Goal: Transaction & Acquisition: Purchase product/service

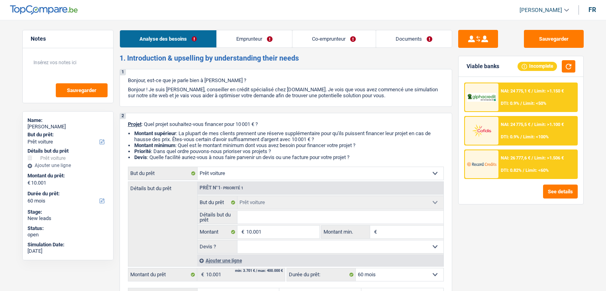
select select "car"
select select "60"
select select "car"
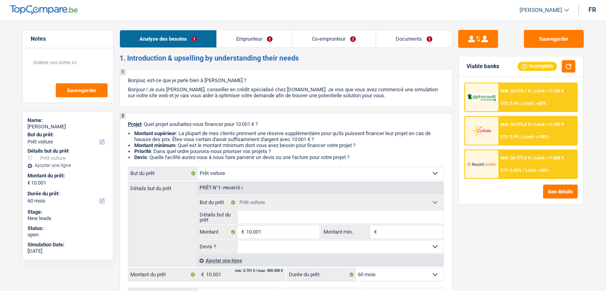
select select "60"
select select "privateEmployee"
select select "netSalary"
select select "mealVouchers"
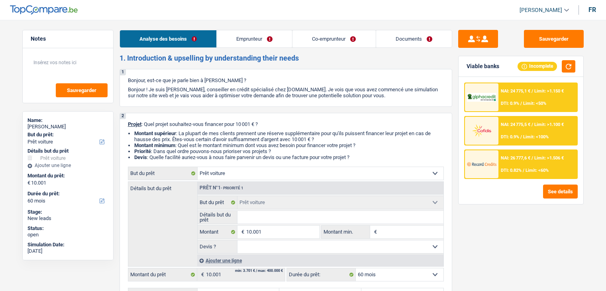
select select "netSalary"
select select "mealVouchers"
select select "rents"
select select "car"
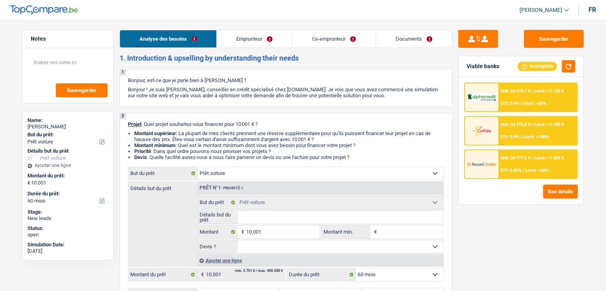
select select "60"
drag, startPoint x: 357, startPoint y: 157, endPoint x: 127, endPoint y: 125, distance: 232.3
click at [127, 125] on div "2 Projet : Quel projet souhaitez-vous financer pour 10 001 € ? Montant supérieu…" at bounding box center [286, 211] width 333 height 197
drag, startPoint x: 127, startPoint y: 123, endPoint x: 360, endPoint y: 157, distance: 235.6
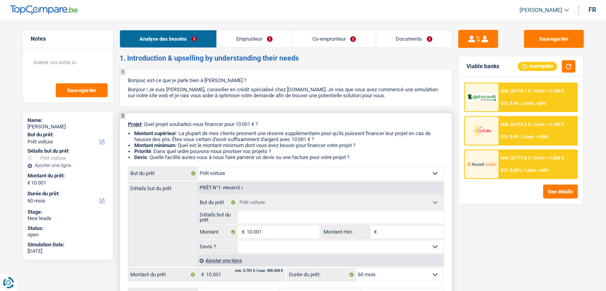
click at [360, 157] on div "2 Projet : Quel projet souhaitez-vous financer pour 10 001 € ? Montant supérieu…" at bounding box center [286, 211] width 333 height 197
click at [360, 157] on li "Devis : Quelle facilité auriez-vous à nous faire parvenir un devis ou une factu…" at bounding box center [289, 157] width 310 height 6
drag, startPoint x: 357, startPoint y: 157, endPoint x: 134, endPoint y: 130, distance: 225.3
click at [134, 130] on ul "Montant supérieur : La plupart de mes clients prennent une réserve supplémentai…" at bounding box center [286, 145] width 316 height 30
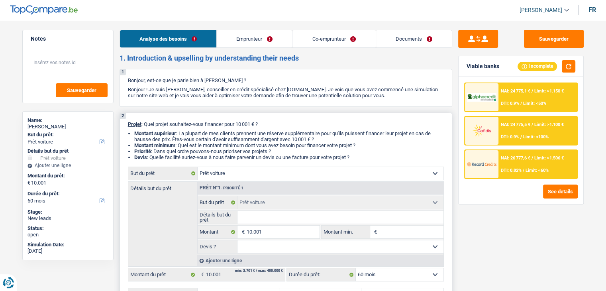
drag, startPoint x: 134, startPoint y: 132, endPoint x: 363, endPoint y: 157, distance: 231.0
click at [363, 157] on ul "Montant supérieur : La plupart de mes clients prennent une réserve supplémentai…" at bounding box center [286, 145] width 316 height 30
click at [363, 157] on li "Devis : Quelle facilité auriez-vous à nous faire parvenir un devis ou une factu…" at bounding box center [289, 157] width 310 height 6
drag, startPoint x: 355, startPoint y: 157, endPoint x: 132, endPoint y: 133, distance: 224.9
click at [132, 133] on ul "Montant supérieur : La plupart de mes clients prennent une réserve supplémentai…" at bounding box center [286, 145] width 316 height 30
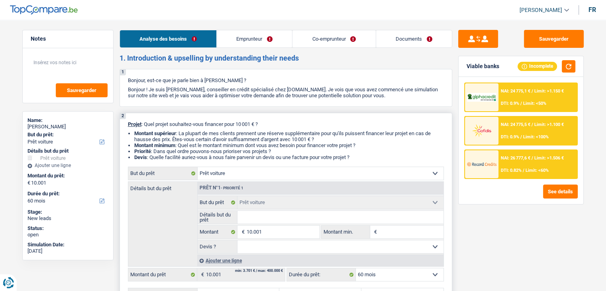
click at [132, 133] on ul "Montant supérieur : La plupart de mes clients prennent une réserve supplémentai…" at bounding box center [286, 145] width 316 height 30
drag, startPoint x: 134, startPoint y: 132, endPoint x: 368, endPoint y: 160, distance: 235.3
click at [368, 160] on ul "Montant supérieur : La plupart de mes clients prennent une réserve supplémentai…" at bounding box center [286, 145] width 316 height 30
click at [368, 160] on li "Devis : Quelle facilité auriez-vous à nous faire parvenir un devis ou une factu…" at bounding box center [289, 157] width 310 height 6
click at [510, 97] on div "NAI: 24 775,1 € / Limit: >1.150 € DTI: 0.9% / Limit: <50%" at bounding box center [538, 97] width 79 height 28
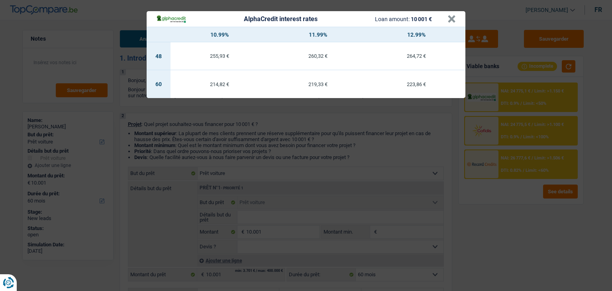
drag, startPoint x: 418, startPoint y: 140, endPoint x: 372, endPoint y: 149, distance: 46.4
click at [418, 140] on div "AlphaCredit interest rates Loan amount: 10 001 € × 10.99% 11.99% 12.99% 48 255,…" at bounding box center [306, 145] width 612 height 291
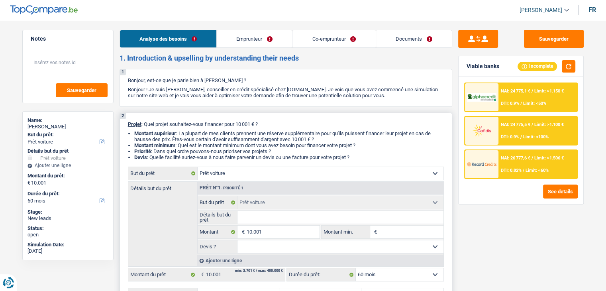
drag, startPoint x: 359, startPoint y: 157, endPoint x: 131, endPoint y: 133, distance: 229.4
click at [131, 133] on ul "Montant supérieur : La plupart de mes clients prennent une réserve supplémentai…" at bounding box center [286, 145] width 316 height 30
drag, startPoint x: 134, startPoint y: 132, endPoint x: 362, endPoint y: 157, distance: 229.5
click at [362, 157] on ul "Montant supérieur : La plupart de mes clients prennent une réserve supplémentai…" at bounding box center [286, 145] width 316 height 30
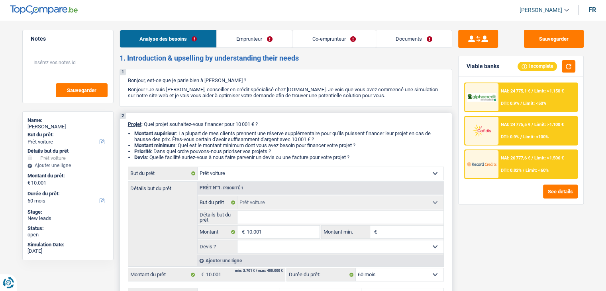
click at [362, 157] on li "Devis : Quelle facilité auriez-vous à nous faire parvenir un devis ou une factu…" at bounding box center [289, 157] width 310 height 6
click at [360, 157] on li "Devis : Quelle facilité auriez-vous à nous faire parvenir un devis ou une factu…" at bounding box center [289, 157] width 310 height 6
click at [536, 41] on button "Sauvegarder" at bounding box center [554, 39] width 60 height 18
click at [258, 32] on link "Emprunteur" at bounding box center [254, 38] width 75 height 17
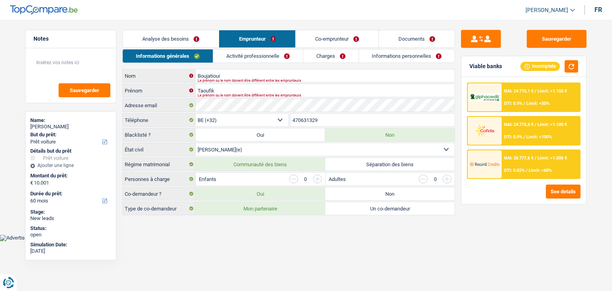
click at [252, 62] on link "Activité professionnelle" at bounding box center [258, 55] width 90 height 13
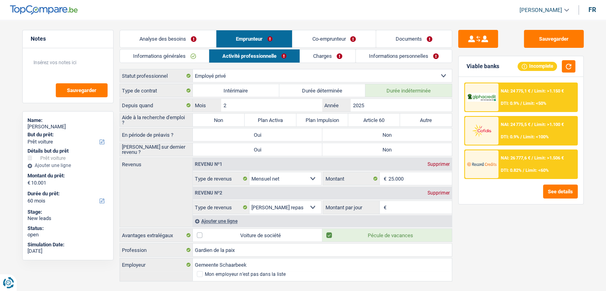
click at [306, 37] on link "Co-emprunteur" at bounding box center [334, 38] width 83 height 17
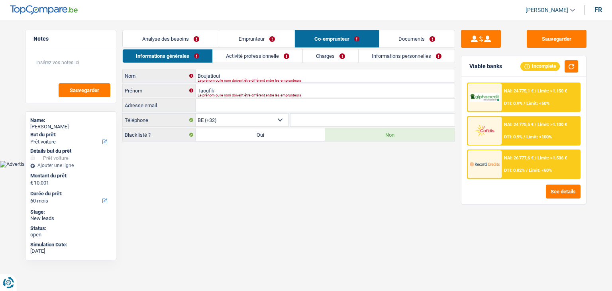
click at [241, 51] on link "Activité professionnelle" at bounding box center [258, 55] width 90 height 13
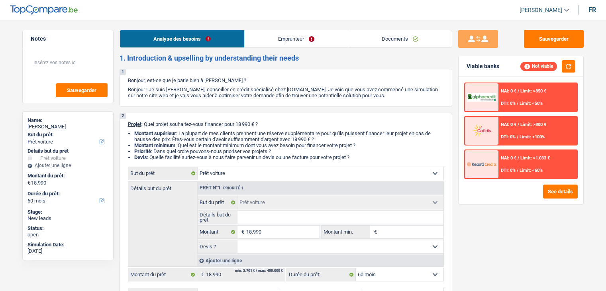
select select "car"
select select "60"
select select "car"
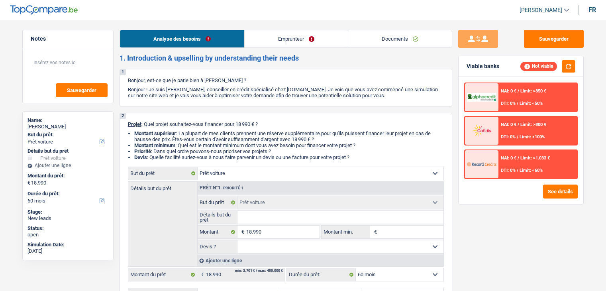
select select "60"
select select "car"
select select "60"
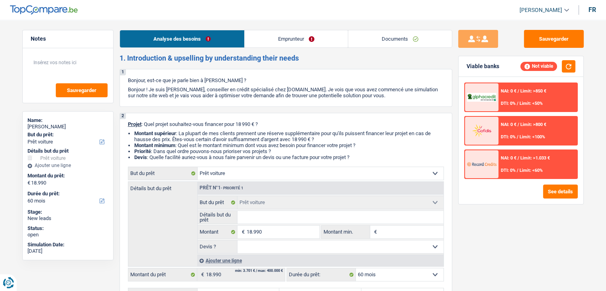
click at [290, 43] on link "Emprunteur" at bounding box center [296, 38] width 103 height 17
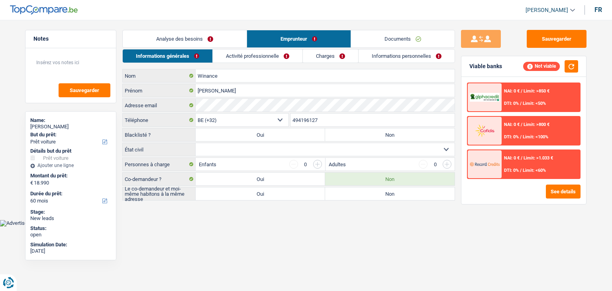
click at [254, 57] on link "Activité professionnelle" at bounding box center [258, 55] width 90 height 13
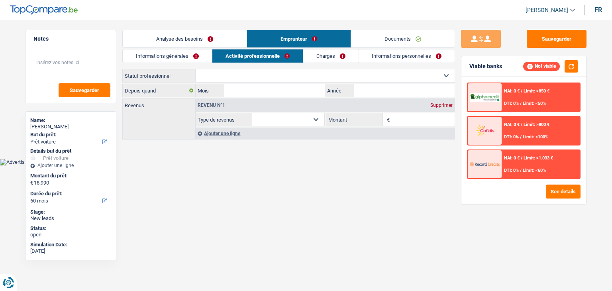
click at [321, 63] on div "Informations générales Activité professionnelle Charges Informations personnell…" at bounding box center [288, 95] width 333 height 92
click at [325, 59] on link "Charges" at bounding box center [330, 55] width 55 height 13
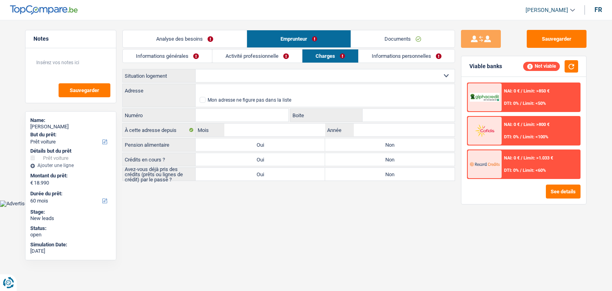
drag, startPoint x: 395, startPoint y: 69, endPoint x: 380, endPoint y: 55, distance: 20.9
click at [395, 69] on select "Locataire Propriétaire avec prêt hypothécaire Propriétaire sans prêt hypothécai…" at bounding box center [325, 75] width 259 height 13
click at [380, 55] on link "Informations personnelles" at bounding box center [407, 55] width 96 height 13
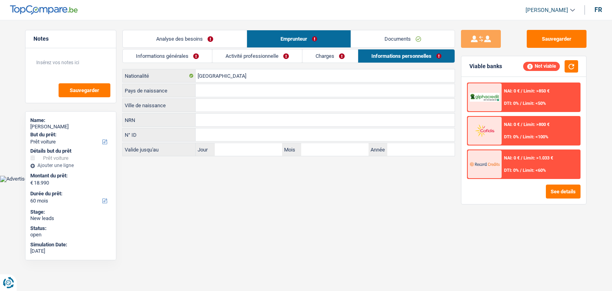
click at [376, 44] on link "Documents" at bounding box center [403, 38] width 104 height 17
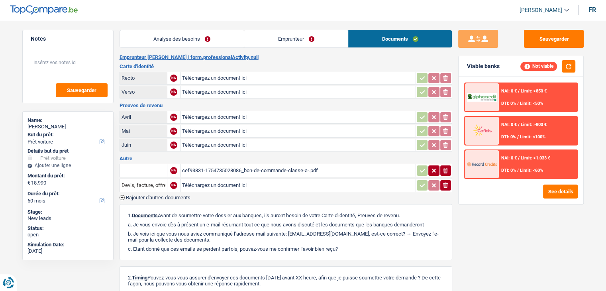
click at [281, 46] on link "Emprunteur" at bounding box center [296, 38] width 104 height 17
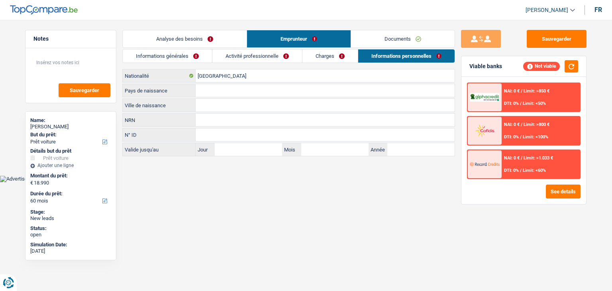
click at [230, 41] on link "Analyse des besoins" at bounding box center [185, 38] width 124 height 17
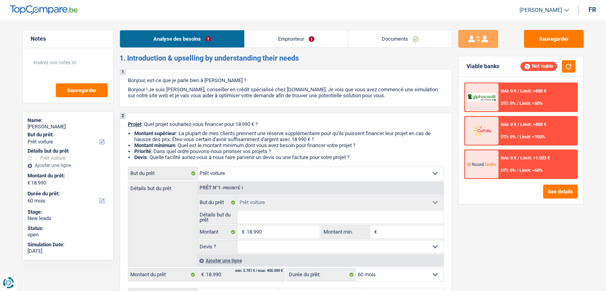
drag, startPoint x: 126, startPoint y: 60, endPoint x: 338, endPoint y: 49, distance: 212.0
drag, startPoint x: 306, startPoint y: 57, endPoint x: 124, endPoint y: 53, distance: 182.2
click at [124, 54] on h2 "1. Introduction & upselling by understanding their needs" at bounding box center [286, 58] width 333 height 9
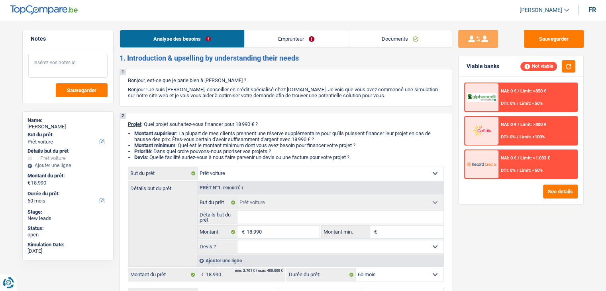
click at [104, 60] on textarea at bounding box center [67, 66] width 79 height 24
drag, startPoint x: 113, startPoint y: 60, endPoint x: 306, endPoint y: 59, distance: 193.4
drag, startPoint x: 301, startPoint y: 56, endPoint x: 96, endPoint y: 64, distance: 205.1
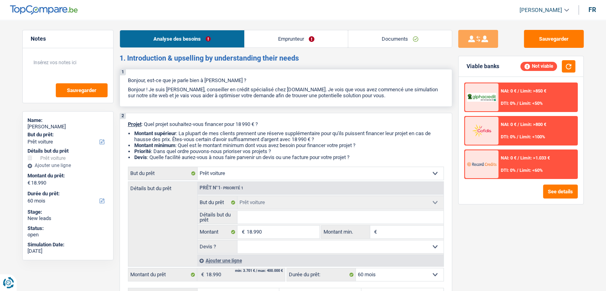
click at [201, 79] on p "Bonjour, est-ce que je parle bien à David Winance ?" at bounding box center [286, 80] width 316 height 6
drag, startPoint x: 249, startPoint y: 83, endPoint x: 391, endPoint y: 97, distance: 143.5
click at [405, 96] on div "1 Bonjour, est-ce que je parle bien à David Winance ? Bonjour ! Je suis Yanis D…" at bounding box center [286, 88] width 333 height 38
click at [391, 97] on p "Bonjour ! Je suis [PERSON_NAME], conseiller en crédit spécialisé chez [DOMAIN_N…" at bounding box center [286, 93] width 316 height 12
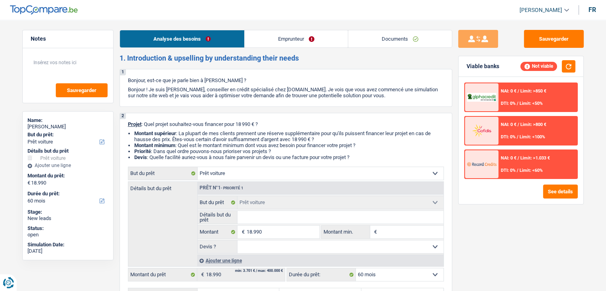
click at [304, 34] on link "Emprunteur" at bounding box center [296, 38] width 103 height 17
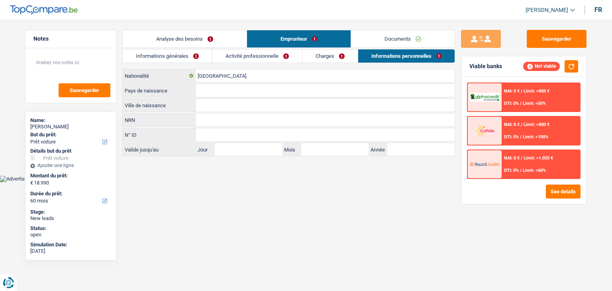
click at [184, 54] on link "Informations générales" at bounding box center [167, 55] width 89 height 13
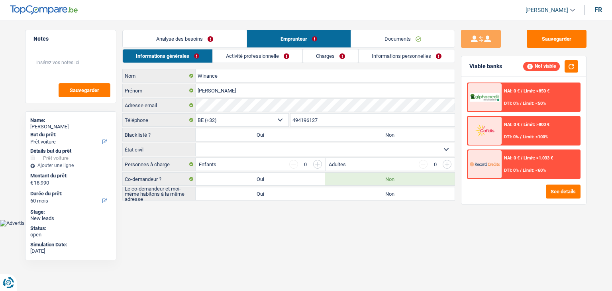
click at [251, 59] on link "Activité professionnelle" at bounding box center [258, 55] width 90 height 13
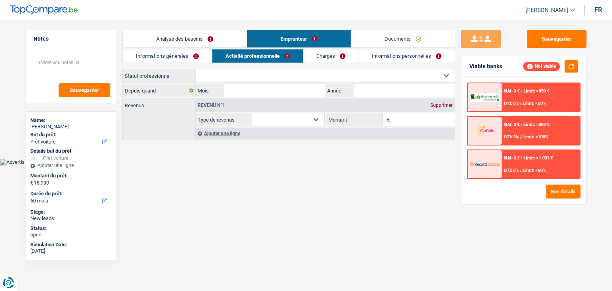
click at [333, 57] on link "Charges" at bounding box center [330, 55] width 55 height 13
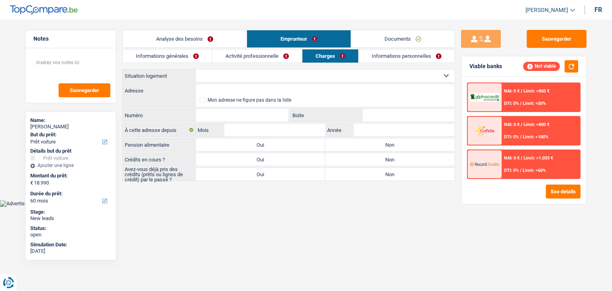
click at [413, 61] on link "Informations personnelles" at bounding box center [407, 55] width 96 height 13
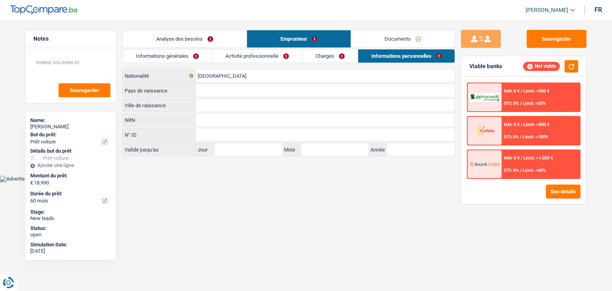
click at [386, 39] on link "Documents" at bounding box center [403, 38] width 104 height 17
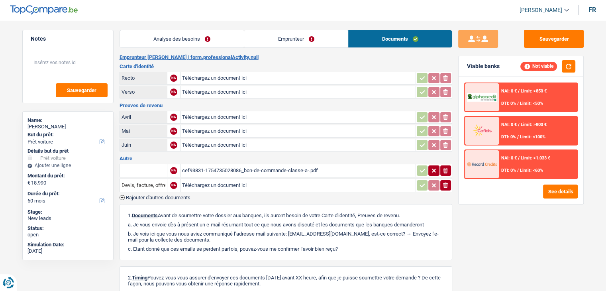
click at [269, 39] on link "Emprunteur" at bounding box center [296, 38] width 104 height 17
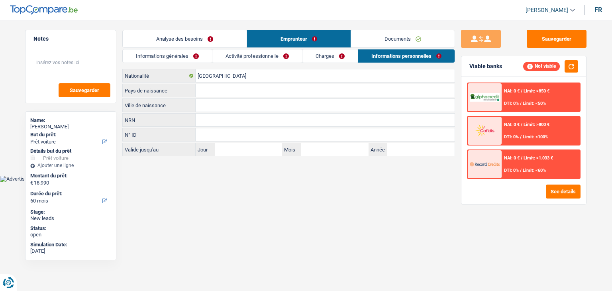
click at [213, 36] on link "Analyse des besoins" at bounding box center [185, 38] width 124 height 17
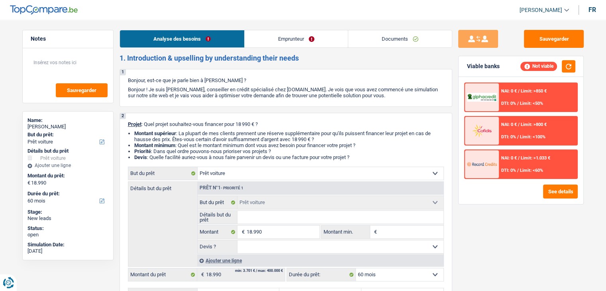
click at [364, 37] on link "Documents" at bounding box center [400, 38] width 104 height 17
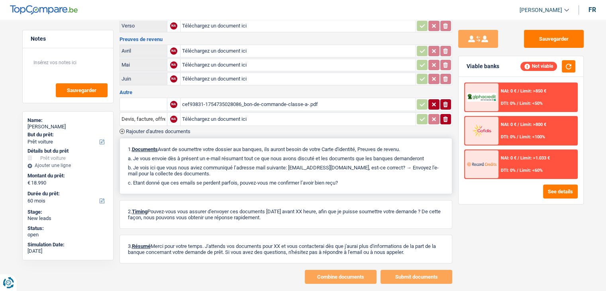
scroll to position [80, 0]
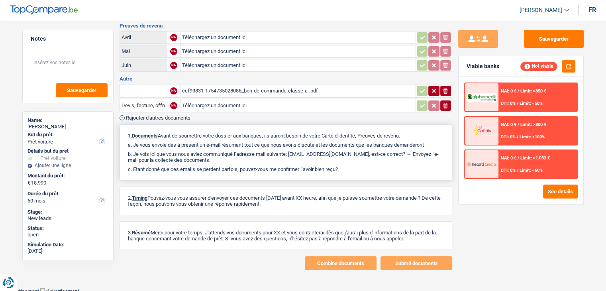
drag, startPoint x: 126, startPoint y: 132, endPoint x: 352, endPoint y: 170, distance: 229.2
click at [352, 170] on div "1. Documents Avant de soumettre votre dossier aux banques, ils auront besoin de…" at bounding box center [286, 152] width 333 height 56
drag, startPoint x: 346, startPoint y: 164, endPoint x: 123, endPoint y: 131, distance: 225.3
click at [123, 131] on div "1. Documents Avant de soumettre votre dossier aux banques, ils auront besoin de…" at bounding box center [286, 152] width 333 height 56
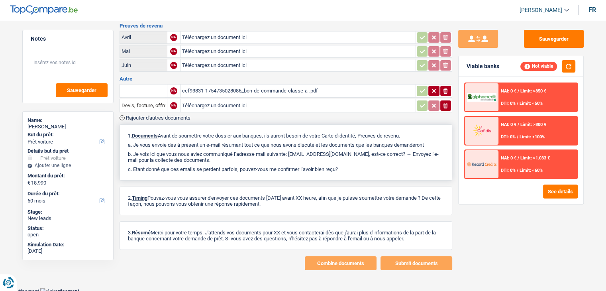
click at [124, 131] on div "1. Documents Avant de soumettre votre dossier aux banques, ils auront besoin de…" at bounding box center [286, 152] width 333 height 56
click at [128, 130] on div "1. Documents Avant de soumettre votre dossier aux banques, ils auront besoin de…" at bounding box center [286, 152] width 333 height 56
click at [128, 133] on p "1. Documents Avant de soumettre votre dossier aux banques, ils auront besoin de…" at bounding box center [286, 136] width 316 height 6
click at [215, 86] on div "cef93831-1754735028086_bon-de-commande-classe-a-.pdf" at bounding box center [298, 91] width 232 height 12
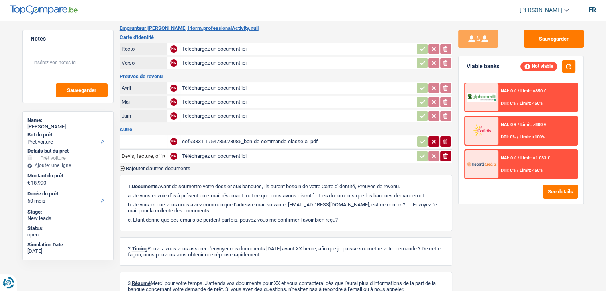
scroll to position [0, 0]
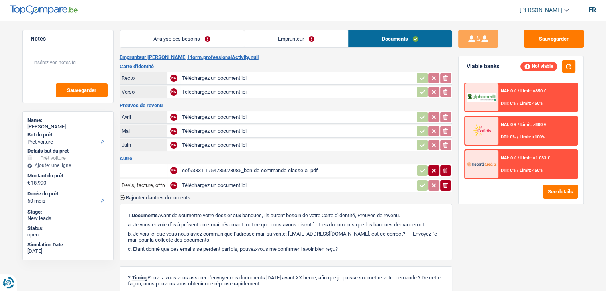
click at [265, 40] on link "Emprunteur" at bounding box center [296, 38] width 104 height 17
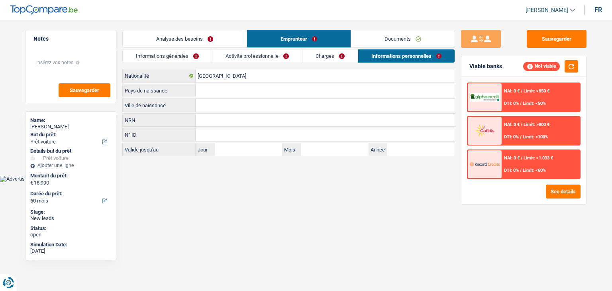
click at [397, 35] on link "Documents" at bounding box center [403, 38] width 104 height 17
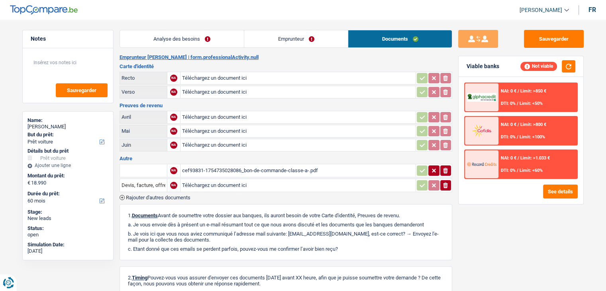
click at [203, 168] on div "cef93831-1754735028086_bon-de-commande-classe-a-.pdf" at bounding box center [298, 171] width 232 height 12
click at [207, 34] on link "Analyse des besoins" at bounding box center [182, 38] width 124 height 17
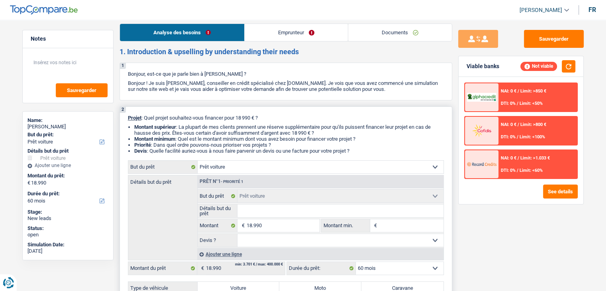
scroll to position [159, 0]
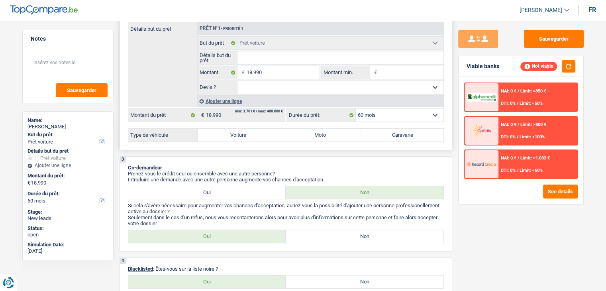
click at [261, 57] on input "Détails but du prêt" at bounding box center [341, 57] width 206 height 13
click at [248, 57] on input "Détails but du prêt" at bounding box center [341, 57] width 206 height 13
type input "m"
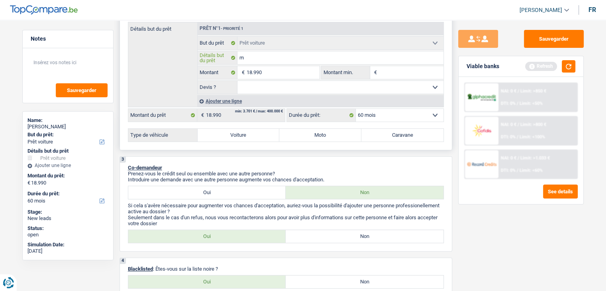
type input "me"
type input "mer"
type input "merc"
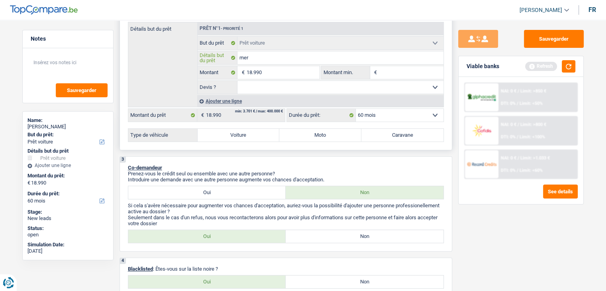
type input "merc"
type input "merce"
type input "merced"
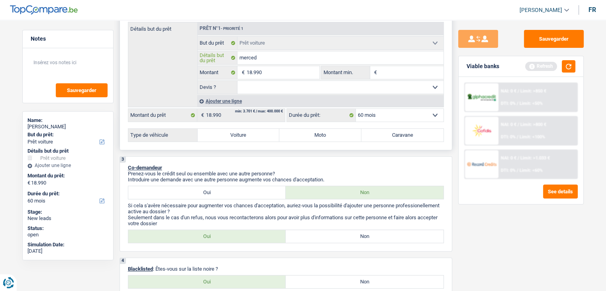
type input "mercede"
type input "mercedes"
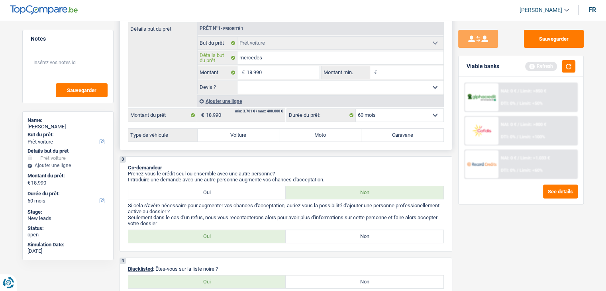
type input "mercedes"
type input "mercedes a"
type input "mercedes"
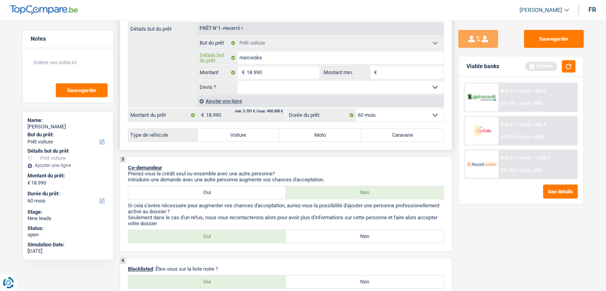
type input "mercedes A"
type input "Dmercedes A"
type input "mercedes A"
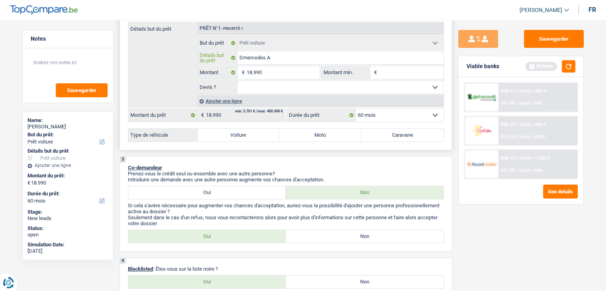
type input "mercedes A"
click at [272, 58] on input "mercedes A" at bounding box center [341, 57] width 206 height 13
type input "mercedes A1"
type input "mercedes A18"
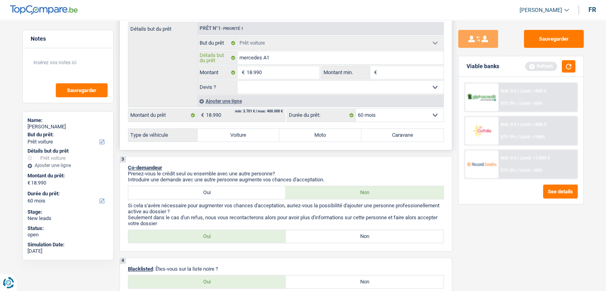
type input "mercedes A18"
type input "mercedes A180"
click at [389, 73] on input "Montant min." at bounding box center [411, 72] width 65 height 13
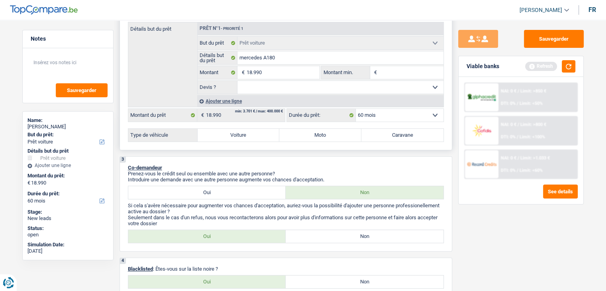
click at [257, 129] on label "Voiture" at bounding box center [239, 135] width 82 height 13
click at [257, 129] on input "Voiture" at bounding box center [239, 135] width 82 height 13
radio input "true"
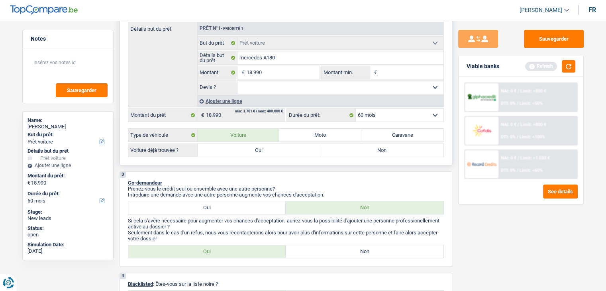
click at [254, 146] on label "Oui" at bounding box center [259, 150] width 123 height 13
click at [254, 146] on input "Oui" at bounding box center [259, 150] width 123 height 13
radio input "true"
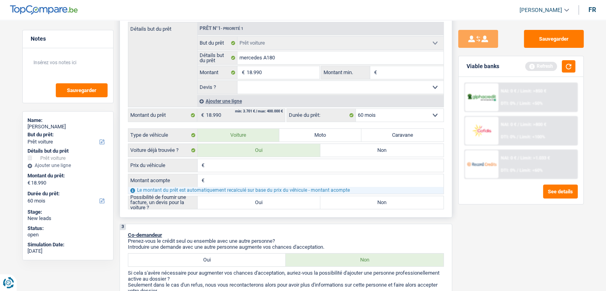
click at [266, 164] on input "Prix du véhicule" at bounding box center [325, 165] width 237 height 13
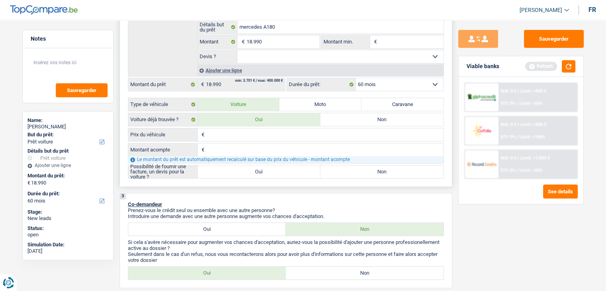
scroll to position [199, 0]
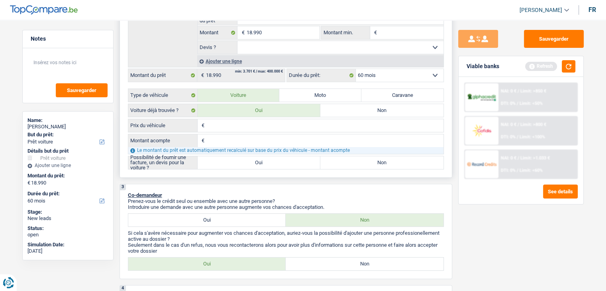
click at [260, 165] on label "Oui" at bounding box center [259, 162] width 123 height 13
click at [260, 165] on input "Oui" at bounding box center [259, 162] width 123 height 13
radio input "true"
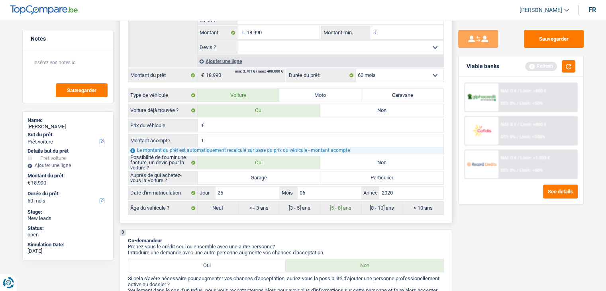
scroll to position [239, 0]
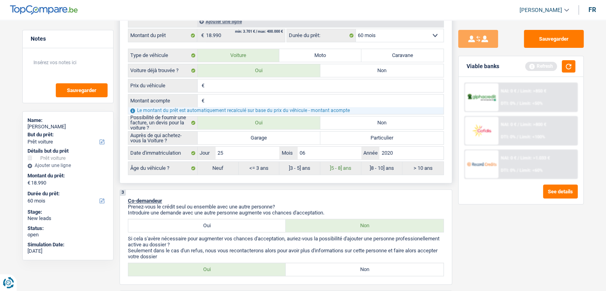
click at [255, 134] on label "Garage" at bounding box center [259, 138] width 123 height 13
click at [255, 134] on input "Garage" at bounding box center [259, 138] width 123 height 13
radio input "true"
click at [325, 192] on div "3 Co-demandeur Prenez-vous le crédit seul ou ensemble avec une autre personne? …" at bounding box center [286, 236] width 333 height 95
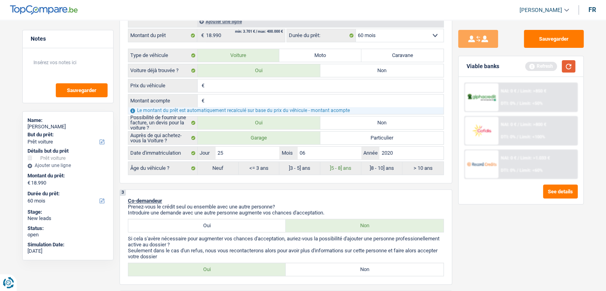
click at [572, 67] on button "button" at bounding box center [569, 66] width 14 height 12
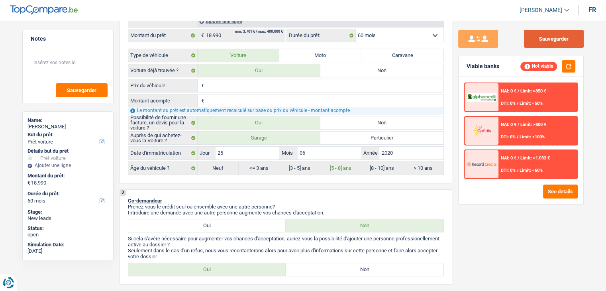
click at [561, 35] on button "Sauvegarder" at bounding box center [554, 39] width 60 height 18
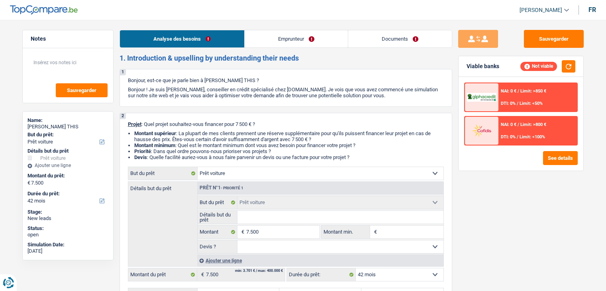
select select "car"
select select "42"
select select "car"
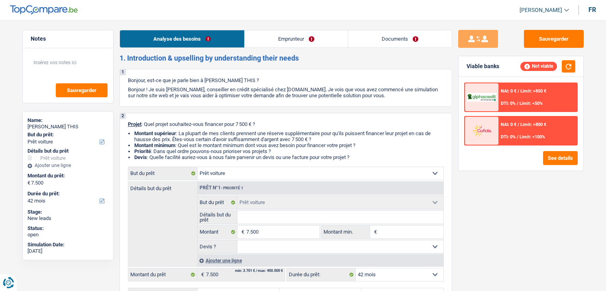
select select "42"
select select "retired"
select select "pension"
select select "car"
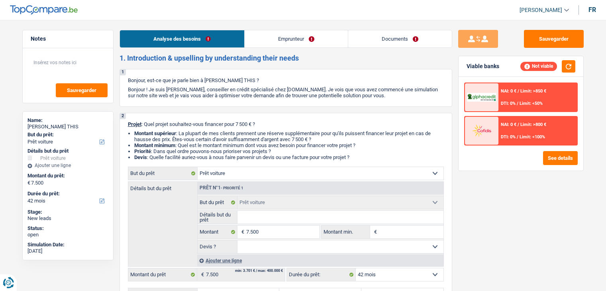
select select "42"
click at [310, 31] on link "Emprunteur" at bounding box center [296, 38] width 103 height 17
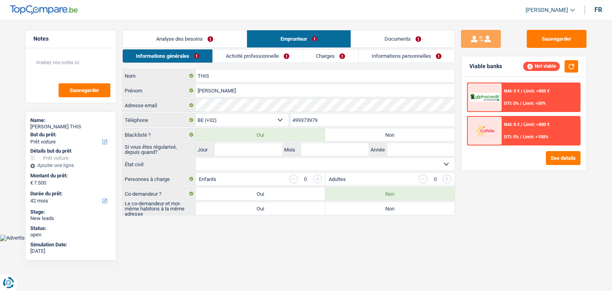
click at [384, 39] on link "Documents" at bounding box center [403, 38] width 104 height 17
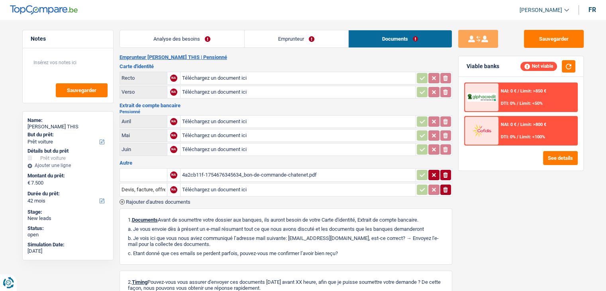
click at [233, 168] on td "4a2cb11f-1754676345634_bon-de-commande-chatenet.pdf" at bounding box center [298, 175] width 236 height 14
click at [235, 171] on div "4a2cb11f-1754676345634_bon-de-commande-chatenet.pdf" at bounding box center [298, 175] width 232 height 12
click at [169, 35] on link "Analyse des besoins" at bounding box center [182, 38] width 124 height 17
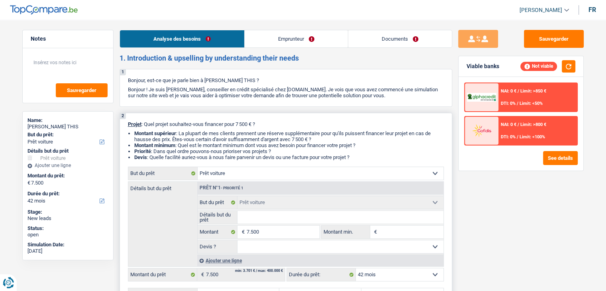
drag, startPoint x: 354, startPoint y: 157, endPoint x: 153, endPoint y: 128, distance: 202.6
click at [153, 128] on div "2 Projet : Quel projet souhaitez-vous financer pour 7 500 € ? Montant supérieur…" at bounding box center [286, 211] width 333 height 197
click at [301, 124] on p "Projet : Quel projet souhaitez-vous financer pour 7 500 € ?" at bounding box center [286, 124] width 316 height 6
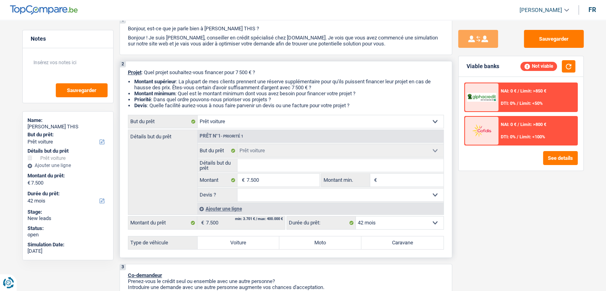
scroll to position [80, 0]
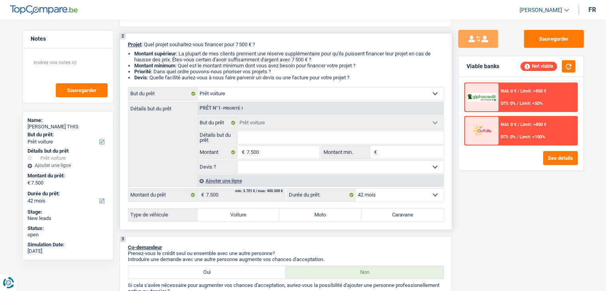
click at [409, 149] on input "Montant min." at bounding box center [411, 152] width 65 height 13
type input "75"
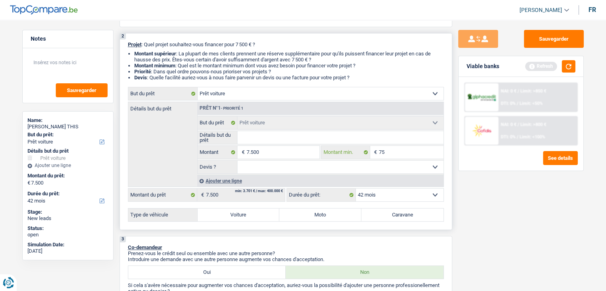
type input "750"
type input "7.500"
type input "75.000"
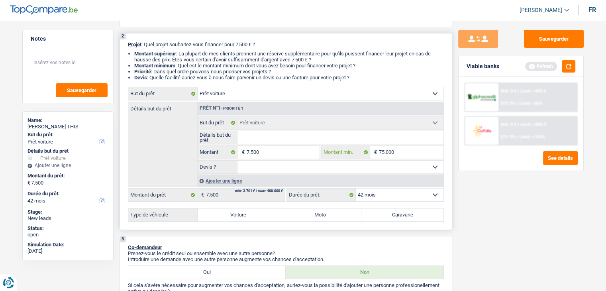
type input "75.000"
type input "7.500"
drag, startPoint x: 577, startPoint y: 63, endPoint x: 572, endPoint y: 65, distance: 4.9
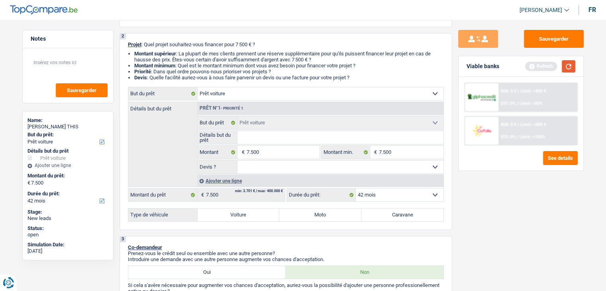
click at [576, 64] on div "Viable banks Refresh" at bounding box center [521, 66] width 125 height 21
click at [571, 65] on button "button" at bounding box center [569, 66] width 14 height 12
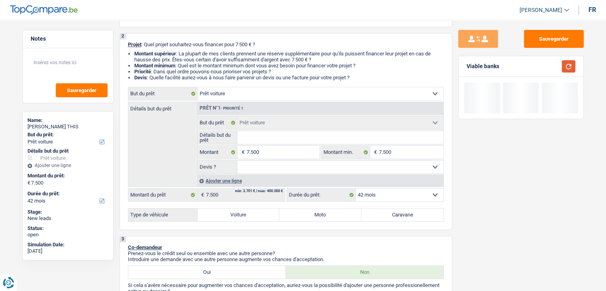
click at [570, 65] on button "button" at bounding box center [569, 66] width 14 height 12
click at [330, 175] on div "Ajouter une ligne" at bounding box center [320, 181] width 246 height 12
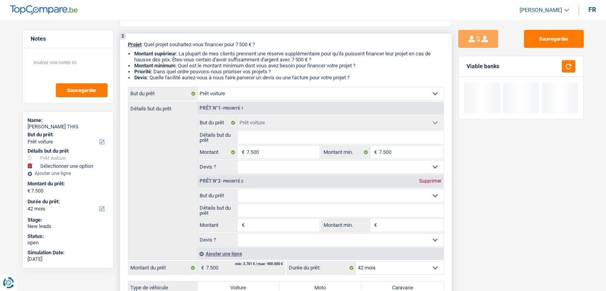
click at [323, 171] on select "Oui Non Non répondu Sélectionner une option" at bounding box center [341, 167] width 206 height 13
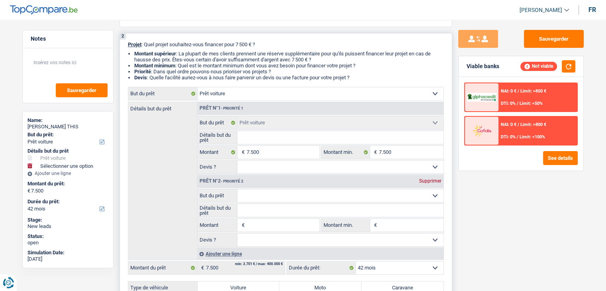
select select "yes"
click at [238, 161] on select "Oui Non Non répondu Sélectionner une option" at bounding box center [341, 167] width 206 height 13
select select "yes"
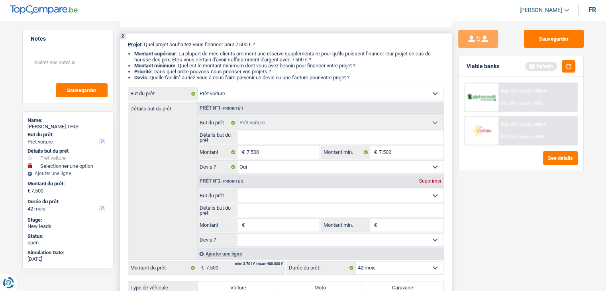
click at [439, 181] on div "Supprimer" at bounding box center [430, 181] width 26 height 5
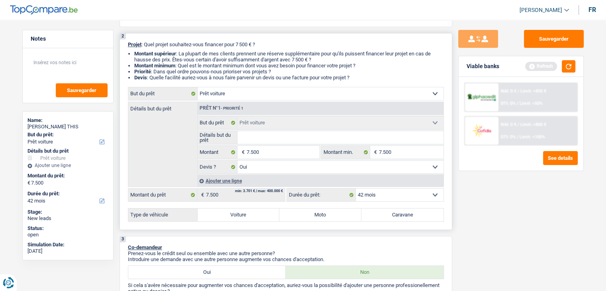
click at [232, 216] on label "Voiture" at bounding box center [239, 214] width 82 height 13
click at [243, 213] on label "Voiture" at bounding box center [239, 214] width 82 height 13
click at [243, 213] on input "Voiture" at bounding box center [239, 214] width 82 height 13
radio input "true"
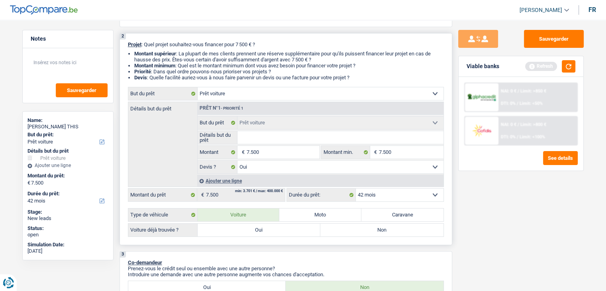
click at [243, 224] on label "Oui" at bounding box center [259, 230] width 123 height 13
click at [243, 224] on input "Oui" at bounding box center [259, 230] width 123 height 13
radio input "true"
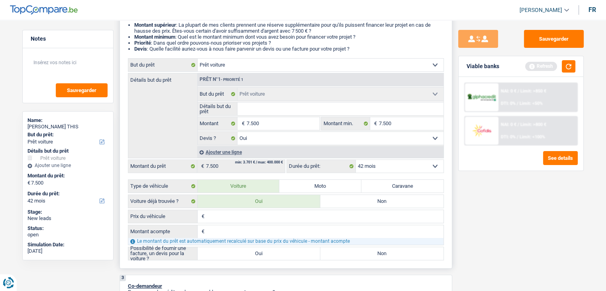
scroll to position [159, 0]
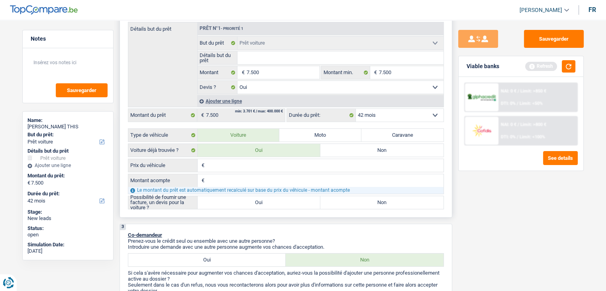
click at [257, 169] on input "Prix du véhicule" at bounding box center [325, 165] width 237 height 13
type input "7"
type input "75"
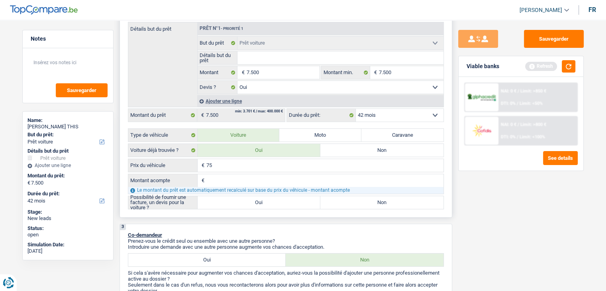
type input "750"
type input "7.500"
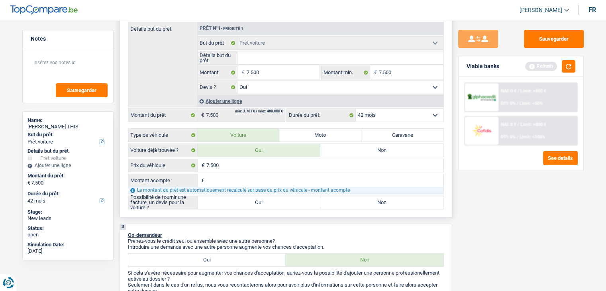
click at [251, 201] on label "Oui" at bounding box center [259, 202] width 123 height 13
click at [251, 201] on input "Oui" at bounding box center [259, 202] width 123 height 13
radio input "true"
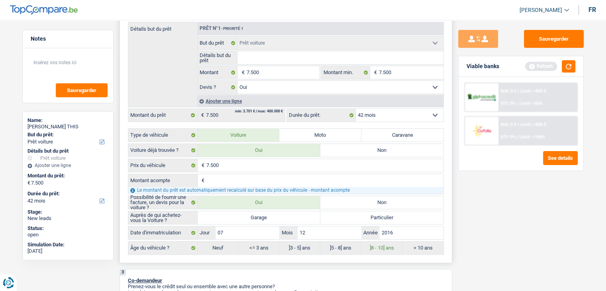
click at [253, 214] on label "Garage" at bounding box center [259, 217] width 123 height 13
click at [253, 214] on input "Garage" at bounding box center [259, 217] width 123 height 13
radio input "true"
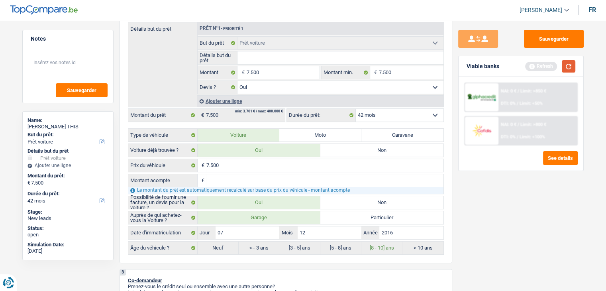
click at [564, 66] on button "button" at bounding box center [569, 66] width 14 height 12
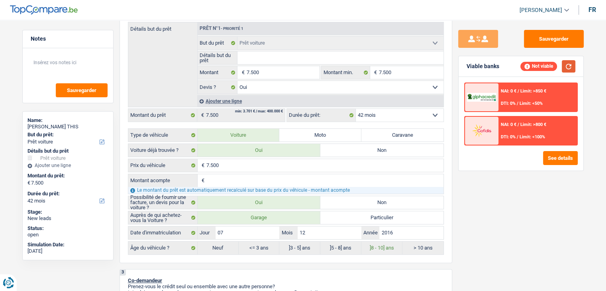
scroll to position [0, 0]
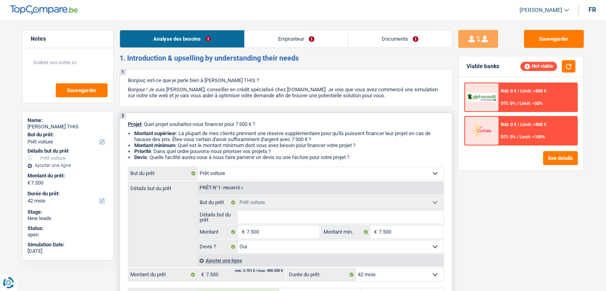
click at [363, 126] on p "Projet : Quel projet souhaitez-vous financer pour 7 500 € ?" at bounding box center [286, 124] width 316 height 6
click at [541, 43] on button "Sauvegarder" at bounding box center [554, 39] width 60 height 18
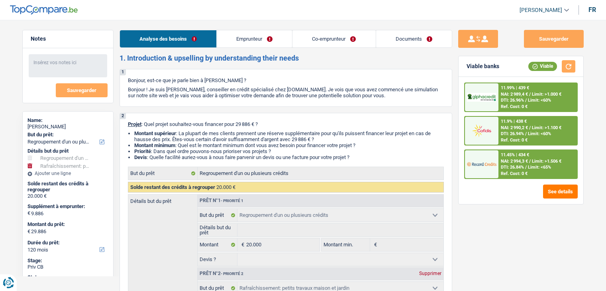
select select "refinancing"
select select "houseOrGarden"
select select "120"
select select "refinancing"
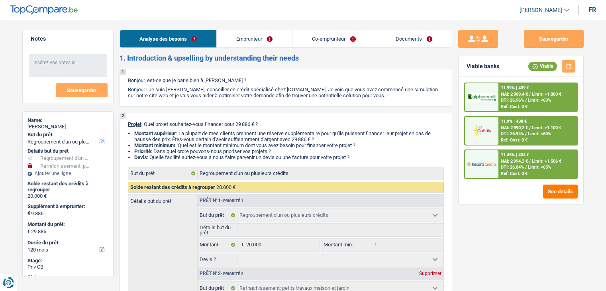
select select "refinancing"
select select "houseOrGarden"
select select "120"
select select "invalid"
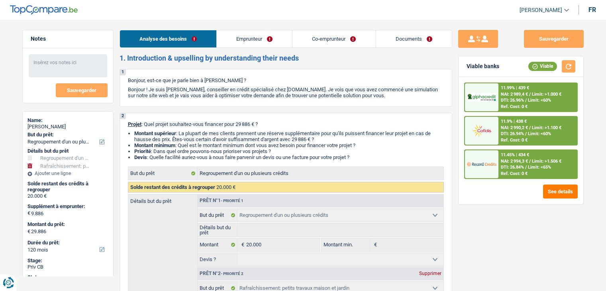
select select "disabilityPension"
select select "ownerWithoutMortgage"
select select "carLoan"
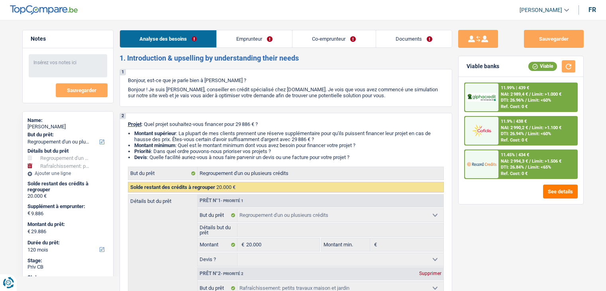
select select "84"
select select "personalSale"
select select "60"
select select "refinancing"
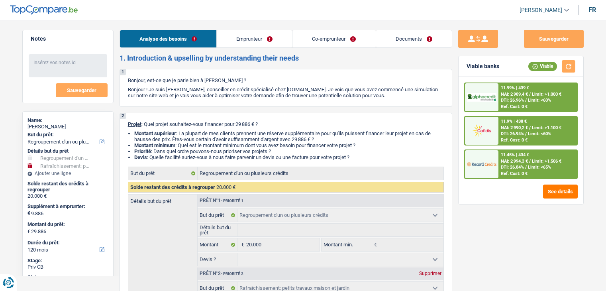
select select "houseOrGarden"
select select "120"
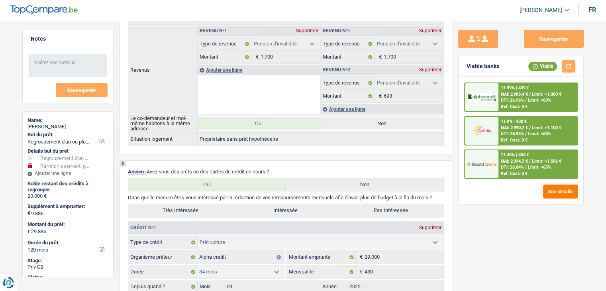
scroll to position [478, 0]
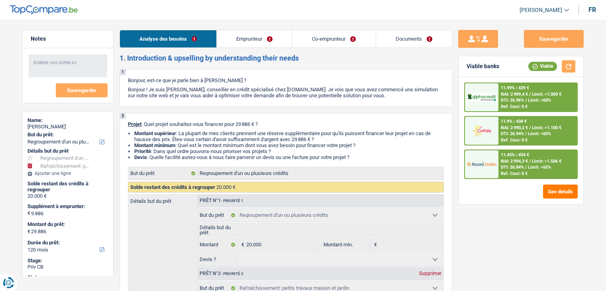
select select "refinancing"
select select "houseOrGarden"
select select "120"
select select "refinancing"
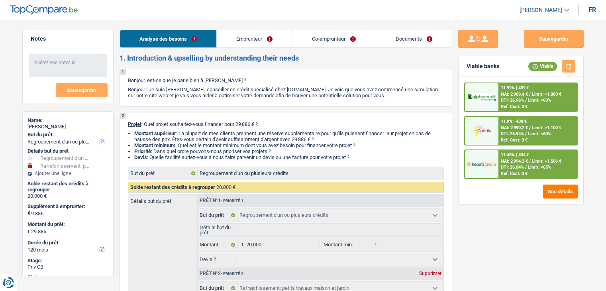
select select "refinancing"
select select "houseOrGarden"
select select "120"
select select "invalid"
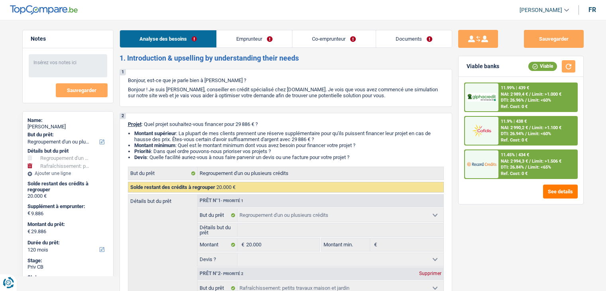
select select "disabilityPension"
select select "ownerWithoutMortgage"
select select "carLoan"
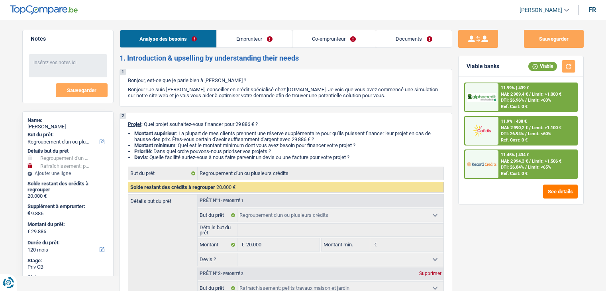
select select "84"
select select "personalSale"
select select "60"
select select "refinancing"
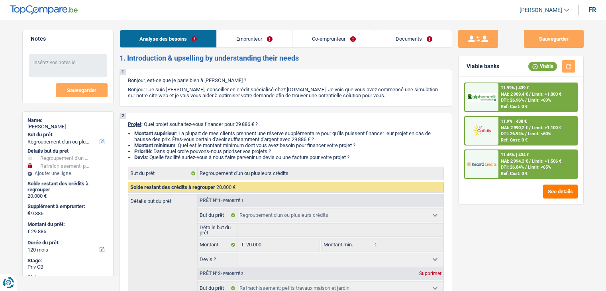
select select "houseOrGarden"
select select "120"
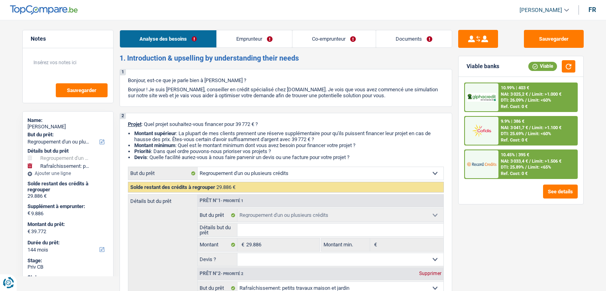
select select "refinancing"
select select "houseOrGarden"
select select "144"
select select "refinancing"
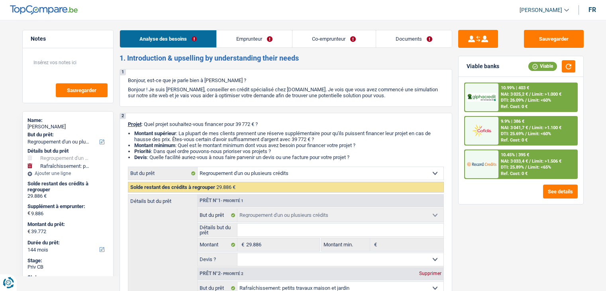
select select "refinancing"
select select "houseOrGarden"
select select "144"
select select "invalid"
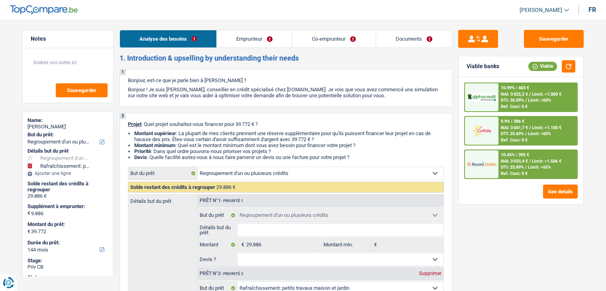
select select "disabilityPension"
select select "ownerWithoutMortgage"
select select "carLoan"
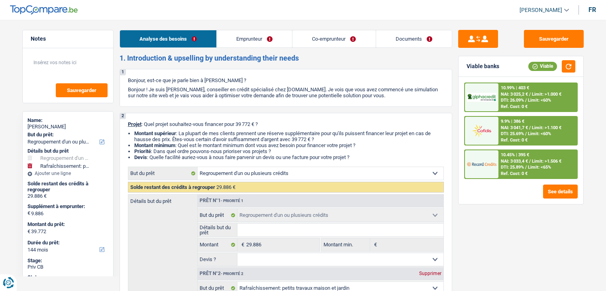
select select "84"
select select "personalSale"
select select "60"
select select "refinancing"
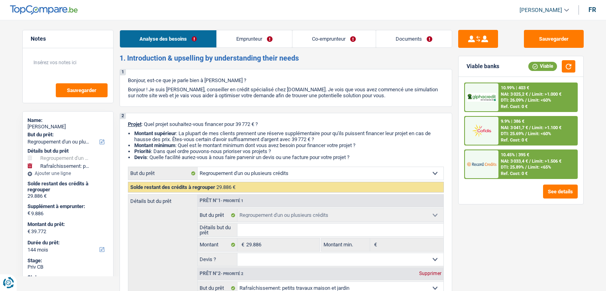
select select "houseOrGarden"
select select "144"
click at [316, 39] on link "Co-emprunteur" at bounding box center [334, 38] width 83 height 17
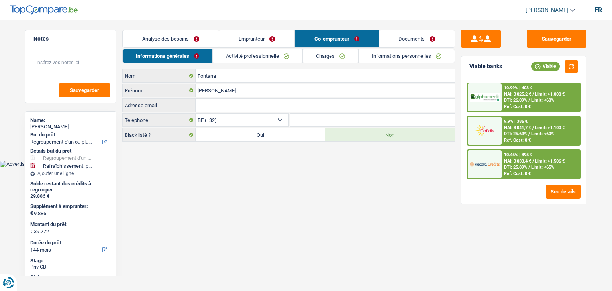
click at [256, 32] on link "Emprunteur" at bounding box center [256, 38] width 75 height 17
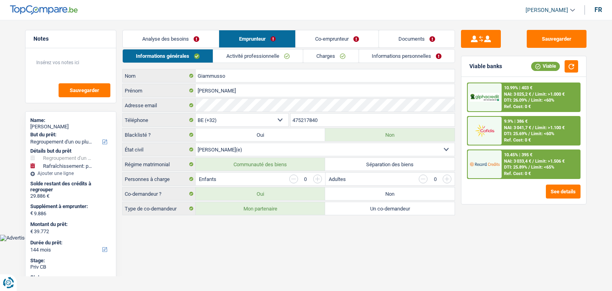
click at [153, 42] on link "Analyse des besoins" at bounding box center [171, 38] width 96 height 17
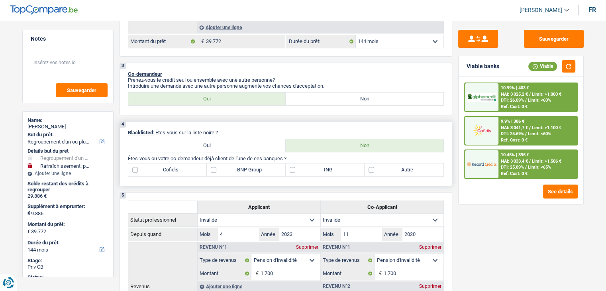
scroll to position [359, 0]
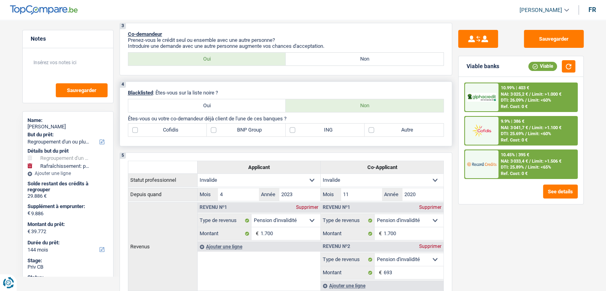
drag, startPoint x: 222, startPoint y: 90, endPoint x: 136, endPoint y: 90, distance: 86.9
click at [136, 90] on p "Blacklisted : Êtes-vous sur la liste noire ?" at bounding box center [286, 93] width 316 height 6
click at [236, 92] on p "Blacklisted : Êtes-vous sur la liste noire ?" at bounding box center [286, 93] width 316 height 6
drag, startPoint x: 295, startPoint y: 116, endPoint x: 140, endPoint y: 116, distance: 154.7
click at [140, 116] on p "Êtes-vous ou votre co-demandeur déjà client de l'une de ces banques ?" at bounding box center [286, 119] width 316 height 6
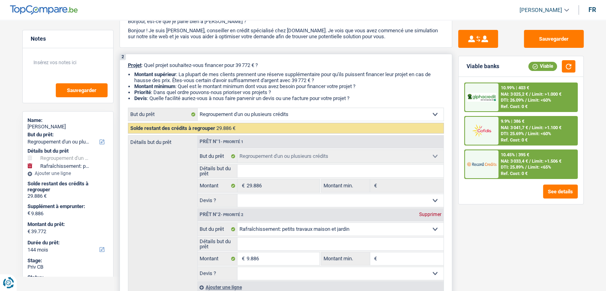
scroll to position [0, 0]
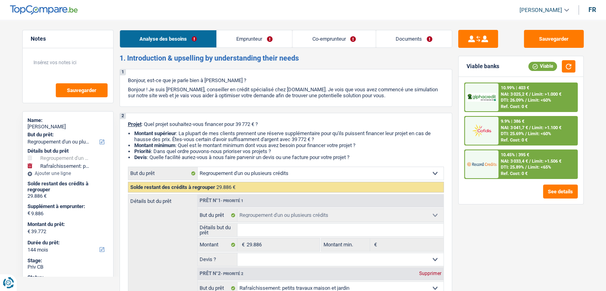
click at [318, 39] on link "Co-emprunteur" at bounding box center [334, 38] width 83 height 17
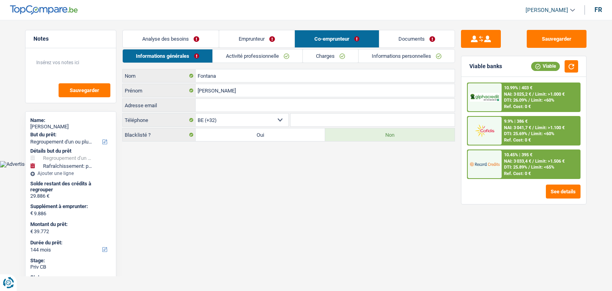
click at [228, 53] on link "Activité professionnelle" at bounding box center [258, 55] width 90 height 13
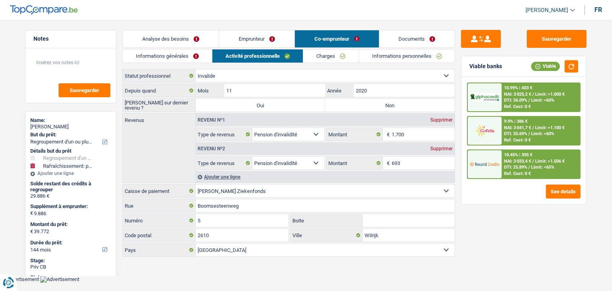
click at [179, 41] on link "Analyse des besoins" at bounding box center [171, 38] width 96 height 17
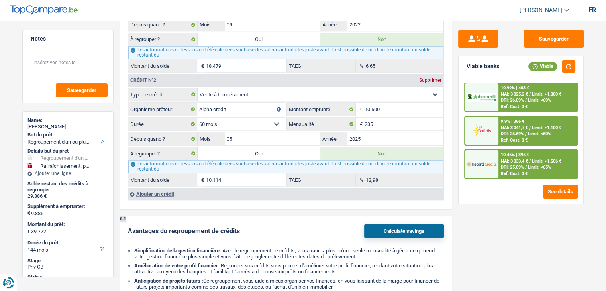
scroll to position [638, 0]
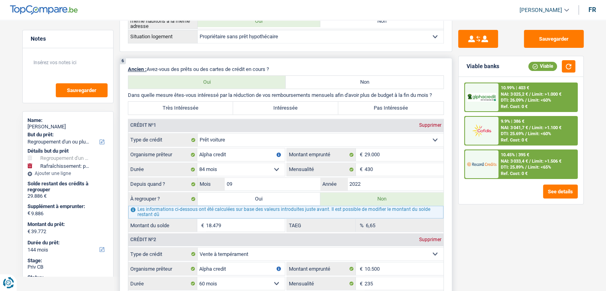
drag, startPoint x: 439, startPoint y: 92, endPoint x: 127, endPoint y: 88, distance: 311.8
click at [127, 88] on div "6 Ancien : Avez-vous des prêts ou des cartes de crédit en cours ? Oui Non Dans …" at bounding box center [286, 214] width 333 height 312
click at [467, 222] on div "Sauvegarder Viable banks Viable 10.99% | 403 € NAI: 3 025,2 € / Limit: >1.000 €…" at bounding box center [521, 153] width 138 height 246
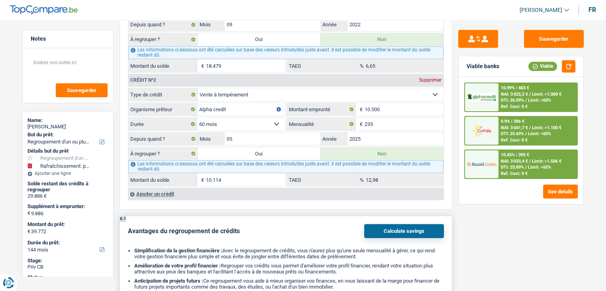
drag, startPoint x: 241, startPoint y: 226, endPoint x: 124, endPoint y: 226, distance: 116.8
click at [124, 226] on div "6.1 Avantages du regroupement de crédits Calculate savings Simplification de la…" at bounding box center [286, 257] width 333 height 83
click at [278, 226] on div "Avantages du regroupement de crédits Calculate savings" at bounding box center [286, 231] width 316 height 14
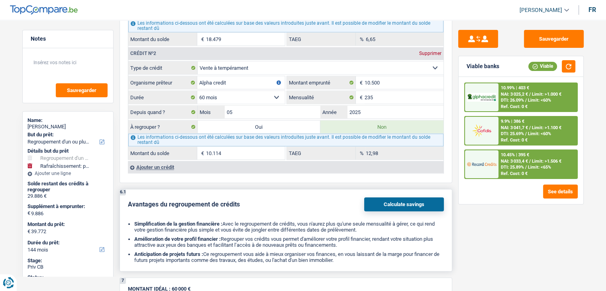
scroll to position [837, 0]
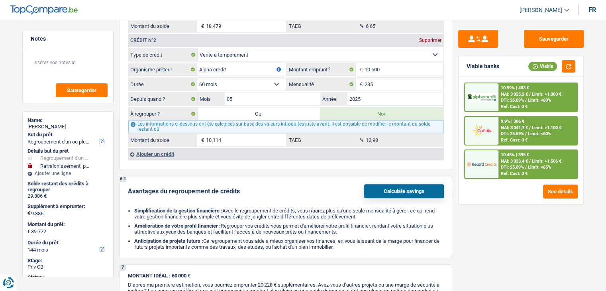
click at [496, 102] on div at bounding box center [481, 97] width 33 height 28
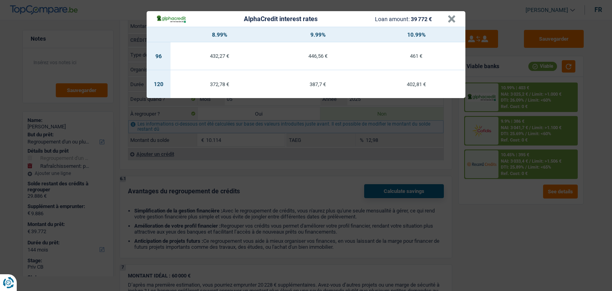
click at [468, 220] on div "AlphaCredit interest rates Loan amount: 39 772 € × 8.99% 9.99% 10.99% 96 432,27…" at bounding box center [306, 145] width 612 height 291
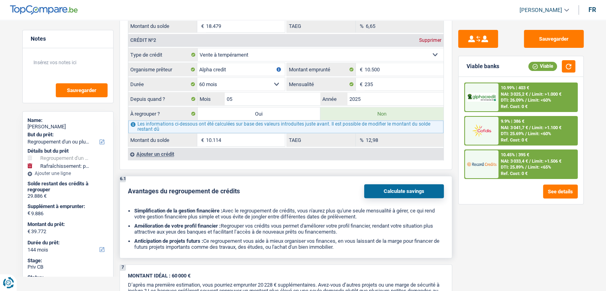
drag, startPoint x: 348, startPoint y: 243, endPoint x: 143, endPoint y: 206, distance: 207.8
click at [143, 208] on ul "Simplification de la gestion financière : Avec le regroupement de crédits, vous…" at bounding box center [286, 229] width 316 height 42
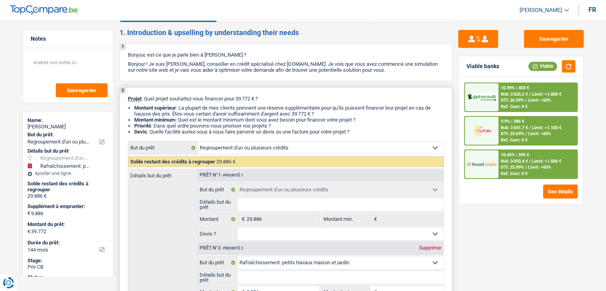
scroll to position [0, 0]
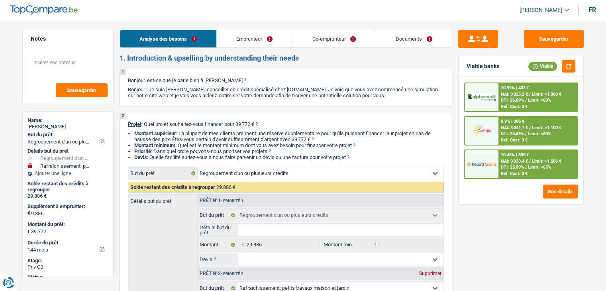
click at [263, 38] on link "Emprunteur" at bounding box center [254, 38] width 75 height 17
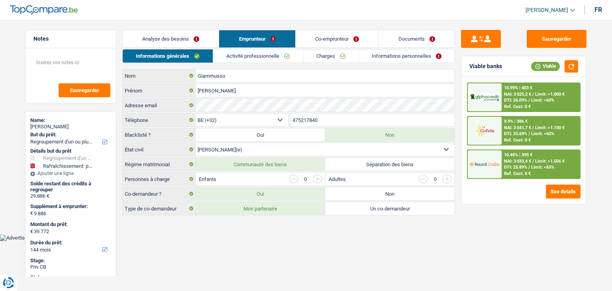
click at [167, 37] on link "Analyse des besoins" at bounding box center [171, 38] width 96 height 17
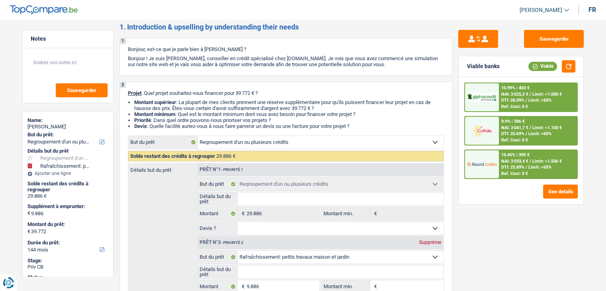
scroll to position [40, 0]
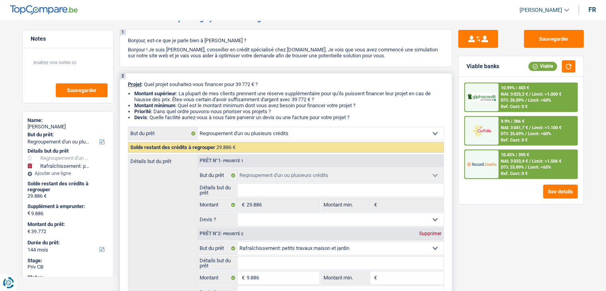
drag, startPoint x: 124, startPoint y: 85, endPoint x: 372, endPoint y: 120, distance: 249.6
click at [374, 120] on div "2 Projet : Quel projet souhaitez-vous financer pour 39 772 € ? Montant supérieu…" at bounding box center [286, 204] width 333 height 263
click at [370, 120] on li "Devis : Quelle facilité auriez-vous à nous faire parvenir un devis ou une factu…" at bounding box center [289, 117] width 310 height 6
drag, startPoint x: 358, startPoint y: 118, endPoint x: 124, endPoint y: 83, distance: 236.3
click at [124, 83] on div "2 Projet : Quel projet souhaitez-vous financer pour 39 772 € ? Montant supérieu…" at bounding box center [286, 204] width 333 height 263
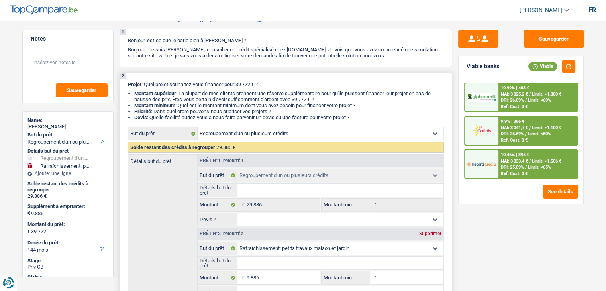
click at [124, 83] on div "2 Projet : Quel projet souhaitez-vous financer pour 39 772 € ? Montant supérieu…" at bounding box center [286, 204] width 333 height 263
drag, startPoint x: 129, startPoint y: 83, endPoint x: 366, endPoint y: 118, distance: 240.1
click at [366, 118] on div "2 Projet : Quel projet souhaitez-vous financer pour 39 772 € ? Montant supérieu…" at bounding box center [286, 204] width 333 height 263
click at [366, 118] on li "Devis : Quelle facilité auriez-vous à nous faire parvenir un devis ou une factu…" at bounding box center [289, 117] width 310 height 6
drag, startPoint x: 356, startPoint y: 118, endPoint x: 126, endPoint y: 89, distance: 231.5
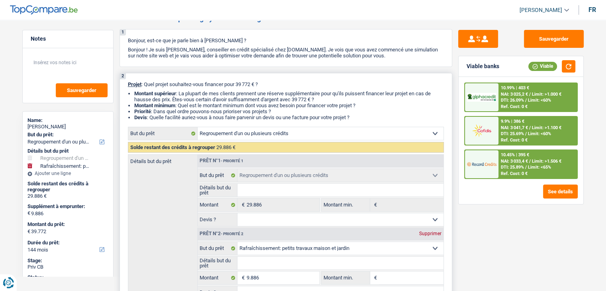
click at [121, 79] on div "2 Projet : Quel projet souhaitez-vous financer pour 39 772 € ? Montant supérieu…" at bounding box center [286, 204] width 333 height 263
click at [137, 102] on li "Montant supérieur : La plupart de mes clients prennent une réserve supplémentai…" at bounding box center [289, 96] width 310 height 12
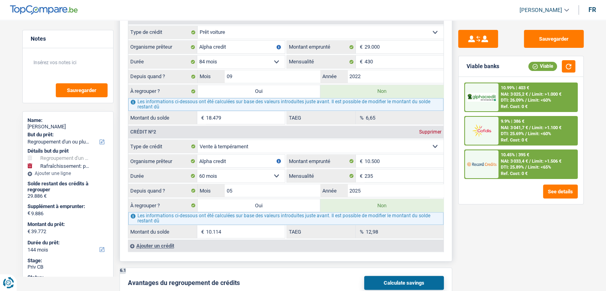
scroll to position [797, 0]
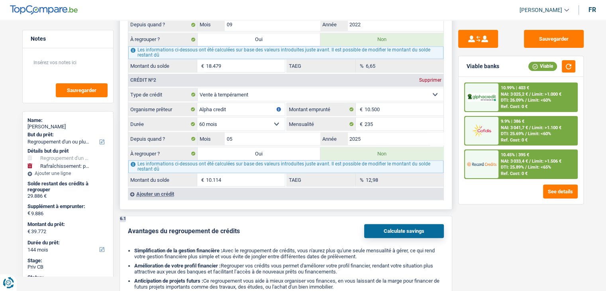
click at [259, 150] on label "Oui" at bounding box center [259, 153] width 123 height 13
click at [259, 150] on input "Oui" at bounding box center [259, 153] width 123 height 13
radio input "true"
type input "20.000"
select select "84"
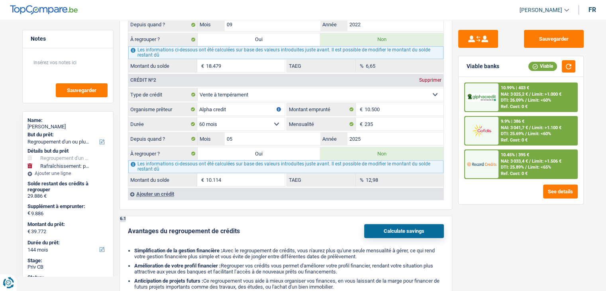
type input "10.114"
type input "20.000"
select select "84"
radio input "false"
type input "10.114"
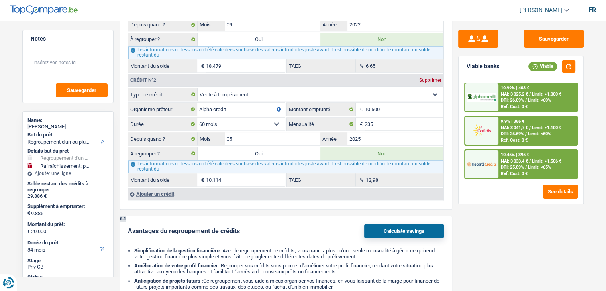
type input "20.000"
select select "84"
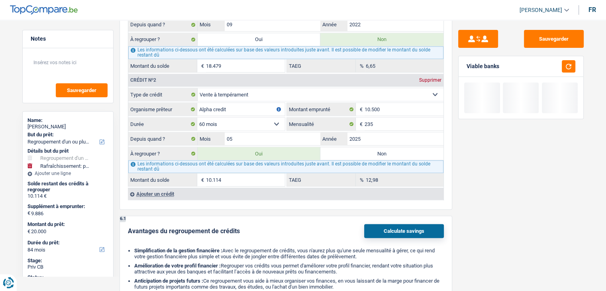
click at [564, 75] on div "Viable banks" at bounding box center [521, 66] width 125 height 21
click at [566, 67] on button "button" at bounding box center [569, 66] width 14 height 12
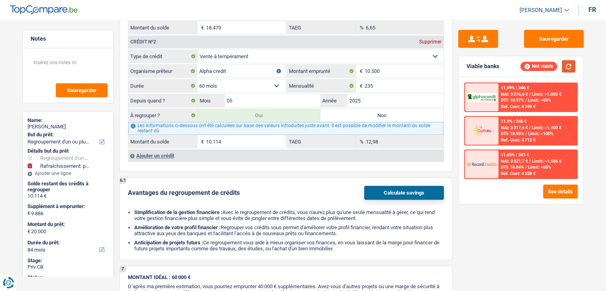
scroll to position [837, 0]
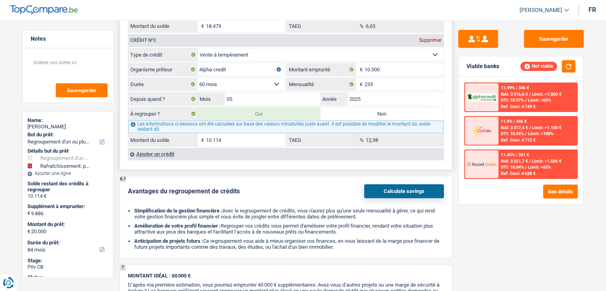
click at [351, 109] on label "Non" at bounding box center [382, 113] width 123 height 13
click at [351, 109] on input "Non" at bounding box center [382, 113] width 123 height 13
radio input "true"
select select "houseOrGarden"
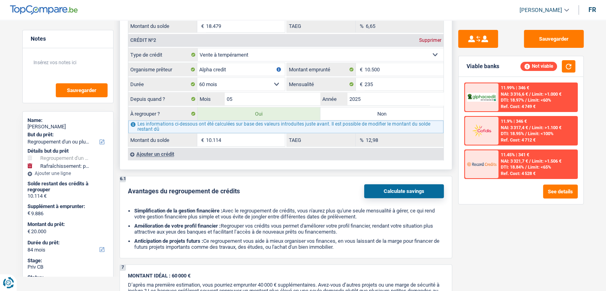
select select "48"
select select "houseOrGarden"
type input "9.886"
type input "39.772"
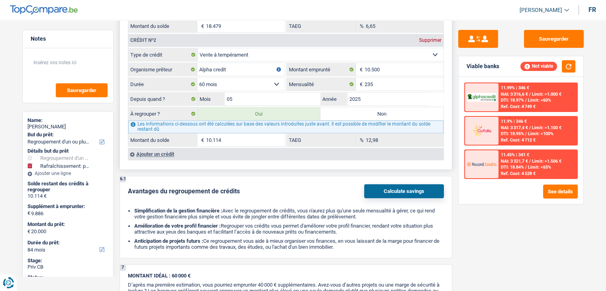
select select "48"
radio input "false"
select select "houseOrGarden"
type input "9.886"
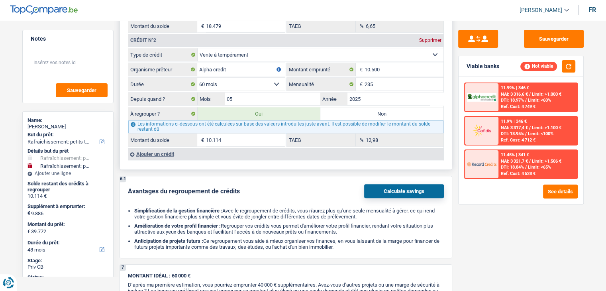
type input "39.772"
select select "48"
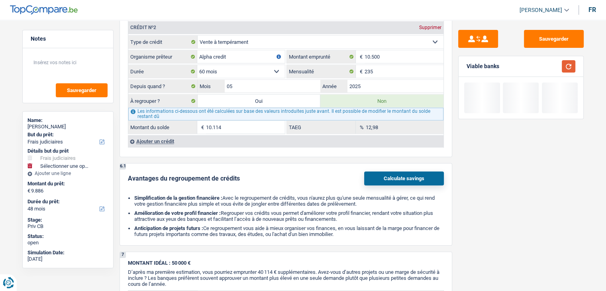
click at [572, 69] on button "button" at bounding box center [569, 66] width 14 height 12
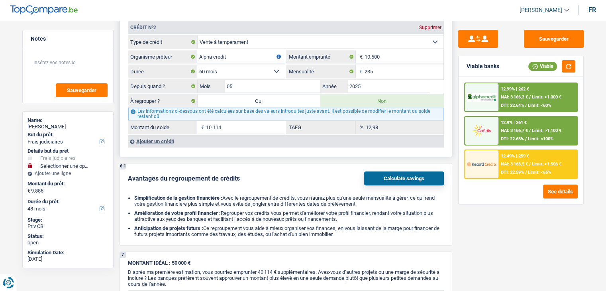
click at [262, 98] on label "Oui" at bounding box center [259, 100] width 123 height 13
click at [262, 98] on input "Oui" at bounding box center [259, 100] width 123 height 13
radio input "true"
type input "29.886"
radio input "false"
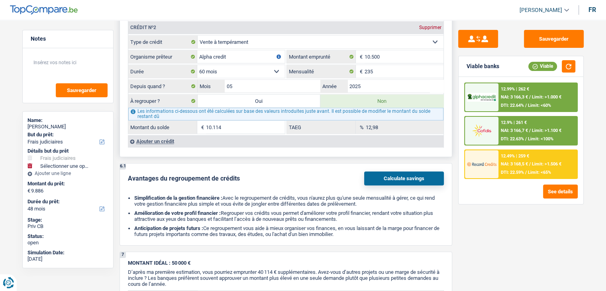
type input "29.886"
type input "39.772"
type input "9.886"
select select "refinancing"
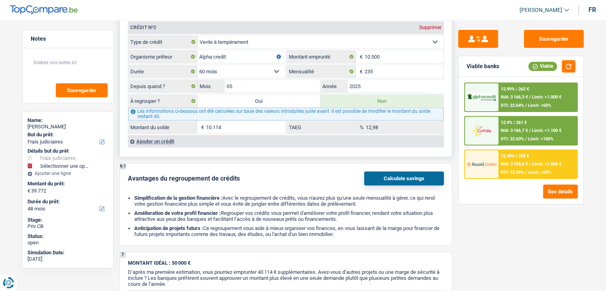
select select "144"
select select "refinancing"
select select "144"
select select "refinancing"
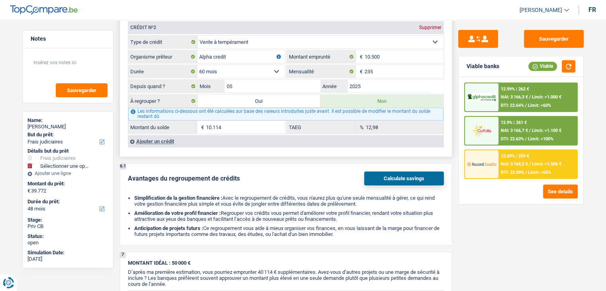
select select "refinancing"
select select "144"
select select "houseOrGarden"
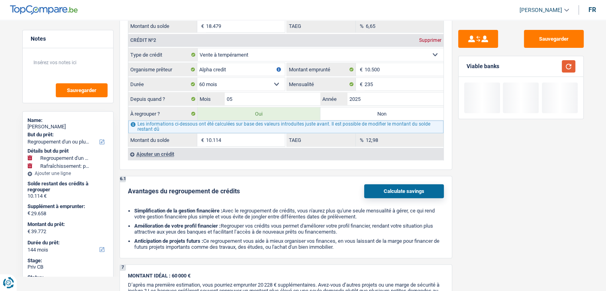
click at [568, 65] on button "button" at bounding box center [569, 66] width 14 height 12
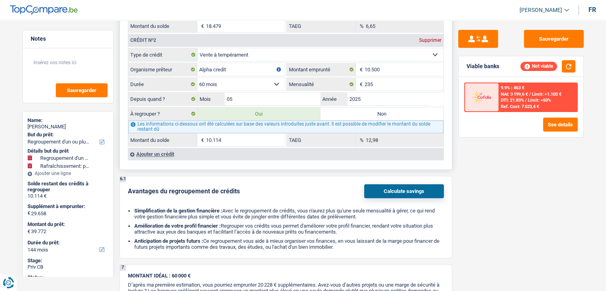
click at [353, 113] on label "Non" at bounding box center [382, 113] width 123 height 13
click at [353, 113] on input "Non" at bounding box center [382, 113] width 123 height 13
radio input "true"
select select "houseOrGarden"
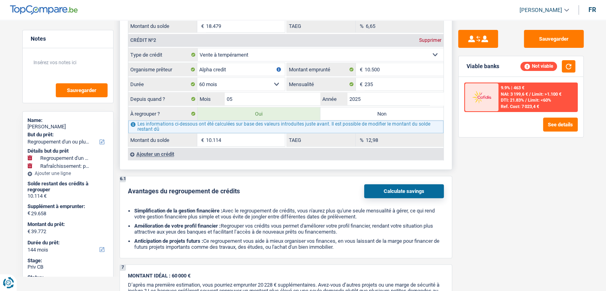
select select "48"
select select "houseOrGarden"
type input "9.886"
select select "48"
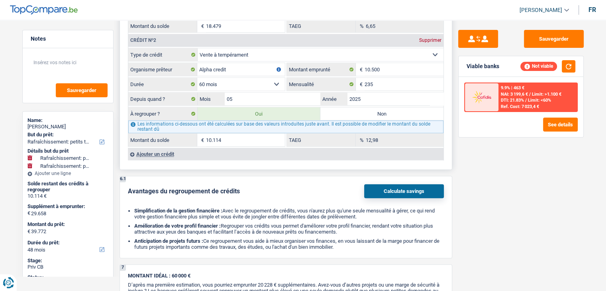
radio input "false"
select select "houseOrGarden"
type input "9.886"
select select "48"
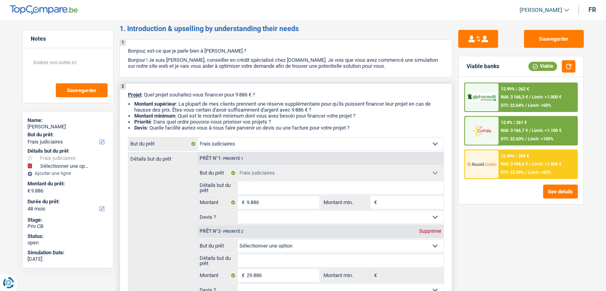
scroll to position [80, 0]
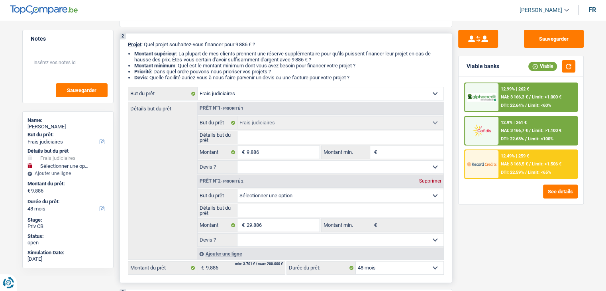
click at [435, 182] on div "Supprimer" at bounding box center [430, 181] width 26 height 5
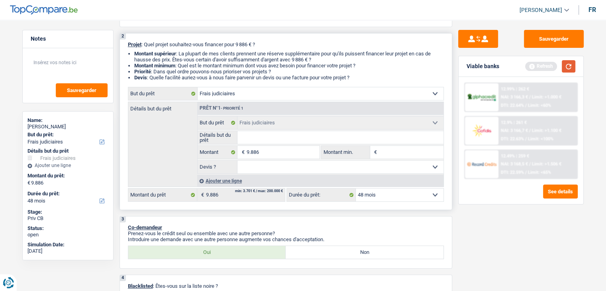
click at [570, 66] on button "button" at bounding box center [569, 66] width 14 height 12
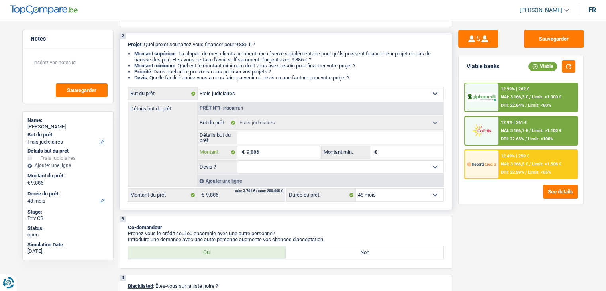
click at [289, 153] on input "9.886" at bounding box center [282, 152] width 73 height 13
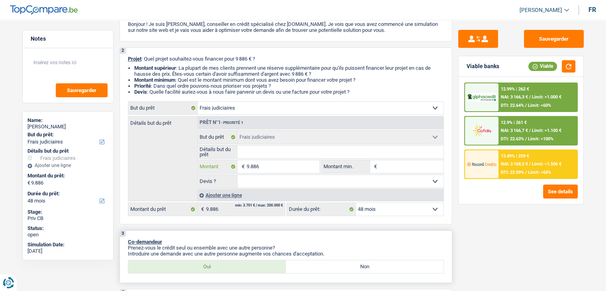
scroll to position [120, 0]
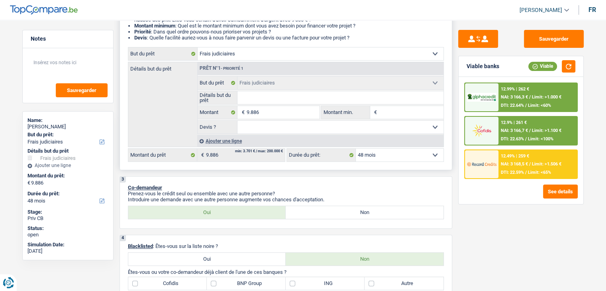
click at [287, 105] on fieldset "Confort maison: meubles, textile, peinture, électroménager, outillage non-profe…" at bounding box center [321, 105] width 246 height 58
click at [287, 110] on input "9.886" at bounding box center [282, 112] width 73 height 13
type input "988"
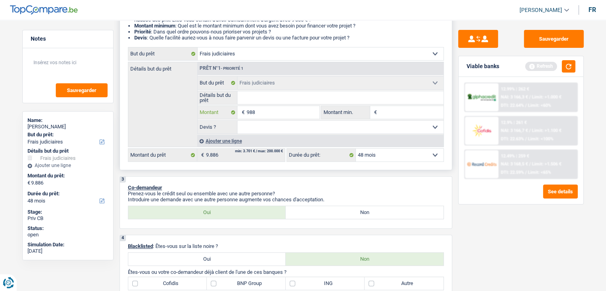
type input "98"
type input "9"
type input "1"
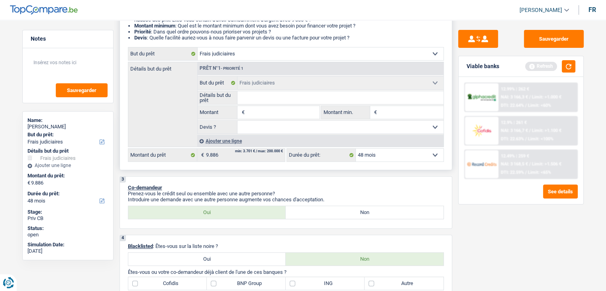
type input "1"
type input "10"
type input "100"
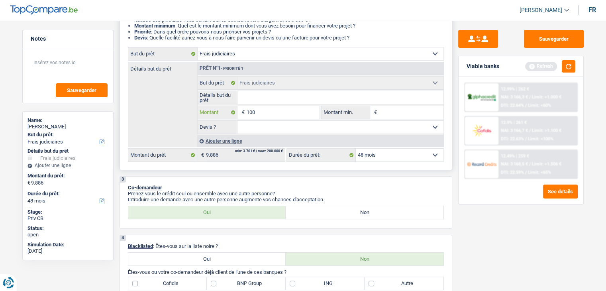
type input "1.000"
type input "10.001"
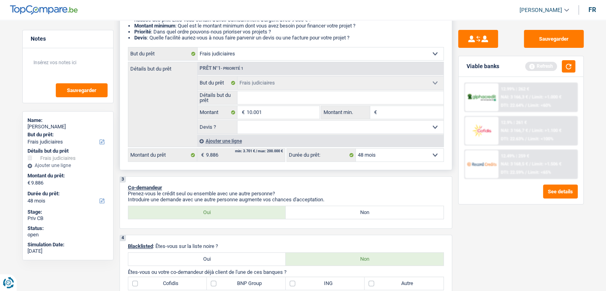
type input "10.001"
click at [394, 112] on input "Montant min." at bounding box center [411, 112] width 65 height 13
select select "60"
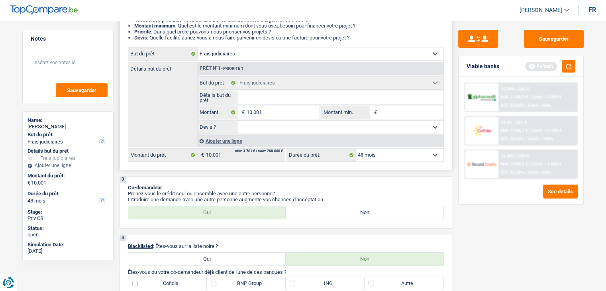
select select "60"
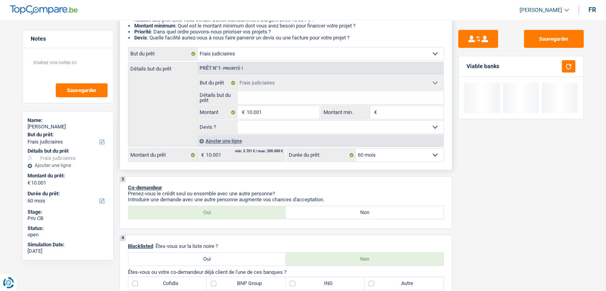
type input "1"
type input "10"
type input "100"
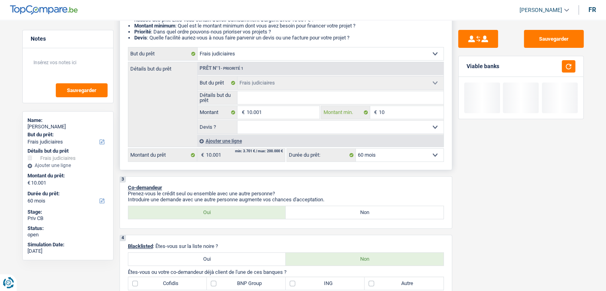
type input "100"
type input "1.000"
type input "10.001"
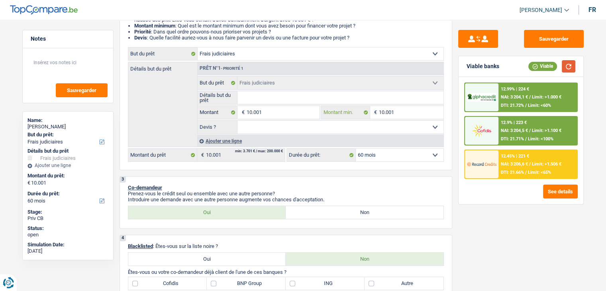
type input "10.001"
click at [567, 67] on button "button" at bounding box center [569, 66] width 14 height 12
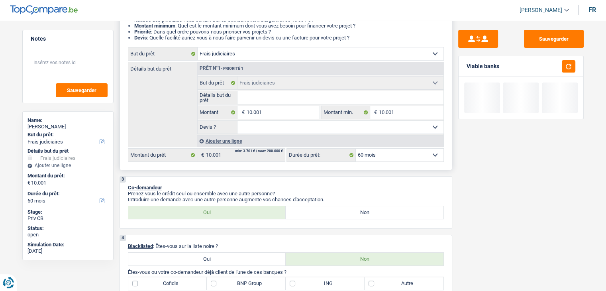
click at [292, 98] on input "Détails but du prêt" at bounding box center [341, 97] width 206 height 13
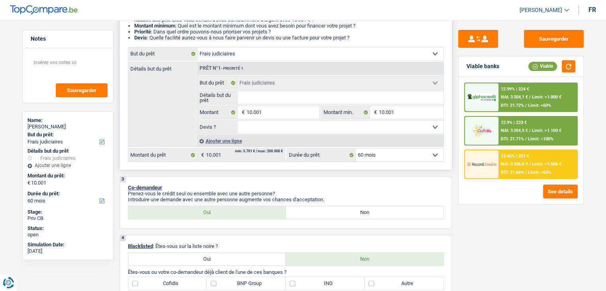
click at [292, 98] on input "Détails but du prêt" at bounding box center [341, 97] width 206 height 13
type input "p"
type input "pe"
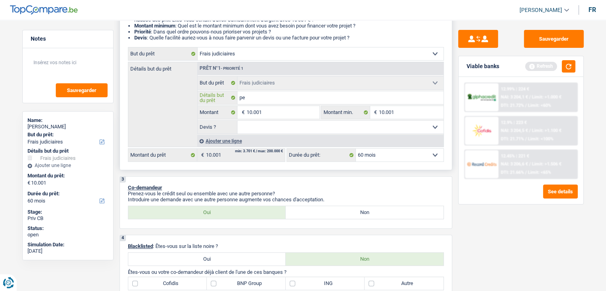
type input "pet"
type input "peti"
type input "petit"
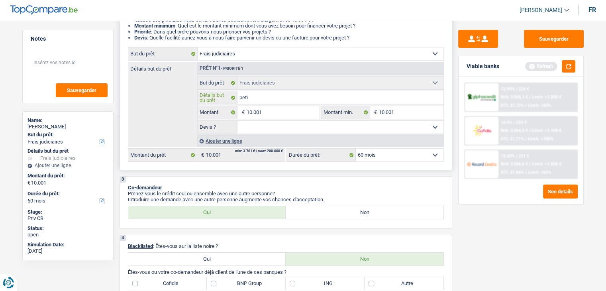
type input "petit"
type input "petit t"
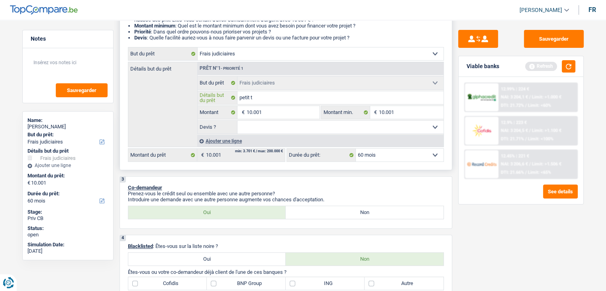
type input "petit tr"
type input "petit tra"
type input "petit trav"
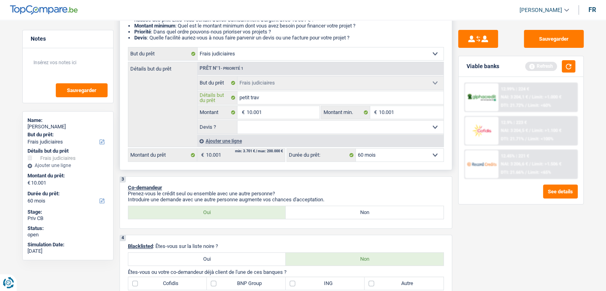
type input "petit trav"
type input "petit trava"
type input "petit travau"
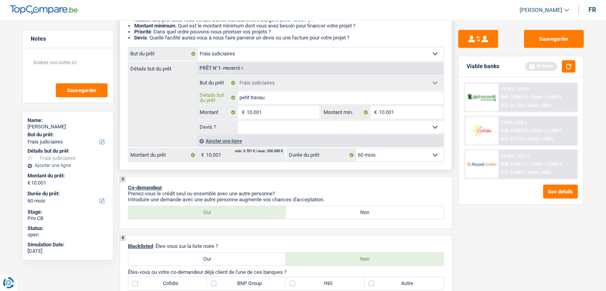
type input "petit travaux"
click at [568, 69] on button "button" at bounding box center [569, 66] width 14 height 12
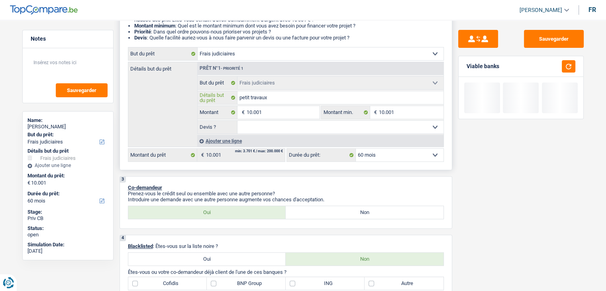
click at [296, 96] on input "petit travaux" at bounding box center [341, 97] width 206 height 13
type input "petit travaux d"
type input "petit travaux de"
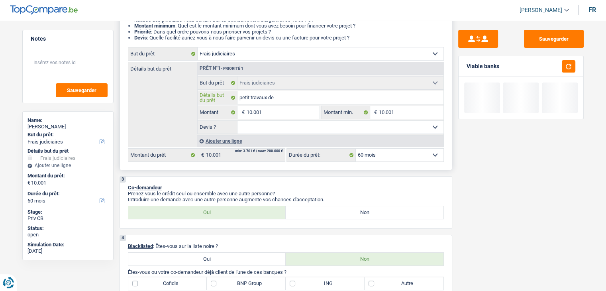
type input "petit travaux de r"
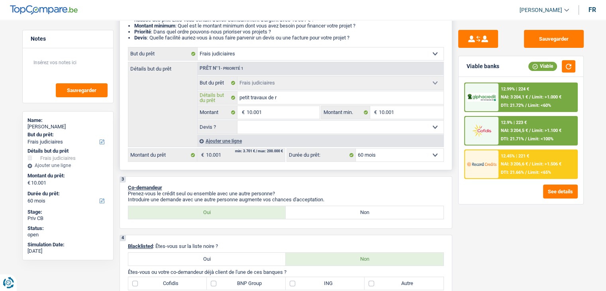
type input "petit travaux de ra"
type input "petit travaux de raf"
type input "petit travaux de rafr"
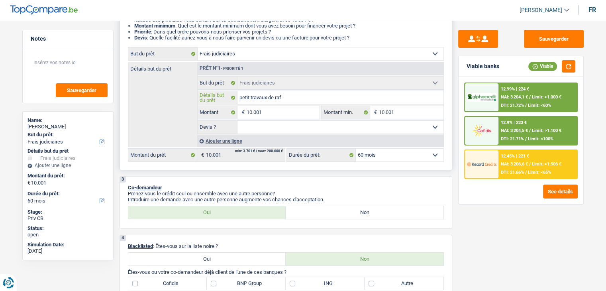
type input "petit travaux de rafr"
type input "petit travaux de rafra"
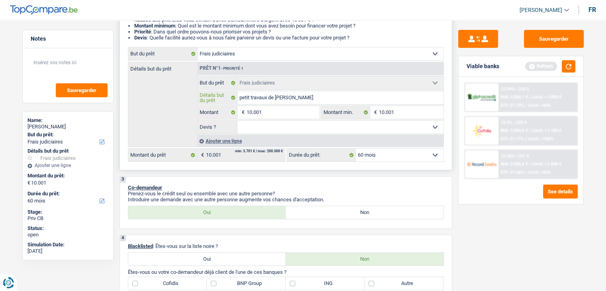
type input "petit travaux de rafrai"
type input "petit travaux de rafraic"
type input "petit travaux de rafraich"
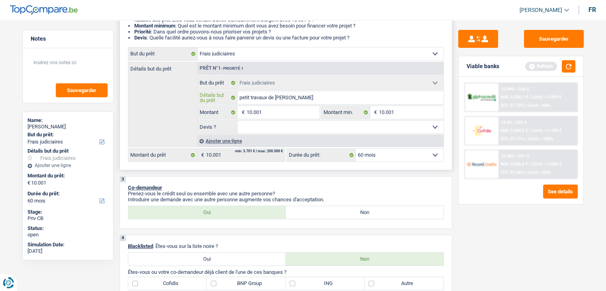
type input "petit travaux de rafraich"
type input "petit travaux de rafraichi"
type input "petit travaux de rafraichis"
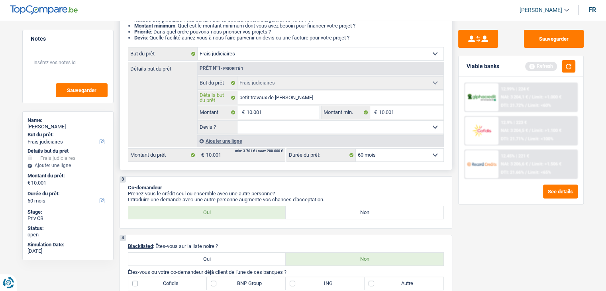
type input "petit travaux de rafraichiss"
type input "petit travaux de rafraichisse"
type input "petit travaux de rafraichissem"
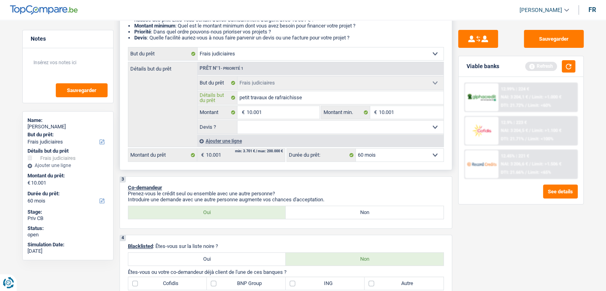
type input "petit travaux de rafraichissem"
type input "petit travaux de rafraichisseme"
type input "petit travaux de rafraichissemen"
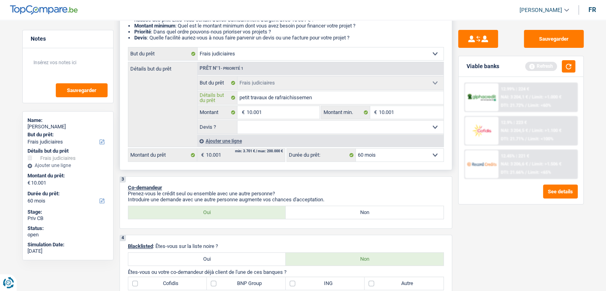
type input "petit travaux de rafraichissement"
click at [570, 65] on button "button" at bounding box center [569, 66] width 14 height 12
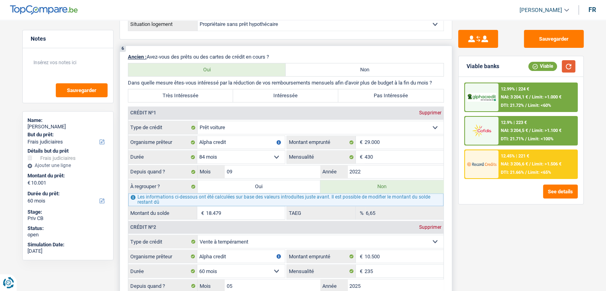
scroll to position [598, 0]
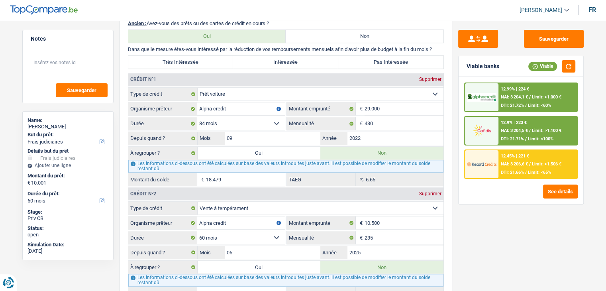
click at [503, 243] on div "Sauvegarder Viable banks Viable 12.99% | 224 € NAI: 3 204,1 € / Limit: >1.000 €…" at bounding box center [521, 153] width 138 height 246
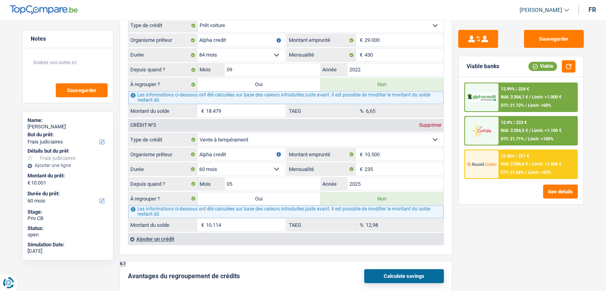
scroll to position [757, 0]
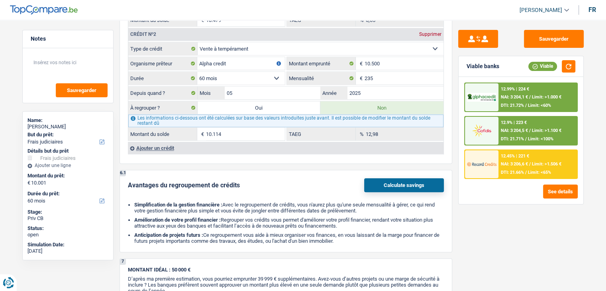
click at [159, 144] on div "Ajouter un crédit" at bounding box center [286, 148] width 316 height 12
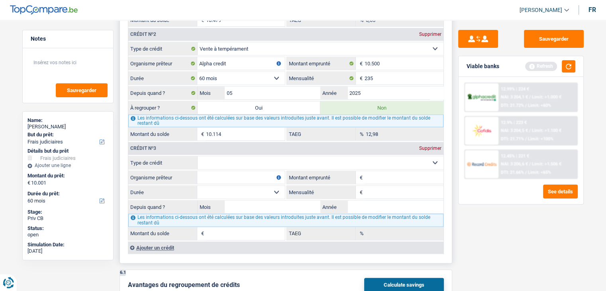
click at [428, 147] on div "Crédit nº3 Supprimer" at bounding box center [285, 148] width 315 height 13
click at [428, 146] on div "Supprimer" at bounding box center [430, 148] width 26 height 5
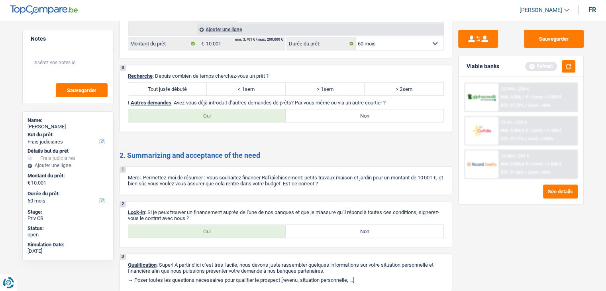
scroll to position [1143, 0]
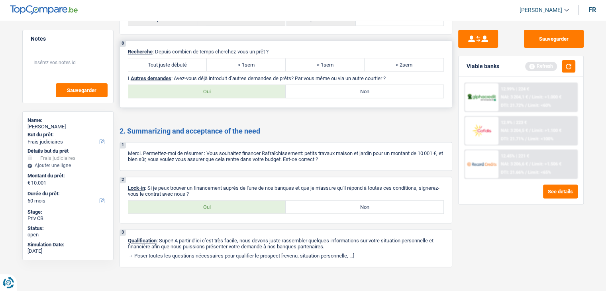
click at [167, 64] on label "Tout juste débuté" at bounding box center [167, 64] width 79 height 13
click at [167, 64] on input "Tout juste débuté" at bounding box center [167, 64] width 79 height 13
radio input "true"
click at [338, 86] on label "Non" at bounding box center [365, 91] width 158 height 13
click at [338, 86] on input "Non" at bounding box center [365, 91] width 158 height 13
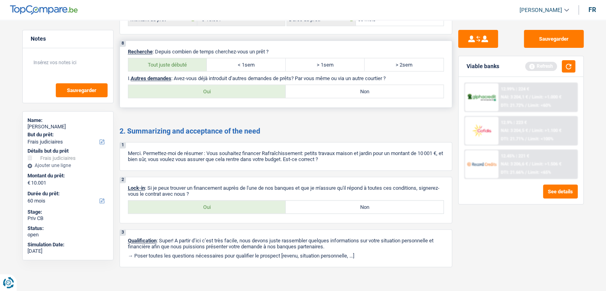
radio input "true"
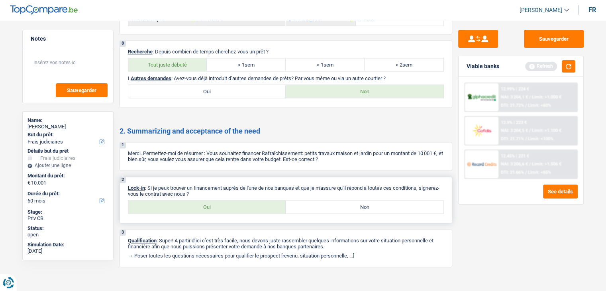
click at [233, 201] on label "Oui" at bounding box center [207, 207] width 158 height 13
click at [233, 201] on input "Oui" at bounding box center [207, 207] width 158 height 13
radio input "true"
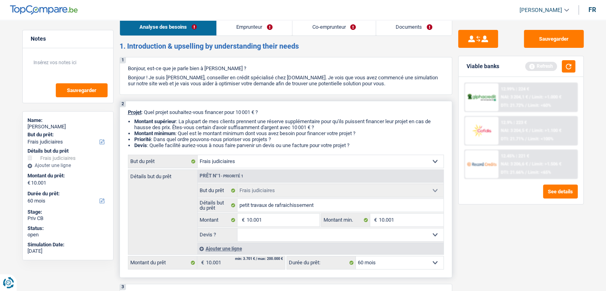
scroll to position [0, 0]
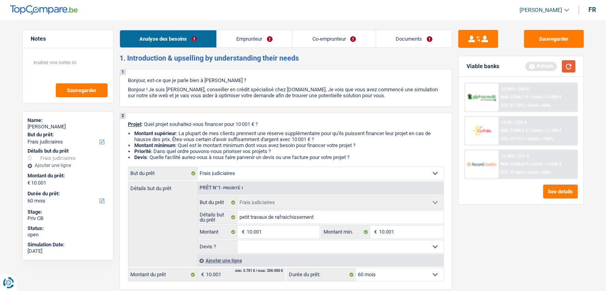
click at [565, 71] on button "button" at bounding box center [569, 66] width 14 height 12
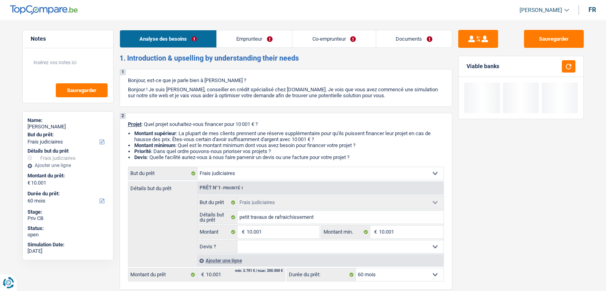
click at [273, 32] on link "Emprunteur" at bounding box center [254, 38] width 75 height 17
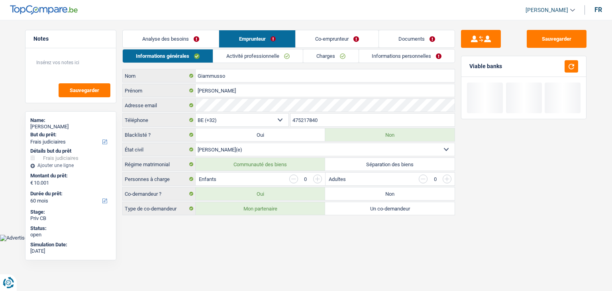
click at [169, 53] on link "Informations générales" at bounding box center [168, 55] width 90 height 13
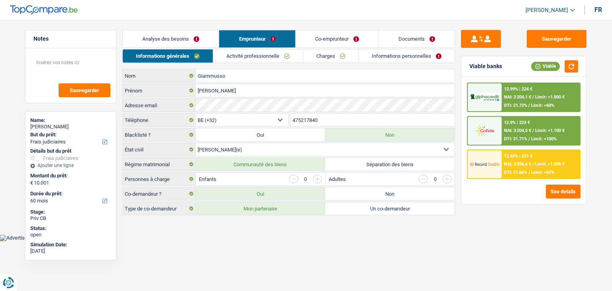
click at [270, 241] on html "Vous avez le contrôle de vos données Nous utilisons des cookies, tout comme nos…" at bounding box center [306, 120] width 612 height 241
click at [572, 66] on button "button" at bounding box center [572, 66] width 14 height 12
click at [247, 58] on link "Activité professionnelle" at bounding box center [258, 55] width 90 height 13
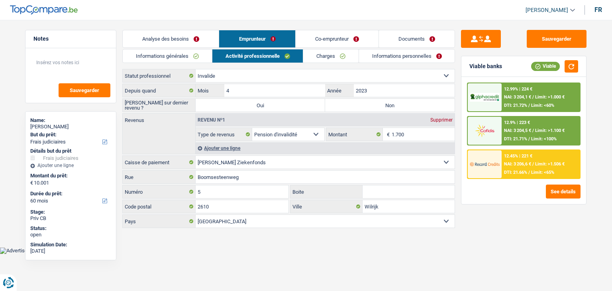
click at [354, 104] on label "Non" at bounding box center [390, 105] width 130 height 13
click at [354, 104] on input "Non" at bounding box center [390, 105] width 130 height 13
radio input "true"
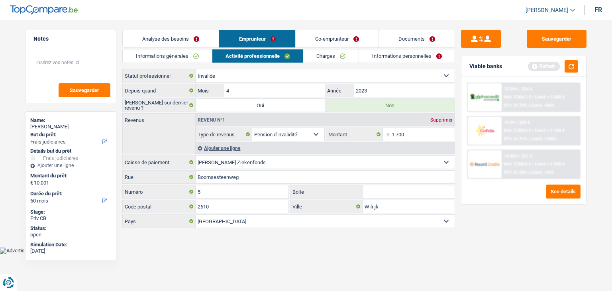
click at [321, 53] on link "Charges" at bounding box center [330, 55] width 55 height 13
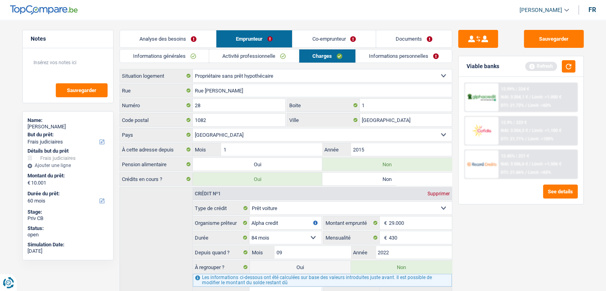
drag, startPoint x: 120, startPoint y: 75, endPoint x: 158, endPoint y: 76, distance: 38.3
click at [158, 76] on label "Situation logement" at bounding box center [156, 75] width 73 height 13
click at [567, 69] on button "button" at bounding box center [569, 66] width 14 height 12
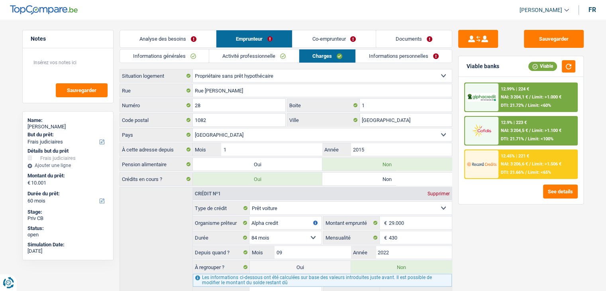
click at [417, 56] on link "Informations personnelles" at bounding box center [404, 55] width 96 height 13
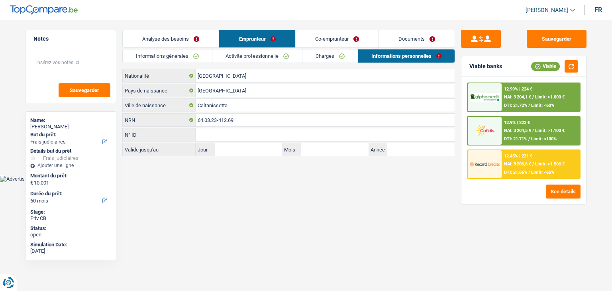
click at [312, 42] on link "Co-emprunteur" at bounding box center [337, 38] width 83 height 17
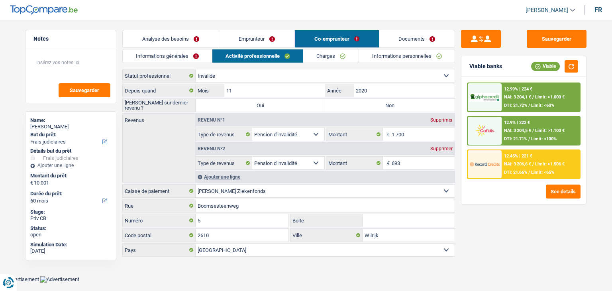
click at [279, 36] on link "Emprunteur" at bounding box center [256, 38] width 75 height 17
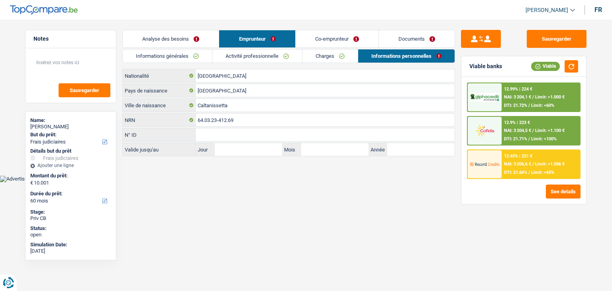
click at [230, 57] on link "Activité professionnelle" at bounding box center [257, 55] width 90 height 13
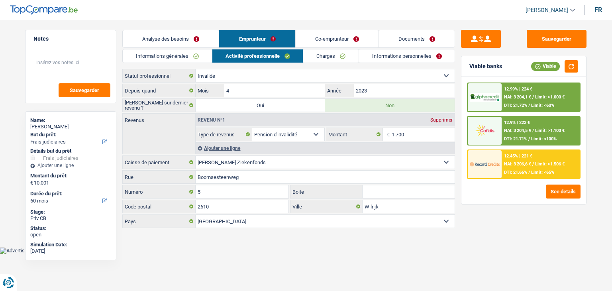
click at [319, 37] on link "Co-emprunteur" at bounding box center [337, 38] width 83 height 17
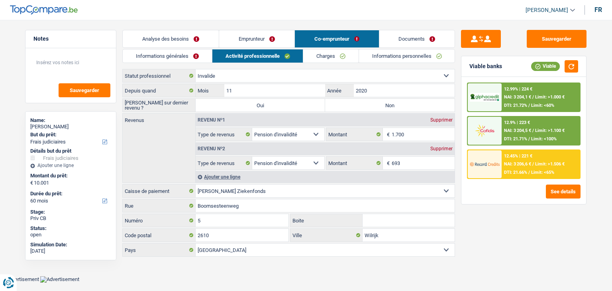
click at [148, 59] on link "Informations générales" at bounding box center [167, 55] width 89 height 13
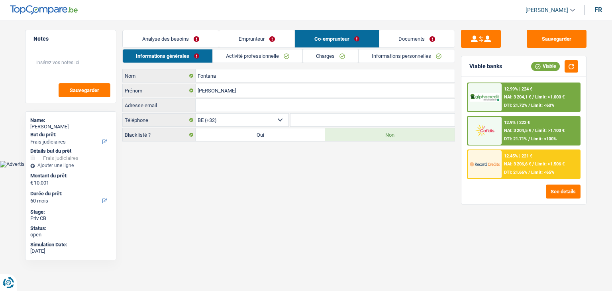
click at [238, 56] on link "Activité professionnelle" at bounding box center [258, 55] width 90 height 13
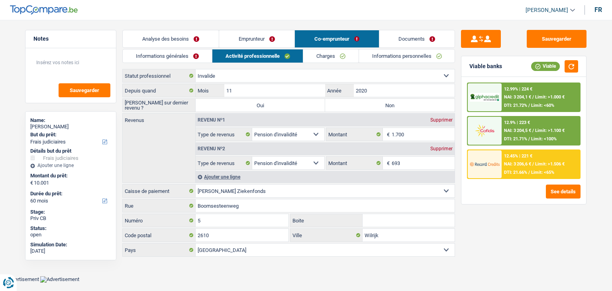
click at [360, 102] on label "Non" at bounding box center [390, 105] width 130 height 13
click at [360, 102] on input "Non" at bounding box center [390, 105] width 130 height 13
radio input "true"
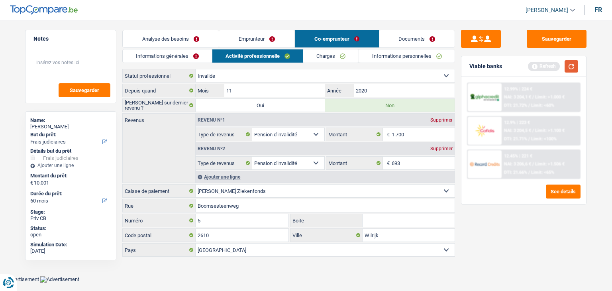
click at [576, 67] on button "button" at bounding box center [572, 66] width 14 height 12
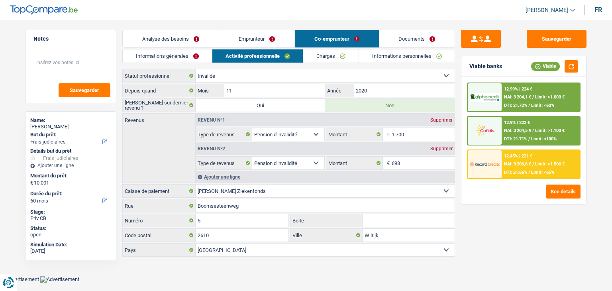
click at [320, 53] on link "Charges" at bounding box center [330, 55] width 55 height 13
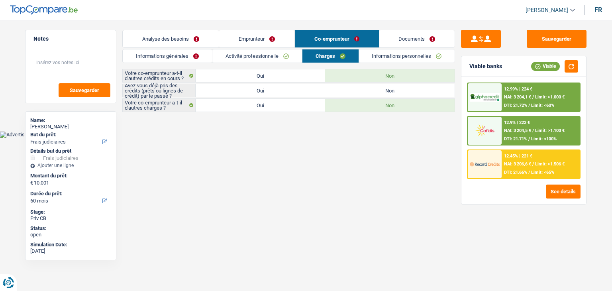
click at [291, 90] on label "Oui" at bounding box center [261, 90] width 130 height 13
click at [291, 90] on input "Oui" at bounding box center [261, 90] width 130 height 13
radio input "true"
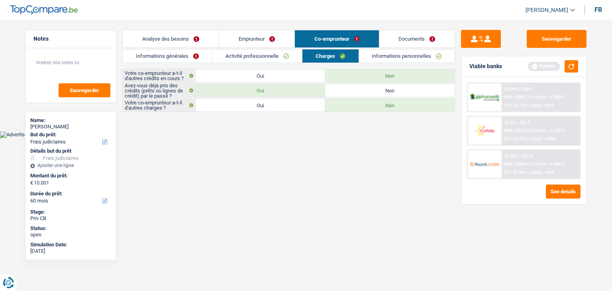
click at [398, 56] on link "Informations personnelles" at bounding box center [407, 55] width 96 height 13
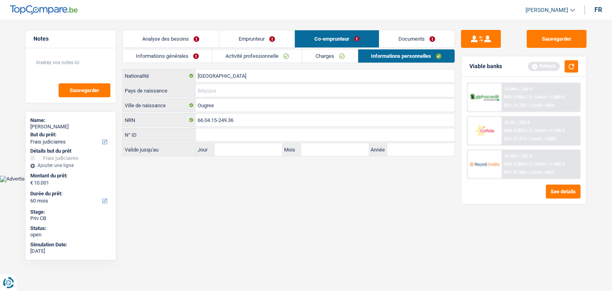
click at [211, 89] on input "Pays de naissance" at bounding box center [325, 90] width 259 height 13
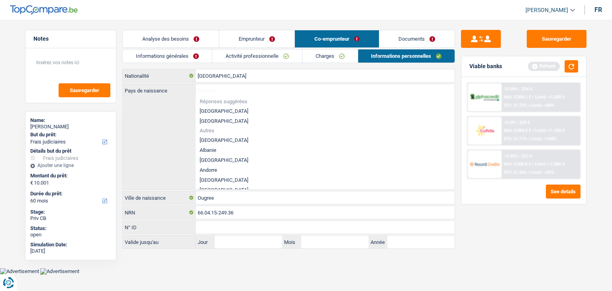
click at [213, 112] on li "[GEOGRAPHIC_DATA]" at bounding box center [325, 111] width 259 height 10
type input "[GEOGRAPHIC_DATA]"
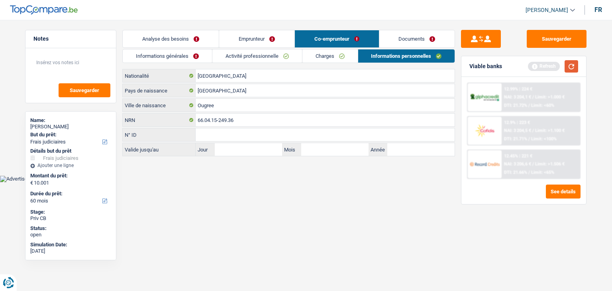
click at [574, 66] on button "button" at bounding box center [572, 66] width 14 height 12
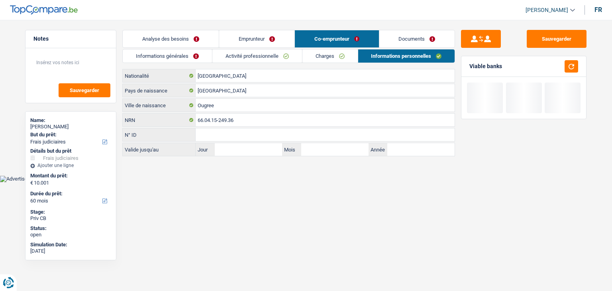
click at [400, 33] on link "Documents" at bounding box center [418, 38] width 76 height 17
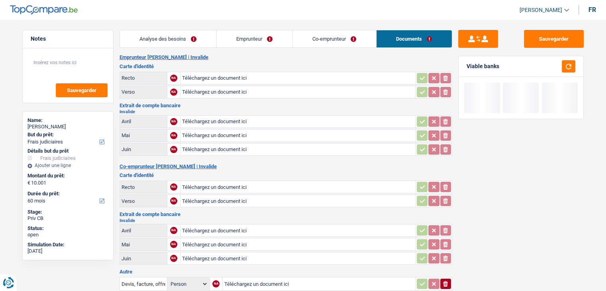
click at [263, 61] on div "Emprunteur Stella Giammusso | Invalide Carte d'identité Recto NA Téléchargez un…" at bounding box center [286, 254] width 333 height 400
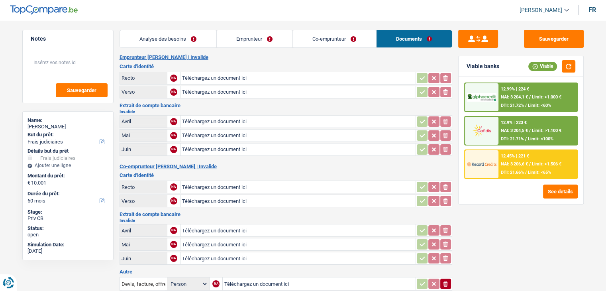
click at [155, 39] on link "Analyse des besoins" at bounding box center [168, 38] width 96 height 17
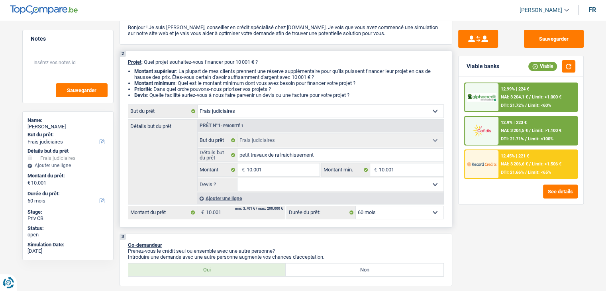
scroll to position [120, 0]
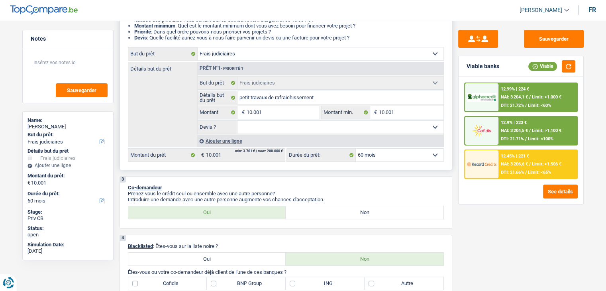
click at [256, 128] on select "Oui Non Non répondu Sélectionner une option" at bounding box center [341, 127] width 206 height 13
click at [196, 181] on div "3 Co-demandeur Prenez-vous le crédit seul ou ensemble avec une autre personne? …" at bounding box center [286, 202] width 333 height 53
drag, startPoint x: 329, startPoint y: 196, endPoint x: 177, endPoint y: 181, distance: 152.7
click at [177, 181] on div "3 Co-demandeur Prenez-vous le crédit seul ou ensemble avec une autre personne? …" at bounding box center [286, 202] width 333 height 53
drag, startPoint x: 253, startPoint y: 127, endPoint x: 253, endPoint y: 122, distance: 4.8
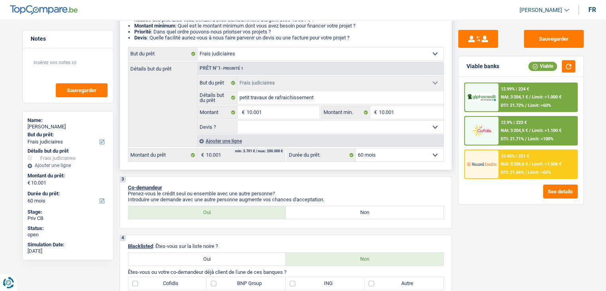
click at [253, 127] on select "Oui Non Non répondu Sélectionner une option" at bounding box center [341, 127] width 206 height 13
click at [212, 187] on p "Co-demandeur" at bounding box center [286, 188] width 316 height 6
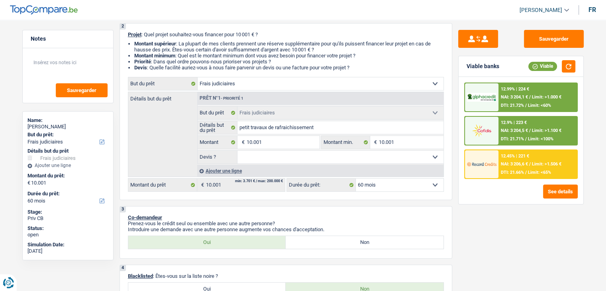
scroll to position [40, 0]
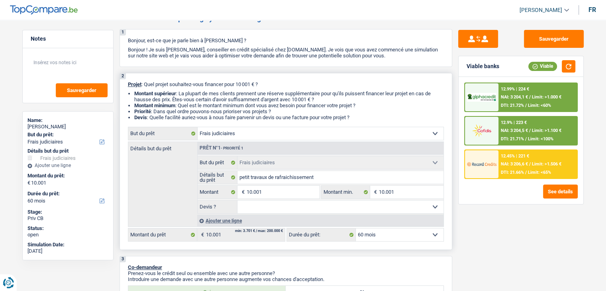
drag, startPoint x: 360, startPoint y: 117, endPoint x: 126, endPoint y: 82, distance: 237.0
click at [126, 82] on div "2 Projet : Quel projet souhaitez-vous financer pour 10 001 € ? Montant supérieu…" at bounding box center [286, 161] width 333 height 177
click at [134, 94] on li "Montant supérieur : La plupart de mes clients prennent une réserve supplémentai…" at bounding box center [289, 96] width 310 height 12
drag, startPoint x: 360, startPoint y: 118, endPoint x: 129, endPoint y: 86, distance: 233.1
click at [130, 86] on div "2 Projet : Quel projet souhaitez-vous financer pour 10 001 € ? Montant supérieu…" at bounding box center [286, 161] width 333 height 177
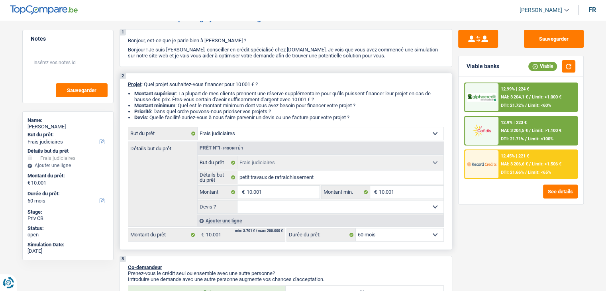
click at [129, 86] on span "Projet" at bounding box center [135, 84] width 14 height 6
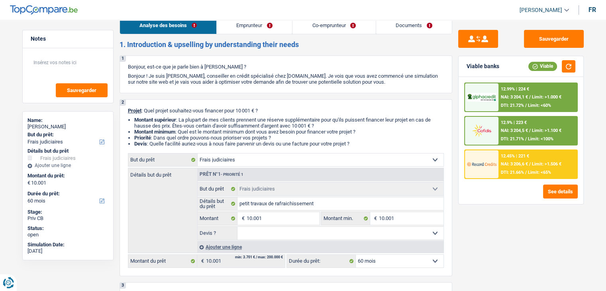
scroll to position [0, 0]
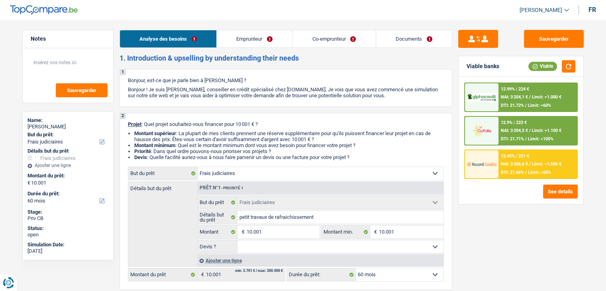
click at [417, 35] on link "Documents" at bounding box center [414, 38] width 76 height 17
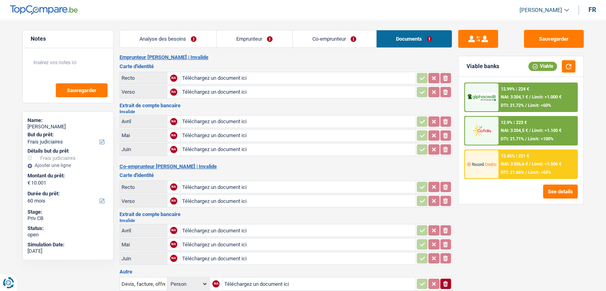
click at [297, 43] on link "Co-emprunteur" at bounding box center [334, 38] width 83 height 17
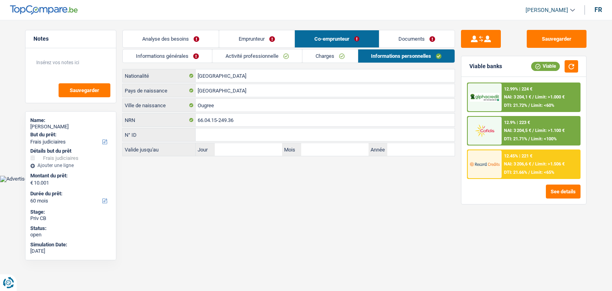
click at [429, 38] on link "Documents" at bounding box center [418, 38] width 76 height 17
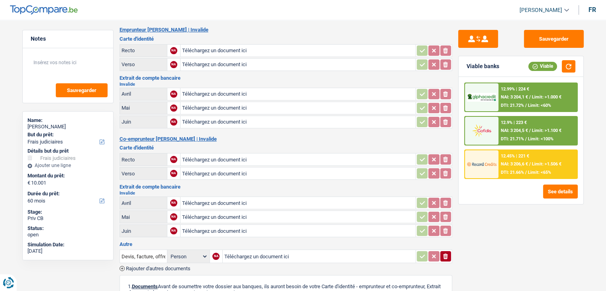
scroll to position [40, 0]
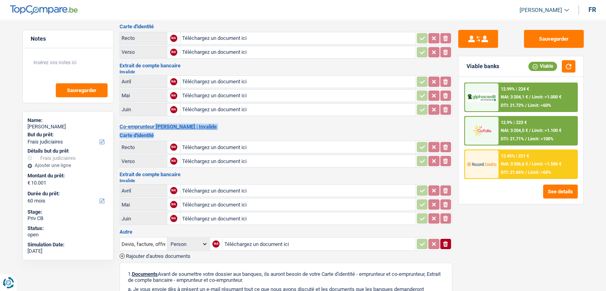
drag, startPoint x: 155, startPoint y: 133, endPoint x: 119, endPoint y: 123, distance: 36.7
click at [120, 123] on div "Emprunteur Stella Giammusso | Invalide Carte d'identité Recto NA Téléchargez un…" at bounding box center [286, 214] width 333 height 400
click at [120, 124] on h2 "Co-emprunteur Giovanni Fontana | Invalide" at bounding box center [286, 127] width 333 height 6
drag, startPoint x: 119, startPoint y: 123, endPoint x: 178, endPoint y: 130, distance: 58.9
click at [178, 130] on div "Emprunteur Stella Giammusso | Invalide Carte d'identité Recto NA Téléchargez un…" at bounding box center [286, 214] width 333 height 400
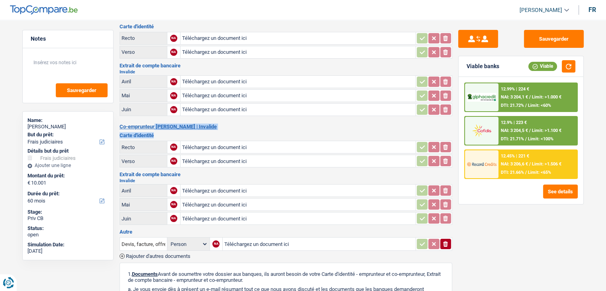
click at [178, 130] on div "Emprunteur Stella Giammusso | Invalide Carte d'identité Recto NA Téléchargez un…" at bounding box center [286, 214] width 333 height 400
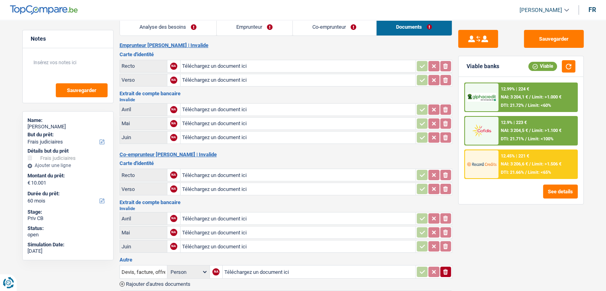
scroll to position [0, 0]
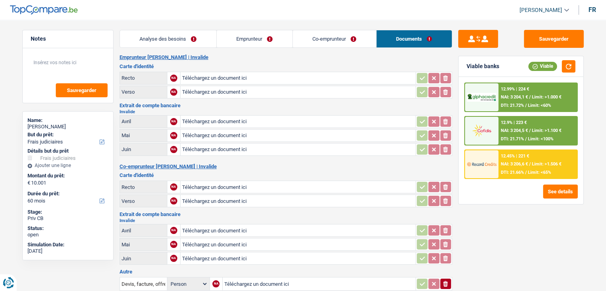
click at [270, 42] on link "Emprunteur" at bounding box center [255, 38] width 76 height 17
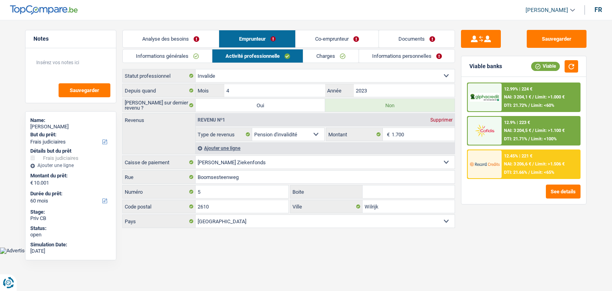
click at [314, 39] on link "Co-emprunteur" at bounding box center [337, 38] width 83 height 17
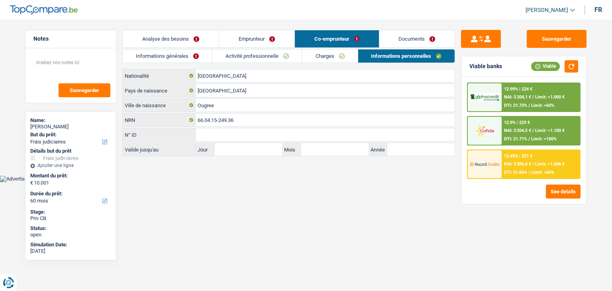
click at [262, 56] on link "Activité professionnelle" at bounding box center [257, 55] width 90 height 13
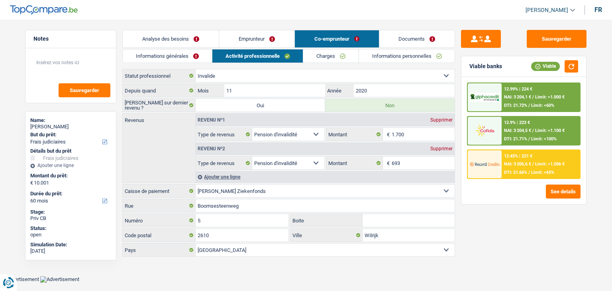
click at [254, 41] on link "Emprunteur" at bounding box center [256, 38] width 75 height 17
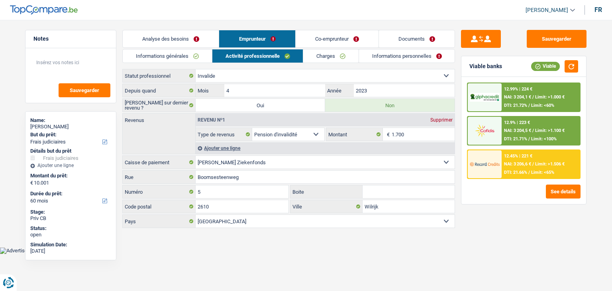
click at [148, 39] on link "Analyse des besoins" at bounding box center [171, 38] width 96 height 17
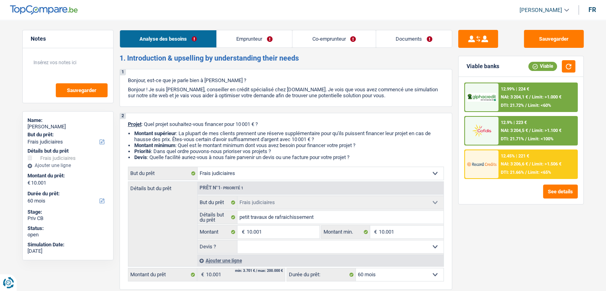
click at [391, 43] on link "Documents" at bounding box center [414, 38] width 76 height 17
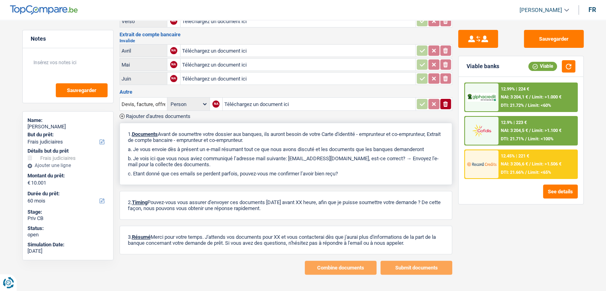
scroll to position [182, 0]
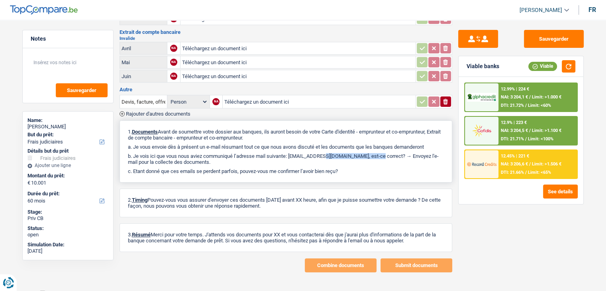
drag, startPoint x: 350, startPoint y: 150, endPoint x: 292, endPoint y: 149, distance: 58.6
click at [292, 153] on p "b. Je vois ici que vous nous aviez communiqué l’adresse mail suivante: stellag…" at bounding box center [286, 159] width 316 height 12
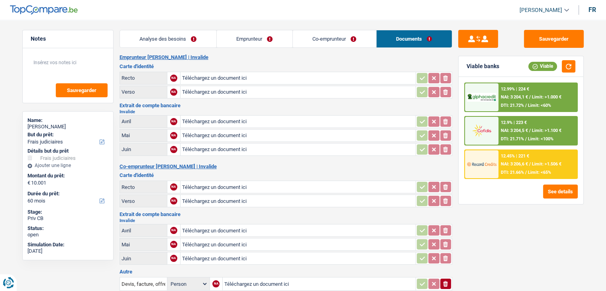
click at [207, 36] on link "Analyse des besoins" at bounding box center [168, 38] width 96 height 17
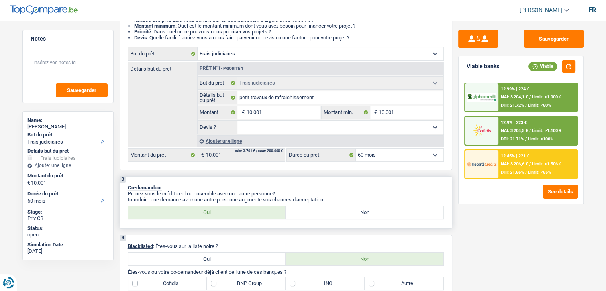
scroll to position [239, 0]
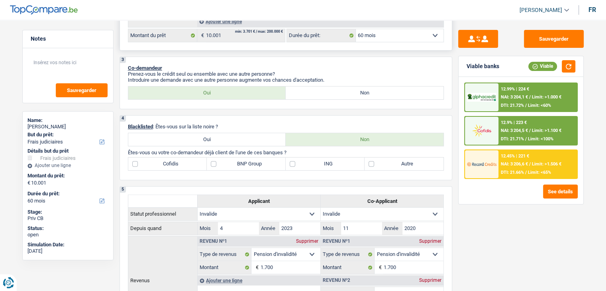
click at [376, 41] on select "12 mois 18 mois 24 mois 30 mois 36 mois 42 mois 48 mois 60 mois Sélectionner un…" at bounding box center [400, 35] width 88 height 13
select select "30"
click at [356, 29] on select "12 mois 18 mois 24 mois 30 mois 36 mois 42 mois 48 mois 60 mois Sélectionner un…" at bounding box center [400, 35] width 88 height 13
select select "30"
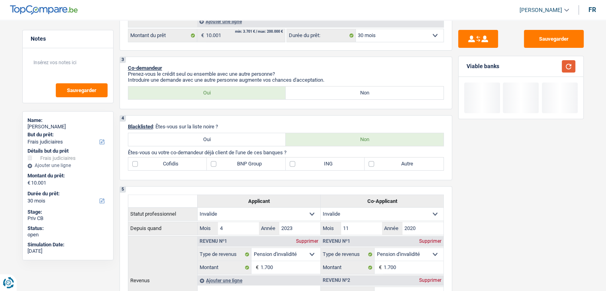
click at [567, 66] on button "button" at bounding box center [569, 66] width 14 height 12
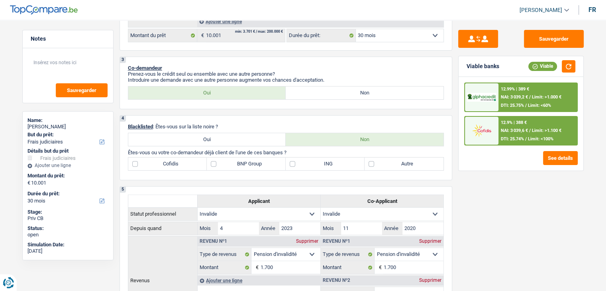
click at [515, 139] on span "DTI: 25.74%" at bounding box center [512, 138] width 23 height 5
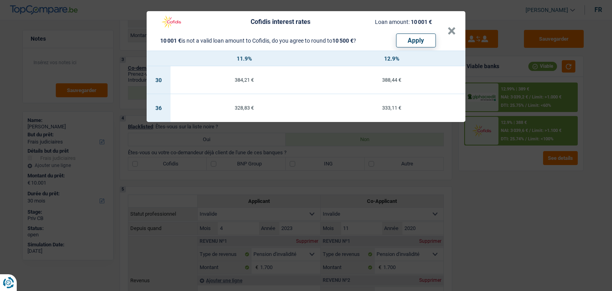
click at [509, 183] on div "Cofidis interest rates Loan amount: 10 001 € 10 001 € is not a valid loan amoun…" at bounding box center [306, 145] width 612 height 291
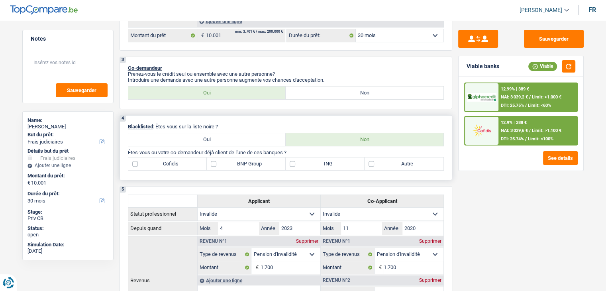
click at [259, 161] on label "BNP Group" at bounding box center [246, 163] width 79 height 13
click at [259, 161] on input "BNP Group" at bounding box center [246, 163] width 79 height 13
checkbox input "true"
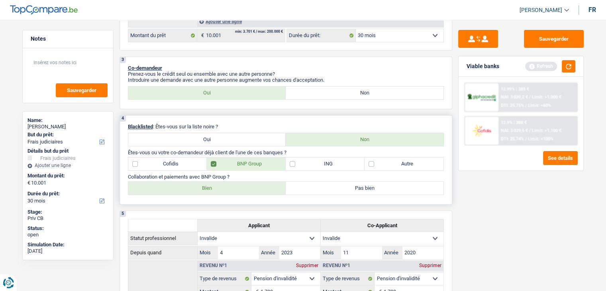
click at [186, 187] on label "Bien" at bounding box center [207, 188] width 158 height 13
click at [186, 187] on input "Bien" at bounding box center [207, 188] width 158 height 13
radio input "true"
click at [566, 67] on button "button" at bounding box center [569, 66] width 14 height 12
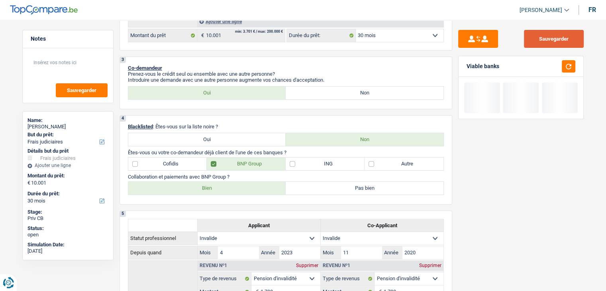
click at [559, 39] on button "Sauvegarder" at bounding box center [554, 39] width 60 height 18
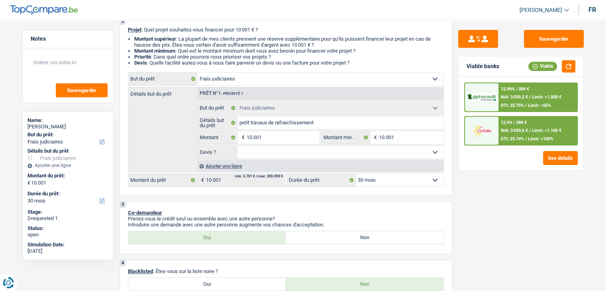
scroll to position [0, 0]
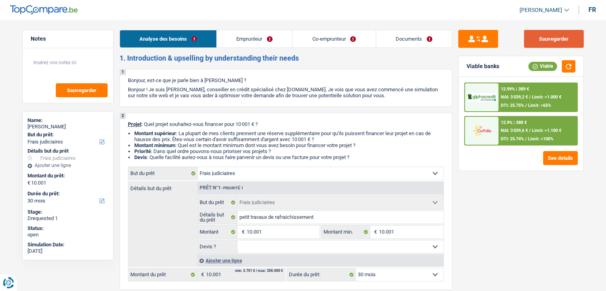
click at [540, 45] on button "Sauvegarder" at bounding box center [554, 39] width 60 height 18
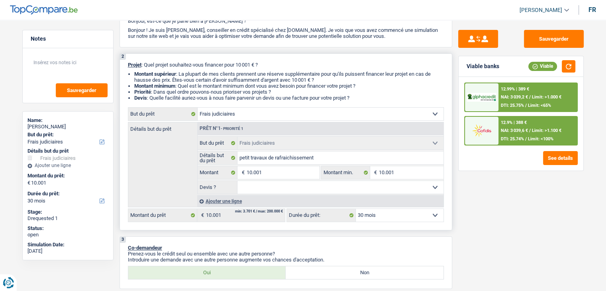
scroll to position [120, 0]
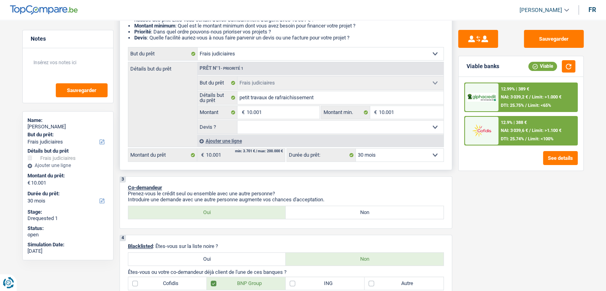
click at [262, 125] on select "Oui Non Non répondu Sélectionner une option" at bounding box center [341, 127] width 206 height 13
select select "not_answered"
click at [238, 121] on select "Oui Non Non répondu Sélectionner une option" at bounding box center [341, 127] width 206 height 13
select select "not_answered"
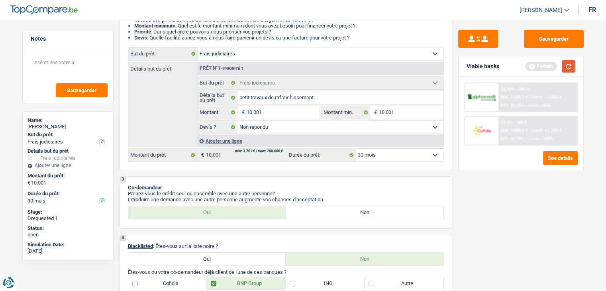
click at [572, 66] on button "button" at bounding box center [569, 66] width 14 height 12
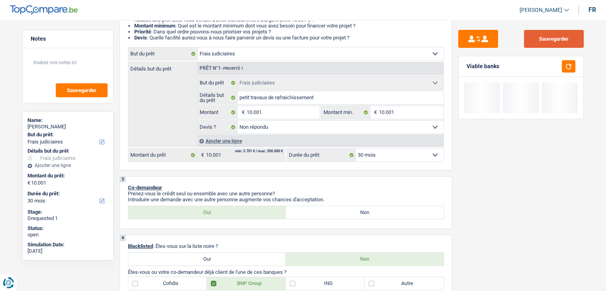
click at [559, 39] on button "Sauvegarder" at bounding box center [554, 39] width 60 height 18
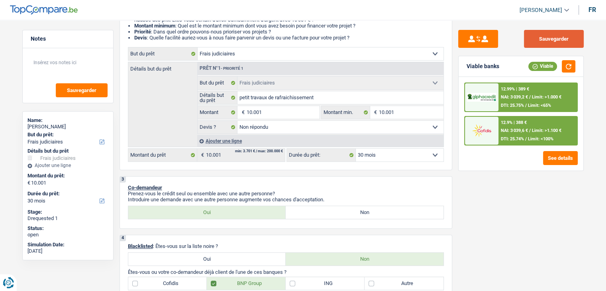
click at [541, 35] on button "Sauvegarder" at bounding box center [554, 39] width 60 height 18
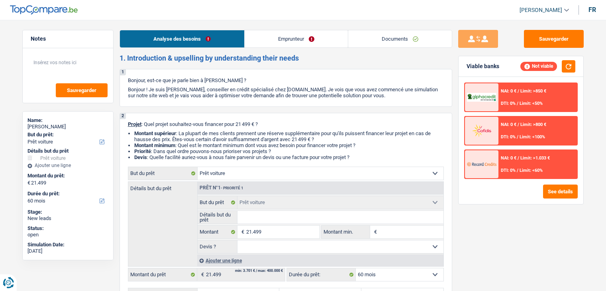
select select "car"
select select "60"
select select "car"
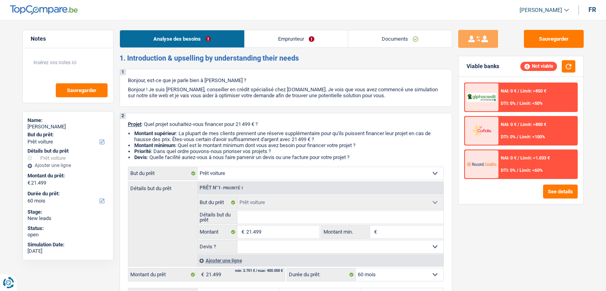
select select "60"
select select "car"
select select "60"
click at [324, 46] on link "Emprunteur" at bounding box center [296, 38] width 103 height 17
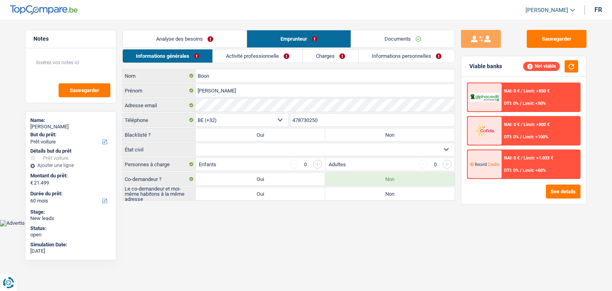
click at [258, 57] on link "Activité professionnelle" at bounding box center [258, 55] width 90 height 13
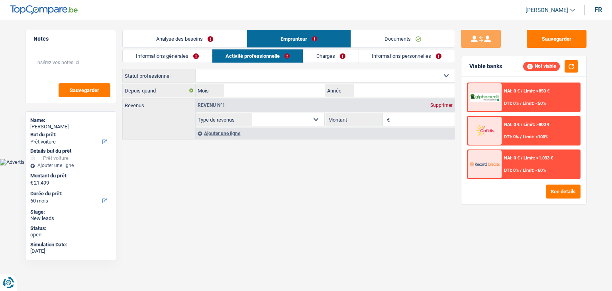
click at [316, 60] on link "Charges" at bounding box center [330, 55] width 55 height 13
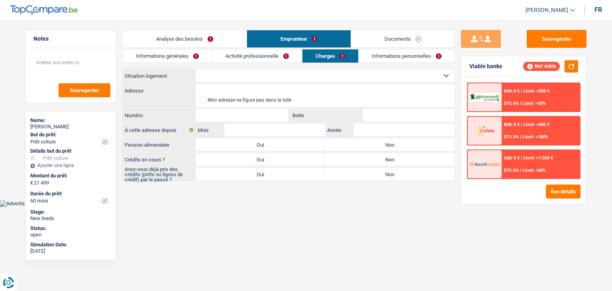
click at [368, 61] on link "Informations personnelles" at bounding box center [407, 55] width 96 height 13
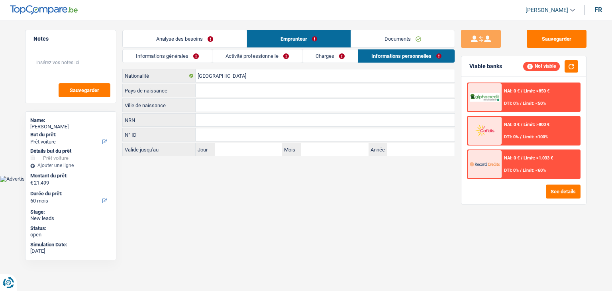
click at [380, 41] on link "Documents" at bounding box center [403, 38] width 104 height 17
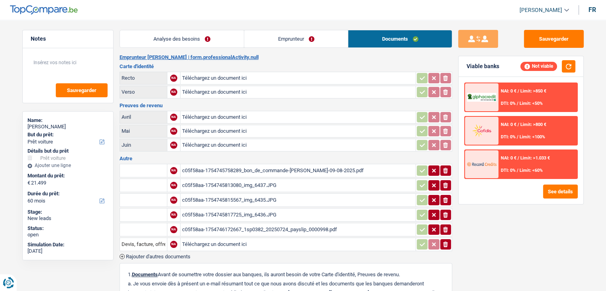
click at [207, 169] on div "c05f58aa-1754745758289_bon_de_commande-claudia_mireille_boon-09-08-2025.pdf" at bounding box center [298, 171] width 232 height 12
click at [269, 45] on link "Emprunteur" at bounding box center [296, 38] width 104 height 17
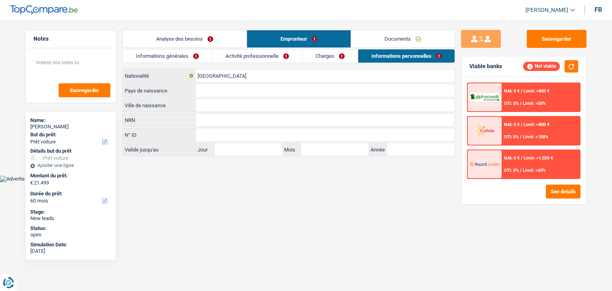
click at [252, 51] on link "Activité professionnelle" at bounding box center [257, 55] width 90 height 13
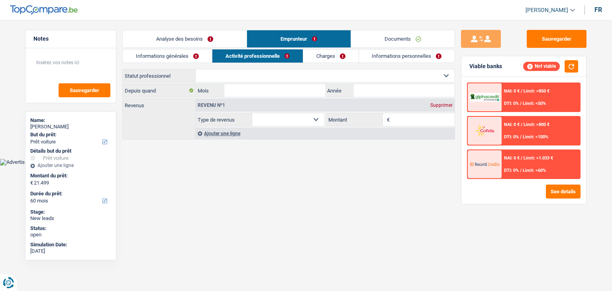
click at [313, 63] on li "Charges" at bounding box center [331, 56] width 56 height 14
click at [314, 58] on link "Charges" at bounding box center [330, 55] width 55 height 13
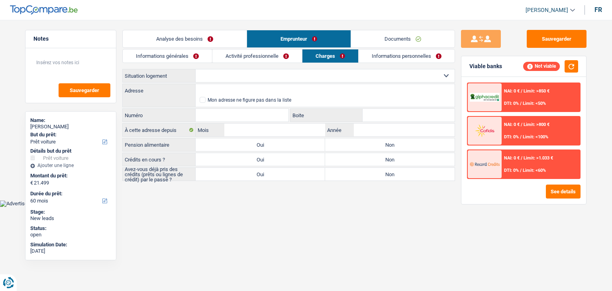
click at [238, 54] on link "Activité professionnelle" at bounding box center [257, 55] width 90 height 13
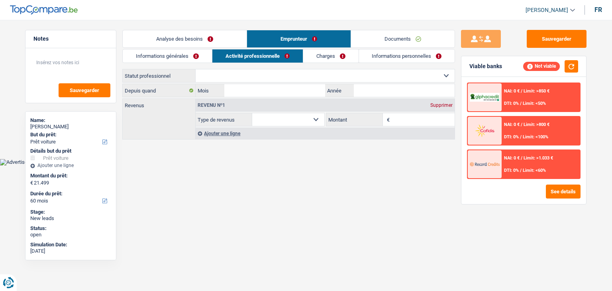
click at [167, 54] on link "Informations générales" at bounding box center [167, 55] width 89 height 13
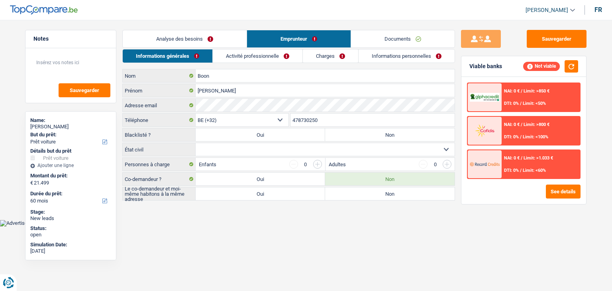
click at [197, 28] on main "Notes Sauvegarder Name: Claudia Boon But du prêt: Confort maison: meubles, text…" at bounding box center [306, 116] width 612 height 208
click at [378, 54] on link "Informations personnelles" at bounding box center [407, 55] width 96 height 13
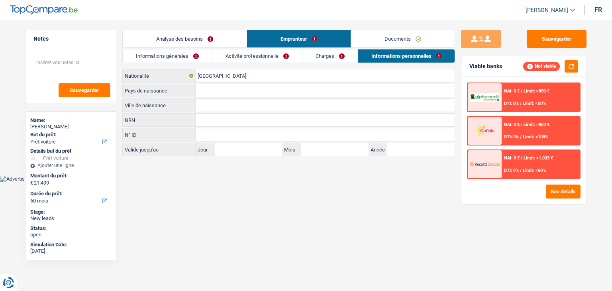
click at [386, 33] on link "Documents" at bounding box center [403, 38] width 104 height 17
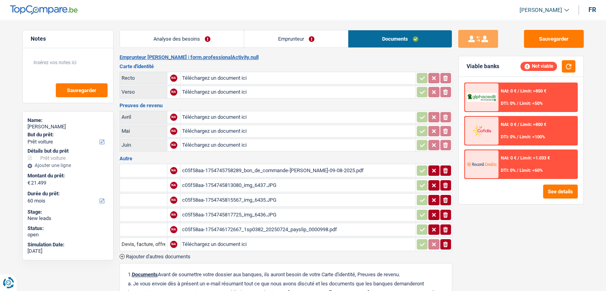
click at [171, 32] on link "Analyse des besoins" at bounding box center [182, 38] width 124 height 17
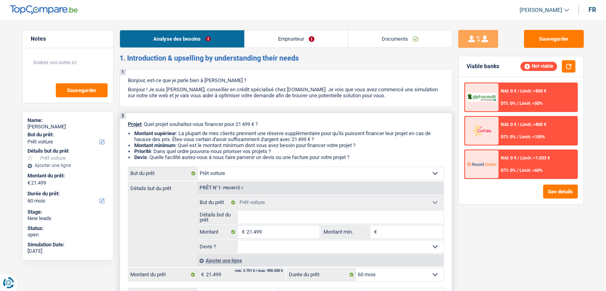
drag, startPoint x: 128, startPoint y: 126, endPoint x: 368, endPoint y: 158, distance: 243.0
click at [369, 158] on div "2 Projet : Quel projet souhaitez-vous financer pour 21 499 € ? Montant supérieu…" at bounding box center [286, 211] width 333 height 197
click at [367, 157] on li "Devis : Quelle facilité auriez-vous à nous faire parvenir un devis ou une factu…" at bounding box center [289, 157] width 310 height 6
drag, startPoint x: 356, startPoint y: 154, endPoint x: 125, endPoint y: 122, distance: 232.6
click at [125, 122] on div "2 Projet : Quel projet souhaitez-vous financer pour 21 499 € ? Montant supérieu…" at bounding box center [286, 211] width 333 height 197
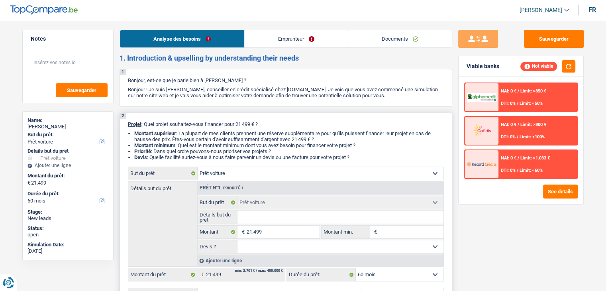
click at [125, 122] on div "2 Projet : Quel projet souhaitez-vous financer pour 21 499 € ? Montant supérieu…" at bounding box center [286, 211] width 333 height 197
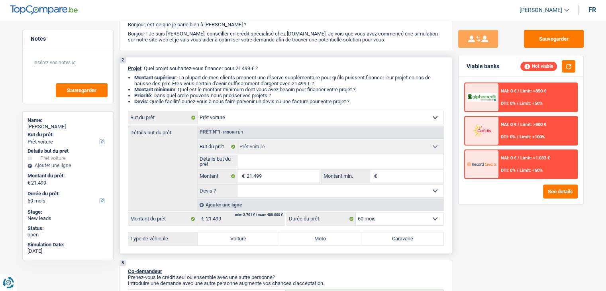
scroll to position [159, 0]
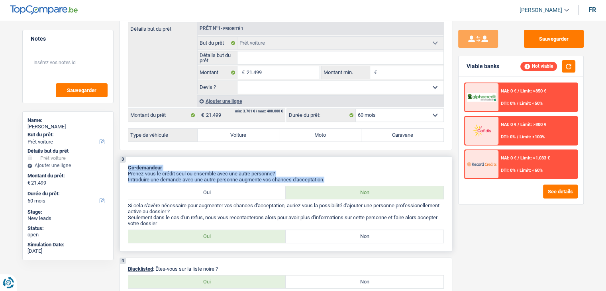
drag, startPoint x: 135, startPoint y: 166, endPoint x: 352, endPoint y: 177, distance: 217.2
click at [352, 177] on div "3 Co-demandeur Prenez-vous le crédit seul ou ensemble avec une autre personne? …" at bounding box center [286, 203] width 333 height 95
click at [352, 177] on p "Introduire une demande avec une autre personne augmente vos chances d'acceptati…" at bounding box center [286, 180] width 316 height 6
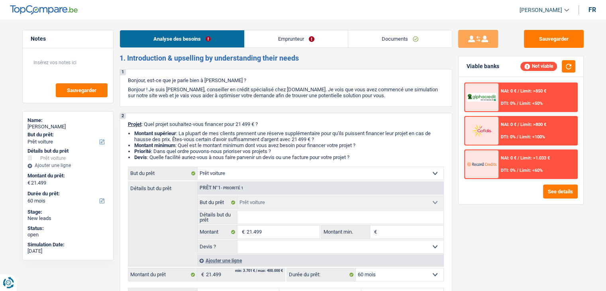
scroll to position [80, 0]
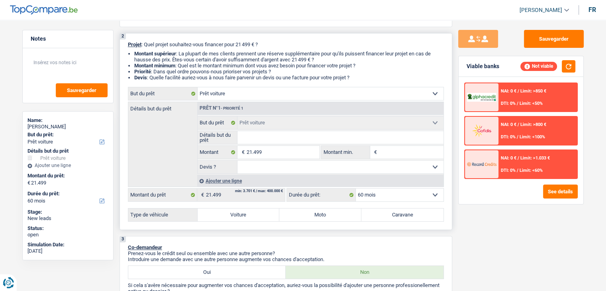
click at [242, 214] on label "Voiture" at bounding box center [239, 214] width 82 height 13
click at [242, 214] on input "Voiture" at bounding box center [239, 214] width 82 height 13
radio input "true"
select select "84"
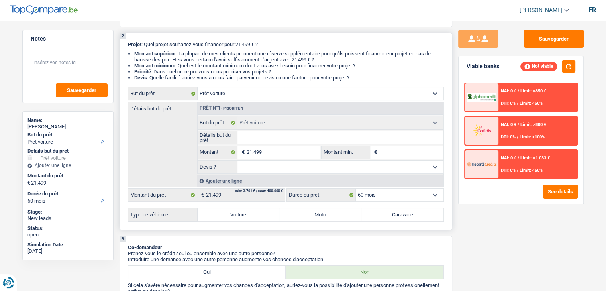
select select "84"
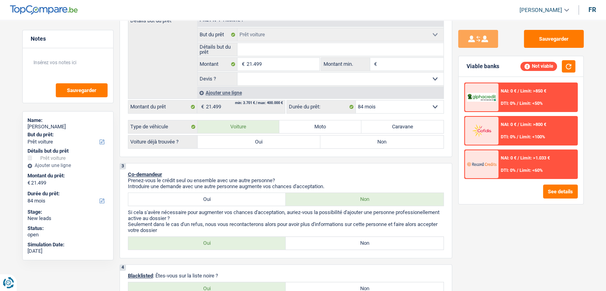
scroll to position [159, 0]
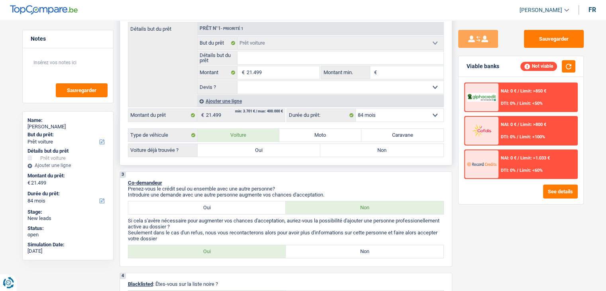
click at [405, 71] on input "Montant min." at bounding box center [411, 72] width 65 height 13
type input "2"
type input "21"
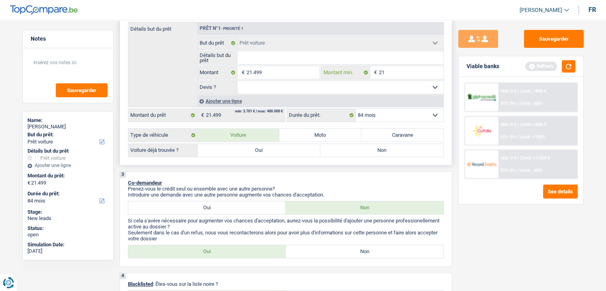
type input "214"
type input "2.149"
type input "21.499"
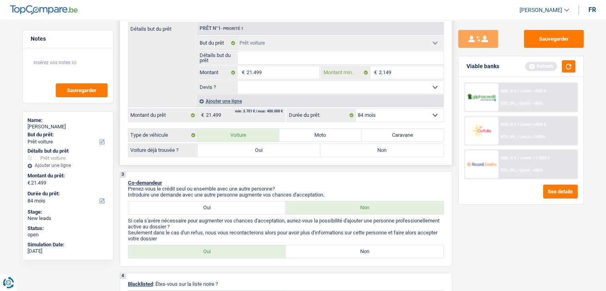
type input "21.499"
click at [570, 67] on button "button" at bounding box center [569, 66] width 14 height 12
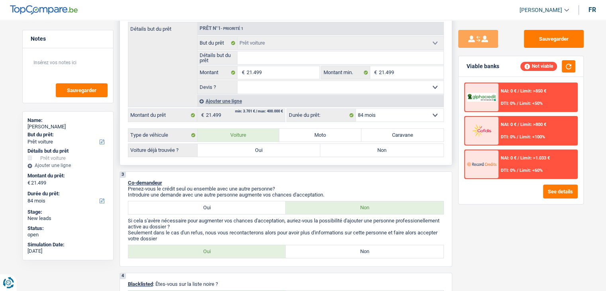
click at [238, 147] on label "Oui" at bounding box center [259, 150] width 123 height 13
click at [238, 147] on input "Oui" at bounding box center [259, 150] width 123 height 13
radio input "true"
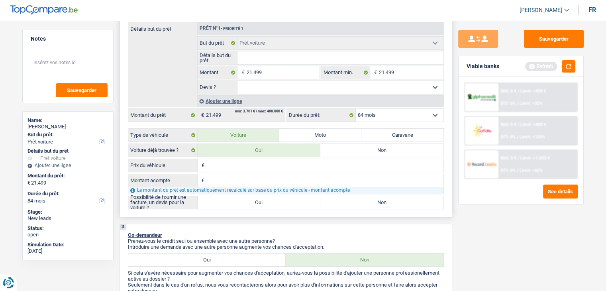
click at [238, 163] on input "Prix du véhicule" at bounding box center [325, 165] width 237 height 13
type input "2"
type input "21"
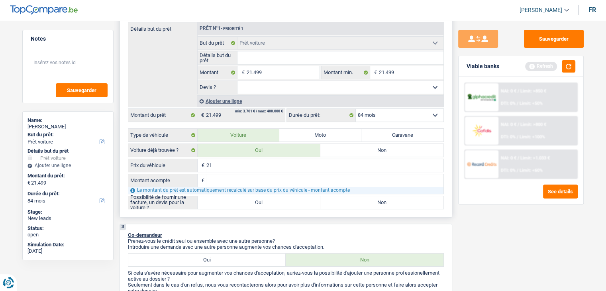
type input "214"
type input "2.149"
type input "21.499"
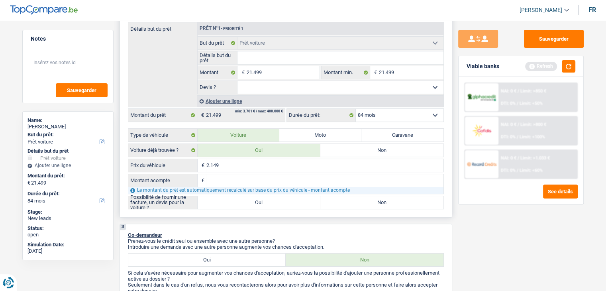
type input "21.499"
click at [576, 64] on div "Viable banks Refresh" at bounding box center [521, 66] width 125 height 21
click at [571, 65] on button "button" at bounding box center [569, 66] width 14 height 12
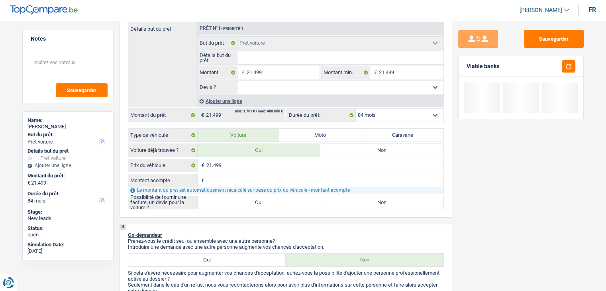
drag, startPoint x: 500, startPoint y: 69, endPoint x: 467, endPoint y: 68, distance: 33.1
click at [468, 68] on div "Viable banks" at bounding box center [521, 66] width 125 height 21
click at [467, 68] on div "Viable banks" at bounding box center [483, 66] width 33 height 7
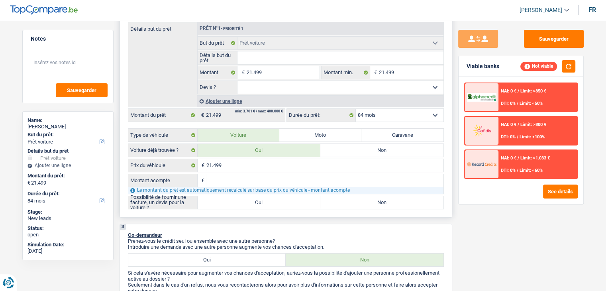
click at [236, 177] on input "Montant acompte" at bounding box center [325, 180] width 237 height 13
click at [435, 238] on p "Prenez-vous le crédit seul ou ensemble avec une autre personne?" at bounding box center [286, 241] width 316 height 6
drag, startPoint x: 334, startPoint y: 241, endPoint x: 126, endPoint y: 233, distance: 209.0
click at [126, 233] on div "3 Co-demandeur Prenez-vous le crédit seul ou ensemble avec une autre personne? …" at bounding box center [286, 271] width 333 height 95
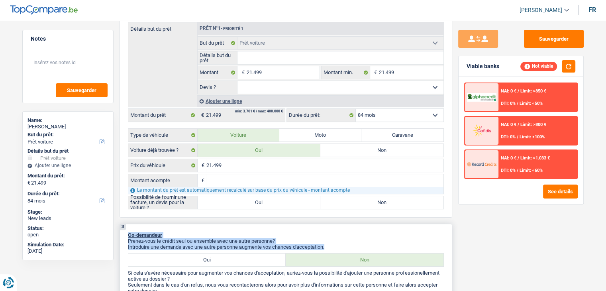
drag, startPoint x: 128, startPoint y: 233, endPoint x: 333, endPoint y: 244, distance: 206.0
click at [333, 244] on div "3 Co-demandeur Prenez-vous le crédit seul ou ensemble avec une autre personne? …" at bounding box center [286, 271] width 333 height 95
click at [333, 244] on p "Introduire une demande avec une autre personne augmente vos chances d'acceptati…" at bounding box center [286, 247] width 316 height 6
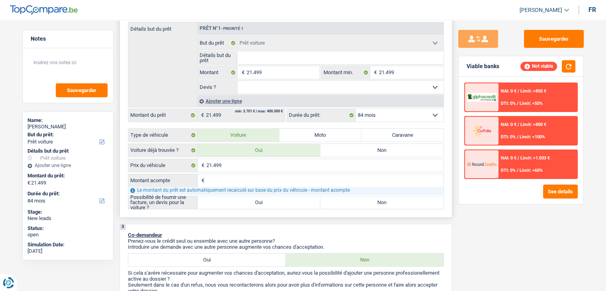
click at [232, 177] on input "Montant acompte" at bounding box center [325, 180] width 237 height 13
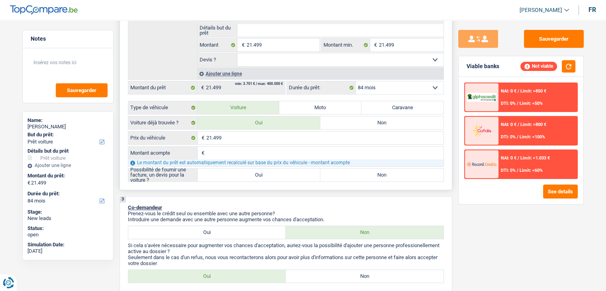
scroll to position [199, 0]
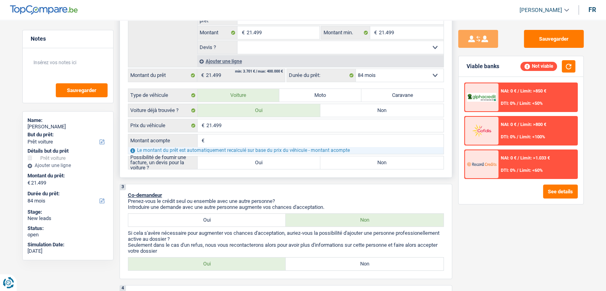
click at [256, 165] on label "Oui" at bounding box center [259, 162] width 123 height 13
click at [256, 165] on input "Oui" at bounding box center [259, 162] width 123 height 13
radio input "true"
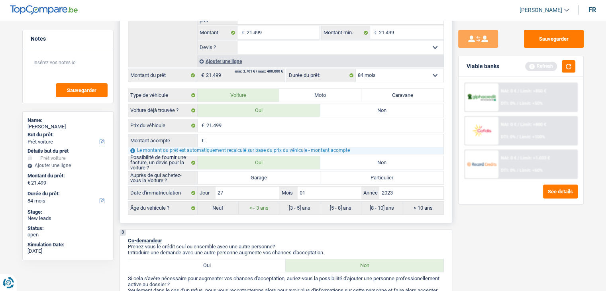
click at [238, 178] on label "Garage" at bounding box center [259, 177] width 123 height 13
click at [238, 178] on input "Garage" at bounding box center [259, 177] width 123 height 13
radio input "true"
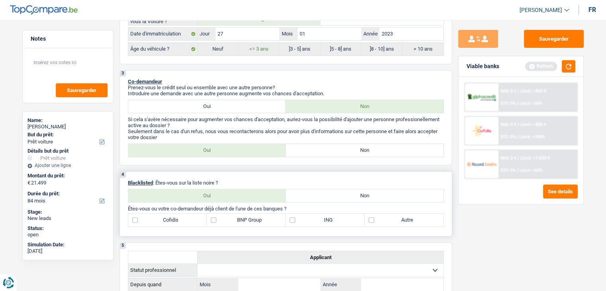
scroll to position [359, 0]
click at [566, 67] on button "button" at bounding box center [569, 66] width 14 height 12
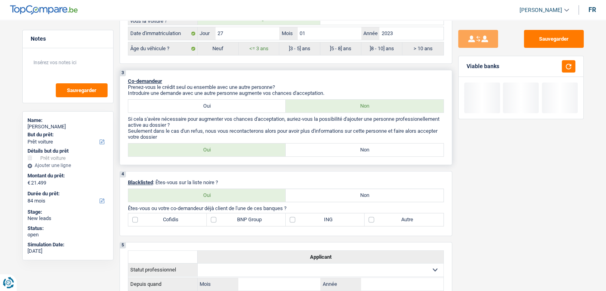
click at [305, 139] on div "3 Co-demandeur Prenez-vous le crédit seul ou ensemble avec une autre personne? …" at bounding box center [286, 117] width 333 height 95
drag, startPoint x: 316, startPoint y: 150, endPoint x: 309, endPoint y: 153, distance: 7.7
click at [315, 150] on label "Non" at bounding box center [365, 150] width 158 height 13
click at [315, 150] on input "Non" at bounding box center [365, 150] width 158 height 13
radio input "true"
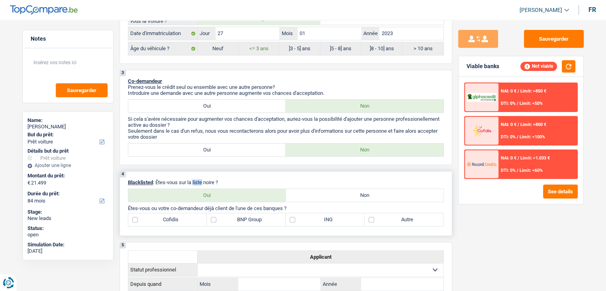
drag, startPoint x: 200, startPoint y: 177, endPoint x: 193, endPoint y: 179, distance: 7.0
click at [193, 179] on p "Blacklisted : Êtes-vous sur la liste noire ?" at bounding box center [286, 182] width 316 height 6
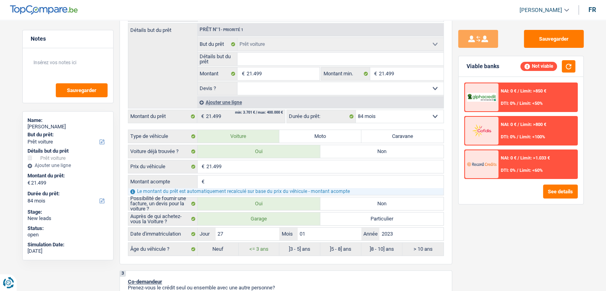
scroll to position [159, 0]
click at [271, 55] on input "Détails but du prêt" at bounding box center [341, 57] width 206 height 13
type input "v"
type input "vo"
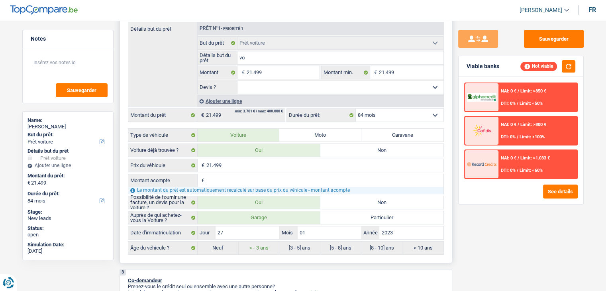
type input "vo"
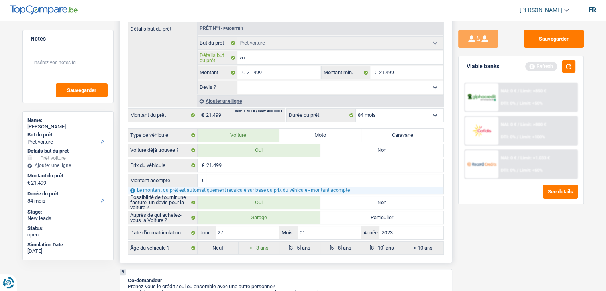
type input "vol"
type input "volk"
type input "volks"
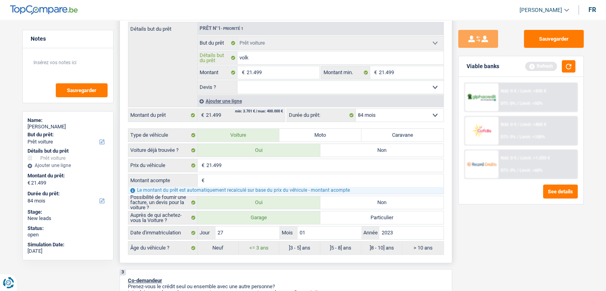
type input "volks"
type input "volksw"
type input "volkswa"
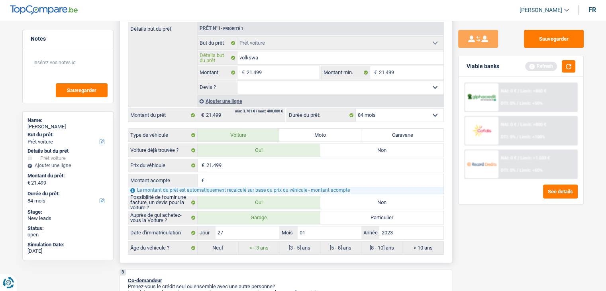
type input "volkswag"
type input "volkswage"
type input "volkswagen"
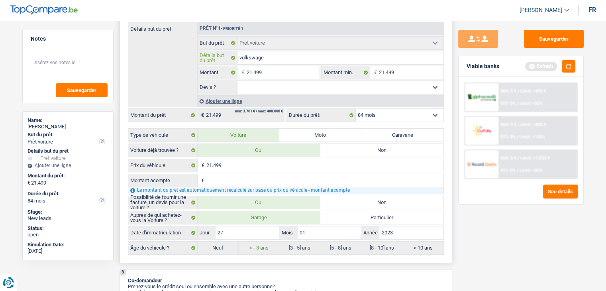
type input "volkswagen"
type input "volkswagen t"
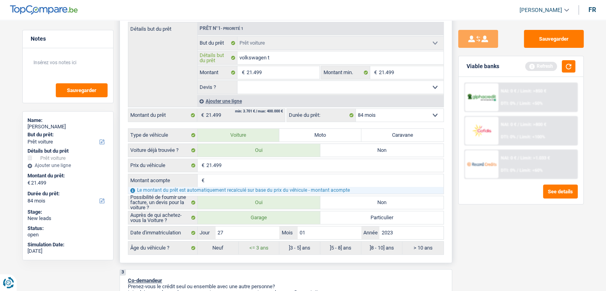
type input "volkswagen ta"
type input "volkswagen tai"
type input "volkswagen taih"
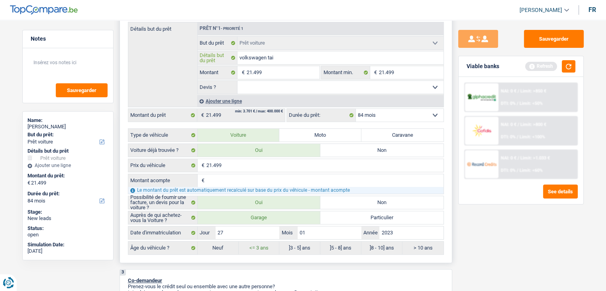
type input "volkswagen taih"
type input "volkswagen taiho"
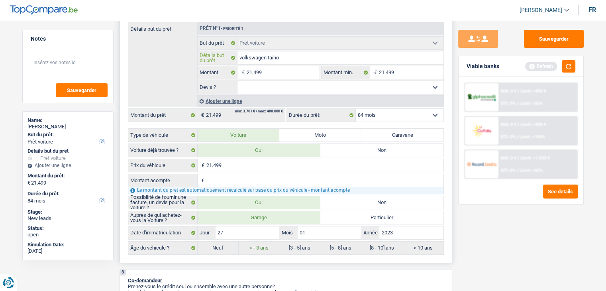
type input "volkswagen taiho"
type input "volkswagen taih"
type input "volkswagen tai"
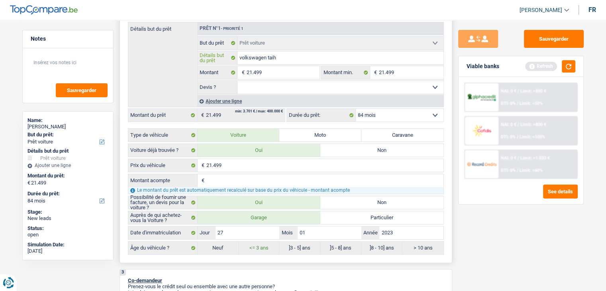
type input "volkswagen tai"
type input "volkswagen taih"
type input "volkswagen tai"
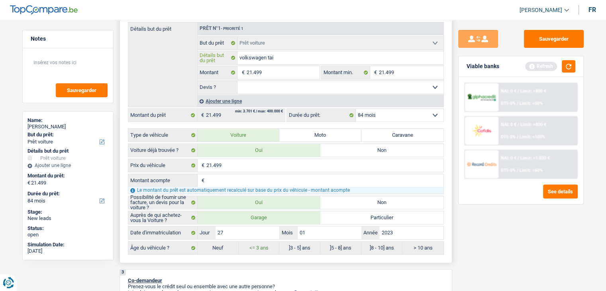
type input "volkswagen taig"
type input "volkswagen taigo"
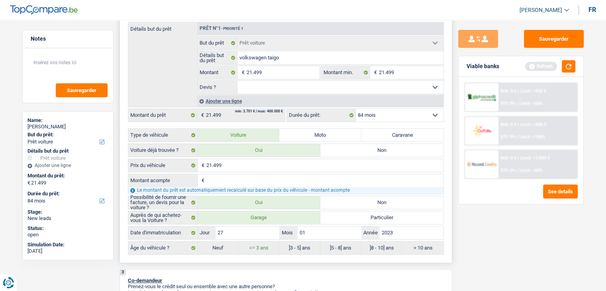
drag, startPoint x: 277, startPoint y: 89, endPoint x: 268, endPoint y: 92, distance: 10.1
click at [277, 89] on select "Oui Non Non répondu Sélectionner une option" at bounding box center [341, 87] width 206 height 13
select select "yes"
click at [238, 81] on select "Oui Non Non répondu Sélectionner une option" at bounding box center [341, 87] width 206 height 13
select select "yes"
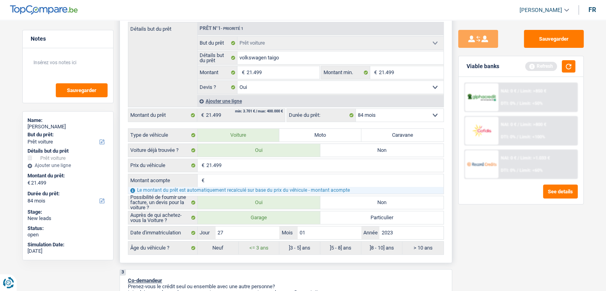
click at [228, 182] on input "Montant acompte" at bounding box center [325, 180] width 237 height 13
click at [219, 178] on input "Montant acompte" at bounding box center [325, 180] width 237 height 13
type input "0"
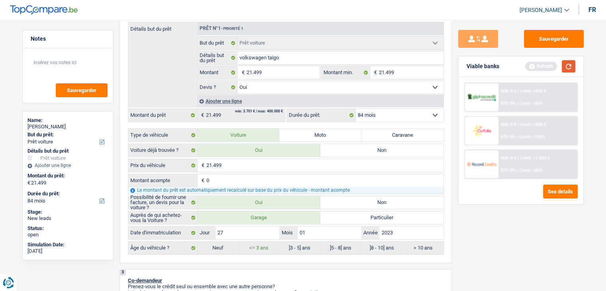
click at [572, 64] on button "button" at bounding box center [569, 66] width 14 height 12
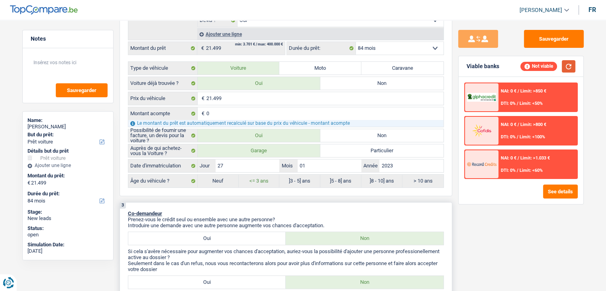
scroll to position [279, 0]
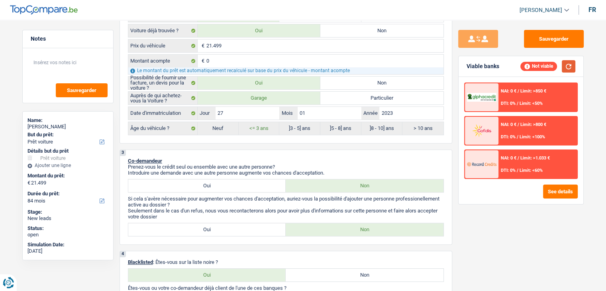
click at [570, 63] on button "button" at bounding box center [569, 66] width 14 height 12
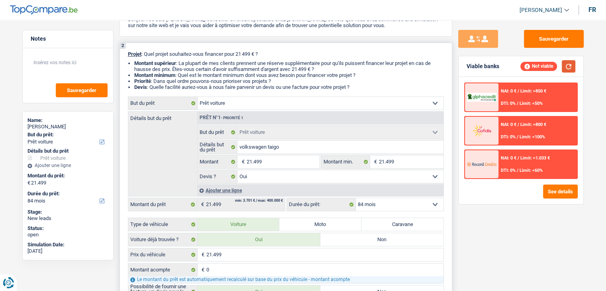
scroll to position [0, 0]
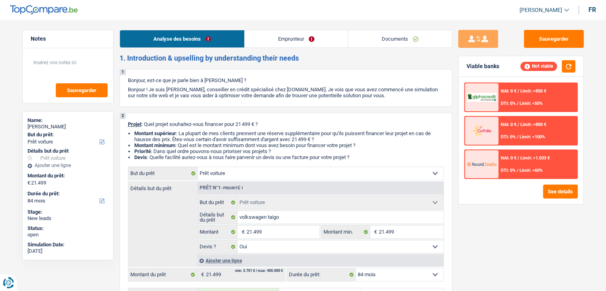
click at [303, 40] on link "Emprunteur" at bounding box center [296, 38] width 103 height 17
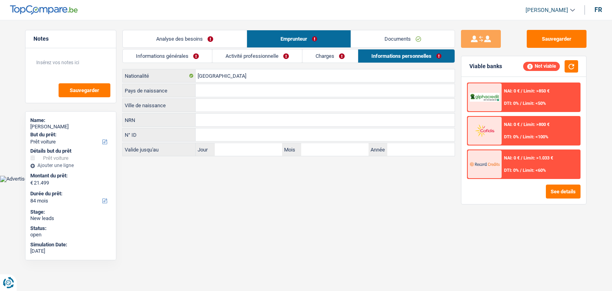
click at [217, 33] on link "Analyse des besoins" at bounding box center [185, 38] width 124 height 17
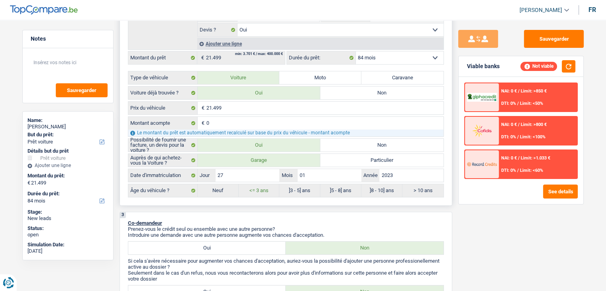
scroll to position [279, 0]
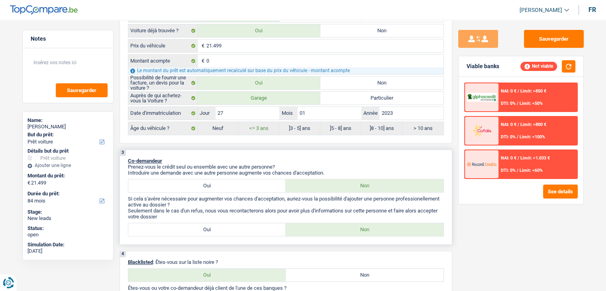
click at [195, 183] on label "Oui" at bounding box center [207, 185] width 158 height 13
click at [195, 183] on input "Oui" at bounding box center [207, 185] width 158 height 13
radio input "true"
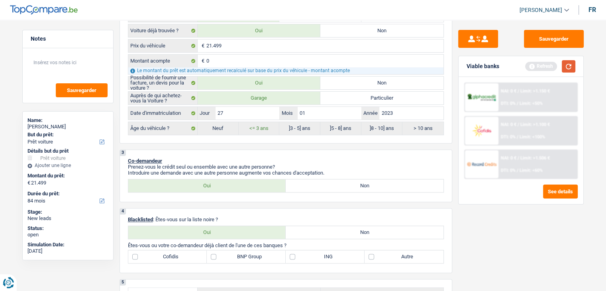
click at [569, 65] on button "button" at bounding box center [569, 66] width 14 height 12
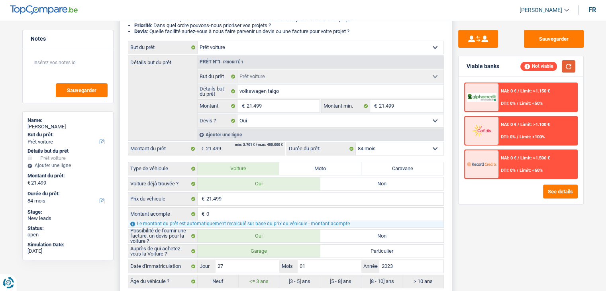
scroll to position [199, 0]
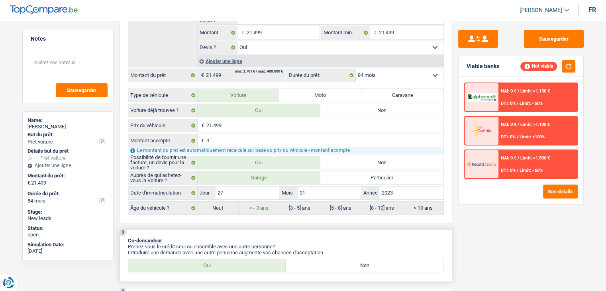
click at [349, 267] on label "Non" at bounding box center [365, 265] width 158 height 13
click at [349, 267] on input "Non" at bounding box center [365, 265] width 158 height 13
radio input "true"
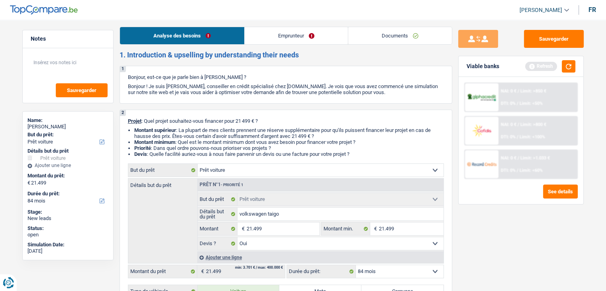
scroll to position [0, 0]
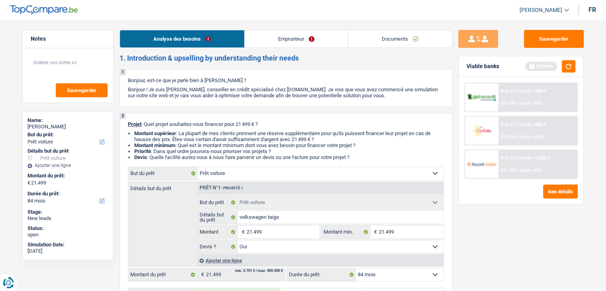
click at [322, 43] on link "Emprunteur" at bounding box center [296, 38] width 103 height 17
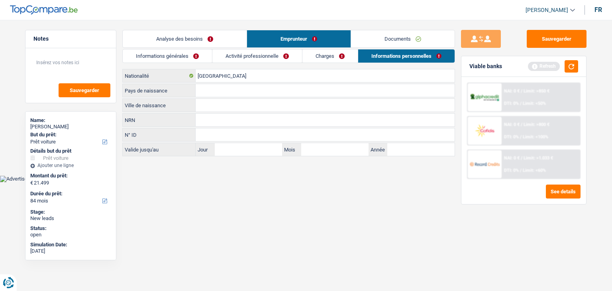
click at [206, 42] on link "Analyse des besoins" at bounding box center [185, 38] width 124 height 17
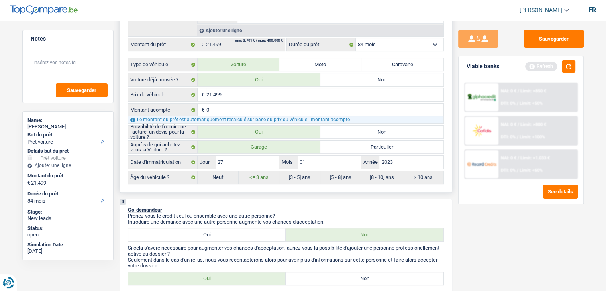
scroll to position [239, 0]
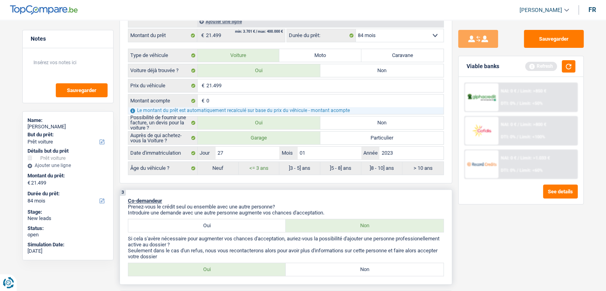
click at [215, 220] on label "Oui" at bounding box center [207, 225] width 158 height 13
click at [215, 220] on input "Oui" at bounding box center [207, 225] width 158 height 13
radio input "true"
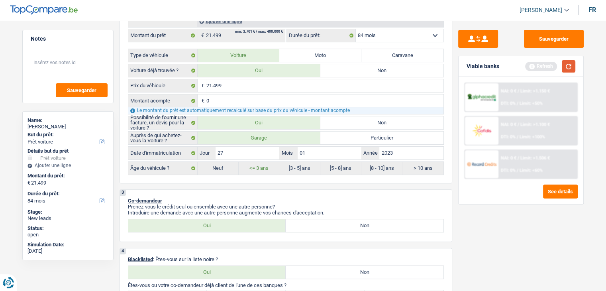
click at [572, 69] on button "button" at bounding box center [569, 66] width 14 height 12
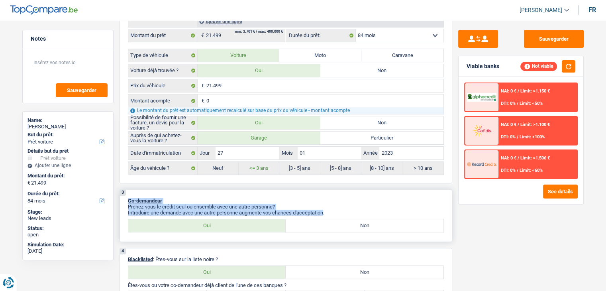
drag, startPoint x: 327, startPoint y: 209, endPoint x: 126, endPoint y: 192, distance: 202.1
click at [126, 192] on div "3 Co-demandeur Prenez-vous le crédit seul ou ensemble avec une autre personne? …" at bounding box center [286, 215] width 333 height 53
click at [156, 191] on div "3 Co-demandeur Prenez-vous le crédit seul ou ensemble avec une autre personne? …" at bounding box center [286, 215] width 333 height 53
drag, startPoint x: 328, startPoint y: 211, endPoint x: 128, endPoint y: 197, distance: 201.4
click at [128, 197] on div "3 Co-demandeur Prenez-vous le crédit seul ou ensemble avec une autre personne? …" at bounding box center [286, 215] width 333 height 53
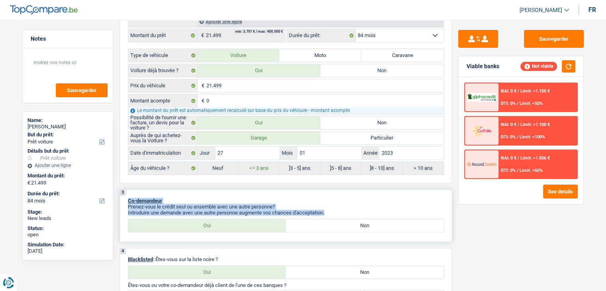
click at [185, 198] on p "Co-demandeur" at bounding box center [286, 201] width 316 height 6
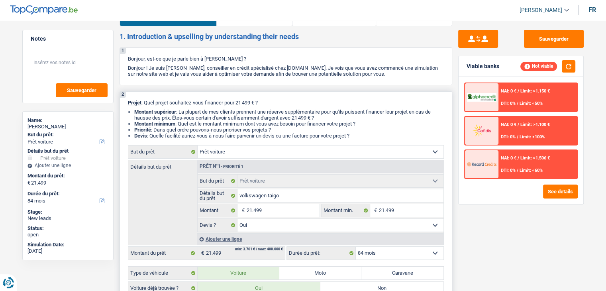
scroll to position [0, 0]
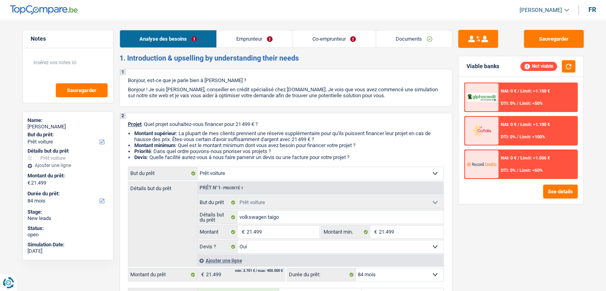
drag, startPoint x: 229, startPoint y: 48, endPoint x: 232, endPoint y: 41, distance: 7.3
click at [233, 39] on link "Emprunteur" at bounding box center [254, 38] width 75 height 17
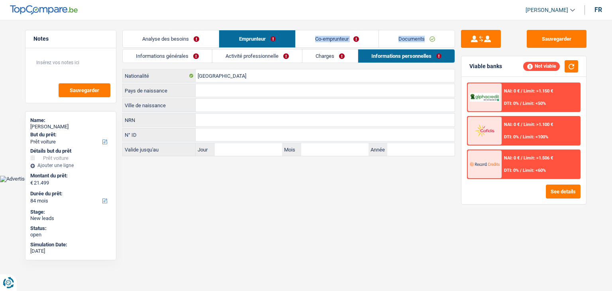
click at [234, 53] on link "Activité professionnelle" at bounding box center [257, 55] width 90 height 13
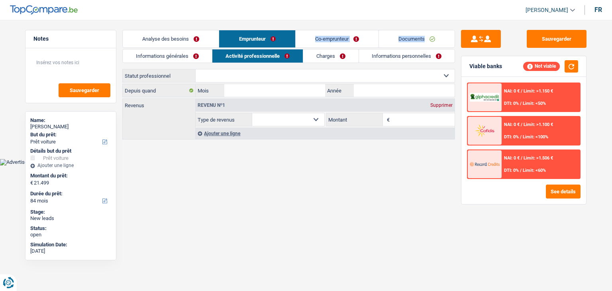
click at [189, 58] on link "Informations générales" at bounding box center [167, 55] width 89 height 13
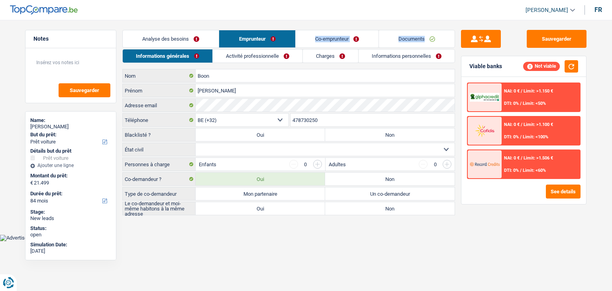
click at [188, 40] on link "Analyse des besoins" at bounding box center [171, 38] width 96 height 17
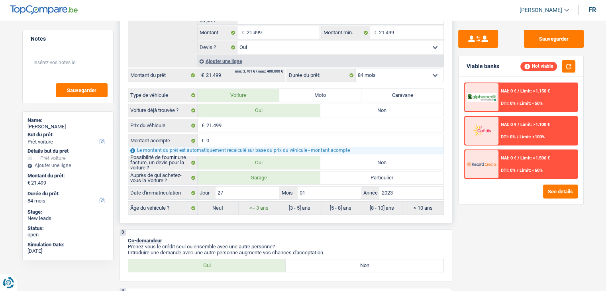
scroll to position [319, 0]
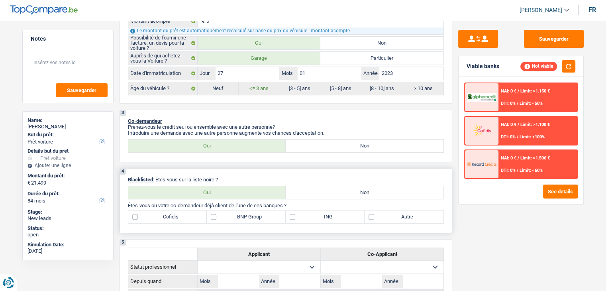
click at [220, 177] on p "Blacklisted : Êtes-vous sur la liste noire ?" at bounding box center [286, 180] width 316 height 6
drag, startPoint x: 218, startPoint y: 175, endPoint x: 126, endPoint y: 173, distance: 92.5
click at [126, 173] on div "4 Blacklisted : Êtes-vous sur la liste noire ? Oui Non Tous les champs sont obl…" at bounding box center [286, 200] width 333 height 65
click at [242, 177] on p "Blacklisted : Êtes-vous sur la liste noire ?" at bounding box center [286, 180] width 316 height 6
click at [566, 62] on button "button" at bounding box center [569, 66] width 14 height 12
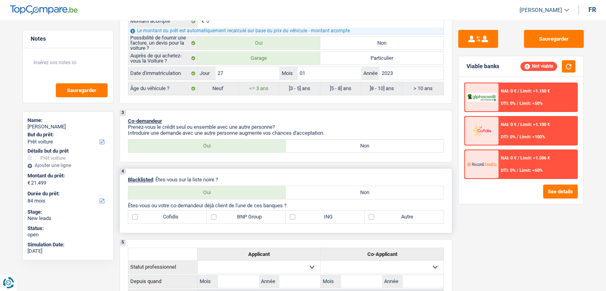
drag, startPoint x: 224, startPoint y: 177, endPoint x: 128, endPoint y: 173, distance: 95.8
click at [128, 173] on div "4 Blacklisted : Êtes-vous sur la liste noire ? Oui Non Tous les champs sont obl…" at bounding box center [286, 200] width 333 height 65
click at [343, 198] on div "4 Blacklisted : Êtes-vous sur la liste noire ? Oui Non Tous les champs sont obl…" at bounding box center [286, 200] width 333 height 65
click at [341, 189] on label "Non" at bounding box center [365, 192] width 158 height 13
click at [341, 189] on input "Non" at bounding box center [365, 192] width 158 height 13
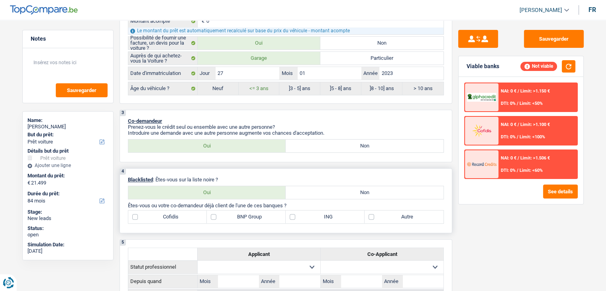
radio input "true"
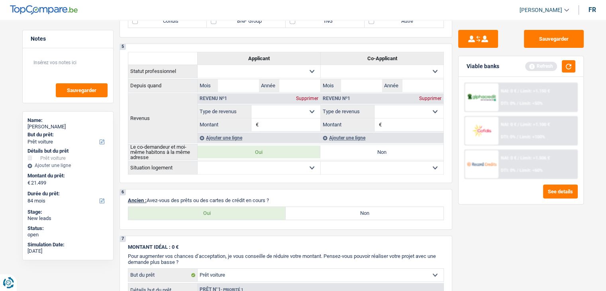
scroll to position [558, 0]
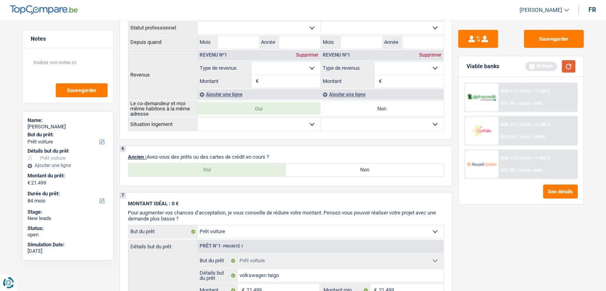
click at [566, 66] on button "button" at bounding box center [569, 66] width 14 height 12
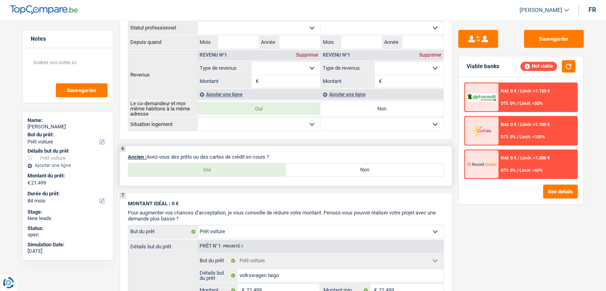
click at [233, 167] on label "Oui" at bounding box center [207, 169] width 158 height 13
click at [233, 167] on input "Oui" at bounding box center [207, 169] width 158 height 13
radio input "true"
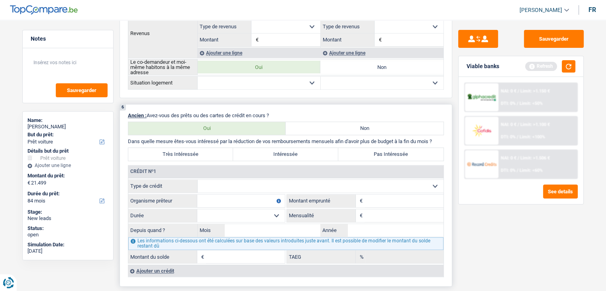
scroll to position [638, 0]
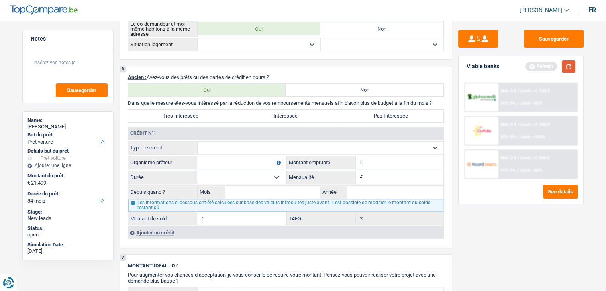
click at [564, 69] on button "button" at bounding box center [569, 66] width 14 height 12
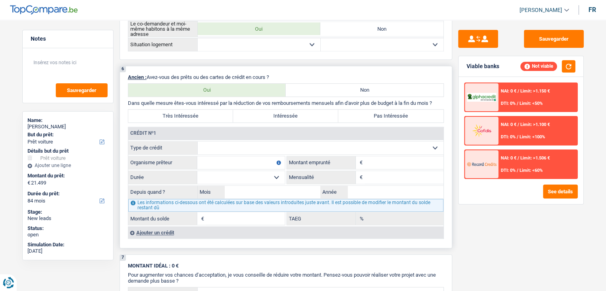
click at [298, 146] on select "Carte ou ouverture de crédit Prêt hypothécaire Vente à tempérament Prêt à tempé…" at bounding box center [321, 148] width 246 height 13
select select "mortgage"
click at [198, 142] on select "Carte ou ouverture de crédit Prêt hypothécaire Vente à tempérament Prêt à tempé…" at bounding box center [321, 148] width 246 height 13
type input "0"
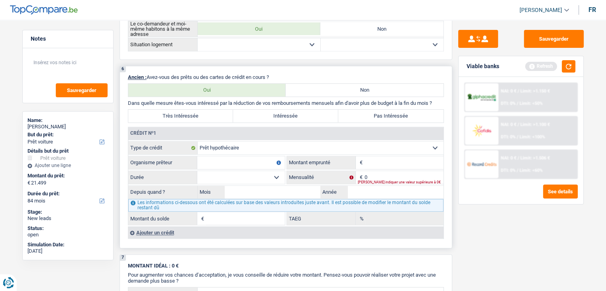
click at [228, 160] on input "Organisme prêteur" at bounding box center [241, 162] width 88 height 13
click at [212, 156] on input "Organisme prêteur" at bounding box center [241, 162] width 88 height 13
type input "r"
type input "Record Credit"
click at [388, 163] on input "Montant" at bounding box center [404, 162] width 79 height 13
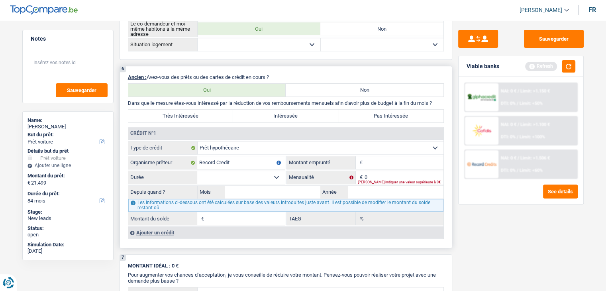
type input "8"
click at [379, 174] on input "0" at bounding box center [404, 177] width 79 height 13
type input "807"
click at [577, 63] on div "Viable banks Refresh" at bounding box center [521, 66] width 125 height 21
click at [572, 62] on button "button" at bounding box center [569, 66] width 14 height 12
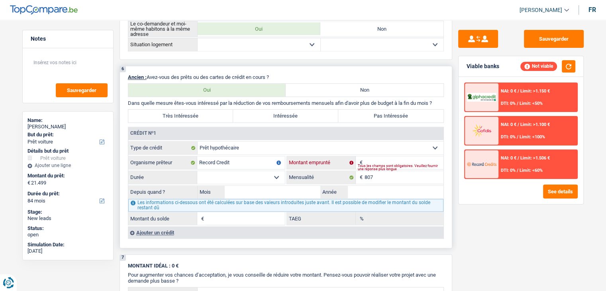
click at [411, 157] on input "Montant" at bounding box center [404, 162] width 79 height 13
click at [564, 66] on button "button" at bounding box center [569, 66] width 14 height 12
click at [381, 157] on input "Montant" at bounding box center [404, 162] width 79 height 13
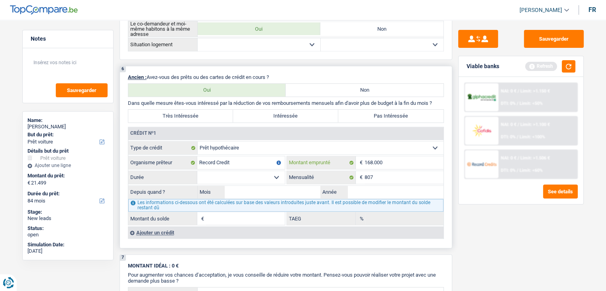
type input "168.000"
click at [279, 171] on select "120 mois 132 mois 144 mois 180 mois 240 mois 300 mois 360 mois 420 mois Sélecti…" at bounding box center [241, 177] width 88 height 13
click at [567, 69] on button "button" at bounding box center [569, 66] width 14 height 12
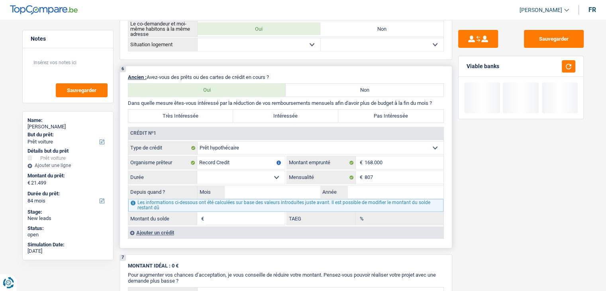
click at [217, 174] on select "120 mois 132 mois 144 mois 180 mois 240 mois 300 mois 360 mois 420 mois Sélecti…" at bounding box center [241, 177] width 88 height 13
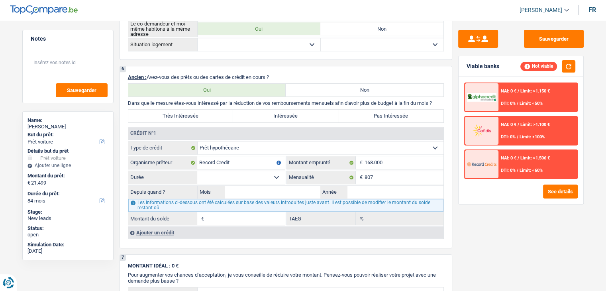
click at [362, 249] on div "1. Introduction & upselling by understanding their needs 1 Bonjour, est-ce que …" at bounding box center [286, 16] width 333 height 1200
click at [255, 186] on input "Mois" at bounding box center [273, 192] width 96 height 13
click at [249, 175] on select "120 mois 132 mois 144 mois 180 mois 240 mois 300 mois 360 mois 420 mois Sélecti…" at bounding box center [241, 177] width 88 height 13
select select "300"
click at [197, 171] on select "120 mois 132 mois 144 mois 180 mois 240 mois 300 mois 360 mois 420 mois Sélecti…" at bounding box center [241, 177] width 88 height 13
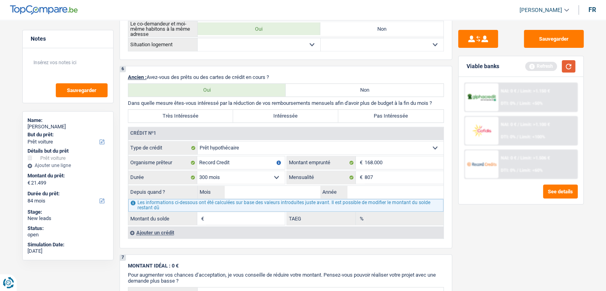
click at [569, 68] on button "button" at bounding box center [569, 66] width 14 height 12
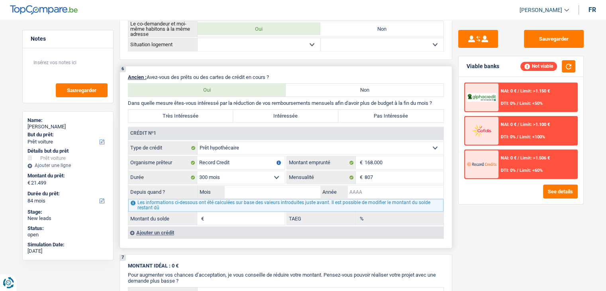
click at [382, 190] on input "Année" at bounding box center [396, 192] width 96 height 13
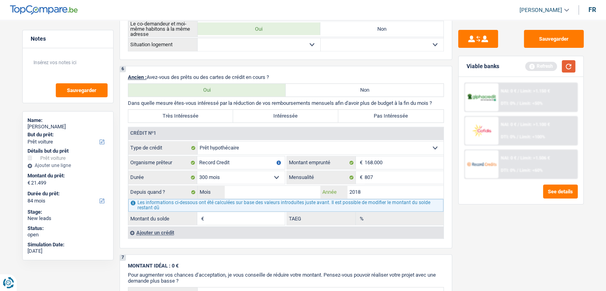
type input "2018"
click at [566, 66] on button "button" at bounding box center [569, 66] width 14 height 12
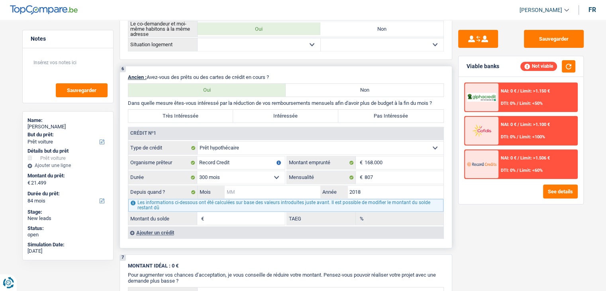
click at [305, 186] on input "Mois" at bounding box center [273, 192] width 96 height 13
click at [282, 187] on input "Mois" at bounding box center [273, 192] width 96 height 13
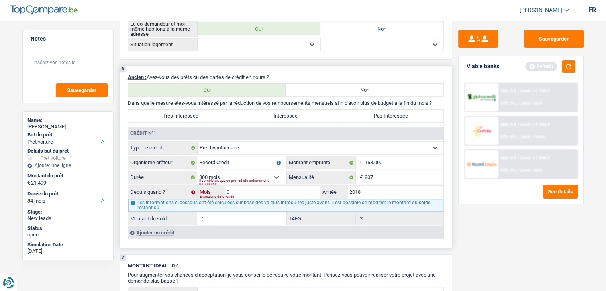
type input "06"
type input "132.347"
type input "3,16"
click at [566, 67] on button "button" at bounding box center [569, 66] width 14 height 12
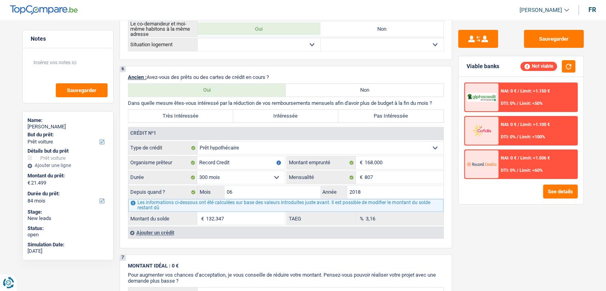
click at [523, 236] on div "Sauvegarder Viable banks Not viable NAI: 0 € / Limit: >1.150 € DTI: 0% / Limit:…" at bounding box center [521, 153] width 138 height 246
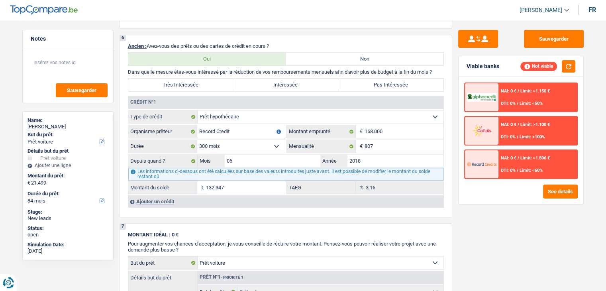
scroll to position [678, 0]
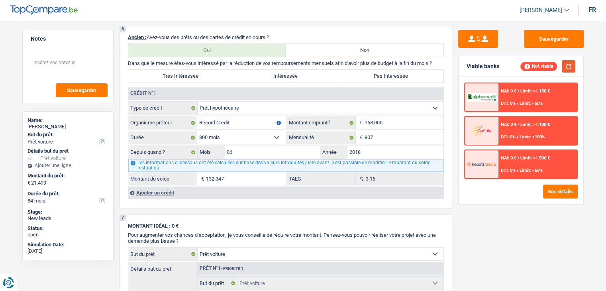
click at [574, 64] on button "button" at bounding box center [569, 66] width 14 height 12
drag, startPoint x: 178, startPoint y: 220, endPoint x: 126, endPoint y: 226, distance: 53.0
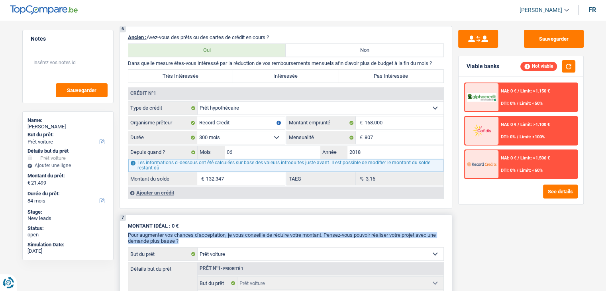
drag, startPoint x: 128, startPoint y: 228, endPoint x: 197, endPoint y: 234, distance: 69.3
click at [197, 234] on p "Pour augmenter vos chances d’acceptation, je vous conseille de réduire votre mo…" at bounding box center [286, 238] width 316 height 12
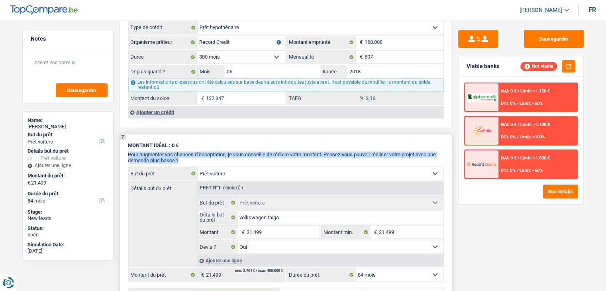
scroll to position [718, 0]
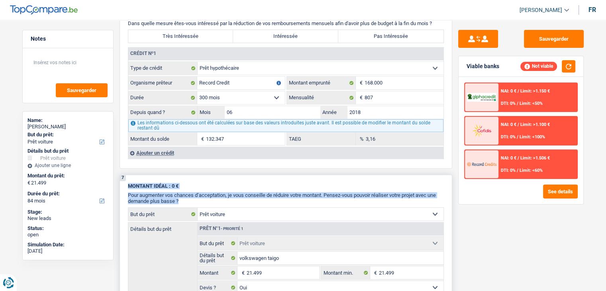
drag, startPoint x: 177, startPoint y: 195, endPoint x: 122, endPoint y: 179, distance: 56.6
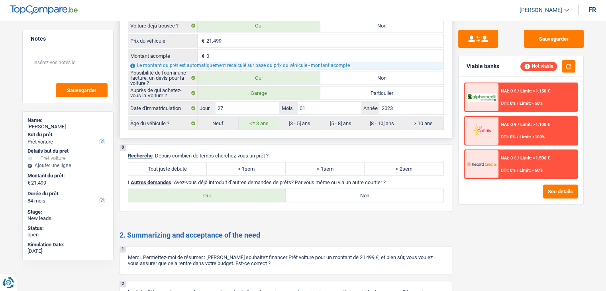
scroll to position [1076, 0]
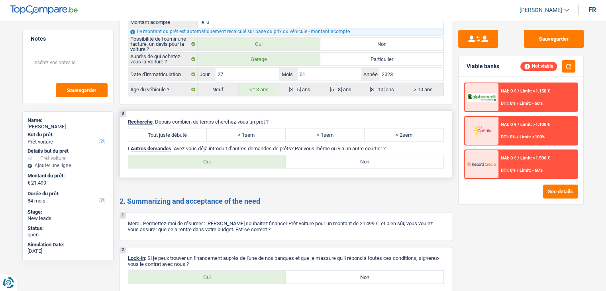
click at [161, 128] on label "Tout juste débuté" at bounding box center [167, 134] width 79 height 13
click at [161, 128] on input "Tout juste débuté" at bounding box center [167, 134] width 79 height 13
radio input "true"
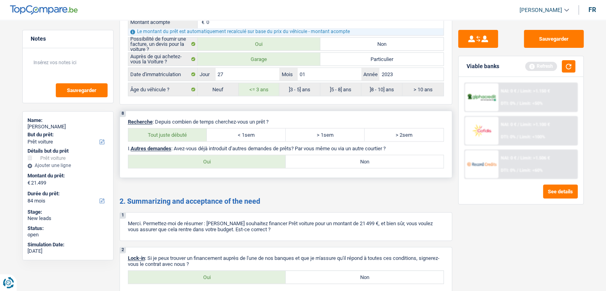
click at [370, 155] on label "Non" at bounding box center [365, 161] width 158 height 13
click at [370, 155] on input "Non" at bounding box center [365, 161] width 158 height 13
radio input "true"
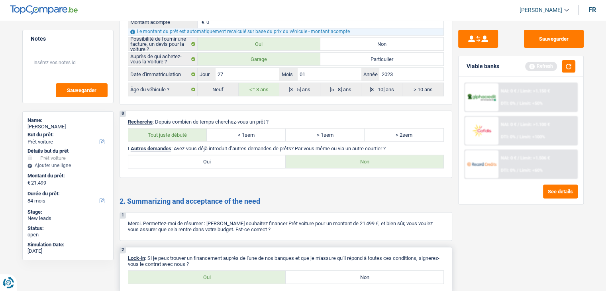
click at [235, 280] on div "2 Lock-in : Si je peux trouver un financement auprès de l'une de nos banques et…" at bounding box center [286, 270] width 333 height 47
click at [232, 271] on label "Oui" at bounding box center [207, 277] width 158 height 13
click at [232, 271] on input "Oui" at bounding box center [207, 277] width 158 height 13
radio input "true"
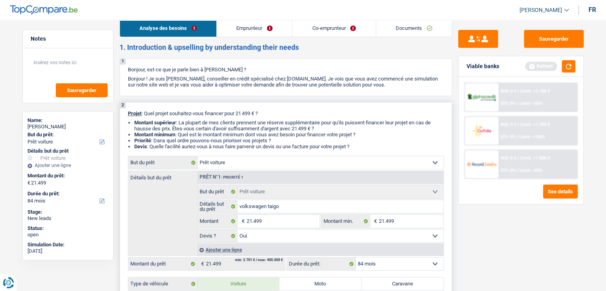
scroll to position [0, 0]
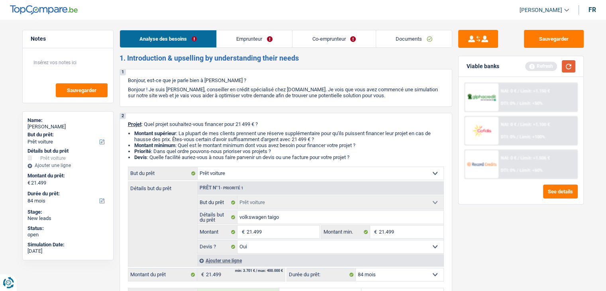
click at [568, 68] on button "button" at bounding box center [569, 66] width 14 height 12
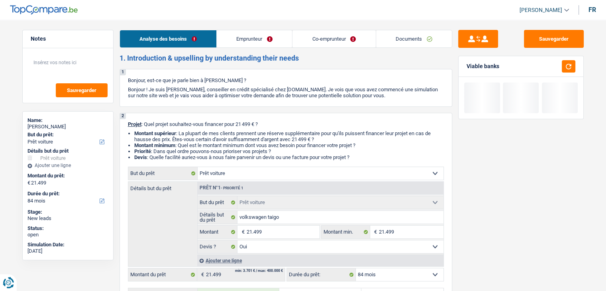
click at [265, 42] on link "Emprunteur" at bounding box center [254, 38] width 75 height 17
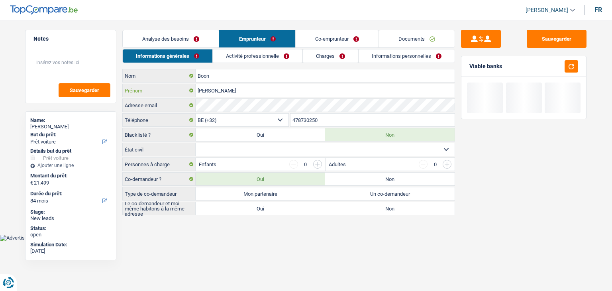
click at [236, 89] on input "Claudia" at bounding box center [325, 90] width 259 height 13
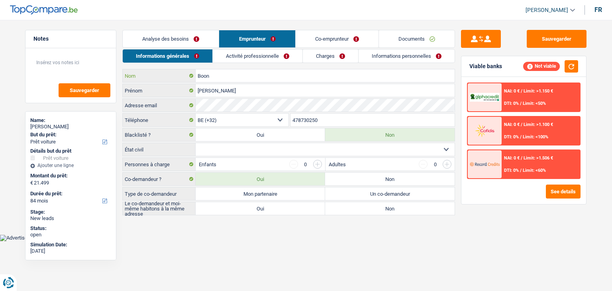
click at [223, 78] on input "Boon" at bounding box center [325, 75] width 259 height 13
click at [224, 146] on select "Célibataire Marié(e) Cohabitant(e) légal(e) Divorcé(e) Veuf(ve) Séparé (de fait…" at bounding box center [325, 149] width 259 height 13
select select "married"
click at [196, 143] on select "Célibataire Marié(e) Cohabitant(e) légal(e) Divorcé(e) Veuf(ve) Séparé (de fait…" at bounding box center [325, 149] width 259 height 13
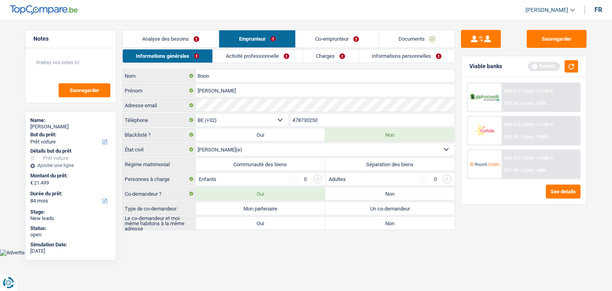
drag, startPoint x: 149, startPoint y: 150, endPoint x: 124, endPoint y: 145, distance: 26.5
click at [124, 145] on label "État civil" at bounding box center [159, 149] width 73 height 13
click at [572, 66] on button "button" at bounding box center [572, 66] width 14 height 12
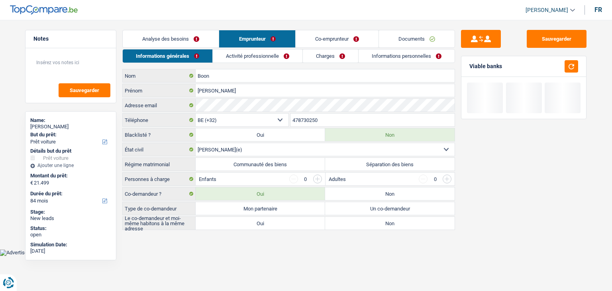
click at [373, 163] on label "Séparation des biens" at bounding box center [390, 164] width 130 height 13
click at [373, 163] on input "Séparation des biens" at bounding box center [390, 164] width 130 height 13
radio input "true"
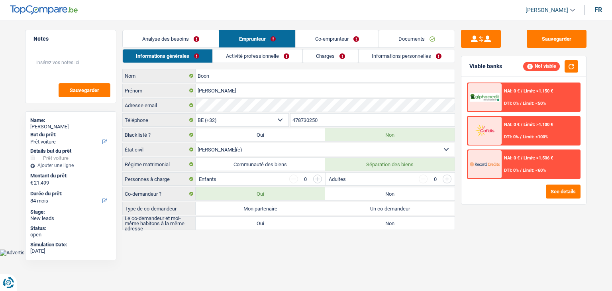
click at [476, 209] on div "Sauvegarder Viable banks Not viable NAI: 0 € / Limit: >1.150 € DTI: 0% / Limit:…" at bounding box center [524, 153] width 138 height 246
drag, startPoint x: 170, startPoint y: 178, endPoint x: 125, endPoint y: 177, distance: 45.5
click at [125, 177] on label "Personnes à charge" at bounding box center [159, 179] width 73 height 13
click at [124, 180] on label "Personnes à charge" at bounding box center [159, 179] width 73 height 13
drag, startPoint x: 126, startPoint y: 177, endPoint x: 180, endPoint y: 183, distance: 54.9
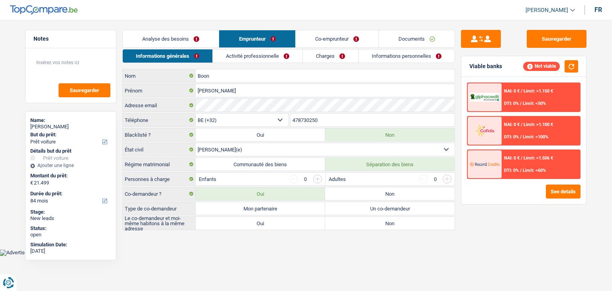
click at [180, 184] on label "Personnes à charge" at bounding box center [159, 179] width 73 height 13
click at [172, 178] on label "Personnes à charge" at bounding box center [159, 179] width 73 height 13
click at [478, 228] on div "Sauvegarder Viable banks Not viable NAI: 0 € / Limit: >1.150 € DTI: 0% / Limit:…" at bounding box center [524, 153] width 138 height 246
drag, startPoint x: 439, startPoint y: 177, endPoint x: 174, endPoint y: 179, distance: 264.7
click at [174, 179] on div "Personnes à charge Enfants 0 Adultes 0" at bounding box center [289, 179] width 332 height 13
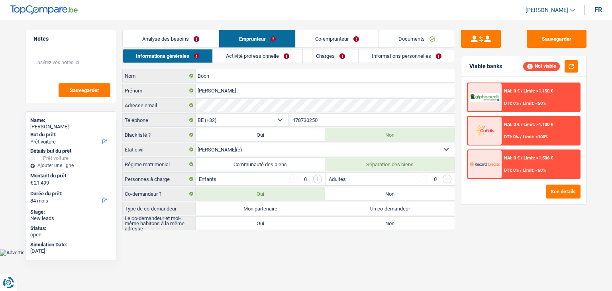
click at [208, 243] on main "Notes Sauvegarder Name: Claudia Boon But du prêt: Confort maison: meubles, text…" at bounding box center [306, 130] width 612 height 237
click at [499, 214] on div "Sauvegarder Viable banks Not viable NAI: 0 € / Limit: >1.150 € DTI: 0% / Limit:…" at bounding box center [524, 153] width 138 height 246
click at [576, 67] on button "button" at bounding box center [572, 66] width 14 height 12
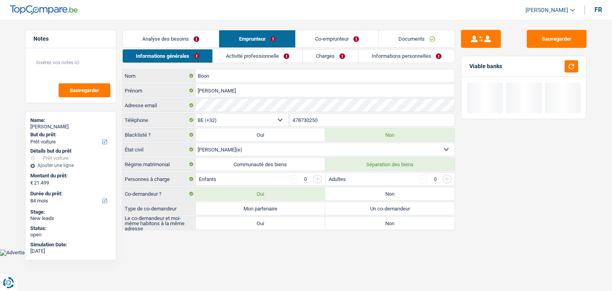
drag, startPoint x: 503, startPoint y: 65, endPoint x: 467, endPoint y: 65, distance: 36.3
click at [467, 65] on div "Viable banks" at bounding box center [524, 66] width 125 height 21
click at [466, 205] on div "Sauvegarder Viable banks" at bounding box center [524, 153] width 138 height 246
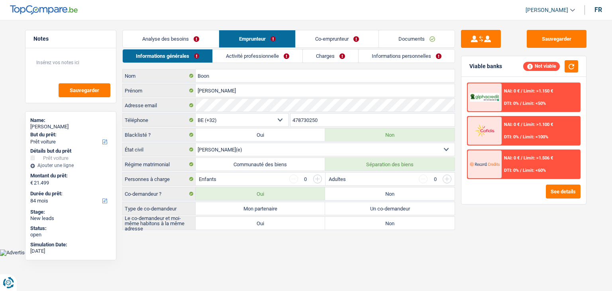
click at [266, 208] on label "Mon partenaire" at bounding box center [261, 208] width 130 height 13
click at [266, 208] on input "Mon partenaire" at bounding box center [261, 208] width 130 height 13
radio input "true"
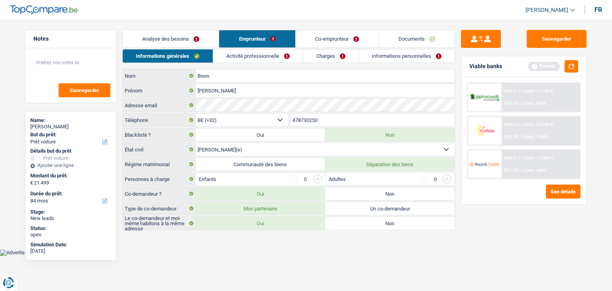
click at [252, 224] on label "Oui" at bounding box center [261, 223] width 130 height 13
click at [252, 224] on input "Oui" at bounding box center [261, 223] width 130 height 13
click at [572, 67] on button "button" at bounding box center [572, 66] width 14 height 12
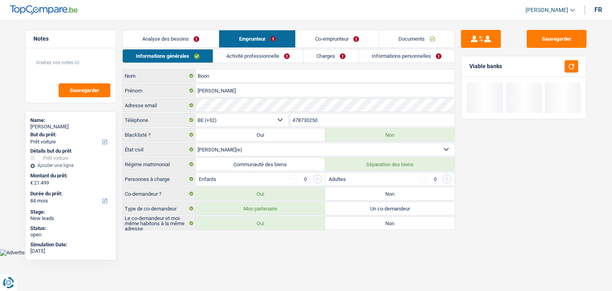
click at [230, 58] on link "Activité professionnelle" at bounding box center [258, 55] width 90 height 13
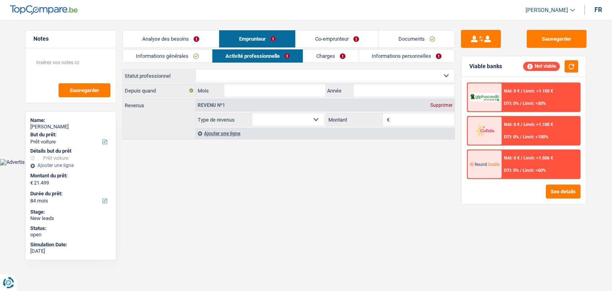
drag, startPoint x: 123, startPoint y: 75, endPoint x: 162, endPoint y: 75, distance: 39.5
click at [162, 75] on label "Statut professionnel" at bounding box center [159, 75] width 73 height 13
click at [316, 74] on select "Ouvrier Employé privé Employé public Invalide Indépendant Pensionné Chômeur Mut…" at bounding box center [325, 75] width 259 height 13
select select "privateEmployee"
click at [196, 69] on select "Ouvrier Employé privé Employé public Invalide Indépendant Pensionné Chômeur Mut…" at bounding box center [325, 75] width 259 height 13
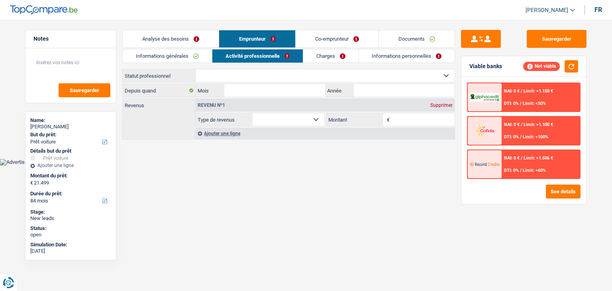
select select "netSalary"
select select "mealVouchers"
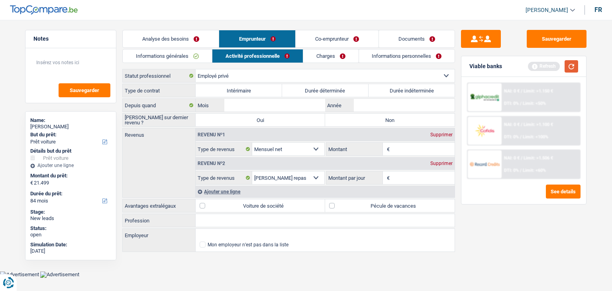
click at [571, 67] on button "button" at bounding box center [572, 66] width 14 height 12
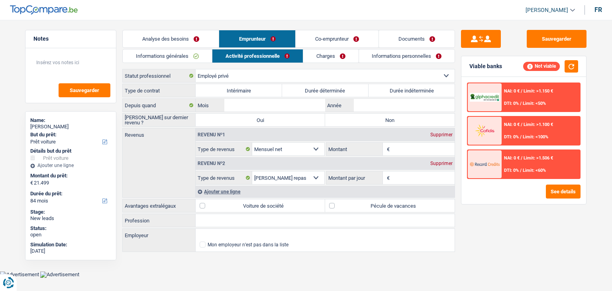
click at [416, 87] on label "Durée indéterminée" at bounding box center [412, 90] width 87 height 13
click at [416, 87] on input "Durée indéterminée" at bounding box center [412, 90] width 87 height 13
radio input "true"
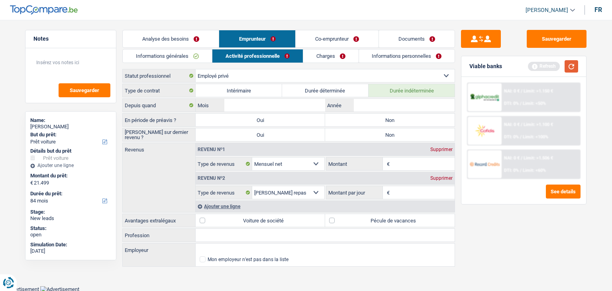
click at [578, 68] on button "button" at bounding box center [572, 66] width 14 height 12
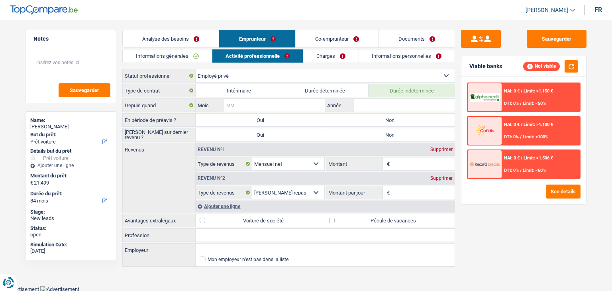
click at [262, 106] on input "Mois" at bounding box center [274, 105] width 101 height 13
type input "11"
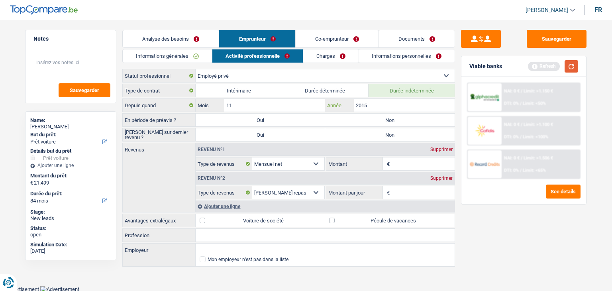
type input "2015"
click at [570, 66] on button "button" at bounding box center [572, 66] width 14 height 12
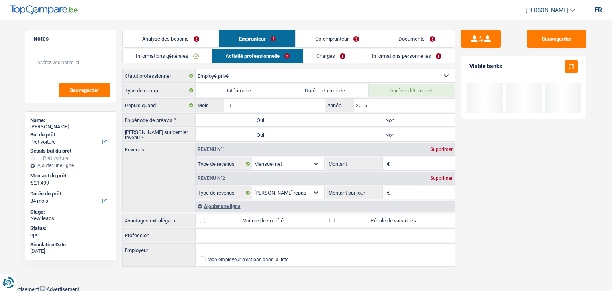
click at [379, 116] on label "Non" at bounding box center [390, 120] width 130 height 13
click at [379, 116] on input "Non" at bounding box center [390, 120] width 130 height 13
radio input "true"
click at [573, 68] on button "button" at bounding box center [572, 66] width 14 height 12
click at [403, 94] on label "Durée indéterminée" at bounding box center [412, 90] width 87 height 13
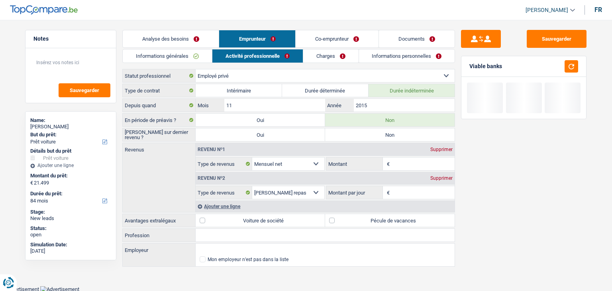
click at [403, 94] on input "Durée indéterminée" at bounding box center [412, 90] width 87 height 13
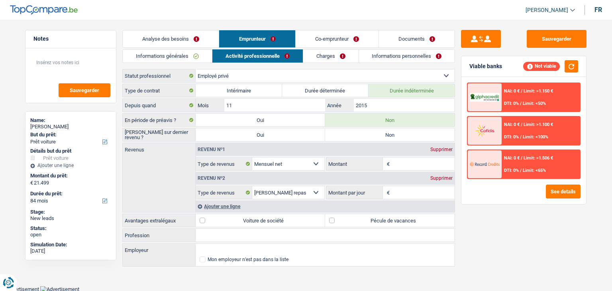
click at [403, 94] on label "Durée indéterminée" at bounding box center [412, 90] width 87 height 13
click at [403, 94] on input "Durée indéterminée" at bounding box center [412, 90] width 87 height 13
click at [396, 163] on input "Montant" at bounding box center [423, 163] width 63 height 13
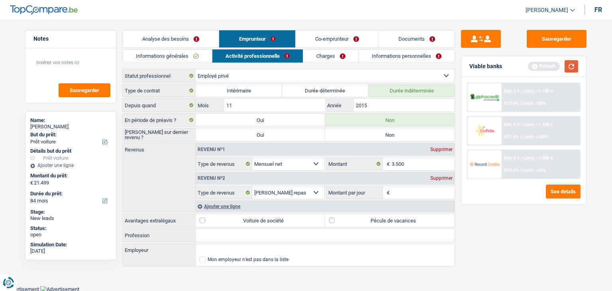
click at [573, 69] on button "button" at bounding box center [572, 66] width 14 height 12
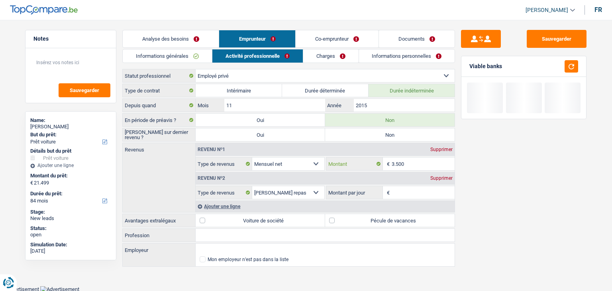
click at [404, 163] on input "3.500" at bounding box center [423, 163] width 63 height 13
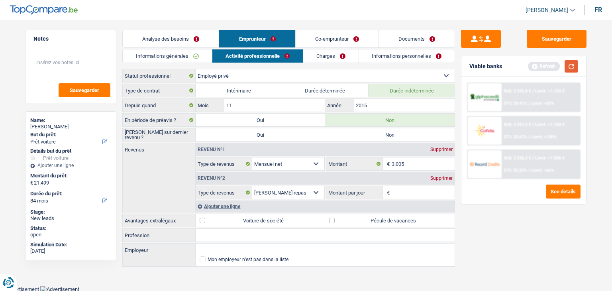
click at [574, 69] on button "button" at bounding box center [572, 66] width 14 height 12
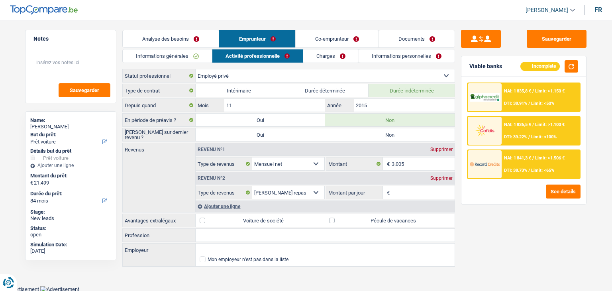
click at [199, 189] on label "Type de revenus" at bounding box center [224, 192] width 57 height 13
click at [241, 195] on label "Type de revenus" at bounding box center [224, 192] width 57 height 13
click at [0, 0] on select "Allocation d'handicap Allocations chômage Allocations familiales Chèques repas …" at bounding box center [0, 0] width 0 height 0
click at [241, 195] on label "Type de revenus" at bounding box center [224, 192] width 57 height 13
click at [0, 0] on select "Allocation d'handicap Allocations chômage Allocations familiales Chèques repas …" at bounding box center [0, 0] width 0 height 0
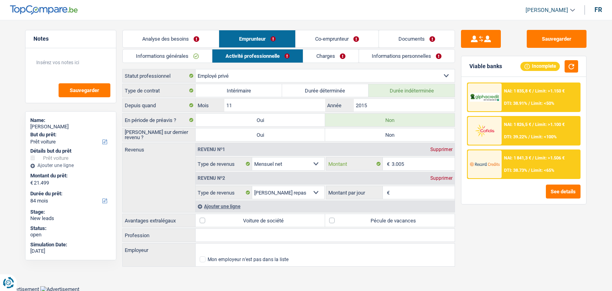
click at [410, 166] on input "3.005" at bounding box center [423, 163] width 63 height 13
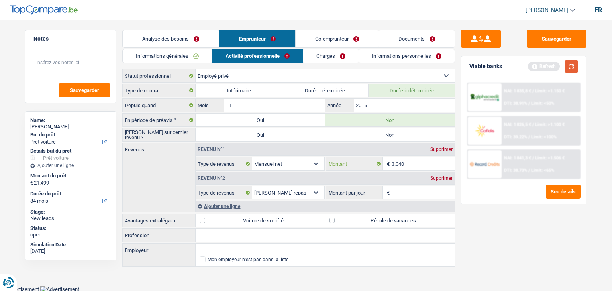
type input "3.040"
click at [572, 63] on button "button" at bounding box center [572, 66] width 14 height 12
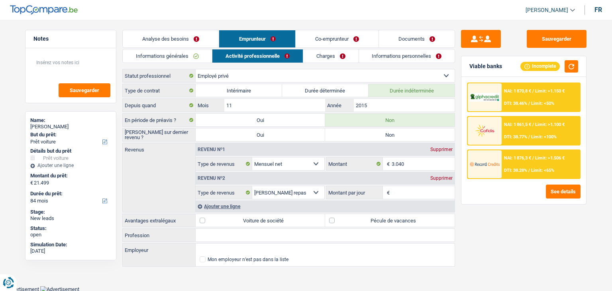
click at [435, 181] on div "Revenu nº2 Supprimer" at bounding box center [325, 178] width 259 height 13
click at [435, 177] on div "Supprimer" at bounding box center [442, 178] width 26 height 5
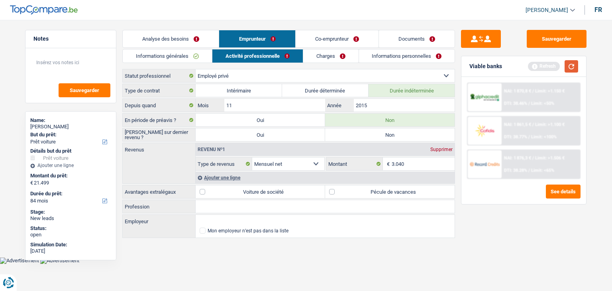
click at [575, 67] on button "button" at bounding box center [572, 66] width 14 height 12
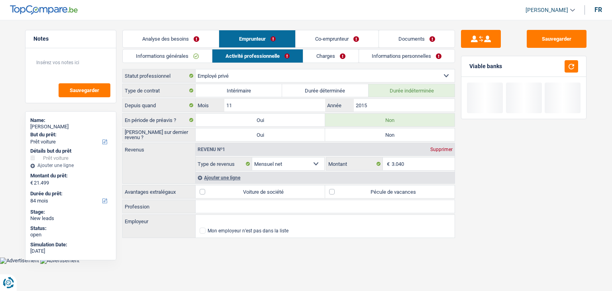
click at [380, 192] on label "Pécule de vacances" at bounding box center [390, 191] width 130 height 13
click at [380, 192] on input "Pécule de vacances" at bounding box center [390, 191] width 130 height 13
checkbox input "true"
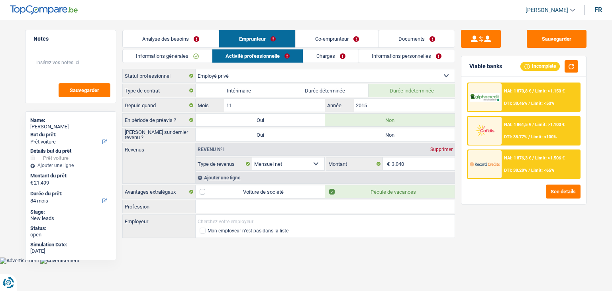
click at [237, 218] on input "Employeur" at bounding box center [325, 221] width 259 height 13
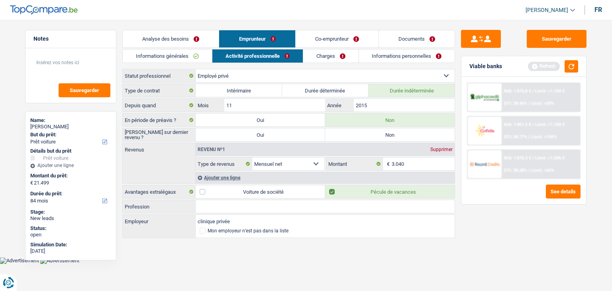
type input "clinique privée"
click at [451, 232] on div "Mon employeur n’est pas dans la liste" at bounding box center [325, 233] width 260 height 10
click at [576, 64] on button "button" at bounding box center [572, 66] width 14 height 12
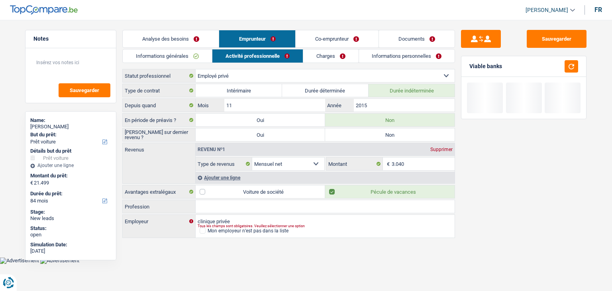
click at [324, 60] on link "Charges" at bounding box center [330, 55] width 55 height 13
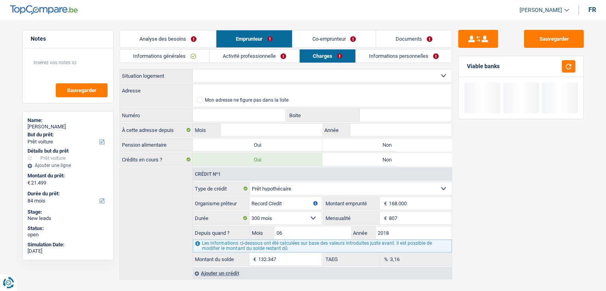
click at [233, 77] on select "Locataire Propriétaire avec prêt hypothécaire Propriétaire sans prêt hypothécai…" at bounding box center [322, 75] width 259 height 13
select select "ownerWithMortgage"
click at [193, 69] on select "Locataire Propriétaire avec prêt hypothécaire Propriétaire sans prêt hypothécai…" at bounding box center [322, 75] width 259 height 13
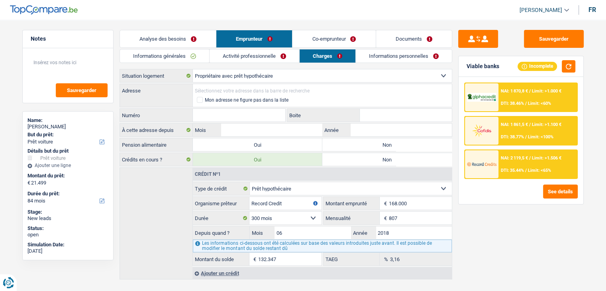
click at [203, 88] on input "Adresse" at bounding box center [322, 90] width 259 height 13
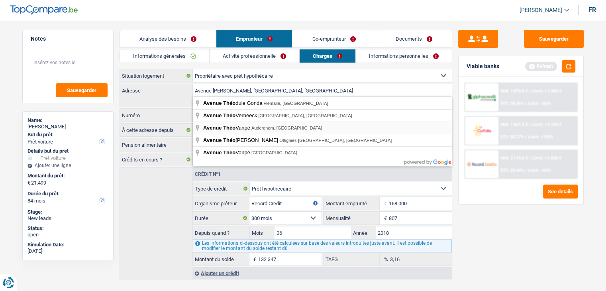
type input "Avenue Théo Vanpé, 1160, Auderghem, BE"
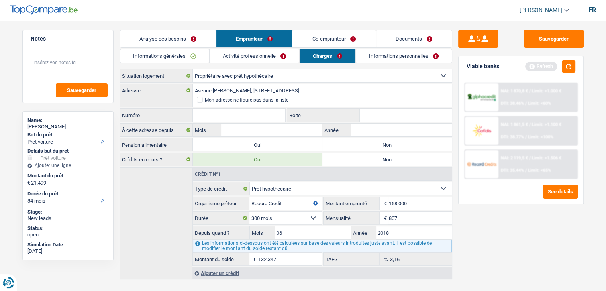
click at [237, 114] on input "Numéro" at bounding box center [239, 115] width 93 height 13
type input "16"
drag, startPoint x: 260, startPoint y: 131, endPoint x: 482, endPoint y: 83, distance: 227.1
click at [260, 132] on input "Mois" at bounding box center [271, 130] width 101 height 13
click at [572, 64] on button "button" at bounding box center [569, 66] width 14 height 12
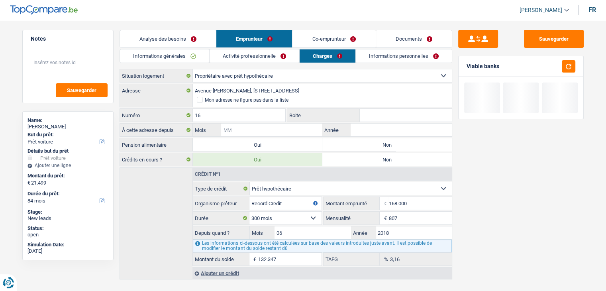
click at [283, 125] on input "Mois" at bounding box center [271, 130] width 101 height 13
type input "06"
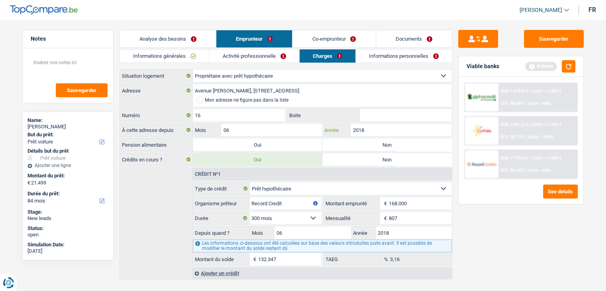
type input "2018"
click at [368, 147] on label "Non" at bounding box center [388, 144] width 130 height 13
click at [368, 147] on input "Non" at bounding box center [388, 144] width 130 height 13
radio input "true"
click at [572, 65] on button "button" at bounding box center [569, 66] width 14 height 12
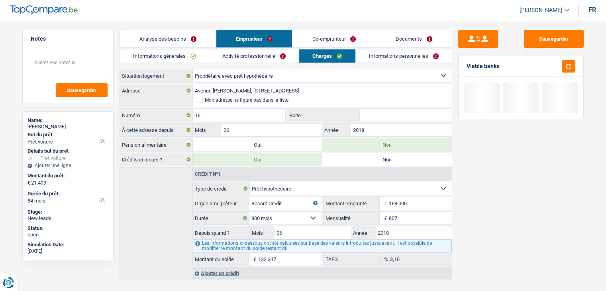
click at [389, 53] on link "Informations personnelles" at bounding box center [404, 55] width 96 height 13
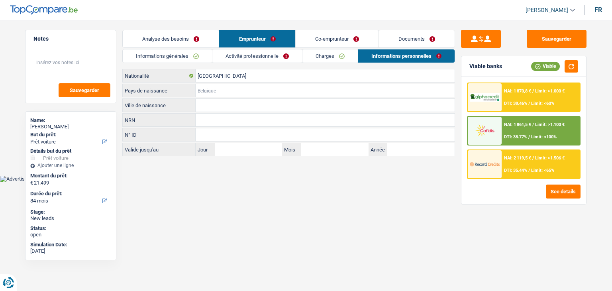
click at [209, 89] on input "Pays de naissance" at bounding box center [325, 90] width 259 height 13
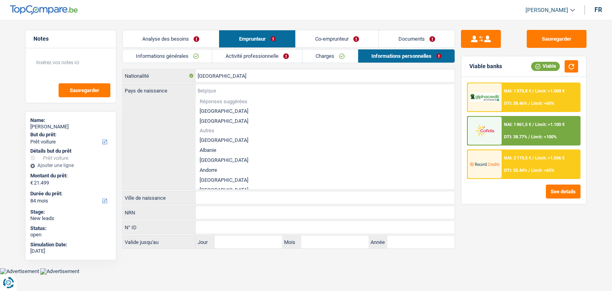
type input "B"
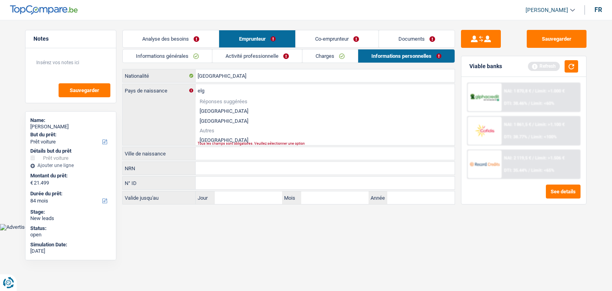
click at [209, 112] on li "[GEOGRAPHIC_DATA]" at bounding box center [325, 111] width 259 height 10
type input "[GEOGRAPHIC_DATA]"
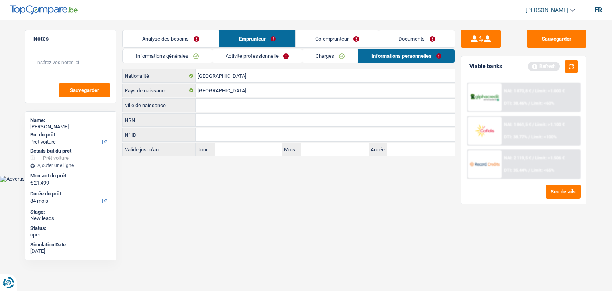
click at [213, 104] on input "Ville de naissance" at bounding box center [325, 105] width 259 height 13
type input "watermael boisfort"
click at [232, 120] on input "NRN" at bounding box center [325, 120] width 259 height 13
click at [564, 67] on div "Refresh" at bounding box center [553, 66] width 50 height 12
click at [568, 64] on button "button" at bounding box center [572, 66] width 14 height 12
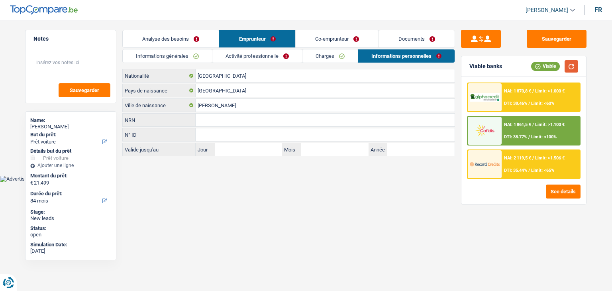
click at [575, 64] on button "button" at bounding box center [572, 66] width 14 height 12
click at [250, 118] on input "NRN" at bounding box center [325, 120] width 259 height 13
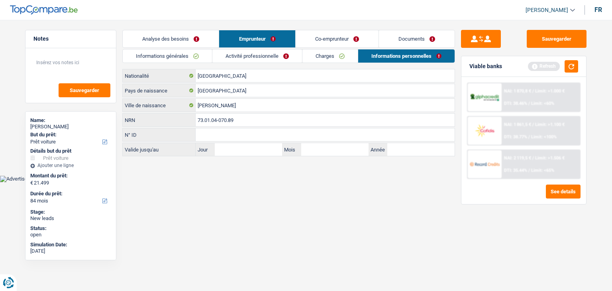
type input "73.01.04-070.89"
drag, startPoint x: 281, startPoint y: 192, endPoint x: 362, endPoint y: 166, distance: 84.6
click at [283, 182] on html "Vous avez le contrôle de vos données Nous utilisons des cookies, tout comme nos…" at bounding box center [306, 91] width 612 height 182
click at [572, 68] on button "button" at bounding box center [572, 66] width 14 height 12
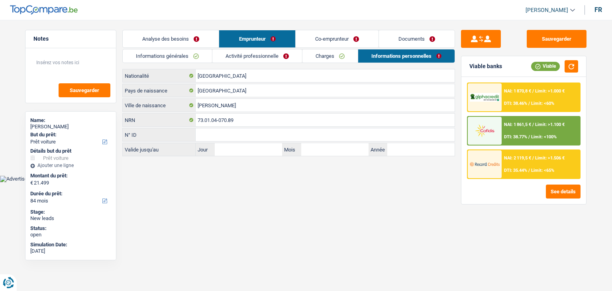
click at [311, 41] on link "Co-emprunteur" at bounding box center [337, 38] width 83 height 17
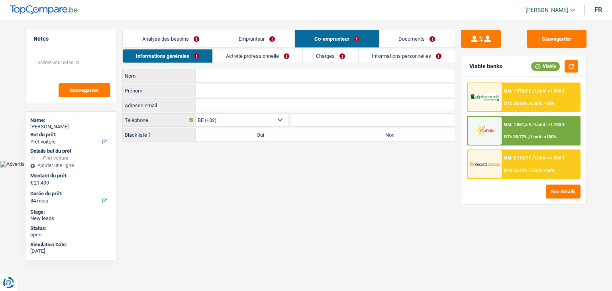
click at [216, 77] on input "Nom" at bounding box center [325, 75] width 259 height 13
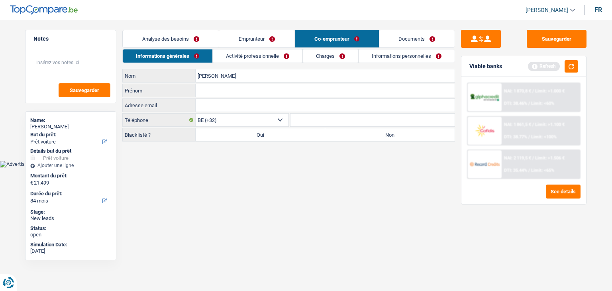
type input "Leonardo Alves"
click at [234, 90] on input "Prénom" at bounding box center [325, 90] width 259 height 13
type input "Valter"
click at [246, 158] on main "Notes Sauvegarder Name: Claudia Boon But du prêt: Confort maison: meubles, text…" at bounding box center [306, 86] width 612 height 149
click at [574, 64] on button "button" at bounding box center [572, 66] width 14 height 12
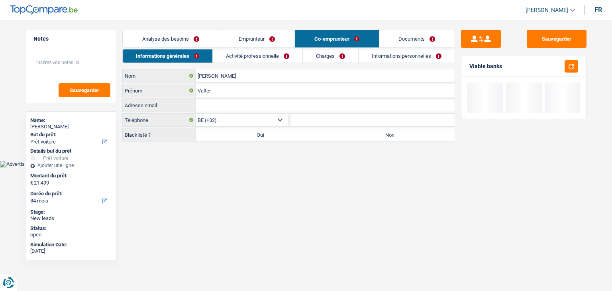
click at [404, 138] on label "Non" at bounding box center [390, 134] width 130 height 13
click at [404, 138] on input "Non" at bounding box center [390, 134] width 130 height 13
radio input "true"
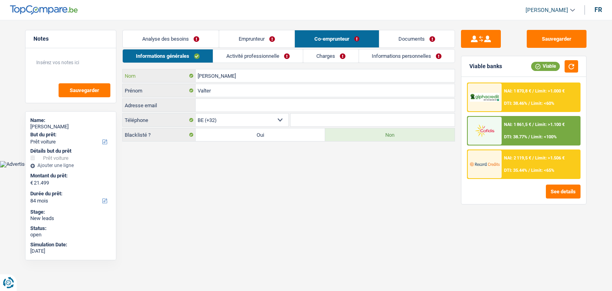
click at [222, 76] on input "Leonardo Alves" at bounding box center [325, 75] width 259 height 13
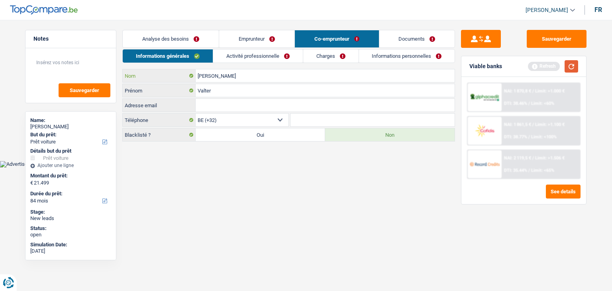
type input "Leonardo-Alves"
click at [572, 67] on button "button" at bounding box center [572, 66] width 14 height 12
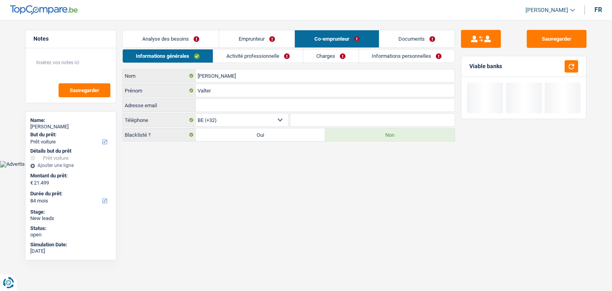
click at [271, 57] on link "Activité professionnelle" at bounding box center [258, 55] width 90 height 13
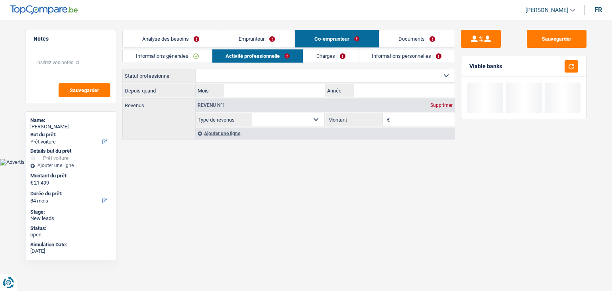
click at [225, 71] on select "Ouvrier Employé privé Employé public Invalide Indépendant Pensionné Chômeur Mut…" at bounding box center [325, 75] width 259 height 13
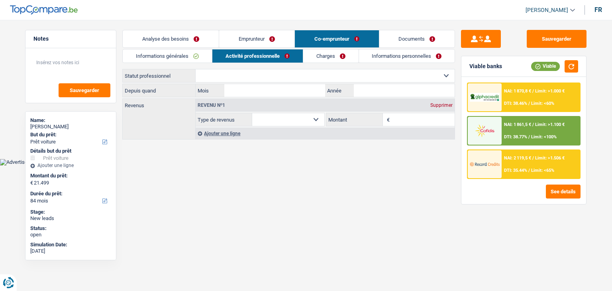
click at [161, 77] on label "Statut professionnel" at bounding box center [159, 75] width 73 height 13
click at [0, 0] on select "Ouvrier Employé privé Employé public Invalide Indépendant Pensionné Chômeur Mut…" at bounding box center [0, 0] width 0 height 0
drag, startPoint x: 172, startPoint y: 75, endPoint x: 120, endPoint y: 73, distance: 51.9
click at [120, 73] on div "Notes Sauvegarder Name: Claudia Boon But du prêt: Confort maison: meubles, text…" at bounding box center [306, 85] width 574 height 111
click at [187, 84] on label "Depuis quand" at bounding box center [159, 90] width 73 height 13
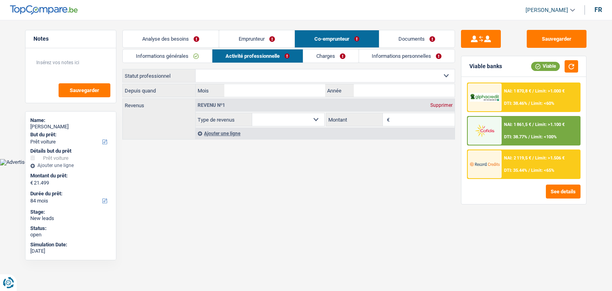
click at [214, 78] on select "Ouvrier Employé privé Employé public Invalide Indépendant Pensionné Chômeur Mut…" at bounding box center [325, 75] width 259 height 13
select select "worker"
click at [196, 69] on select "Ouvrier Employé privé Employé public Invalide Indépendant Pensionné Chômeur Mut…" at bounding box center [325, 75] width 259 height 13
select select "netSalary"
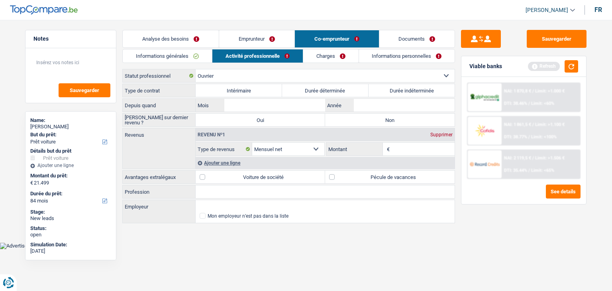
click at [256, 94] on label "Intérimaire" at bounding box center [239, 90] width 87 height 13
click at [256, 94] on input "Intérimaire" at bounding box center [239, 90] width 87 height 13
radio input "true"
click at [572, 67] on button "button" at bounding box center [572, 66] width 14 height 12
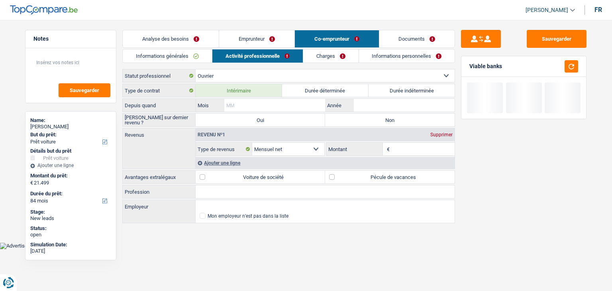
click at [290, 107] on input "Mois" at bounding box center [274, 105] width 101 height 13
click at [387, 106] on input "Année" at bounding box center [404, 105] width 101 height 13
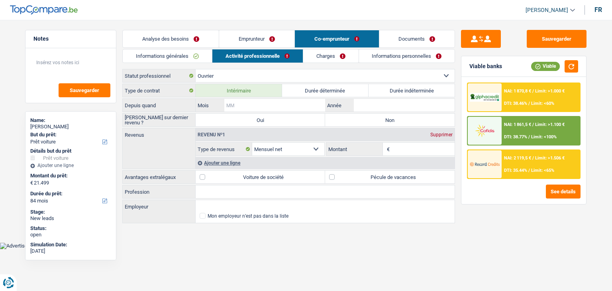
click at [290, 102] on input "Mois" at bounding box center [274, 105] width 101 height 13
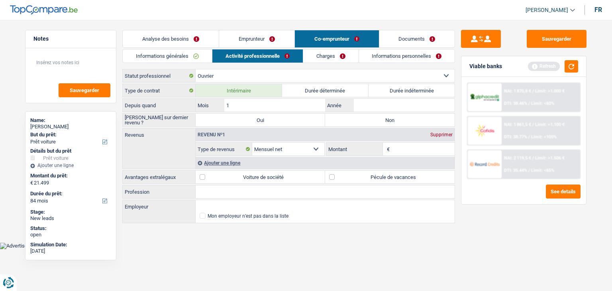
type input "10"
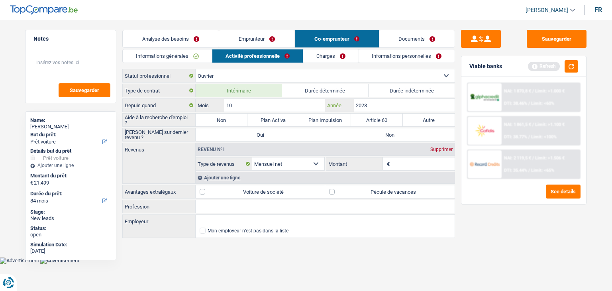
type input "2023"
click at [579, 67] on div "Viable banks Refresh" at bounding box center [524, 66] width 125 height 21
click at [574, 65] on button "button" at bounding box center [572, 66] width 14 height 12
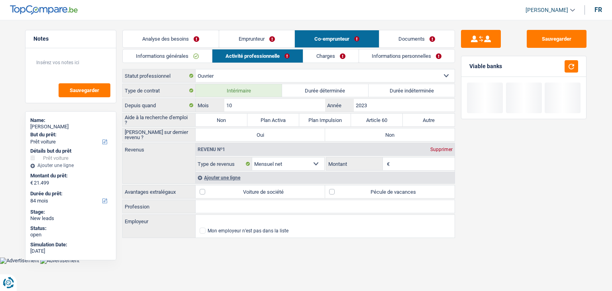
click at [216, 119] on label "Non" at bounding box center [222, 120] width 52 height 13
click at [216, 119] on input "Non" at bounding box center [222, 120] width 52 height 13
radio input "true"
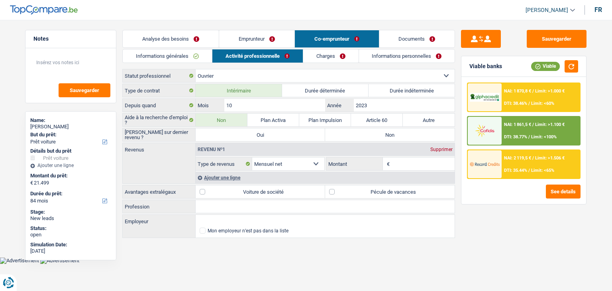
click at [397, 161] on input "Montant" at bounding box center [423, 163] width 63 height 13
drag, startPoint x: 498, startPoint y: 220, endPoint x: 484, endPoint y: 218, distance: 14.2
click at [498, 221] on div "Sauvegarder Viable banks Viable NAI: 1 870,8 € / Limit: >1.000 € DTI: 38.46% / …" at bounding box center [524, 153] width 138 height 246
click at [411, 164] on input "Montant" at bounding box center [423, 163] width 63 height 13
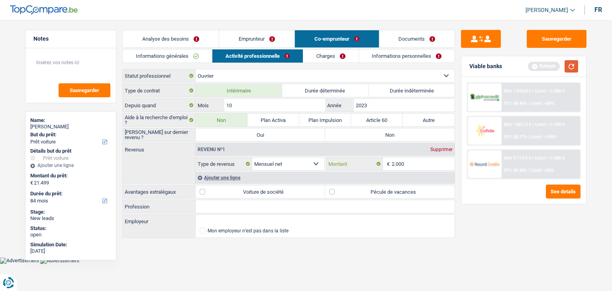
type input "2.000"
click at [571, 70] on button "button" at bounding box center [572, 66] width 14 height 12
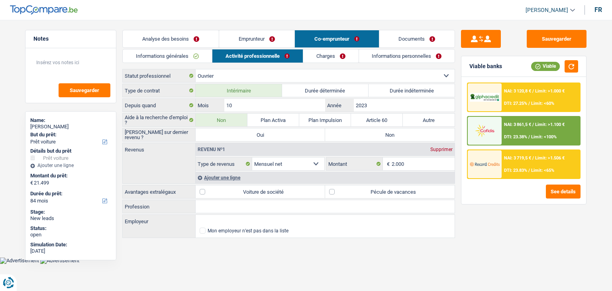
click at [457, 106] on div "Sauvegarder Viable banks Viable NAI: 3 120,8 € / Limit: >1.000 € DTI: 27.25% / …" at bounding box center [524, 153] width 138 height 246
drag, startPoint x: 188, startPoint y: 131, endPoint x: 123, endPoint y: 131, distance: 65.0
click at [123, 131] on label "[PERSON_NAME] sur dernier revenu ?" at bounding box center [159, 134] width 73 height 13
click at [391, 134] on label "Non" at bounding box center [390, 134] width 130 height 13
click at [391, 134] on input "Non" at bounding box center [390, 134] width 130 height 13
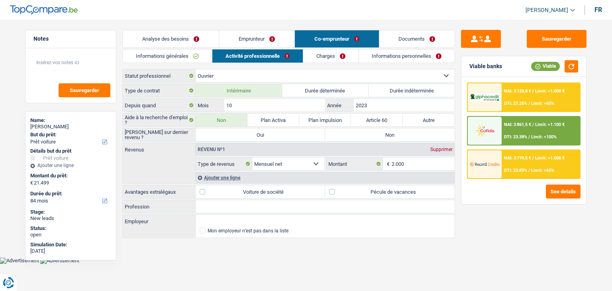
radio input "true"
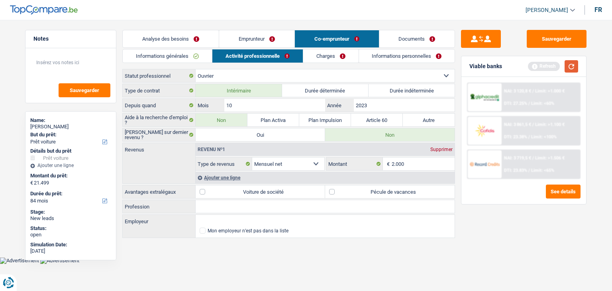
click at [572, 67] on button "button" at bounding box center [572, 66] width 14 height 12
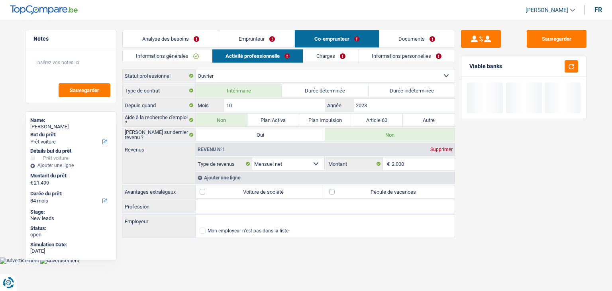
click at [270, 38] on link "Emprunteur" at bounding box center [256, 38] width 75 height 17
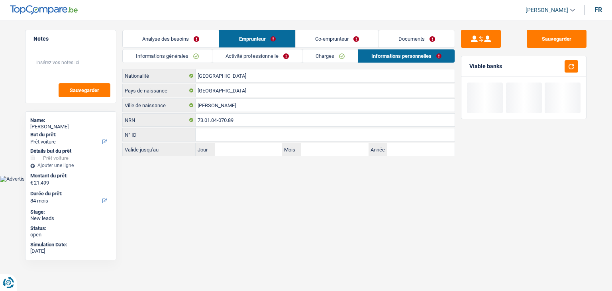
click at [234, 59] on link "Activité professionnelle" at bounding box center [257, 55] width 90 height 13
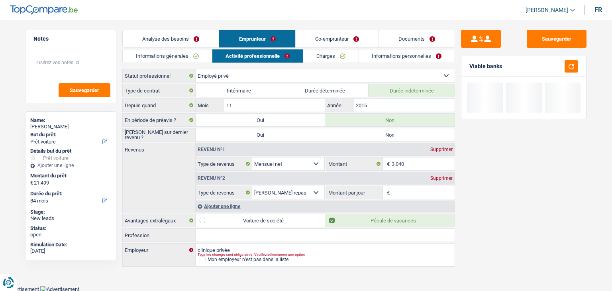
click at [374, 133] on label "Non" at bounding box center [390, 134] width 130 height 13
click at [374, 133] on input "Non" at bounding box center [390, 134] width 130 height 13
radio input "true"
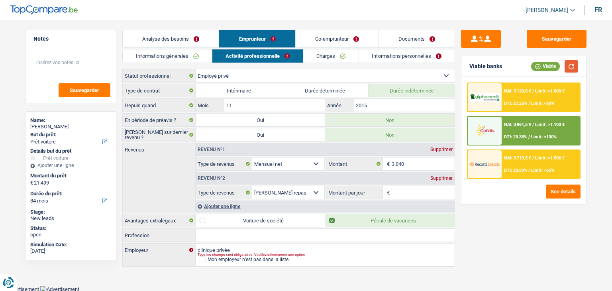
click at [572, 65] on button "button" at bounding box center [572, 66] width 14 height 12
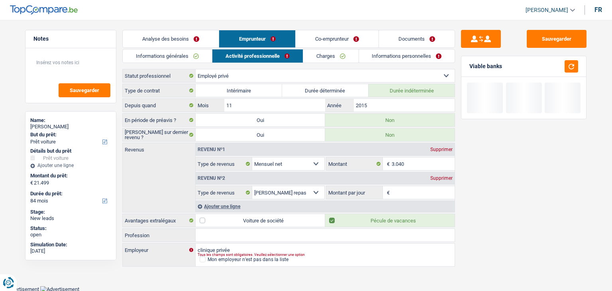
click at [337, 55] on link "Charges" at bounding box center [330, 55] width 55 height 13
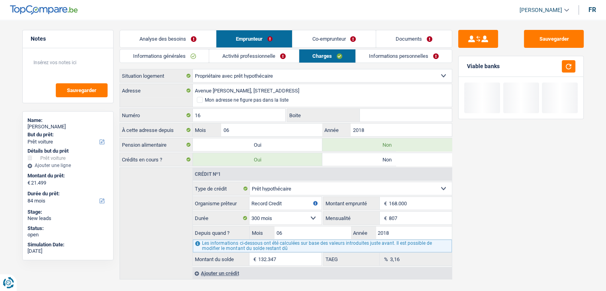
click at [319, 41] on link "Co-emprunteur" at bounding box center [334, 38] width 83 height 17
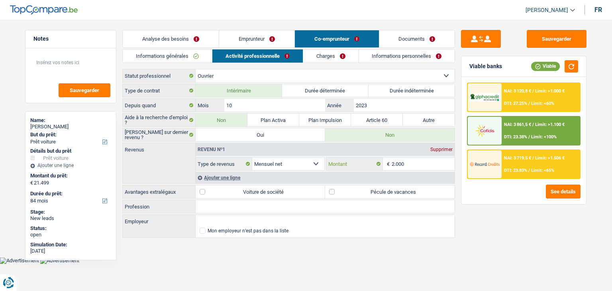
click at [417, 163] on input "2.000" at bounding box center [423, 163] width 63 height 13
click at [230, 176] on div "Ajouter une ligne" at bounding box center [325, 178] width 259 height 12
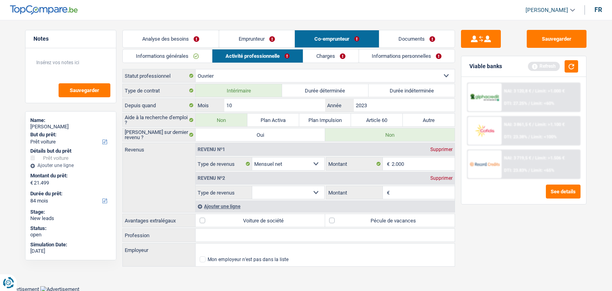
click at [297, 186] on select "Allocation d'handicap Allocations chômage Allocations familiales Chèques repas …" at bounding box center [288, 192] width 72 height 13
select select "mealVouchers"
click at [252, 186] on select "Allocation d'handicap Allocations chômage Allocations familiales Chèques repas …" at bounding box center [288, 192] width 72 height 13
click at [433, 189] on input "Montant par jour" at bounding box center [423, 192] width 63 height 13
type input "8,0"
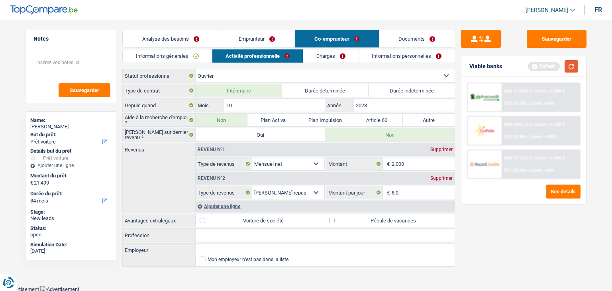
click at [572, 67] on button "button" at bounding box center [572, 66] width 14 height 12
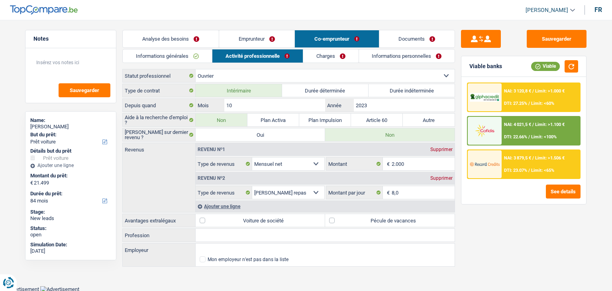
click at [416, 224] on label "Pécule de vacances" at bounding box center [390, 220] width 130 height 13
click at [416, 224] on input "Pécule de vacances" at bounding box center [390, 220] width 130 height 13
checkbox input "true"
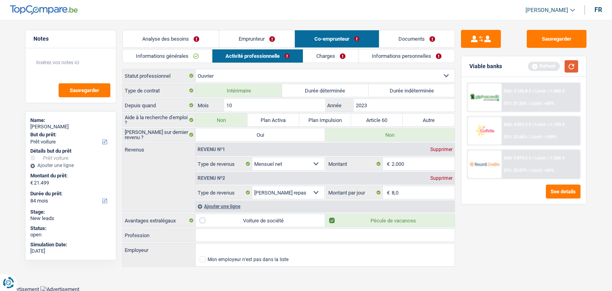
click at [574, 67] on button "button" at bounding box center [572, 66] width 14 height 12
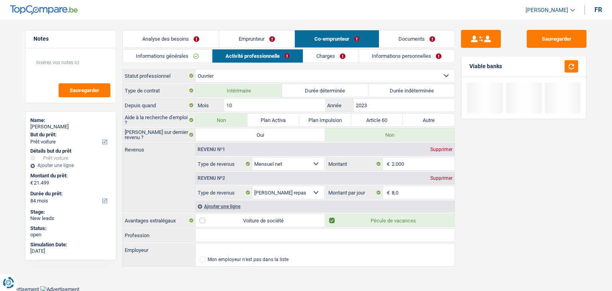
drag, startPoint x: 330, startPoint y: 55, endPoint x: 338, endPoint y: 61, distance: 9.7
click at [330, 55] on link "Charges" at bounding box center [330, 55] width 55 height 13
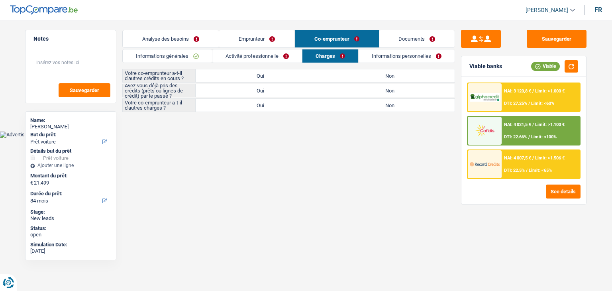
click at [247, 80] on label "Oui" at bounding box center [261, 75] width 130 height 13
click at [247, 80] on input "Oui" at bounding box center [261, 75] width 130 height 13
radio input "true"
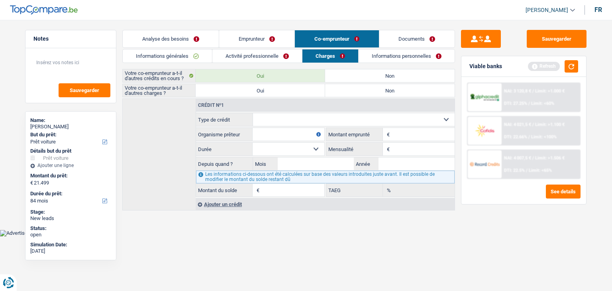
click at [346, 122] on select "Carte ou ouverture de crédit Prêt hypothécaire Vente à tempérament Prêt à tempé…" at bounding box center [354, 119] width 202 height 13
select select "creditConsolidation"
type input "0"
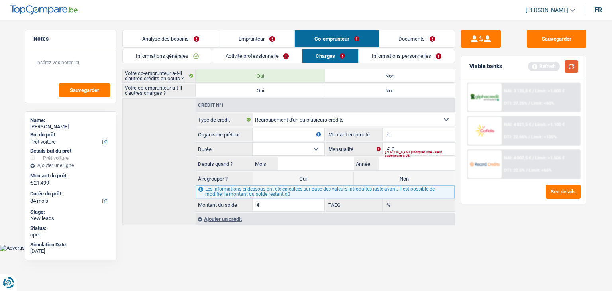
click at [572, 67] on button "button" at bounding box center [572, 66] width 14 height 12
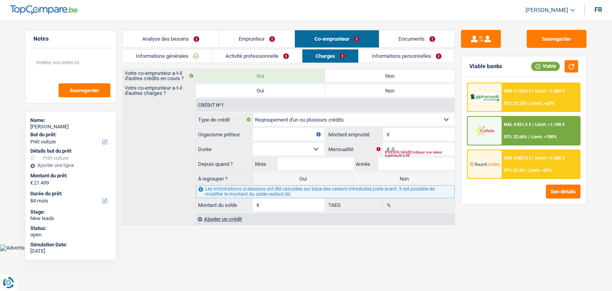
click at [457, 153] on div "Sauvegarder Viable banks Viable NAI: 3 120,8 € / Limit: >1.000 € DTI: 27.25% / …" at bounding box center [524, 153] width 138 height 246
click at [172, 39] on link "Analyse des besoins" at bounding box center [171, 38] width 96 height 17
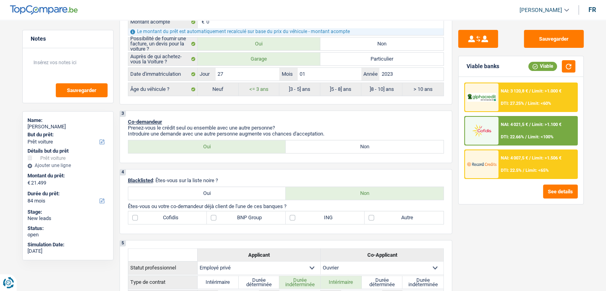
scroll to position [319, 0]
click at [568, 67] on button "button" at bounding box center [569, 66] width 14 height 12
click at [325, 141] on label "Non" at bounding box center [365, 146] width 158 height 13
click at [325, 141] on input "Non" at bounding box center [365, 146] width 158 height 13
radio input "true"
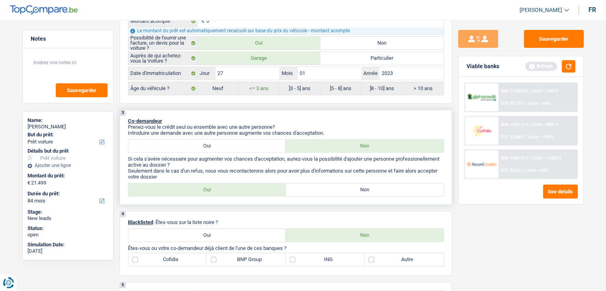
click at [340, 184] on label "Non" at bounding box center [365, 189] width 158 height 13
click at [340, 184] on input "Non" at bounding box center [365, 189] width 158 height 13
radio input "true"
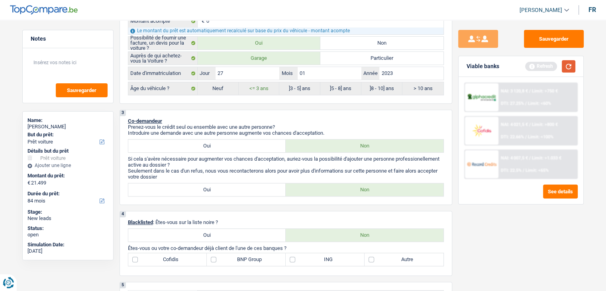
click at [574, 65] on button "button" at bounding box center [569, 66] width 14 height 12
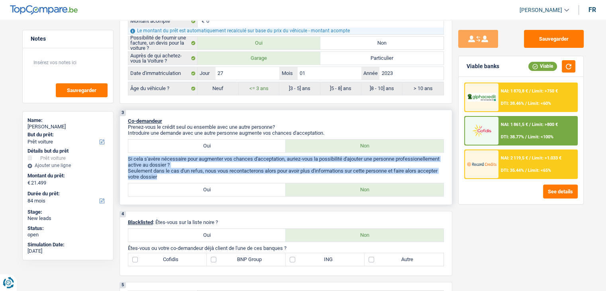
drag, startPoint x: 159, startPoint y: 176, endPoint x: 126, endPoint y: 158, distance: 37.6
click at [126, 158] on div "3 Co-demandeur Prenez-vous le crédit seul ou ensemble avec une autre personne? …" at bounding box center [286, 157] width 333 height 95
drag, startPoint x: 127, startPoint y: 154, endPoint x: 159, endPoint y: 177, distance: 40.0
click at [159, 177] on div "3 Co-demandeur Prenez-vous le crédit seul ou ensemble avec une autre personne? …" at bounding box center [286, 157] width 333 height 95
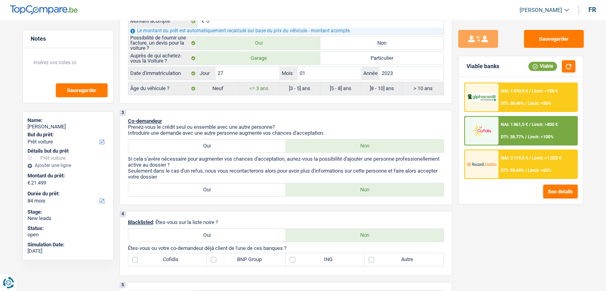
click at [492, 208] on div "Sauvegarder Viable banks Viable NAI: 1 870,8 € / Limit: >750 € DTI: 38.46% / Li…" at bounding box center [521, 153] width 138 height 246
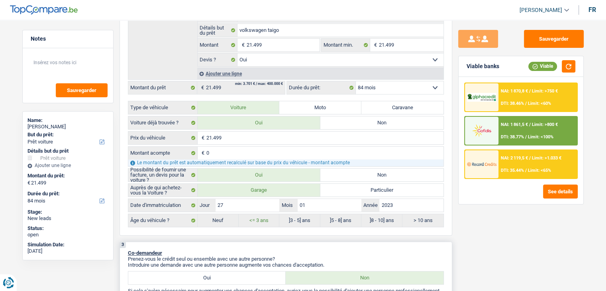
scroll to position [0, 0]
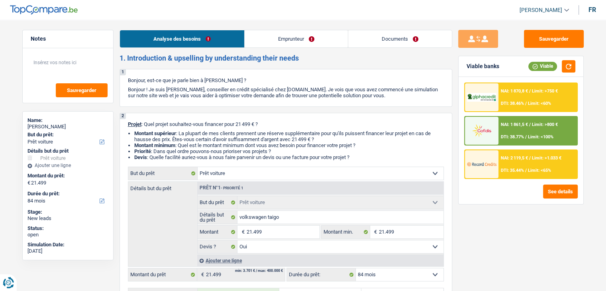
click at [274, 34] on link "Emprunteur" at bounding box center [296, 38] width 103 height 17
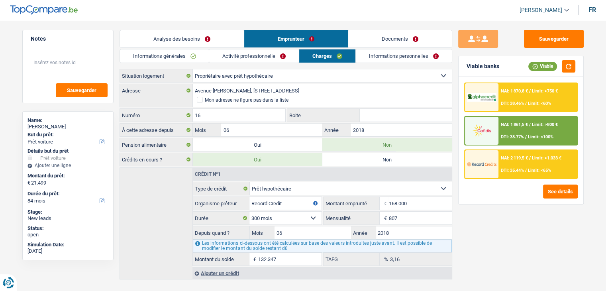
click at [245, 53] on link "Activité professionnelle" at bounding box center [254, 55] width 90 height 13
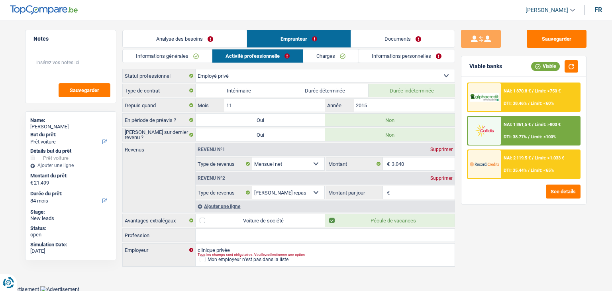
click at [151, 59] on link "Informations générales" at bounding box center [167, 55] width 89 height 13
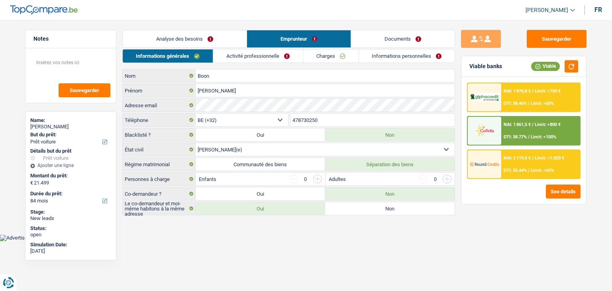
click at [157, 38] on link "Analyse des besoins" at bounding box center [185, 38] width 124 height 17
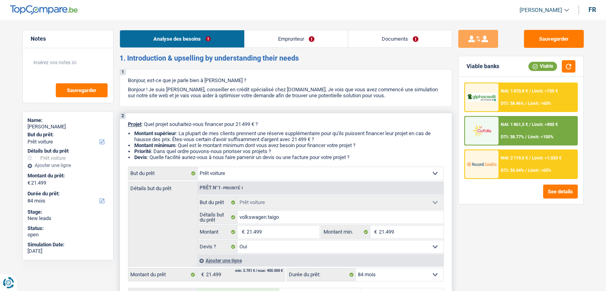
scroll to position [120, 0]
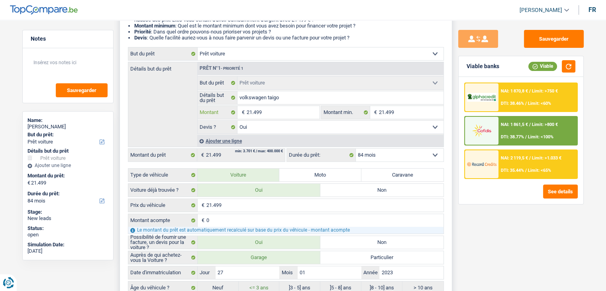
click at [279, 117] on input "21.499" at bounding box center [282, 112] width 73 height 13
type input "2.149"
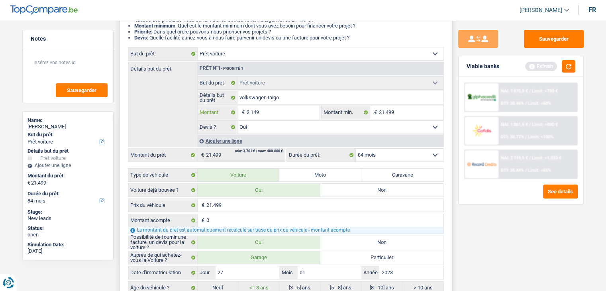
type input "214"
type input "21"
type input "2"
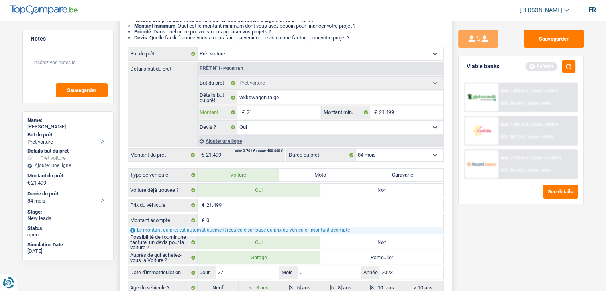
type input "2"
type input "21"
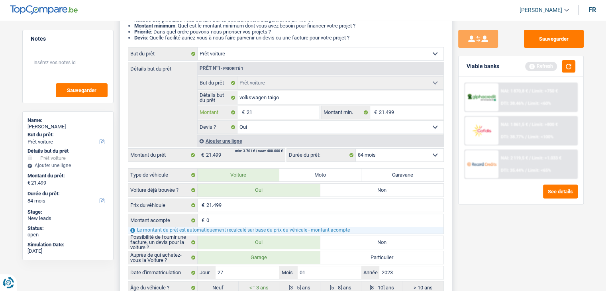
type input "214"
type input "2.149"
type input "21.499"
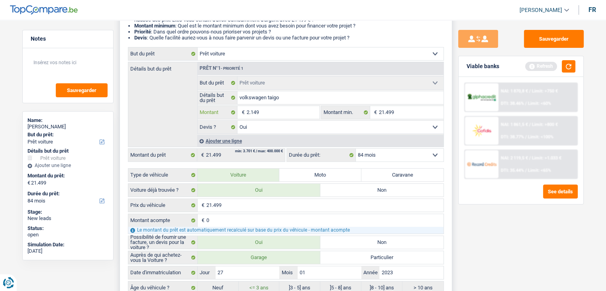
type input "21.499"
click at [575, 66] on button "button" at bounding box center [569, 66] width 14 height 12
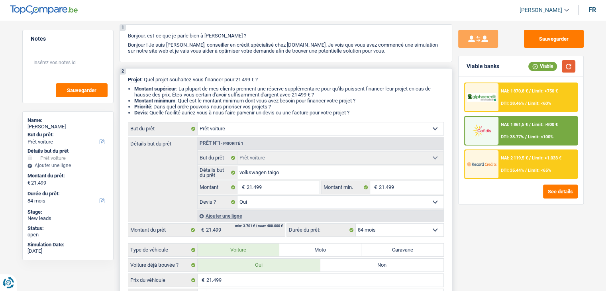
scroll to position [0, 0]
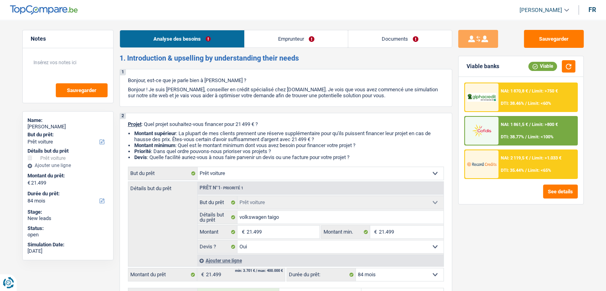
click at [298, 35] on link "Emprunteur" at bounding box center [296, 38] width 103 height 17
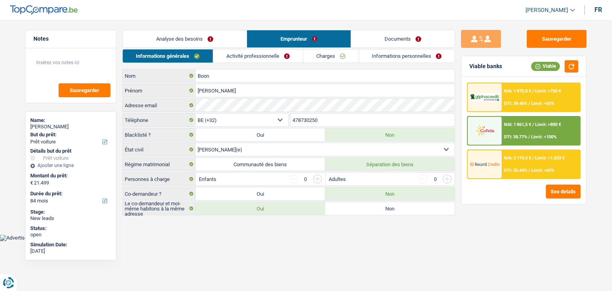
click at [203, 46] on link "Analyse des besoins" at bounding box center [185, 38] width 124 height 17
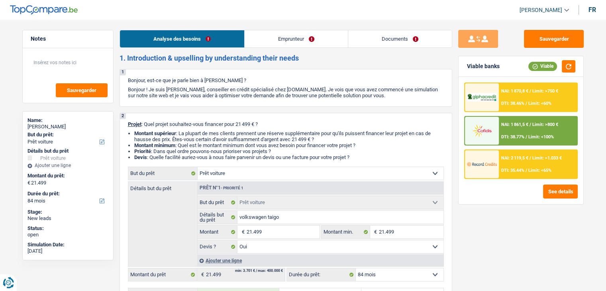
click at [288, 42] on link "Emprunteur" at bounding box center [296, 38] width 103 height 17
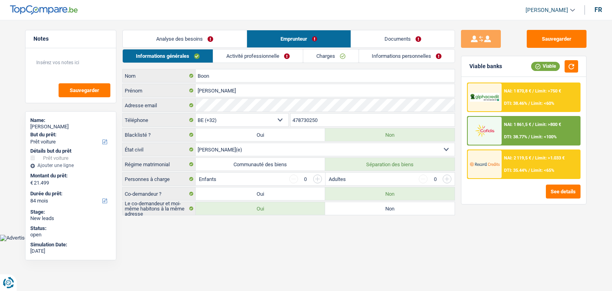
click at [323, 57] on link "Charges" at bounding box center [330, 55] width 55 height 13
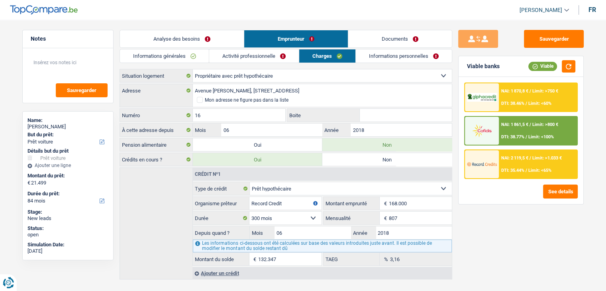
click at [396, 56] on link "Informations personnelles" at bounding box center [404, 55] width 96 height 13
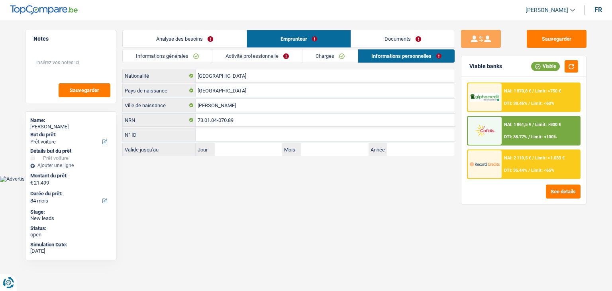
click at [370, 43] on link "Documents" at bounding box center [403, 38] width 104 height 17
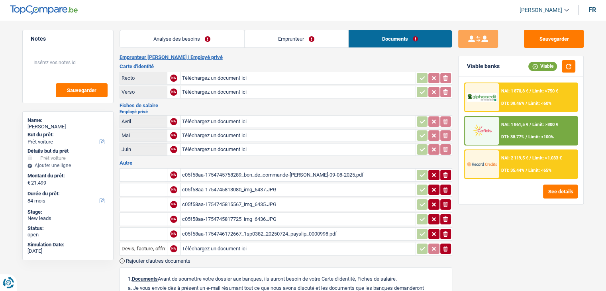
click at [279, 46] on link "Emprunteur" at bounding box center [297, 38] width 104 height 17
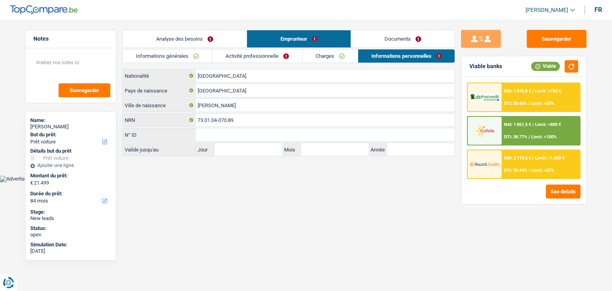
click at [224, 43] on link "Analyse des besoins" at bounding box center [185, 38] width 124 height 17
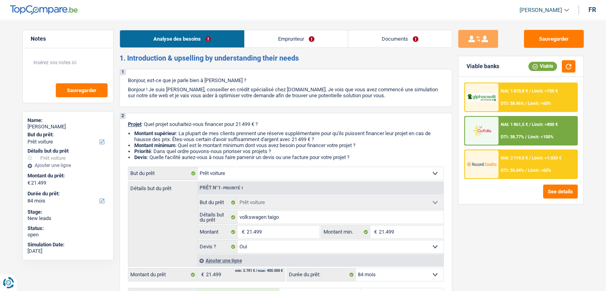
click at [372, 40] on link "Documents" at bounding box center [400, 38] width 104 height 17
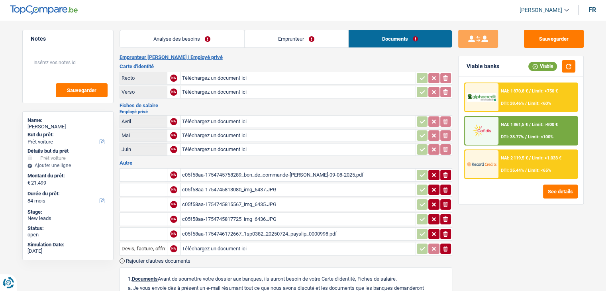
click at [281, 42] on link "Emprunteur" at bounding box center [297, 38] width 104 height 17
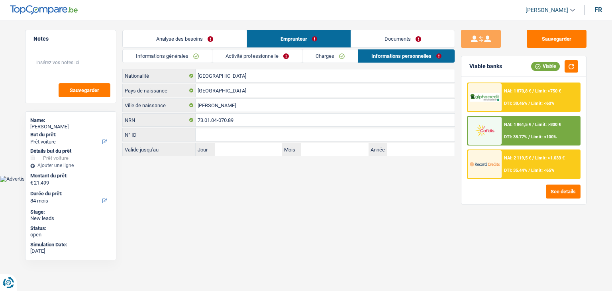
click at [212, 43] on link "Analyse des besoins" at bounding box center [185, 38] width 124 height 17
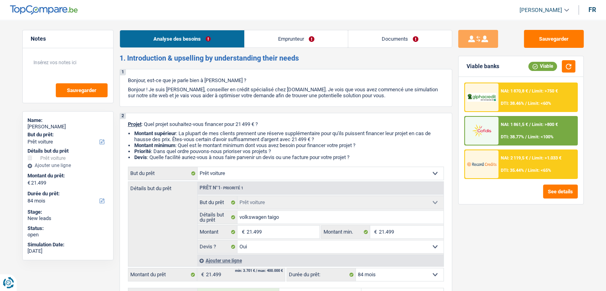
click at [301, 46] on link "Emprunteur" at bounding box center [296, 38] width 103 height 17
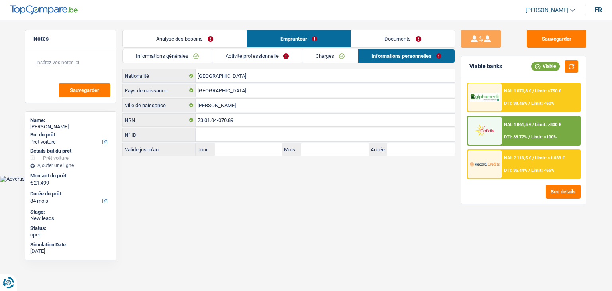
click at [161, 42] on link "Analyse des besoins" at bounding box center [185, 38] width 124 height 17
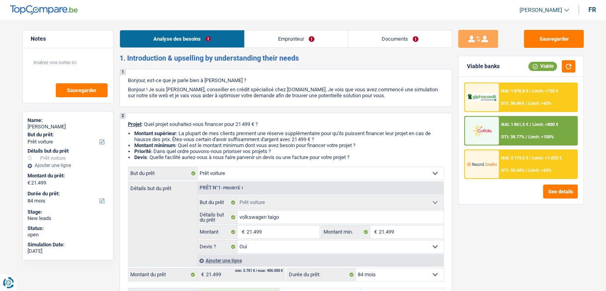
click at [334, 39] on link "Emprunteur" at bounding box center [296, 38] width 103 height 17
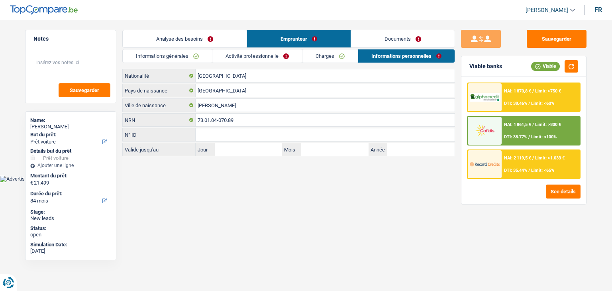
click at [386, 38] on link "Documents" at bounding box center [403, 38] width 104 height 17
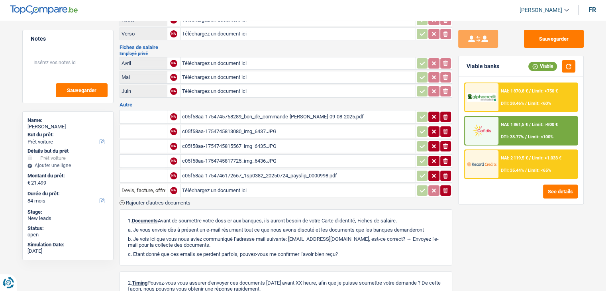
scroll to position [120, 0]
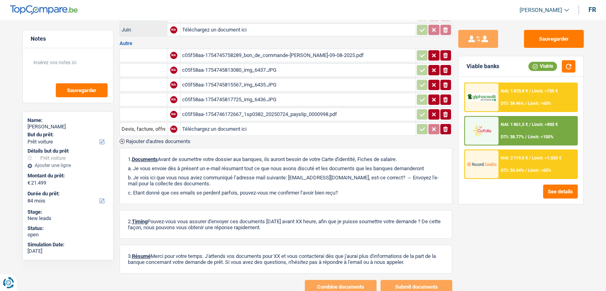
click at [301, 111] on div "c05f58aa-1754746172667_1sp0382_20250724_payslip_0000998.pdf" at bounding box center [298, 114] width 232 height 12
click at [247, 67] on div "c05f58aa-1754745813080_img_6437.JPG" at bounding box center [298, 70] width 232 height 12
click at [235, 86] on div "c05f58aa-1754745815567_img_6435.JPG" at bounding box center [298, 85] width 232 height 12
click at [216, 99] on div "c05f58aa-1754745817725_img_6436.JPG" at bounding box center [298, 100] width 232 height 12
click at [220, 108] on div "c05f58aa-1754746172667_1sp0382_20250724_payslip_0000998.pdf" at bounding box center [298, 114] width 232 height 12
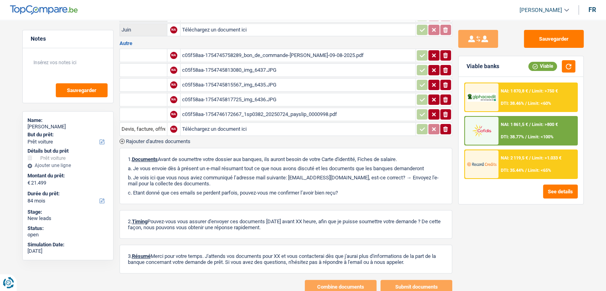
click at [249, 81] on div "c05f58aa-1754745815567_img_6435.JPG" at bounding box center [298, 85] width 232 height 12
click at [279, 108] on div "c05f58aa-1754746172667_1sp0382_20250724_payslip_0000998.pdf" at bounding box center [298, 114] width 232 height 12
drag, startPoint x: 291, startPoint y: 172, endPoint x: 372, endPoint y: 174, distance: 80.5
click at [372, 175] on p "b. Je vois ici que vous nous aviez communiqué l’adresse mail suivante: cboon@h…" at bounding box center [286, 181] width 316 height 12
click at [332, 175] on p "b. Je vois ici que vous nous aviez communiqué l’adresse mail suivante: cboon@h…" at bounding box center [286, 181] width 316 height 12
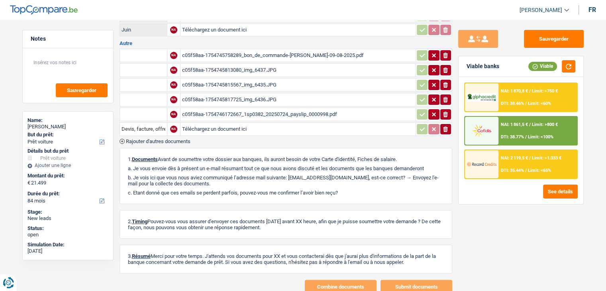
click at [244, 108] on div "c05f58aa-1754746172667_1sp0382_20250724_payslip_0000998.pdf" at bounding box center [298, 114] width 232 height 12
click at [576, 41] on button "Sauvegarder" at bounding box center [554, 39] width 60 height 18
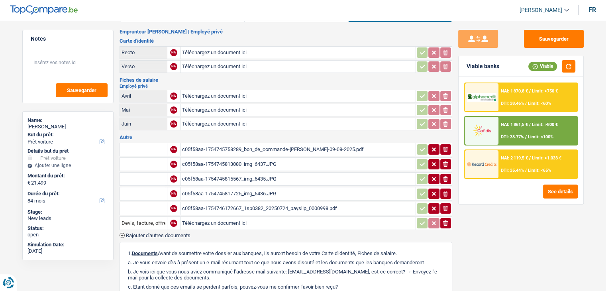
scroll to position [0, 0]
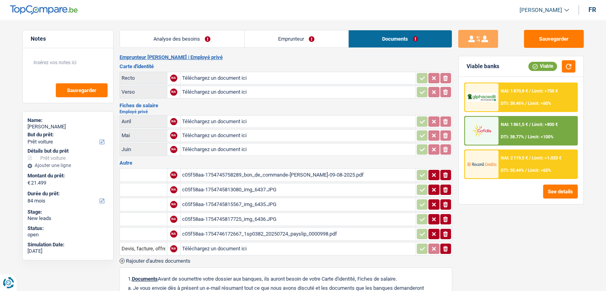
click at [285, 42] on link "Emprunteur" at bounding box center [297, 38] width 104 height 17
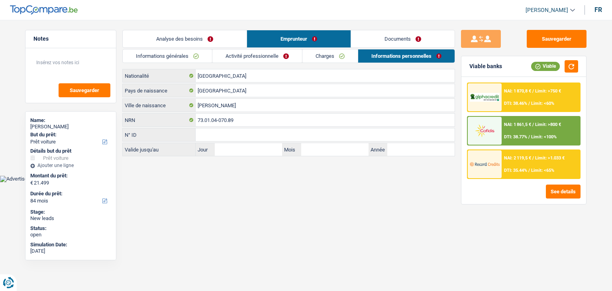
click at [252, 54] on link "Activité professionnelle" at bounding box center [257, 55] width 90 height 13
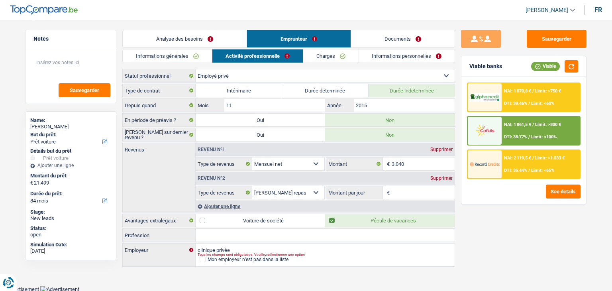
click at [177, 59] on link "Informations générales" at bounding box center [167, 55] width 89 height 13
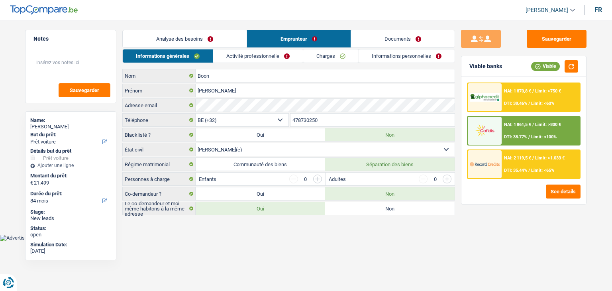
click at [175, 45] on link "Analyse des besoins" at bounding box center [185, 38] width 124 height 17
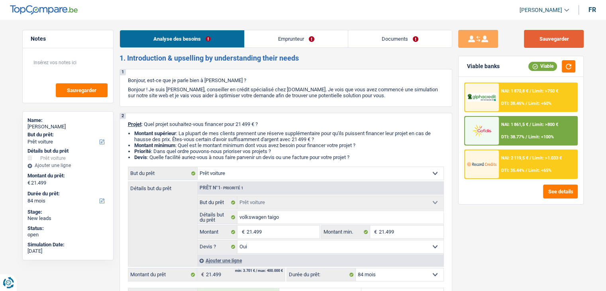
click at [546, 38] on button "Sauvegarder" at bounding box center [554, 39] width 60 height 18
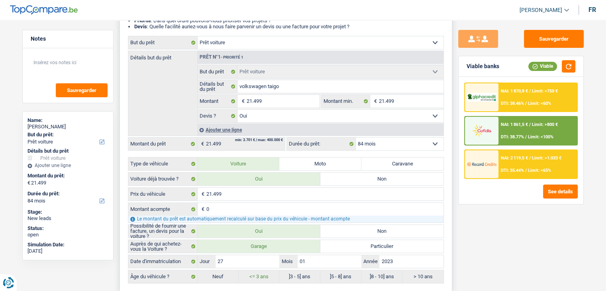
scroll to position [199, 0]
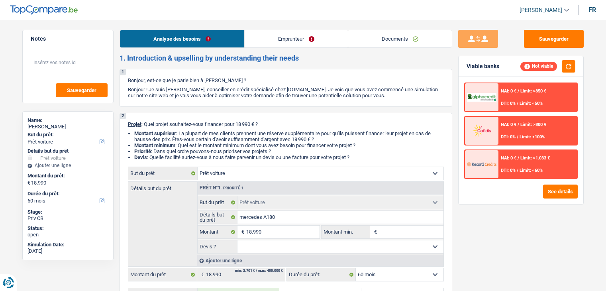
select select "car"
select select "60"
select select "car"
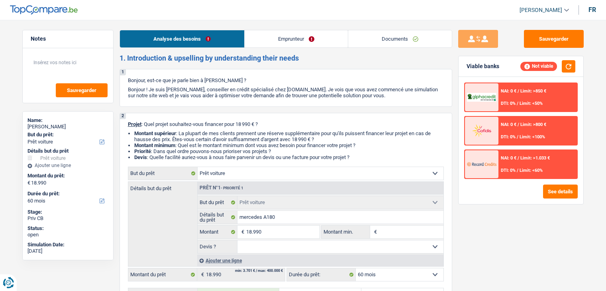
select select "60"
select select "car"
select select "60"
click at [282, 40] on link "Emprunteur" at bounding box center [296, 38] width 103 height 17
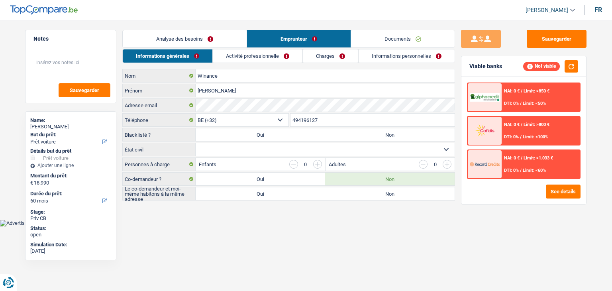
click at [374, 37] on link "Documents" at bounding box center [403, 38] width 104 height 17
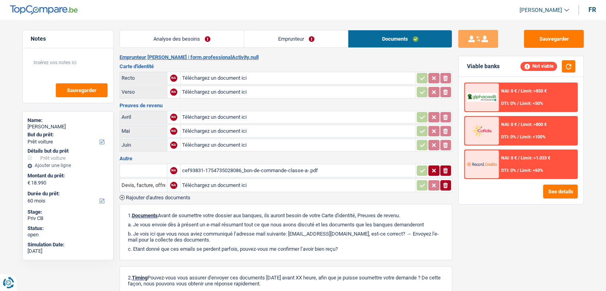
click at [314, 35] on link "Emprunteur" at bounding box center [296, 38] width 104 height 17
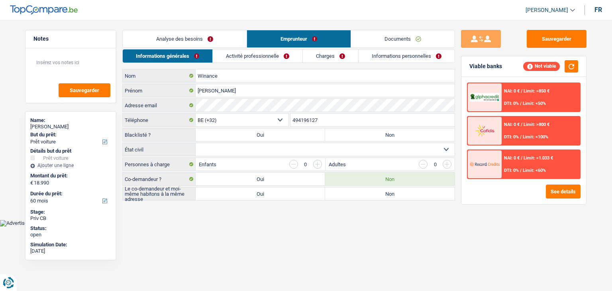
click at [202, 35] on link "Analyse des besoins" at bounding box center [185, 38] width 124 height 17
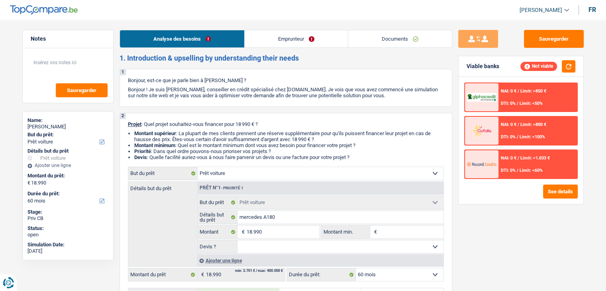
click at [313, 31] on link "Emprunteur" at bounding box center [296, 38] width 103 height 17
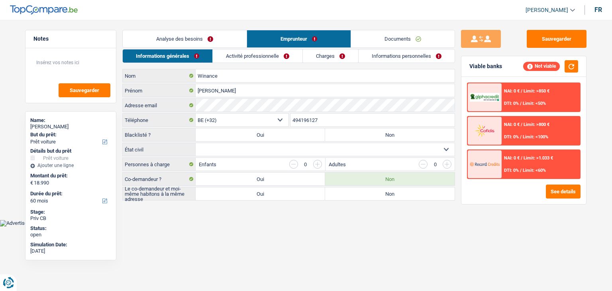
click at [245, 62] on link "Activité professionnelle" at bounding box center [258, 55] width 90 height 13
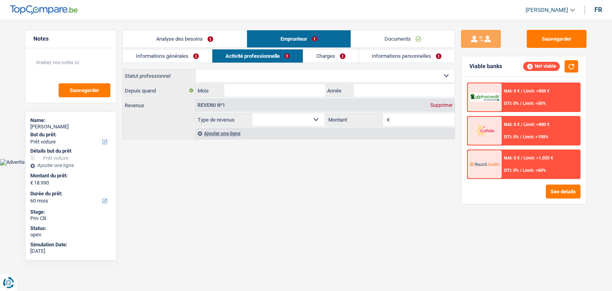
click at [321, 58] on link "Charges" at bounding box center [330, 55] width 55 height 13
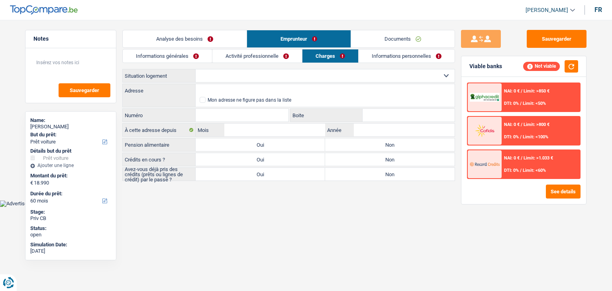
click at [399, 64] on div "Informations générales Activité professionnelle Charges Informations personnell…" at bounding box center [288, 115] width 333 height 132
click at [388, 61] on link "Informations personnelles" at bounding box center [407, 55] width 96 height 13
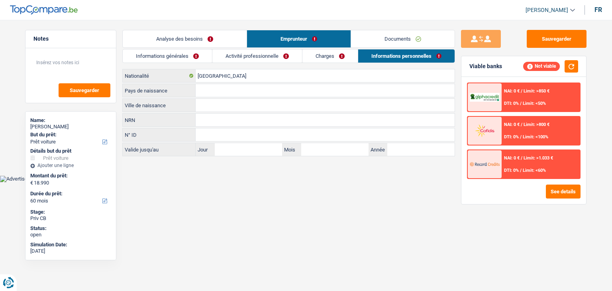
click at [384, 40] on link "Documents" at bounding box center [403, 38] width 104 height 17
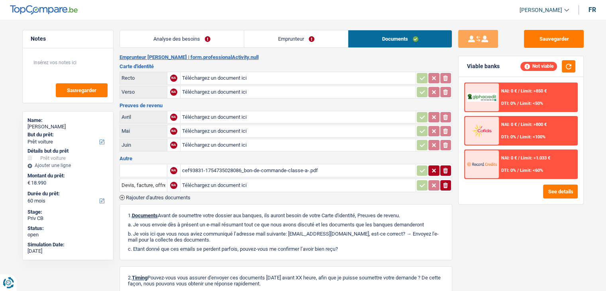
scroll to position [40, 0]
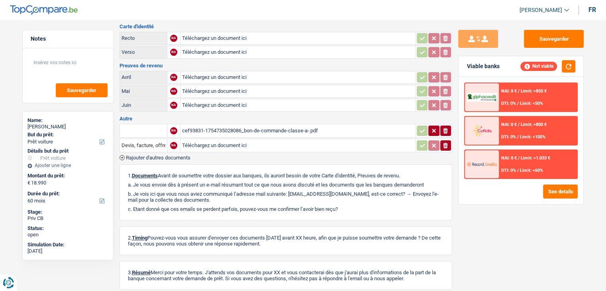
click at [251, 128] on div "cef93831-1754735028086_bon-de-commande-classe-a-.pdf" at bounding box center [298, 131] width 232 height 12
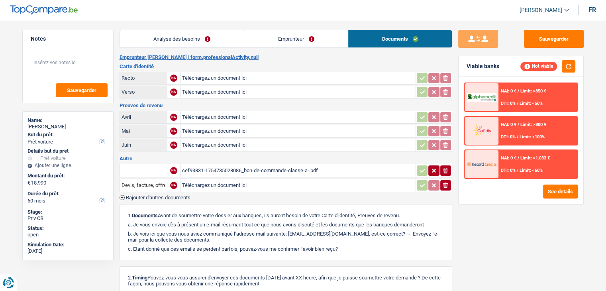
scroll to position [0, 0]
click at [191, 39] on link "Analyse des besoins" at bounding box center [182, 38] width 124 height 17
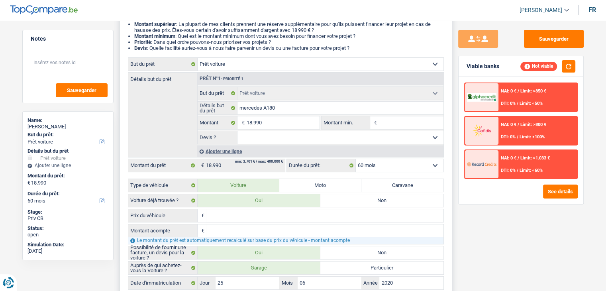
scroll to position [159, 0]
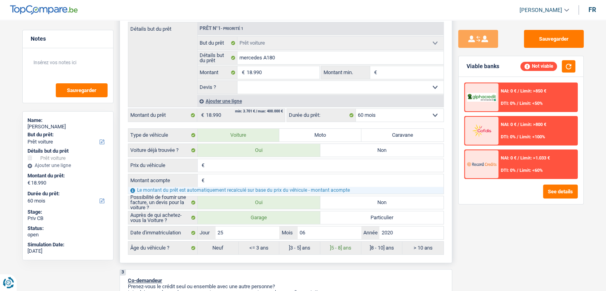
click at [243, 160] on input "Prix du véhicule" at bounding box center [325, 165] width 237 height 13
type input "2"
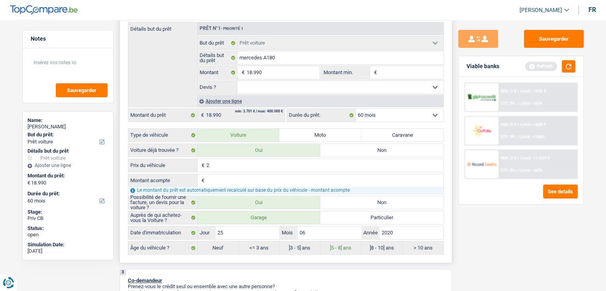
type input "25"
type input "259"
type input "2.599"
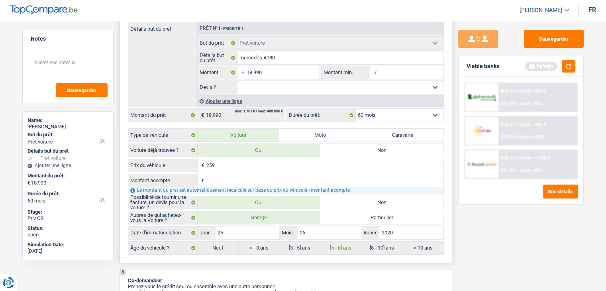
type input "2.599"
type input "25.990"
click at [224, 176] on input "Montant acompte" at bounding box center [325, 180] width 237 height 13
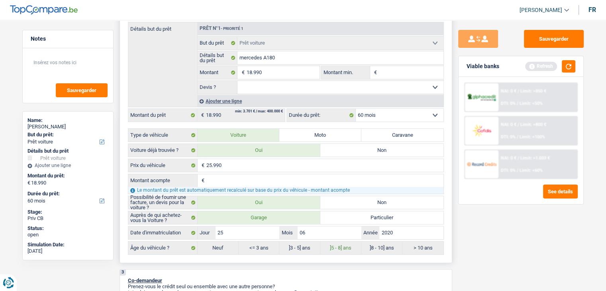
type input "7"
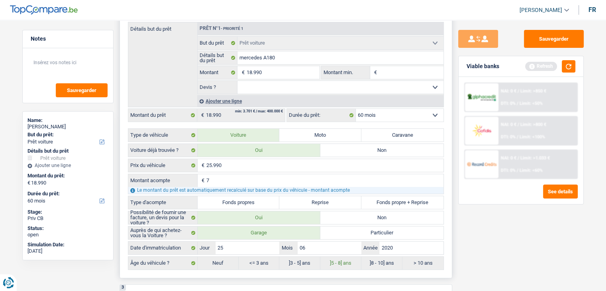
type input "70"
type input "700"
type input "7.000"
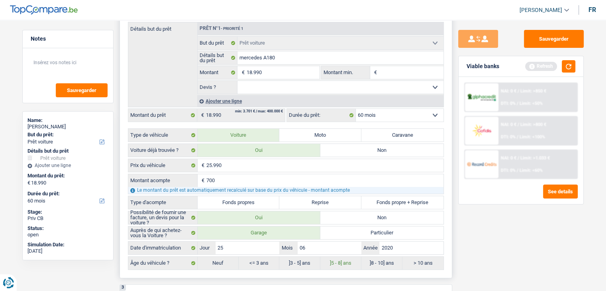
type input "7.000"
click at [390, 203] on label "Fonds propre + Reprise" at bounding box center [403, 202] width 82 height 13
click at [390, 203] on input "Fonds propre + Reprise" at bounding box center [403, 202] width 82 height 13
radio input "true"
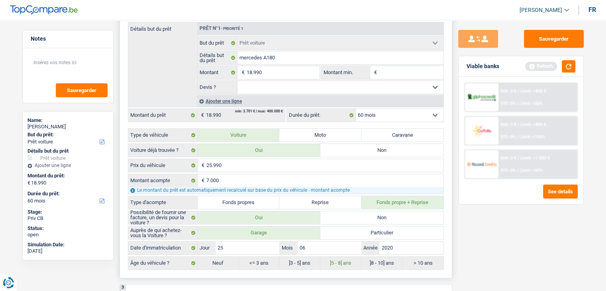
radio input "true"
click at [566, 74] on div "Viable banks Refresh" at bounding box center [521, 66] width 125 height 21
click at [566, 67] on button "button" at bounding box center [569, 66] width 14 height 12
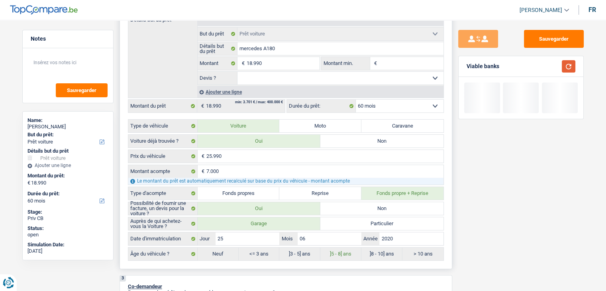
scroll to position [279, 0]
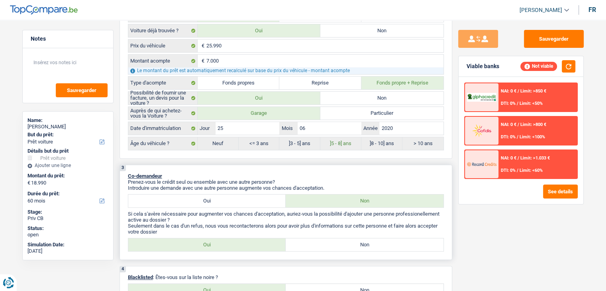
click at [343, 180] on p "Prenez-vous le crédit seul ou ensemble avec une autre personne?" at bounding box center [286, 182] width 316 height 6
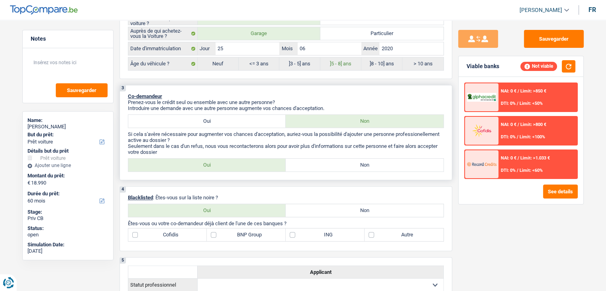
click at [300, 161] on label "Non" at bounding box center [365, 165] width 158 height 13
click at [300, 161] on input "Non" at bounding box center [365, 165] width 158 height 13
radio input "true"
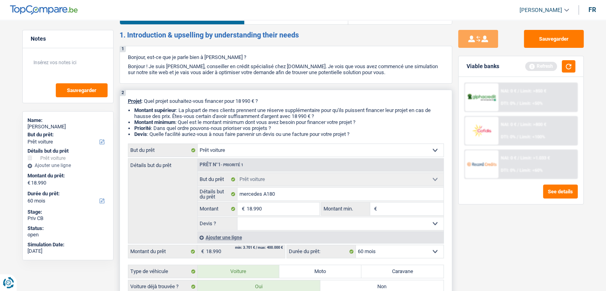
scroll to position [0, 0]
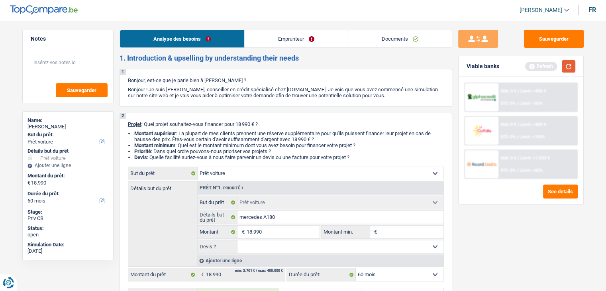
click at [571, 67] on button "button" at bounding box center [569, 66] width 14 height 12
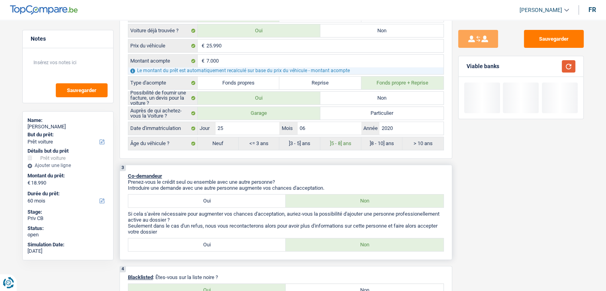
scroll to position [439, 0]
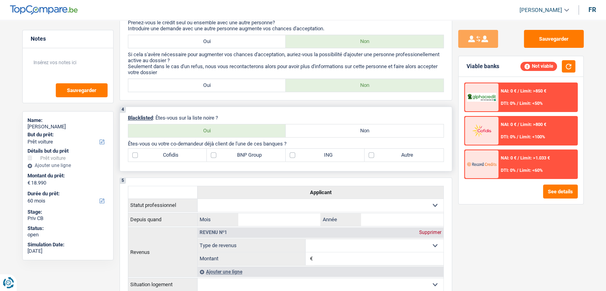
click at [324, 126] on label "Non" at bounding box center [365, 130] width 158 height 13
click at [324, 126] on input "Non" at bounding box center [365, 130] width 158 height 13
radio input "true"
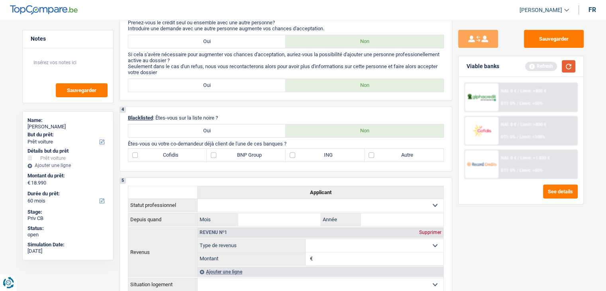
click at [568, 61] on button "button" at bounding box center [569, 66] width 14 height 12
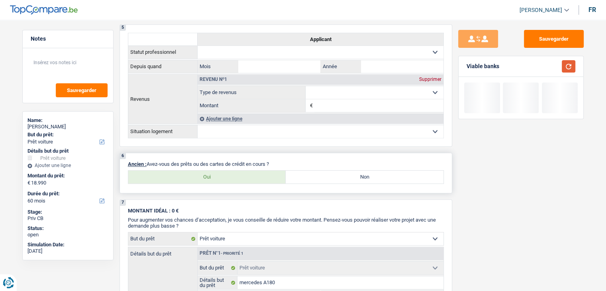
scroll to position [638, 0]
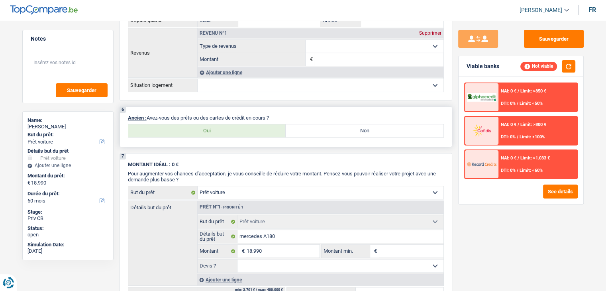
drag, startPoint x: 287, startPoint y: 112, endPoint x: 148, endPoint y: 116, distance: 138.8
click at [148, 116] on p "Ancien : Avez-vous des prêts ou des cartes de crédit en cours ?" at bounding box center [286, 118] width 316 height 6
click at [570, 63] on button "button" at bounding box center [569, 66] width 14 height 12
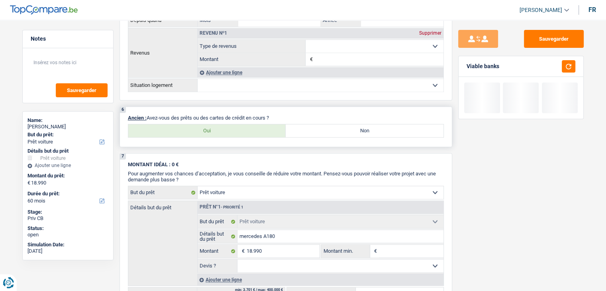
click at [354, 128] on label "Non" at bounding box center [365, 130] width 158 height 13
click at [354, 128] on input "Non" at bounding box center [365, 130] width 158 height 13
radio input "true"
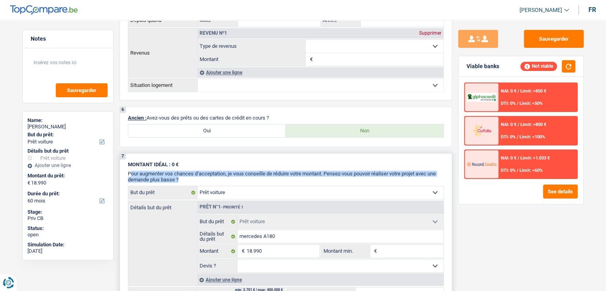
drag, startPoint x: 183, startPoint y: 176, endPoint x: 132, endPoint y: 169, distance: 52.2
click at [131, 171] on p "Pour augmenter vos chances d’acceptation, je vous conseille de réduire votre mo…" at bounding box center [286, 177] width 316 height 12
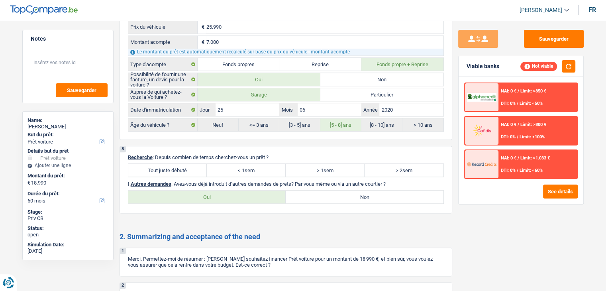
scroll to position [997, 0]
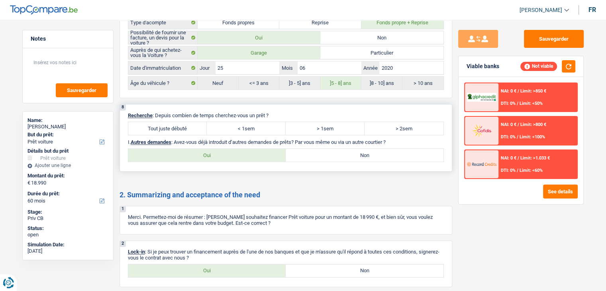
click at [164, 122] on label "Tout juste débuté" at bounding box center [167, 128] width 79 height 13
click at [164, 122] on input "Tout juste débuté" at bounding box center [167, 128] width 79 height 13
radio input "true"
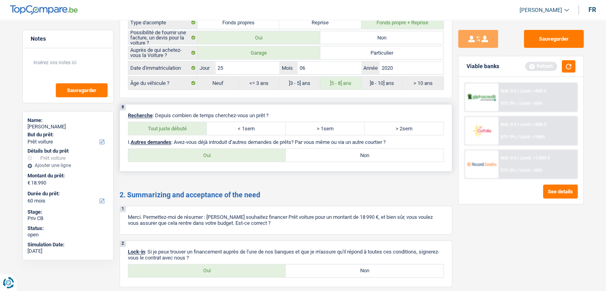
click at [301, 150] on label "Non" at bounding box center [365, 155] width 158 height 13
click at [301, 150] on input "Non" at bounding box center [365, 155] width 158 height 13
radio input "true"
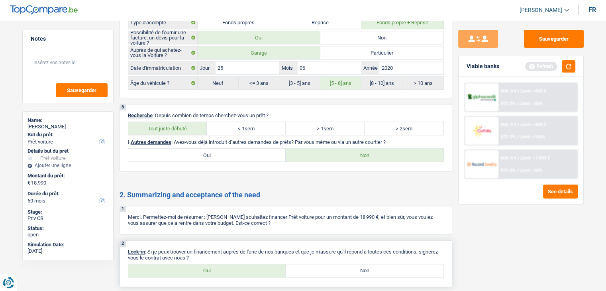
click at [217, 269] on label "Oui" at bounding box center [207, 270] width 158 height 13
click at [217, 269] on input "Oui" at bounding box center [207, 270] width 158 height 13
radio input "true"
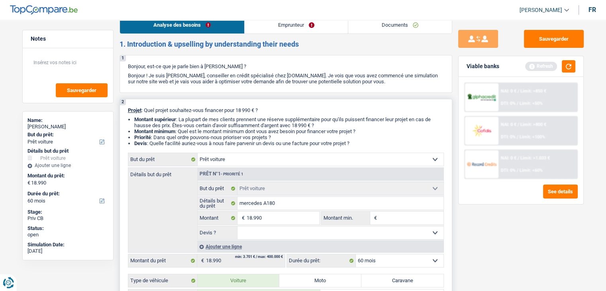
scroll to position [0, 0]
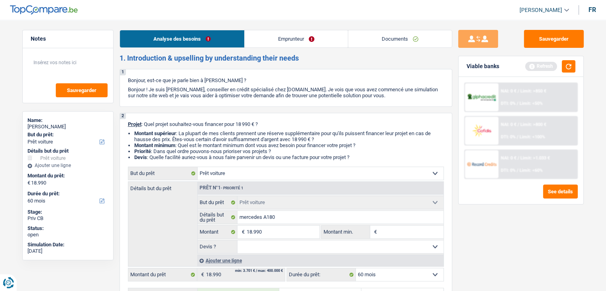
click at [279, 40] on link "Emprunteur" at bounding box center [296, 38] width 103 height 17
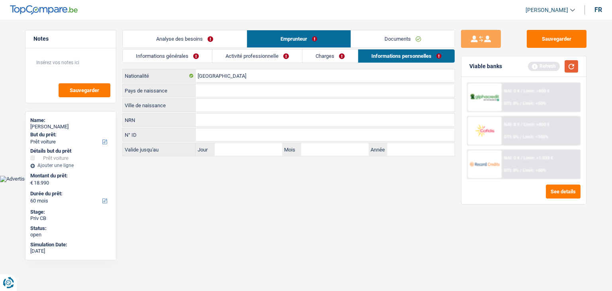
click at [574, 72] on button "button" at bounding box center [572, 66] width 14 height 12
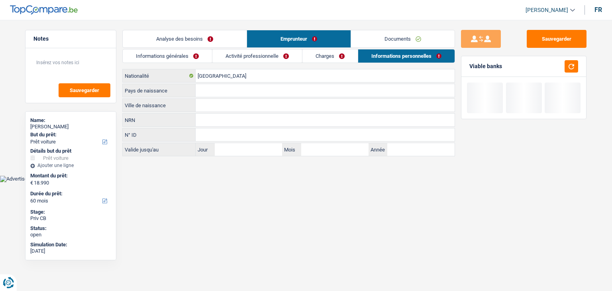
click at [147, 50] on link "Informations générales" at bounding box center [167, 55] width 89 height 13
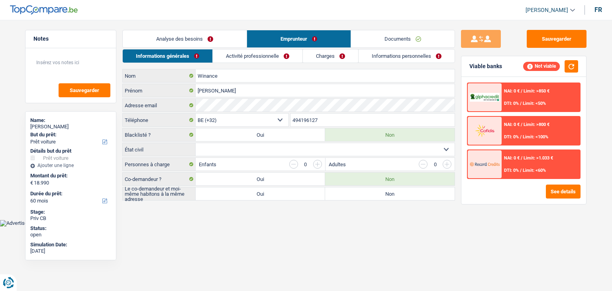
click at [258, 224] on html "Vous avez le contrôle de vos données Nous utilisons des cookies, tout comme nos…" at bounding box center [306, 113] width 612 height 226
click at [233, 147] on select "Célibataire Marié(e) Cohabitant(e) légal(e) Divorcé(e) Veuf(ve) Séparé (de fait…" at bounding box center [325, 149] width 259 height 13
click at [233, 148] on select "Célibataire Marié(e) Cohabitant(e) légal(e) Divorcé(e) Veuf(ve) Séparé (de fait…" at bounding box center [325, 149] width 259 height 13
drag, startPoint x: 233, startPoint y: 148, endPoint x: 230, endPoint y: 153, distance: 6.1
click at [233, 148] on select "Célibataire Marié(e) Cohabitant(e) légal(e) Divorcé(e) Veuf(ve) Séparé (de fait…" at bounding box center [325, 149] width 259 height 13
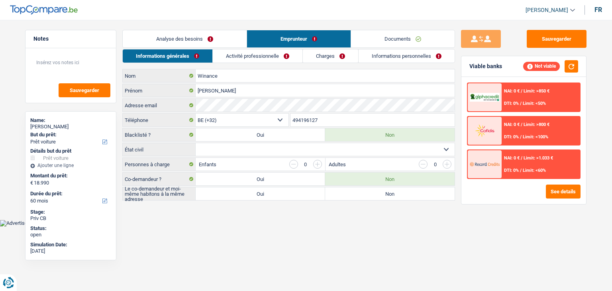
select select "single"
click at [196, 143] on select "Célibataire Marié(e) Cohabitant(e) légal(e) Divorcé(e) Veuf(ve) Séparé (de fait…" at bounding box center [325, 149] width 259 height 13
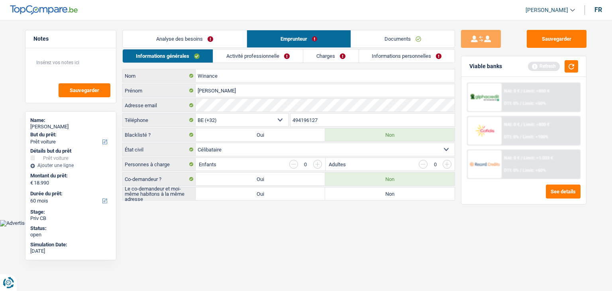
drag, startPoint x: 171, startPoint y: 166, endPoint x: 218, endPoint y: 158, distance: 47.6
click at [138, 159] on label "Personnes à charge" at bounding box center [159, 164] width 73 height 13
click at [573, 63] on button "button" at bounding box center [572, 66] width 14 height 12
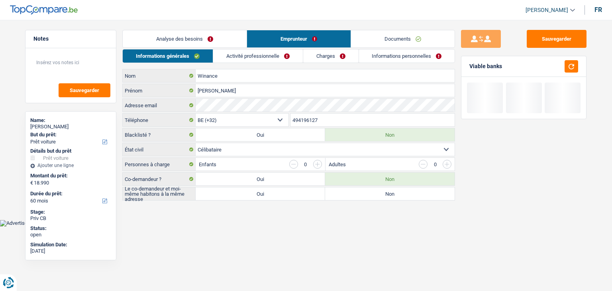
click at [365, 189] on label "Non" at bounding box center [390, 193] width 130 height 13
click at [365, 189] on input "Non" at bounding box center [390, 193] width 130 height 13
radio input "true"
click at [265, 59] on link "Activité professionnelle" at bounding box center [258, 55] width 90 height 13
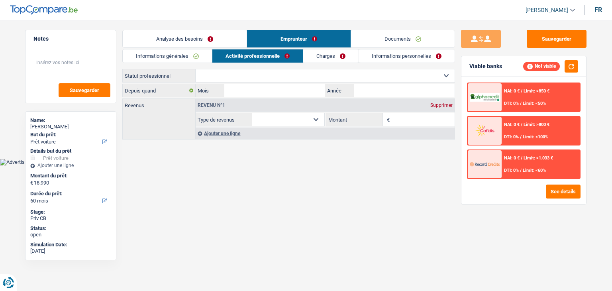
click at [230, 75] on select "Ouvrier Employé privé Employé public Invalide Indépendant Pensionné Chômeur Mut…" at bounding box center [325, 75] width 259 height 13
select select "worker"
click at [196, 69] on select "Ouvrier Employé privé Employé public Invalide Indépendant Pensionné Chômeur Mut…" at bounding box center [325, 75] width 259 height 13
select select "netSalary"
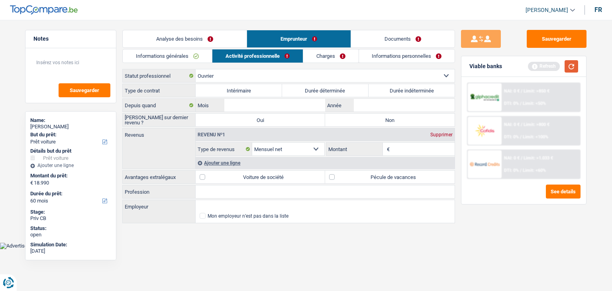
click at [577, 67] on button "button" at bounding box center [572, 66] width 14 height 12
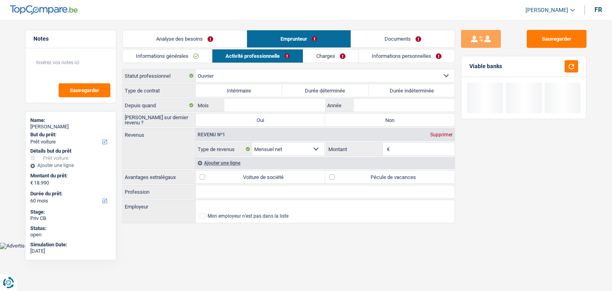
click at [415, 87] on label "Durée indéterminée" at bounding box center [412, 90] width 87 height 13
click at [415, 87] on input "Durée indéterminée" at bounding box center [412, 90] width 87 height 13
radio input "true"
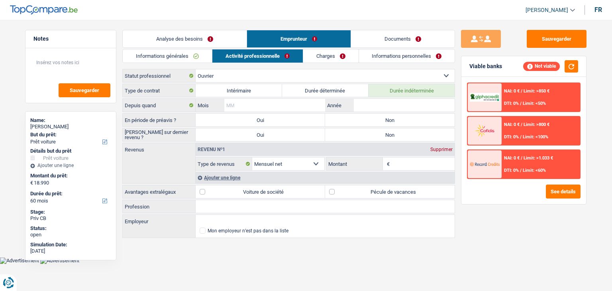
click at [285, 104] on input "Mois" at bounding box center [274, 105] width 101 height 13
click at [369, 102] on input "Année" at bounding box center [404, 105] width 101 height 13
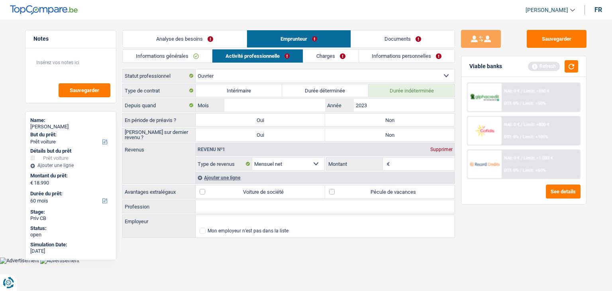
type input "2023"
click at [287, 109] on input "Mois" at bounding box center [274, 105] width 101 height 13
type input "06"
click at [568, 67] on button "button" at bounding box center [572, 66] width 14 height 12
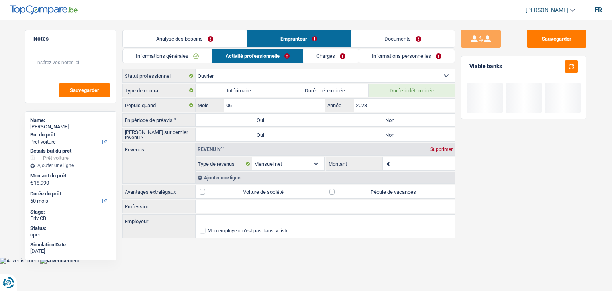
click at [424, 118] on label "Non" at bounding box center [390, 120] width 130 height 13
click at [424, 118] on input "Non" at bounding box center [390, 120] width 130 height 13
radio input "true"
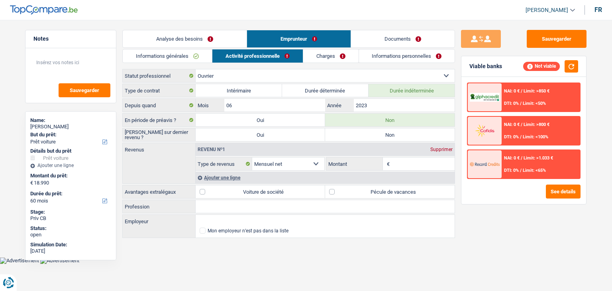
click at [401, 168] on input "Montant" at bounding box center [423, 163] width 63 height 13
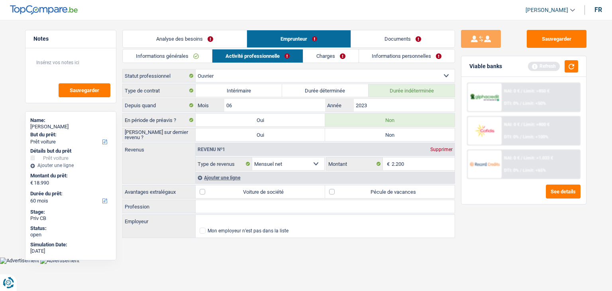
click at [500, 64] on div "Viable banks" at bounding box center [486, 66] width 33 height 7
drag, startPoint x: 506, startPoint y: 67, endPoint x: 462, endPoint y: 67, distance: 43.9
click at [462, 67] on div "Viable banks Refresh" at bounding box center [524, 66] width 125 height 21
click at [378, 43] on link "Documents" at bounding box center [403, 38] width 104 height 17
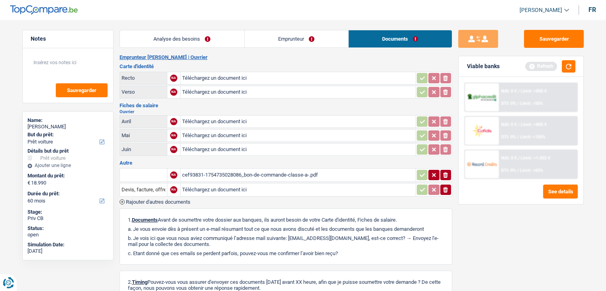
click at [300, 43] on link "Emprunteur" at bounding box center [297, 38] width 104 height 17
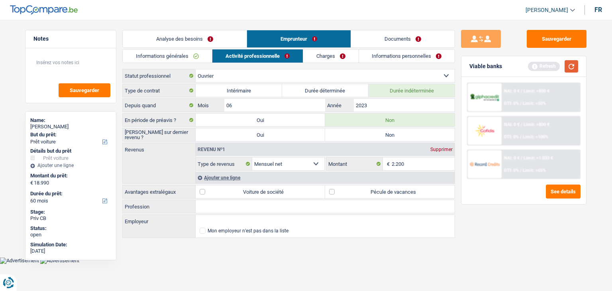
click at [571, 70] on button "button" at bounding box center [572, 66] width 14 height 12
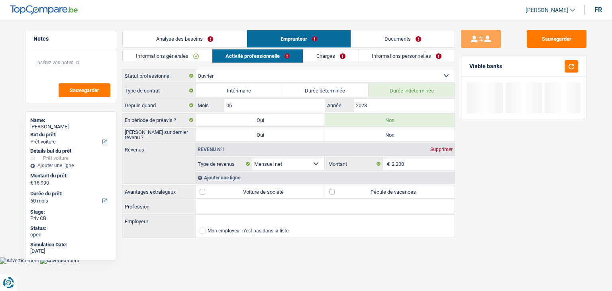
click at [517, 67] on div "Viable banks" at bounding box center [524, 66] width 125 height 21
drag, startPoint x: 502, startPoint y: 67, endPoint x: 468, endPoint y: 69, distance: 34.4
click at [468, 69] on div "Viable banks" at bounding box center [524, 66] width 125 height 21
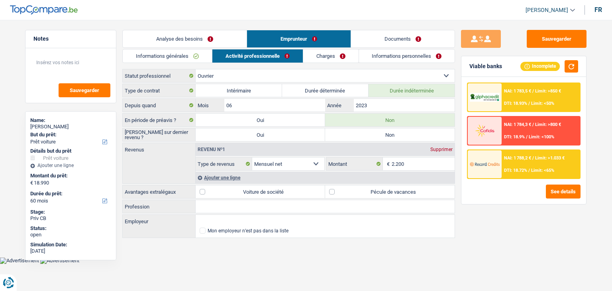
drag, startPoint x: 470, startPoint y: 66, endPoint x: 505, endPoint y: 63, distance: 34.4
click at [505, 63] on div "Viable banks Incomplete" at bounding box center [524, 66] width 125 height 21
click at [408, 165] on input "2.200" at bounding box center [423, 163] width 63 height 13
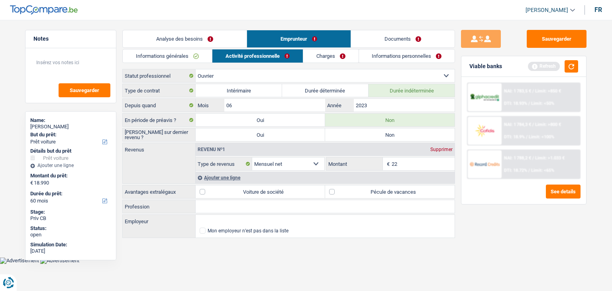
type input "2"
type input "1.800"
click at [574, 67] on button "button" at bounding box center [572, 66] width 14 height 12
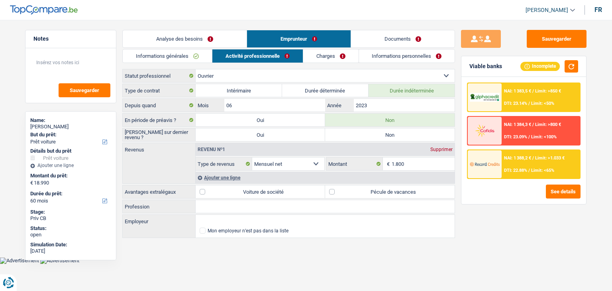
click at [354, 256] on body "Vous avez le contrôle de vos données Nous utilisons des cookies, tout comme nos…" at bounding box center [306, 138] width 612 height 252
click at [239, 177] on div "Ajouter une ligne" at bounding box center [325, 178] width 259 height 12
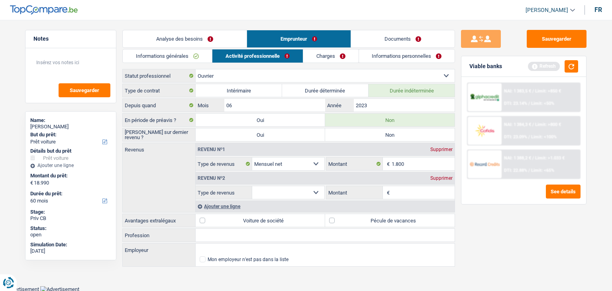
click at [448, 177] on div "Supprimer" at bounding box center [442, 178] width 26 height 5
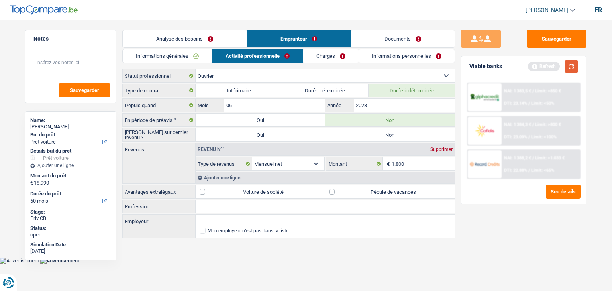
click at [568, 69] on button "button" at bounding box center [572, 66] width 14 height 12
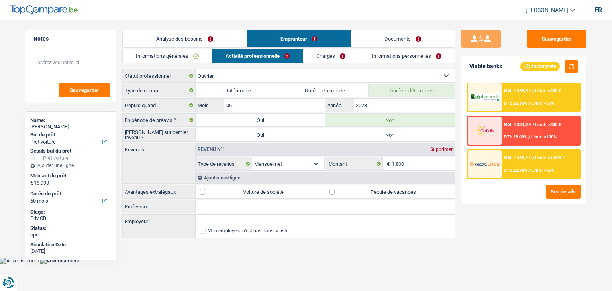
drag, startPoint x: 505, startPoint y: 65, endPoint x: 470, endPoint y: 67, distance: 34.3
click at [470, 67] on div "Viable banks Incomplete" at bounding box center [524, 66] width 125 height 21
click at [234, 178] on div "Ajouter une ligne" at bounding box center [325, 178] width 259 height 12
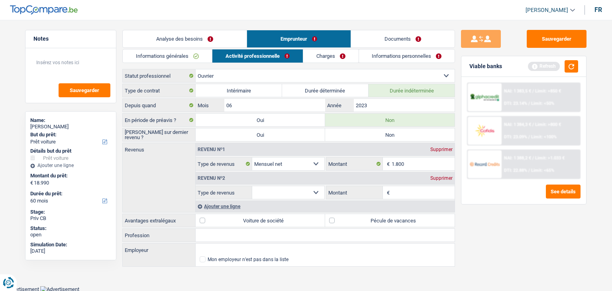
click at [282, 197] on select "Allocation d'handicap Allocations chômage Allocations familiales Chèques repas …" at bounding box center [288, 192] width 72 height 13
select select "unemployment"
click at [252, 186] on select "Allocation d'handicap Allocations chômage Allocations familiales Chèques repas …" at bounding box center [288, 192] width 72 height 13
click at [400, 197] on input "Montant" at bounding box center [423, 192] width 63 height 13
click at [399, 189] on input "Montant" at bounding box center [423, 192] width 63 height 13
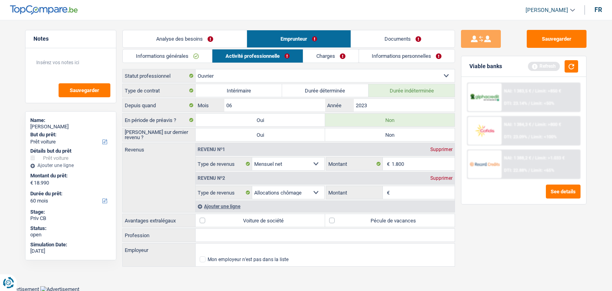
click at [399, 189] on input "Montant" at bounding box center [423, 192] width 63 height 13
click at [569, 67] on button "button" at bounding box center [572, 66] width 14 height 12
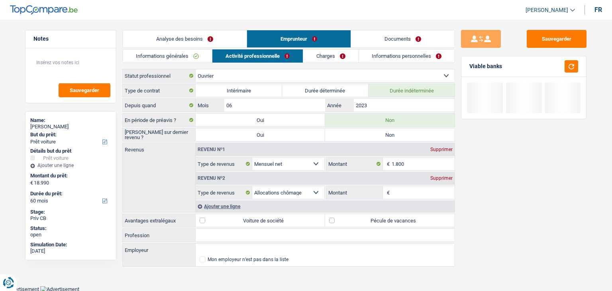
drag, startPoint x: 509, startPoint y: 64, endPoint x: 470, endPoint y: 64, distance: 39.1
click at [470, 64] on div "Viable banks" at bounding box center [524, 66] width 125 height 21
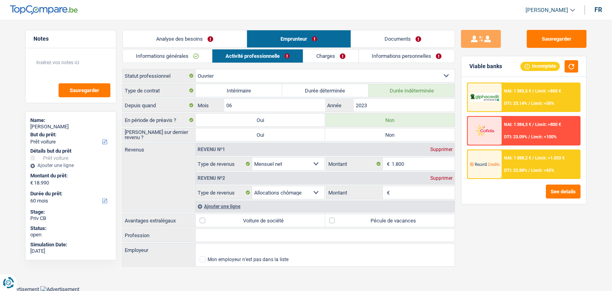
click at [421, 193] on input "Montant" at bounding box center [423, 192] width 63 height 13
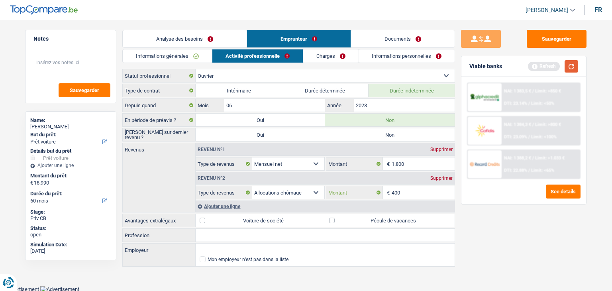
type input "400"
click at [570, 64] on button "button" at bounding box center [572, 66] width 14 height 12
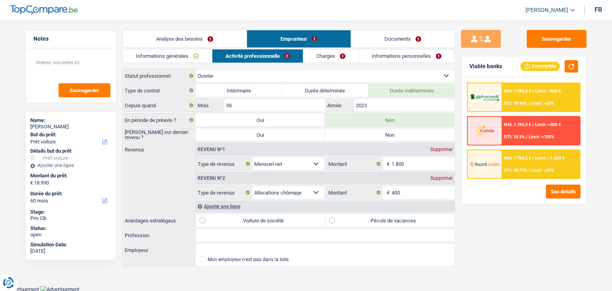
drag, startPoint x: 514, startPoint y: 200, endPoint x: 525, endPoint y: 104, distance: 96.8
click at [515, 198] on div "Sauvegarder Viable banks Incomplete NAI: 1 783,5 € / Limit: >850 € DTI: 18.93% …" at bounding box center [524, 153] width 138 height 246
click at [516, 230] on div "Sauvegarder Viable banks Incomplete NAI: 1 783,5 € / Limit: >850 € DTI: 18.93% …" at bounding box center [524, 153] width 138 height 246
click at [418, 216] on label "Pécule de vacances" at bounding box center [390, 220] width 130 height 13
click at [418, 216] on input "Pécule de vacances" at bounding box center [390, 220] width 130 height 13
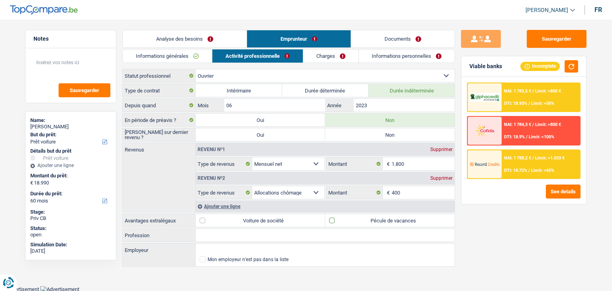
checkbox input "true"
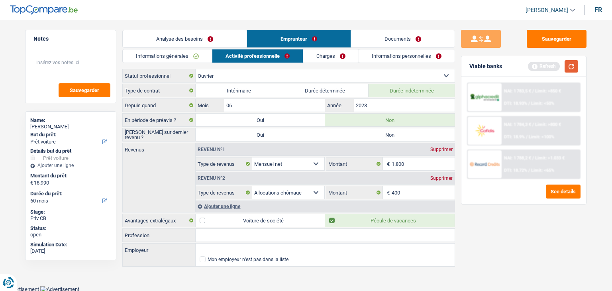
click at [577, 69] on button "button" at bounding box center [572, 66] width 14 height 12
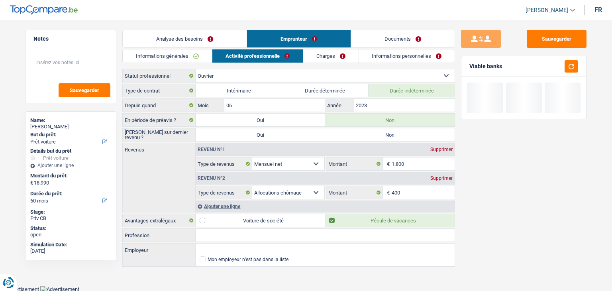
drag, startPoint x: 508, startPoint y: 67, endPoint x: 468, endPoint y: 63, distance: 40.5
click at [468, 63] on div "Viable banks" at bounding box center [524, 66] width 125 height 21
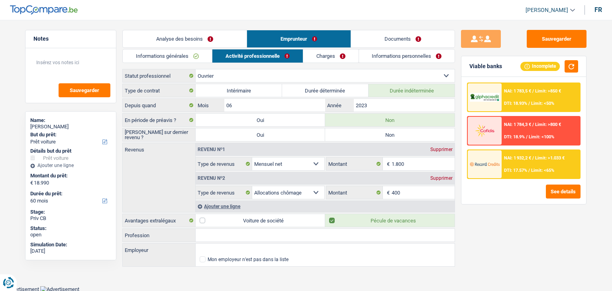
click at [468, 63] on div "Viable banks Incomplete" at bounding box center [524, 66] width 125 height 21
drag, startPoint x: 470, startPoint y: 66, endPoint x: 504, endPoint y: 63, distance: 33.2
click at [504, 63] on div "Viable banks Incomplete" at bounding box center [524, 66] width 125 height 21
click at [580, 66] on div "Viable banks Incomplete" at bounding box center [524, 66] width 125 height 21
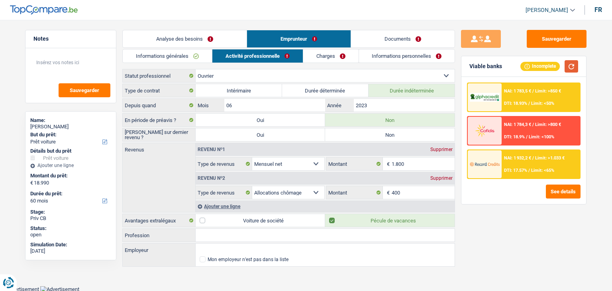
click at [576, 67] on button "button" at bounding box center [572, 66] width 14 height 12
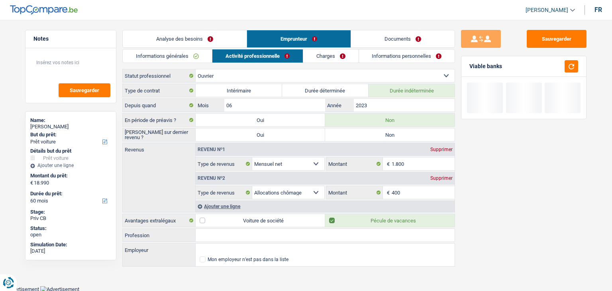
drag, startPoint x: 514, startPoint y: 71, endPoint x: 469, endPoint y: 67, distance: 44.8
click at [469, 67] on div "Viable banks" at bounding box center [524, 66] width 125 height 21
click at [470, 67] on div "Viable banks" at bounding box center [486, 66] width 33 height 7
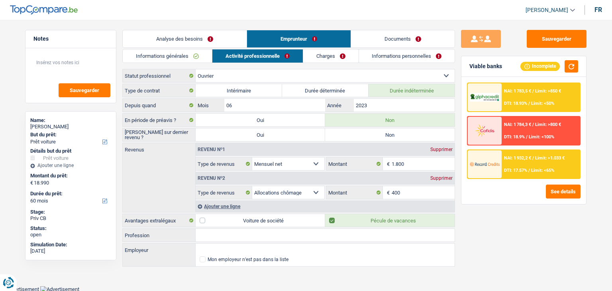
drag, startPoint x: 475, startPoint y: 66, endPoint x: 502, endPoint y: 69, distance: 27.3
click at [502, 69] on div "Viable banks Incomplete" at bounding box center [524, 66] width 125 height 21
click at [217, 206] on div "Ajouter une ligne" at bounding box center [325, 207] width 259 height 12
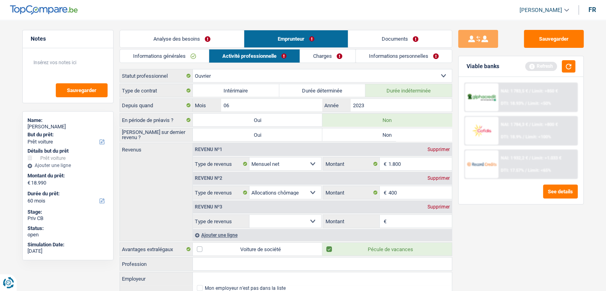
click at [444, 205] on div "Supprimer" at bounding box center [439, 207] width 26 height 5
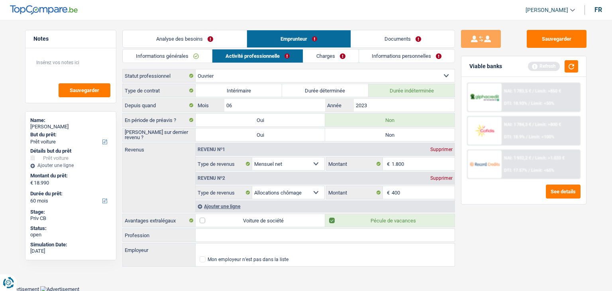
click at [321, 61] on link "Charges" at bounding box center [330, 55] width 55 height 13
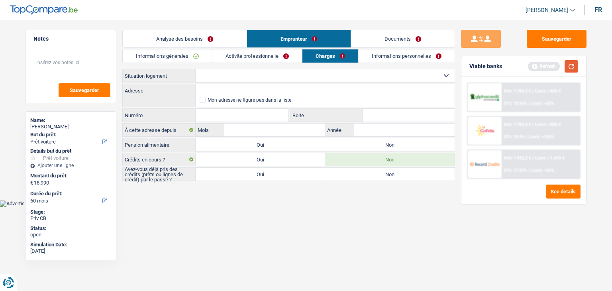
drag, startPoint x: 574, startPoint y: 70, endPoint x: 565, endPoint y: 70, distance: 9.6
click at [574, 70] on button "button" at bounding box center [572, 66] width 14 height 12
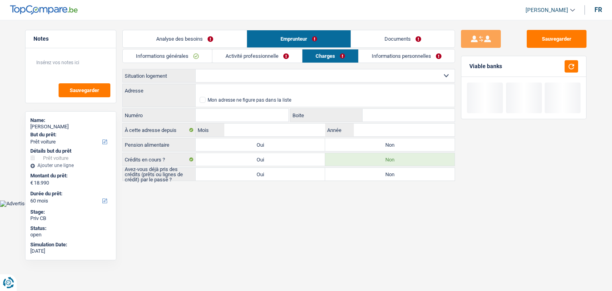
click at [218, 78] on select "Locataire Propriétaire avec prêt hypothécaire Propriétaire sans prêt hypothécai…" at bounding box center [325, 75] width 259 height 13
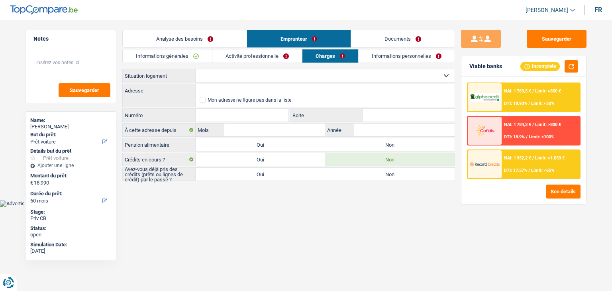
select select "liveWithParents"
click at [196, 69] on select "Locataire Propriétaire avec prêt hypothécaire Propriétaire sans prêt hypothécai…" at bounding box center [325, 75] width 259 height 13
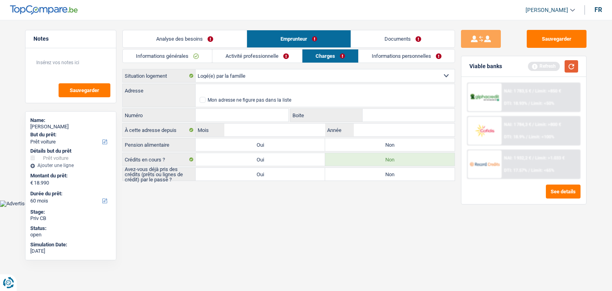
drag, startPoint x: 564, startPoint y: 67, endPoint x: 574, endPoint y: 65, distance: 9.3
click at [570, 66] on div "Refresh" at bounding box center [553, 66] width 50 height 12
click at [575, 65] on button "button" at bounding box center [572, 66] width 14 height 12
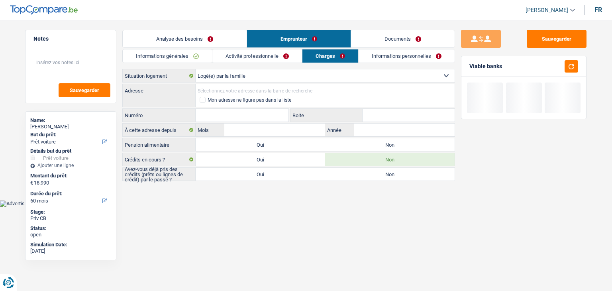
click at [222, 89] on input "Adresse" at bounding box center [325, 90] width 259 height 13
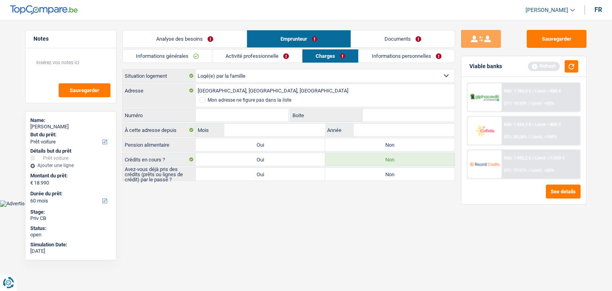
type input "Rue de la Buissière, 7100, La Louvière, BE"
click at [295, 91] on input "Rue de la Buissière, 7100, La Louvière, BE" at bounding box center [325, 90] width 259 height 13
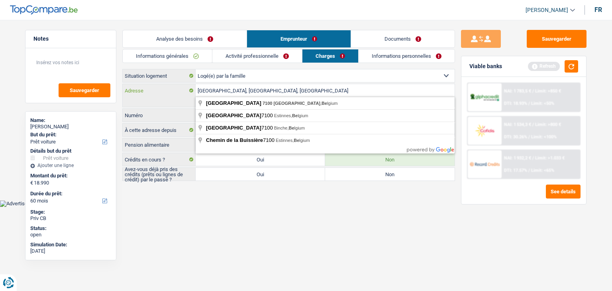
click at [295, 91] on input "Rue de la Buissière, 7100, La Louvière, BE" at bounding box center [325, 90] width 259 height 13
drag, startPoint x: 293, startPoint y: 91, endPoint x: 257, endPoint y: 91, distance: 36.7
click at [257, 91] on input "Rue de la Buissière, 7100, La Louvière, BE" at bounding box center [325, 90] width 259 height 13
click at [313, 93] on input "Rue de la Buissière, 7100, La Louvière, BE" at bounding box center [325, 90] width 259 height 13
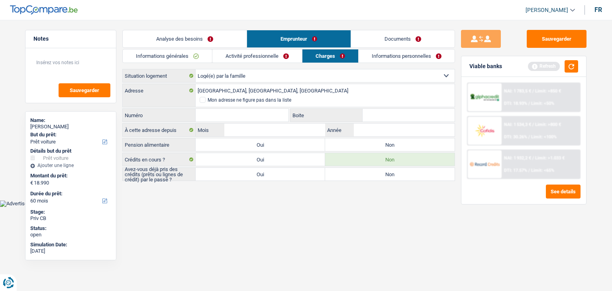
click at [260, 206] on html "Vous avez le contrôle de vos données Nous utilisons des cookies, tout comme nos…" at bounding box center [306, 103] width 612 height 207
click at [230, 114] on input "Numéro" at bounding box center [242, 115] width 93 height 13
type input "145"
click at [262, 207] on html "Vous avez le contrôle de vos données Nous utilisons des cookies, tout comme nos…" at bounding box center [306, 103] width 612 height 207
click at [574, 59] on div "Viable banks Refresh" at bounding box center [524, 66] width 125 height 21
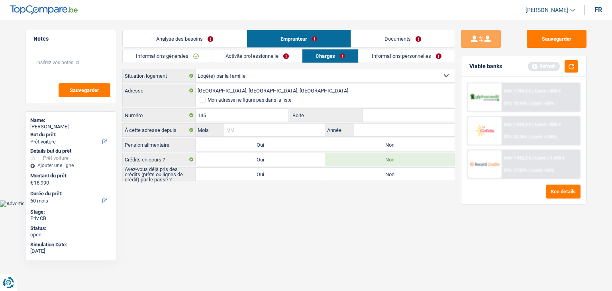
click at [282, 128] on input "Mois" at bounding box center [274, 130] width 101 height 13
click at [372, 131] on input "Année" at bounding box center [404, 130] width 101 height 13
click at [303, 124] on input "Mois" at bounding box center [274, 130] width 101 height 13
click at [371, 128] on input "2019" at bounding box center [404, 130] width 101 height 13
type input "2020"
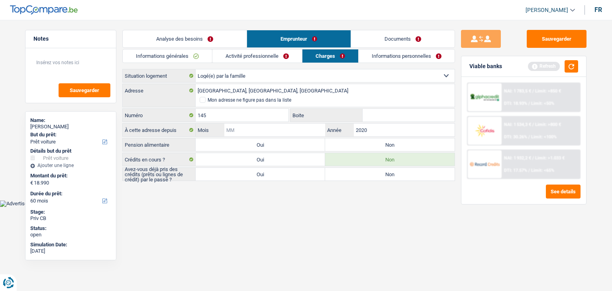
click at [254, 130] on input "Mois" at bounding box center [274, 130] width 101 height 13
type input "08"
click at [282, 207] on html "Vous avez le contrôle de vos données Nous utilisons des cookies, tout comme nos…" at bounding box center [306, 103] width 612 height 207
click at [574, 64] on button "button" at bounding box center [572, 66] width 14 height 12
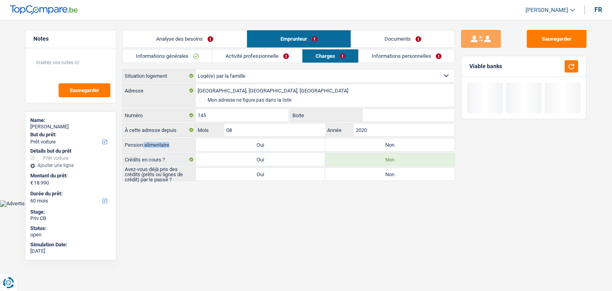
drag, startPoint x: 175, startPoint y: 144, endPoint x: 144, endPoint y: 144, distance: 31.9
click at [144, 144] on label "Pension alimentaire" at bounding box center [159, 144] width 73 height 13
click at [346, 141] on label "Non" at bounding box center [390, 144] width 130 height 13
click at [346, 141] on input "Non" at bounding box center [390, 144] width 130 height 13
radio input "true"
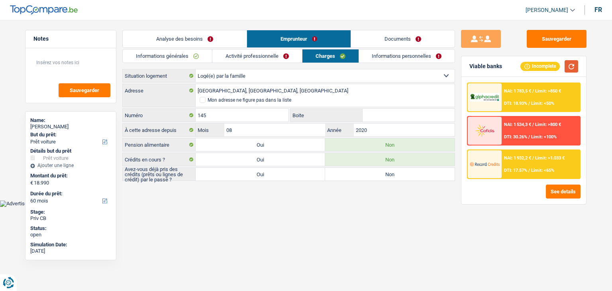
click at [569, 68] on button "button" at bounding box center [572, 66] width 14 height 12
drag, startPoint x: 500, startPoint y: 64, endPoint x: 471, endPoint y: 65, distance: 29.1
click at [471, 65] on div "Viable banks Incomplete" at bounding box center [524, 66] width 125 height 21
click at [252, 173] on label "Oui" at bounding box center [261, 174] width 130 height 13
click at [252, 173] on input "Oui" at bounding box center [261, 174] width 130 height 13
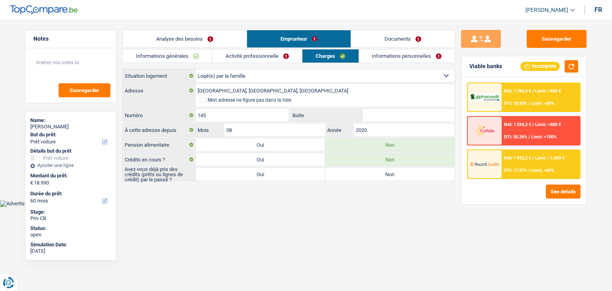
radio input "true"
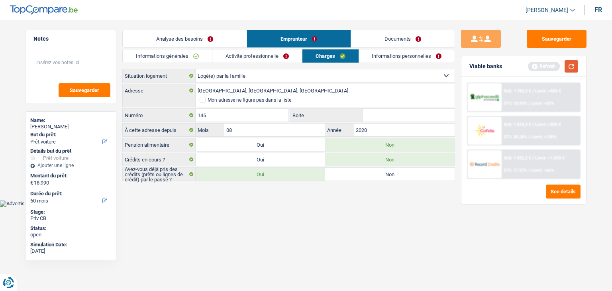
click at [576, 71] on button "button" at bounding box center [572, 66] width 14 height 12
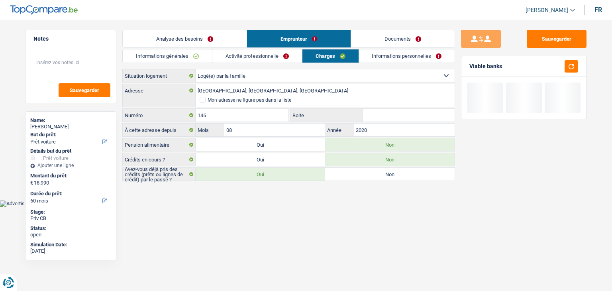
click at [414, 55] on link "Informations personnelles" at bounding box center [407, 55] width 96 height 13
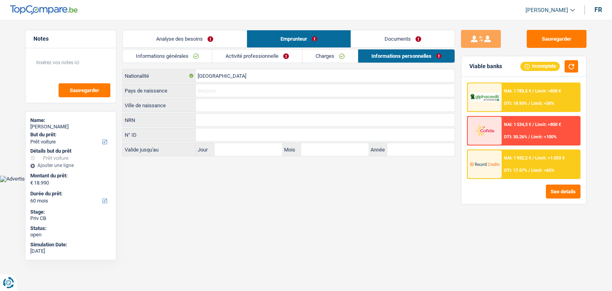
click at [247, 89] on input "Pays de naissance" at bounding box center [325, 90] width 259 height 13
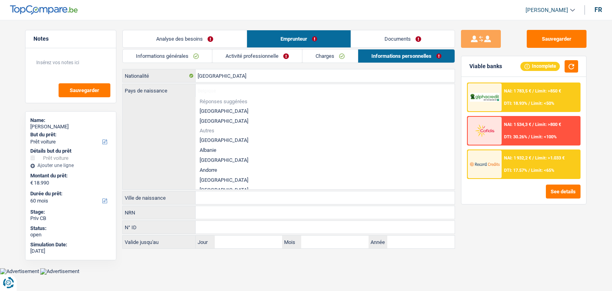
click at [204, 110] on li "[GEOGRAPHIC_DATA]" at bounding box center [325, 111] width 259 height 10
type input "[GEOGRAPHIC_DATA]"
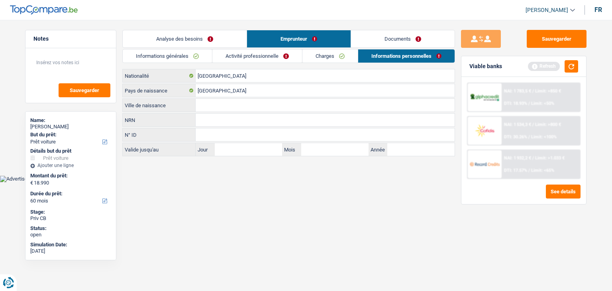
click at [205, 105] on input "Ville de naissance" at bounding box center [325, 105] width 259 height 13
type input "m"
type input "Mons"
click at [569, 68] on button "button" at bounding box center [572, 66] width 14 height 12
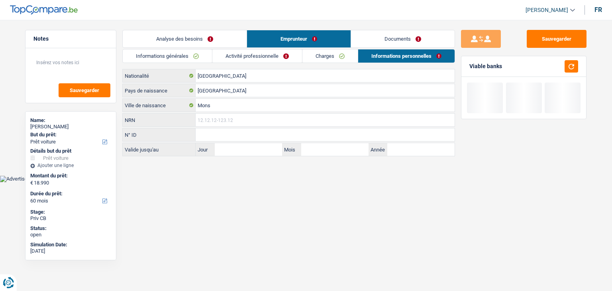
click at [386, 118] on input "NRN" at bounding box center [325, 120] width 259 height 13
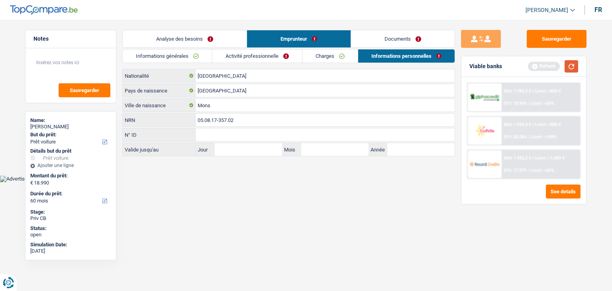
type input "05.08.17-357.02"
click at [570, 72] on button "button" at bounding box center [572, 66] width 14 height 12
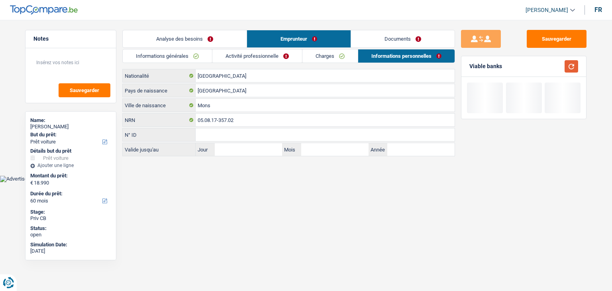
click at [570, 72] on button "button" at bounding box center [572, 66] width 14 height 12
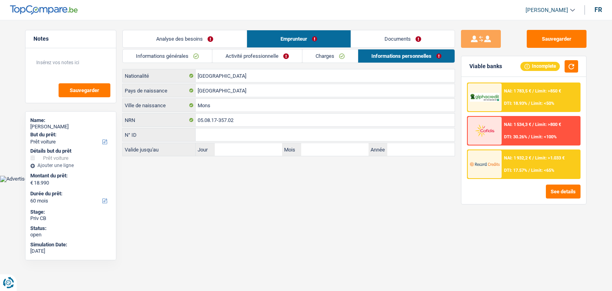
click at [380, 34] on link "Documents" at bounding box center [403, 38] width 104 height 17
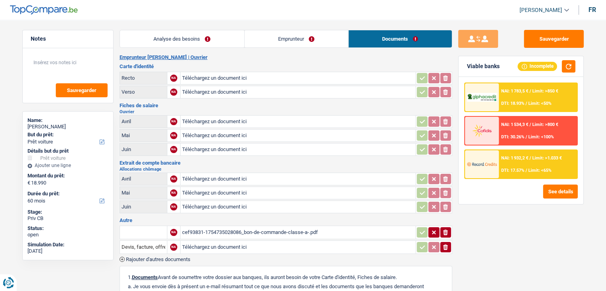
click at [286, 36] on link "Emprunteur" at bounding box center [297, 38] width 104 height 17
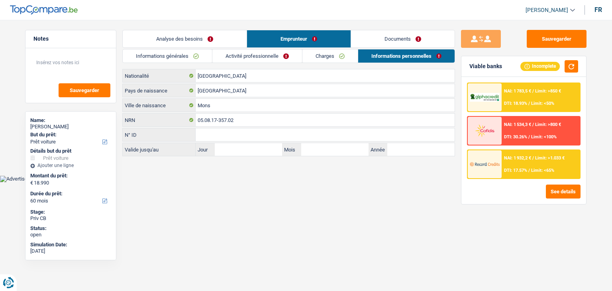
click at [208, 40] on link "Analyse des besoins" at bounding box center [185, 38] width 124 height 17
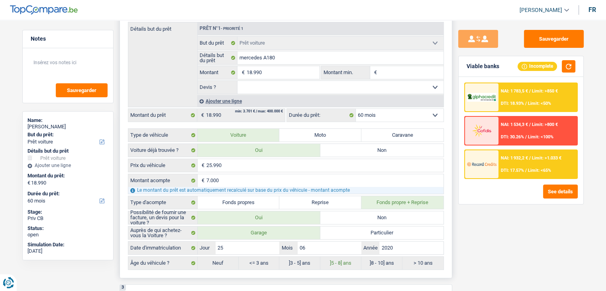
scroll to position [120, 0]
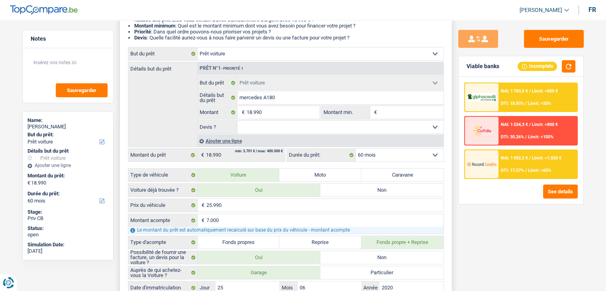
click at [399, 115] on input "Montant min." at bounding box center [411, 112] width 65 height 13
type input "1"
type input "18"
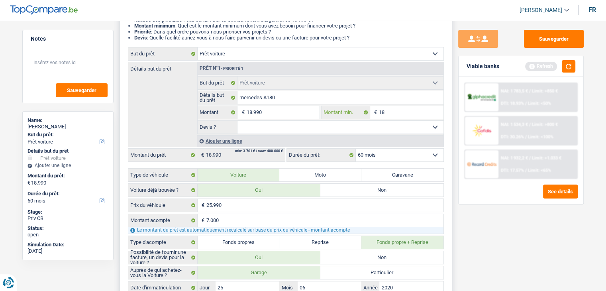
type input "189"
type input "1.899"
type input "18.990"
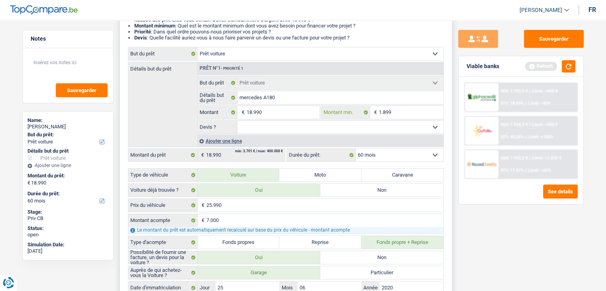
type input "18.990"
drag, startPoint x: 392, startPoint y: 126, endPoint x: 381, endPoint y: 132, distance: 12.7
click at [392, 126] on select "Oui Non Non répondu Sélectionner une option" at bounding box center [341, 127] width 206 height 13
select select "yes"
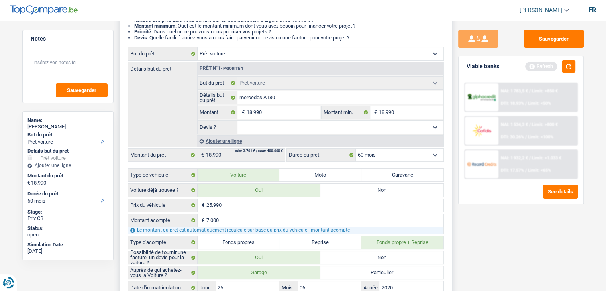
click at [238, 121] on select "Oui Non Non répondu Sélectionner une option" at bounding box center [341, 127] width 206 height 13
select select "yes"
click at [573, 63] on button "button" at bounding box center [569, 66] width 14 height 12
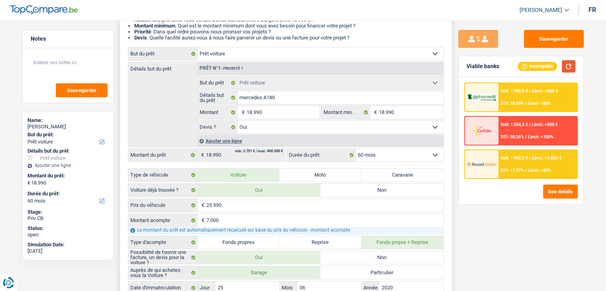
scroll to position [0, 0]
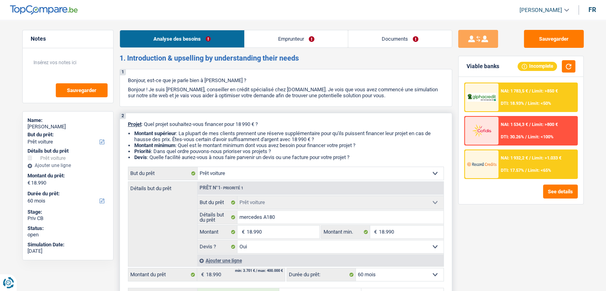
drag, startPoint x: 361, startPoint y: 159, endPoint x: 128, endPoint y: 126, distance: 234.8
click at [128, 126] on div "2 Projet : Quel projet souhaitez-vous financer pour 18 990 € ? Montant supérieu…" at bounding box center [286, 275] width 333 height 325
click at [373, 40] on link "Documents" at bounding box center [400, 38] width 104 height 17
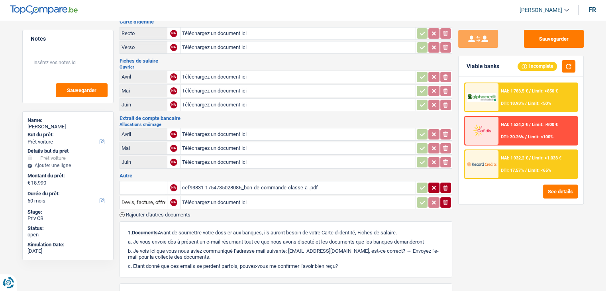
scroll to position [140, 0]
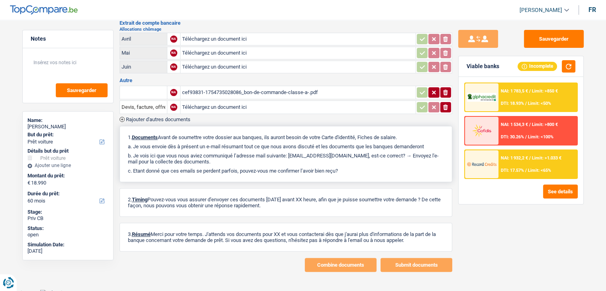
drag, startPoint x: 346, startPoint y: 166, endPoint x: 125, endPoint y: 133, distance: 223.8
click at [125, 133] on div "1. Documents Avant de soumettre votre dossier aux banques, ils auront besoin de…" at bounding box center [286, 154] width 333 height 56
click at [148, 134] on span "Documents" at bounding box center [145, 137] width 26 height 6
click at [188, 126] on div "1. Documents Avant de soumettre votre dossier aux banques, ils auront besoin de…" at bounding box center [286, 154] width 333 height 56
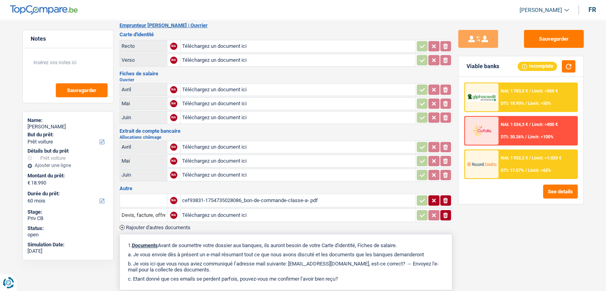
scroll to position [20, 0]
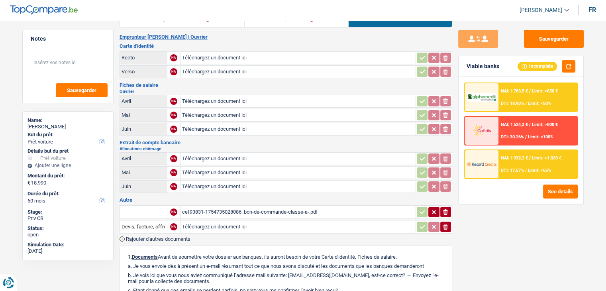
click at [271, 147] on h2 "Allocations chômage" at bounding box center [286, 149] width 333 height 4
drag, startPoint x: 256, startPoint y: 72, endPoint x: 189, endPoint y: 84, distance: 68.8
click at [189, 84] on div "Emprunteur David Winance | Ouvrier Carte d'identité Recto NA Téléchargez un doc…" at bounding box center [286, 213] width 333 height 358
drag, startPoint x: 135, startPoint y: 92, endPoint x: 120, endPoint y: 86, distance: 15.9
click at [120, 86] on div "Fiches de salaire Ouvrier Avril NA Téléchargez un document ici ionicons-v5-e Ma…" at bounding box center [286, 110] width 333 height 54
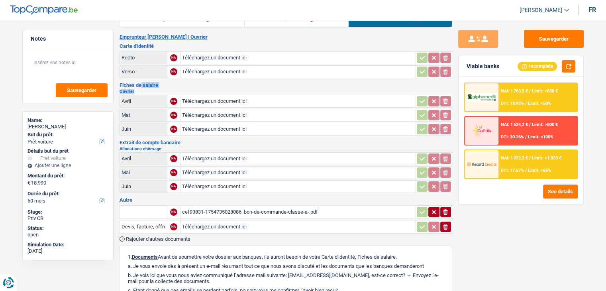
click at [172, 85] on h3 "Fiches de salaire" at bounding box center [286, 85] width 333 height 5
click at [187, 85] on h3 "Fiches de salaire" at bounding box center [286, 85] width 333 height 5
click at [564, 39] on button "Sauvegarder" at bounding box center [554, 39] width 60 height 18
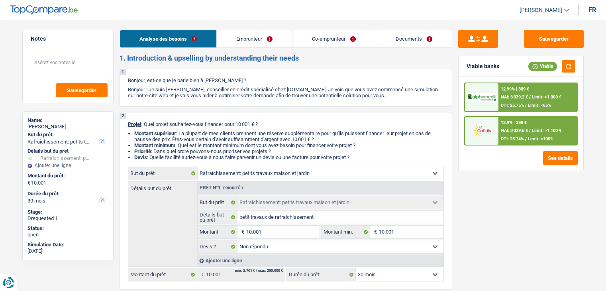
select select "houseOrGarden"
select select "30"
select select "houseOrGarden"
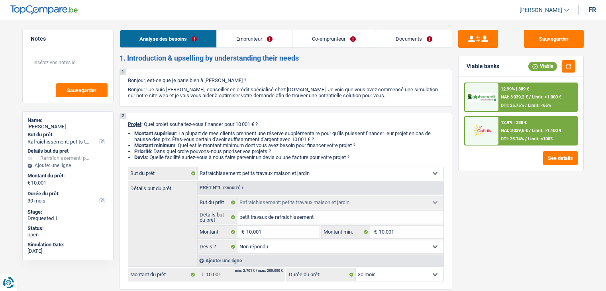
select select "not_answered"
select select "30"
select select "invalid"
select select "disabilityPension"
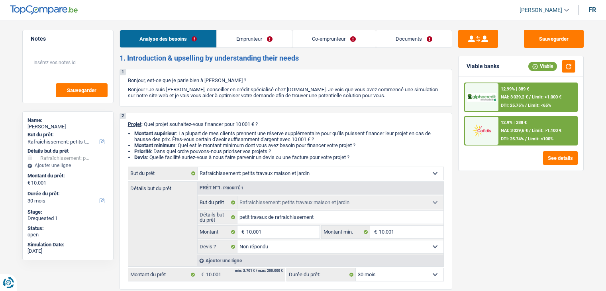
select select "disabilityPension"
select select "ownerWithoutMortgage"
select select "carLoan"
select select "84"
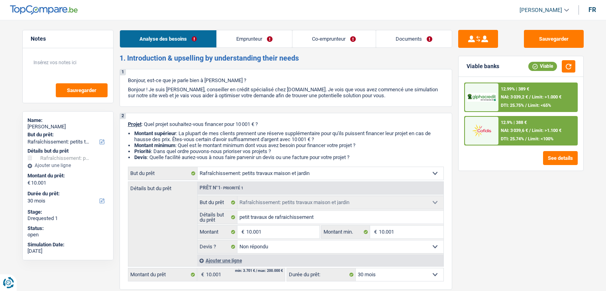
select select "personalSale"
select select "60"
select select "houseOrGarden"
select select "not_answered"
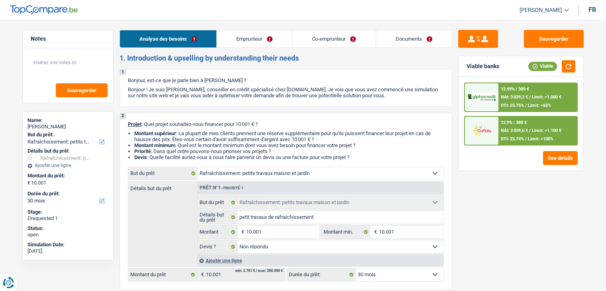
select select "30"
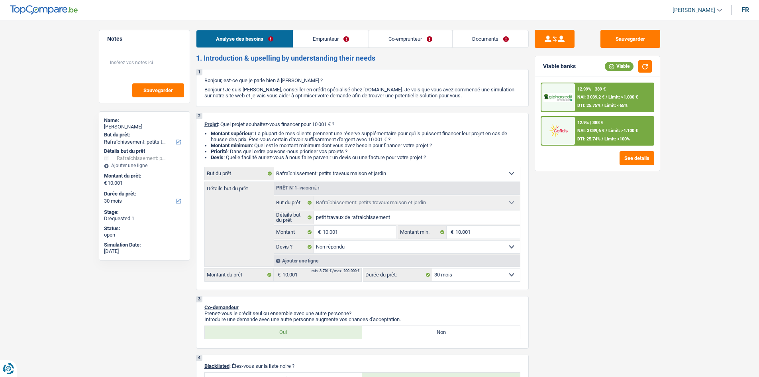
click at [344, 32] on link "Emprunteur" at bounding box center [330, 38] width 75 height 17
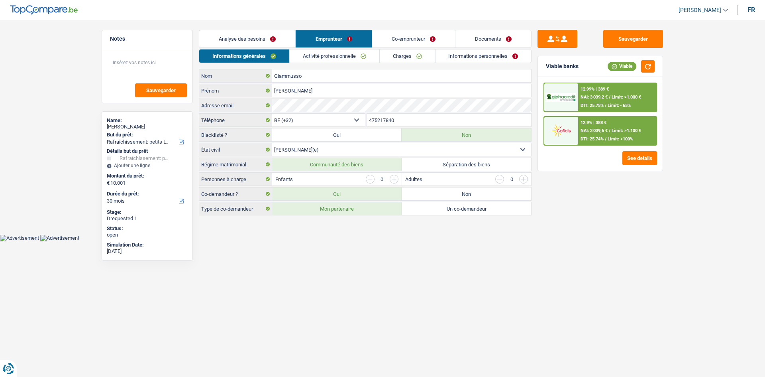
click at [345, 55] on link "Activité professionnelle" at bounding box center [335, 55] width 90 height 13
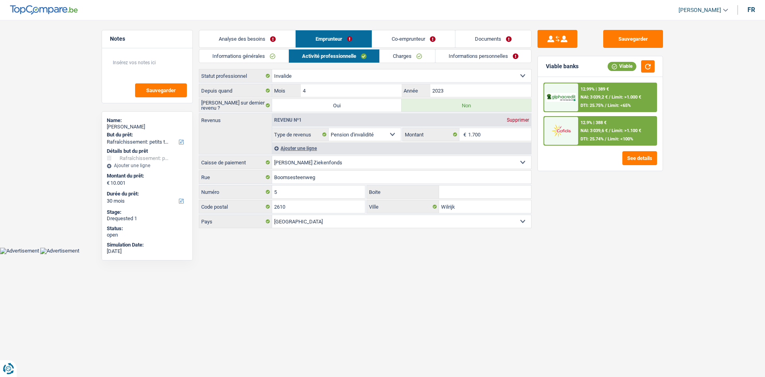
click at [380, 34] on link "Co-emprunteur" at bounding box center [413, 38] width 83 height 17
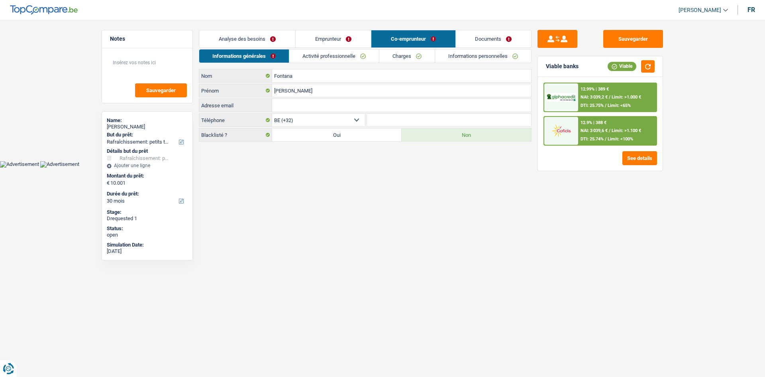
click at [354, 47] on li "Emprunteur" at bounding box center [333, 39] width 76 height 18
click at [345, 51] on link "Activité professionnelle" at bounding box center [334, 55] width 90 height 13
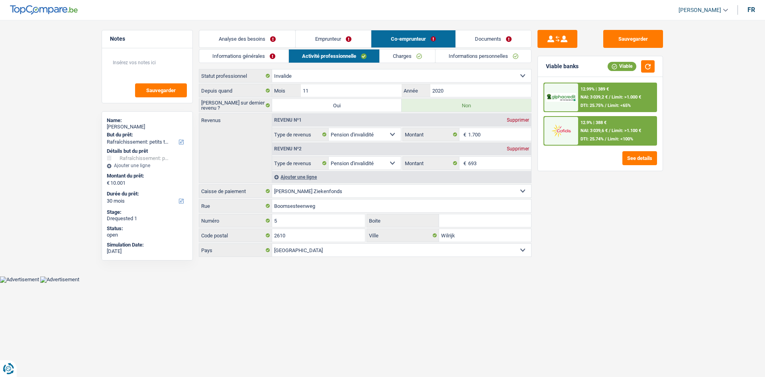
click at [486, 38] on link "Documents" at bounding box center [494, 38] width 76 height 17
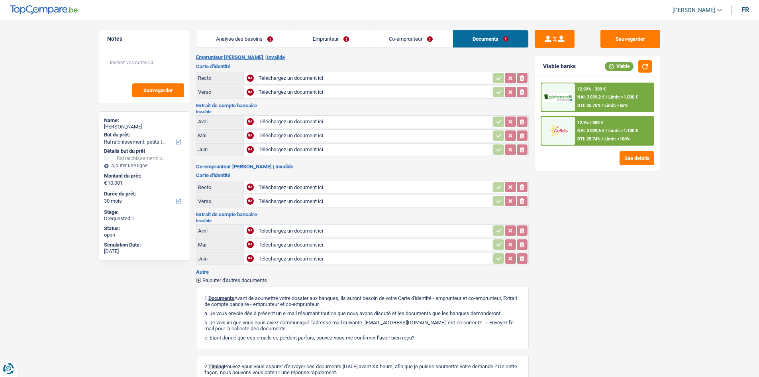
click at [262, 37] on link "Analyse des besoins" at bounding box center [245, 38] width 96 height 17
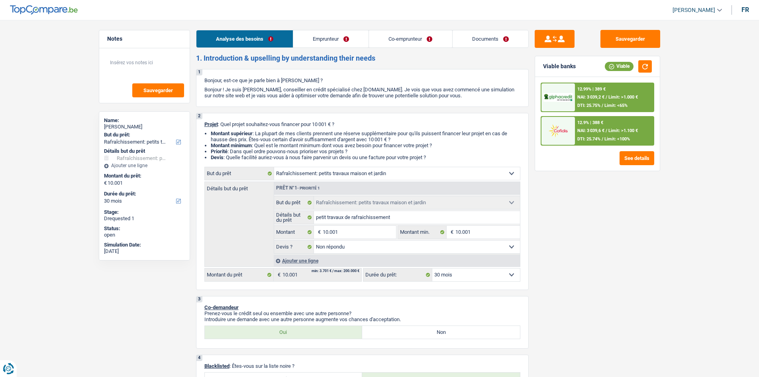
click at [317, 47] on link "Emprunteur" at bounding box center [330, 38] width 75 height 17
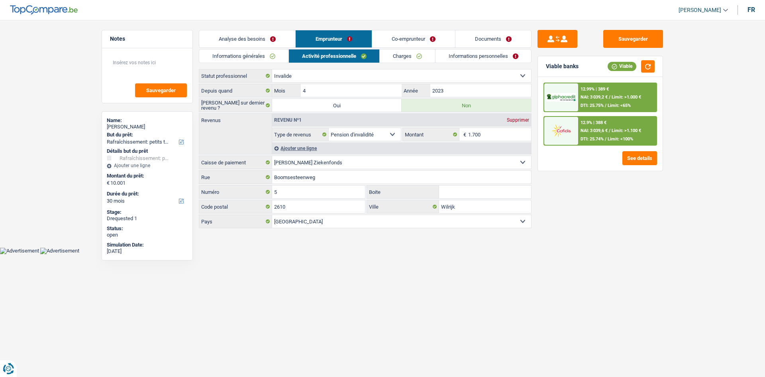
click at [510, 35] on link "Documents" at bounding box center [494, 38] width 76 height 17
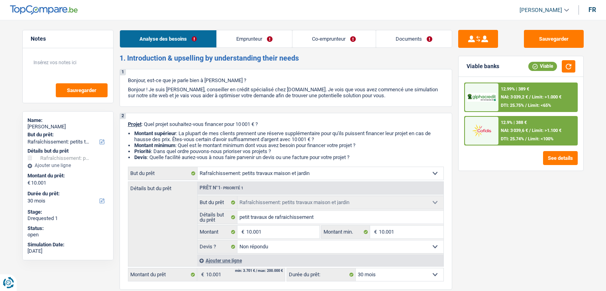
select select "houseOrGarden"
select select "30"
select select "houseOrGarden"
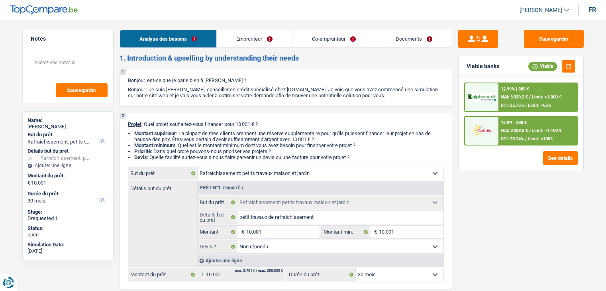
select select "not_answered"
select select "30"
select select "invalid"
select select "disabilityPension"
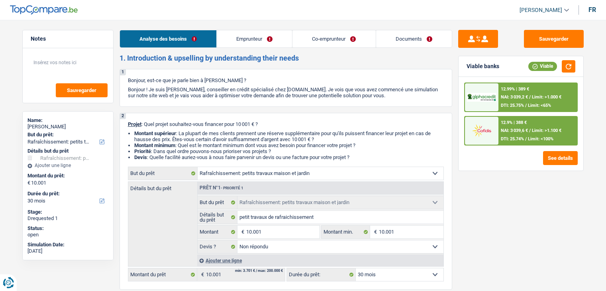
select select "disabilityPension"
select select "ownerWithoutMortgage"
select select "carLoan"
select select "84"
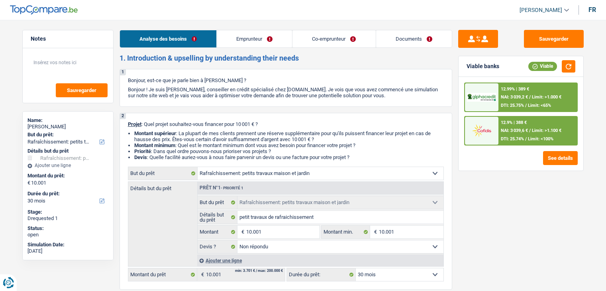
select select "personalSale"
select select "60"
select select "houseOrGarden"
select select "not_answered"
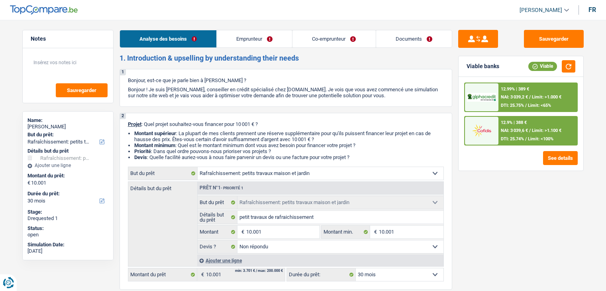
select select "30"
click at [228, 39] on link "Emprunteur" at bounding box center [254, 38] width 75 height 17
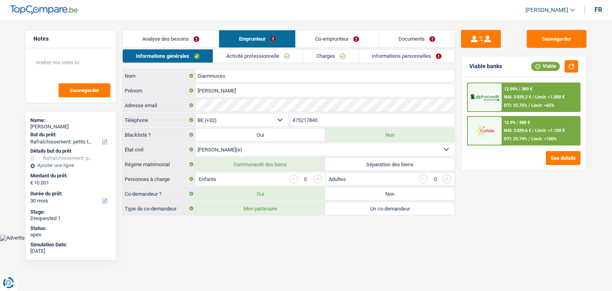
click at [375, 43] on link "Co-emprunteur" at bounding box center [337, 38] width 83 height 17
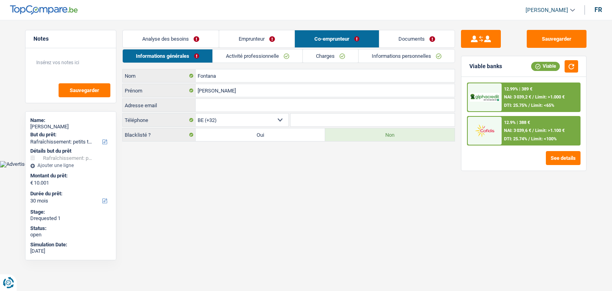
click at [422, 40] on link "Documents" at bounding box center [418, 38] width 76 height 17
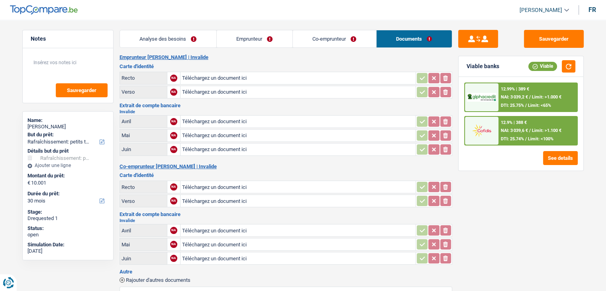
click at [191, 77] on input "Téléchargez un document ici" at bounding box center [298, 78] width 232 height 12
type input "C:\fakepath\ID CARD APP FRONT.jpg"
click at [204, 92] on input "Téléchargez un document ici" at bounding box center [298, 92] width 232 height 12
type input "C:\fakepath\ID CARD APP BACK.jpg"
click at [200, 117] on input "Téléchargez un document ici" at bounding box center [298, 122] width 232 height 12
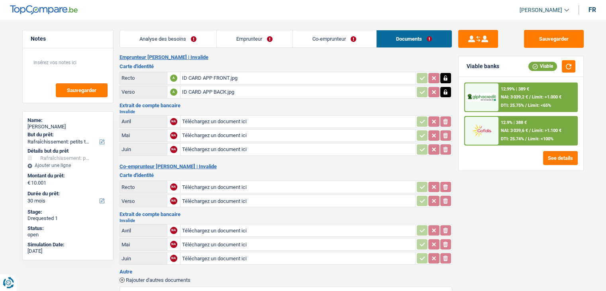
type input "C:\fakepath\pension invalidité app 052025.jpg"
click at [192, 133] on input "Téléchargez un document ici" at bounding box center [298, 136] width 232 height 12
type input "C:\fakepath\pension invalidité app 062025.jpg"
click at [206, 146] on input "Téléchargez un document ici" at bounding box center [298, 150] width 232 height 12
type input "C:\fakepath\pension invalidité app 072025.jpg"
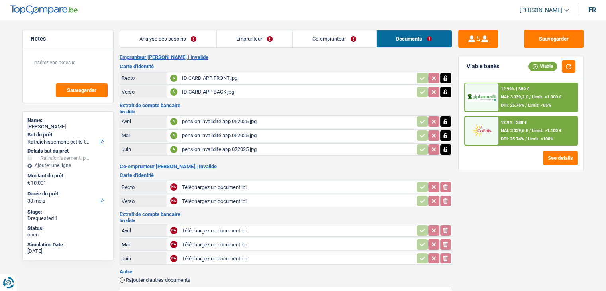
click at [207, 181] on input "Téléchargez un document ici" at bounding box center [298, 187] width 232 height 12
type input "C:\fakepath\ID CARD COAPP FRONT.jpg"
click at [195, 196] on input "Téléchargez un document ici" at bounding box center [298, 201] width 232 height 12
type input "C:\fakepath\ID CARD CO APP BACK.png"
click at [203, 224] on input "Téléchargez un document ici" at bounding box center [298, 230] width 232 height 12
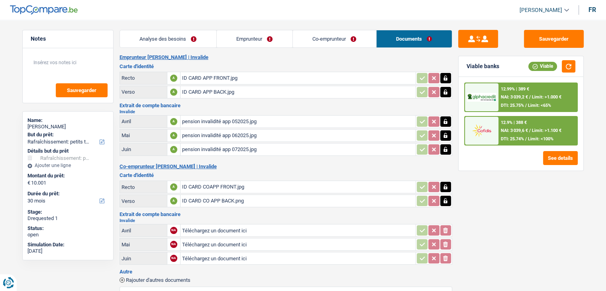
type input "C:\fakepath\pension invalidité coapp 052025.jpg"
click at [203, 241] on input "Téléchargez un document ici" at bounding box center [298, 244] width 232 height 12
type input "C:\fakepath\pension invalidité coapp 062025.jpg"
click at [207, 254] on input "Téléchargez un document ici" at bounding box center [298, 258] width 232 height 12
type input "C:\fakepath\pension invalidité coapp 072025.jpg"
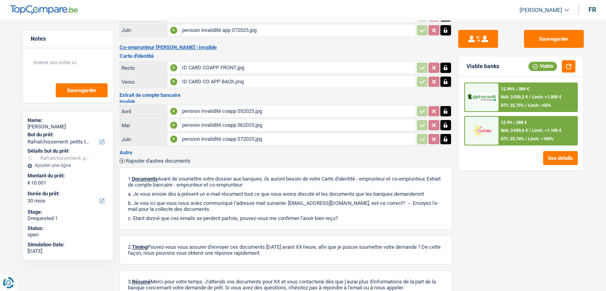
scroll to position [120, 0]
click at [570, 69] on button "button" at bounding box center [569, 66] width 14 height 12
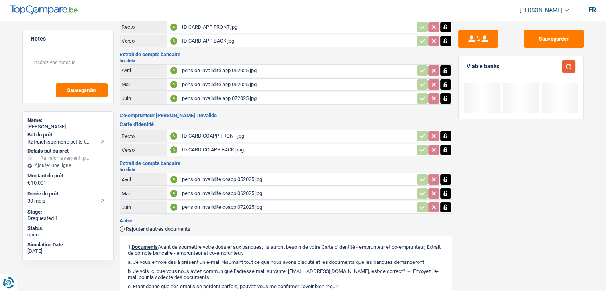
scroll to position [0, 0]
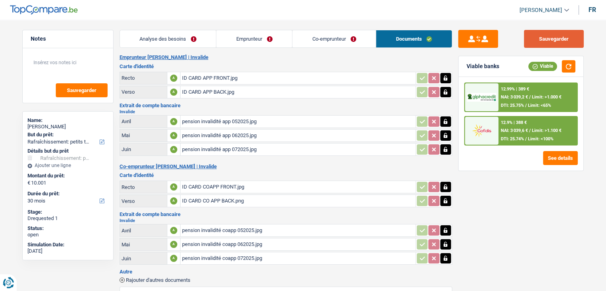
click at [553, 37] on button "Sauvegarder" at bounding box center [554, 39] width 60 height 18
click at [544, 41] on button "Sauvegarder" at bounding box center [554, 39] width 60 height 18
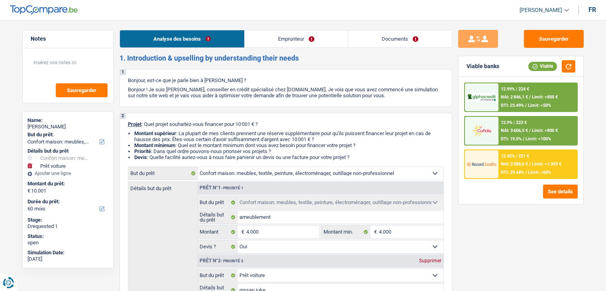
select select "household"
select select "car"
select select "60"
select select "household"
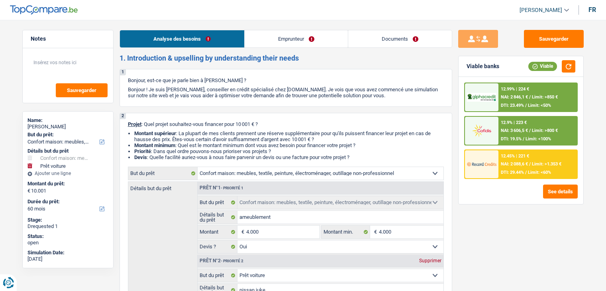
select select "household"
select select "yes"
select select "car"
select select "yes"
select select "60"
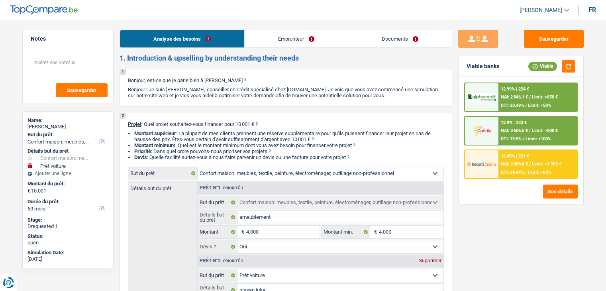
select select "retired"
select select "familyAllowances"
select select "pension"
select select "other"
select select "rents"
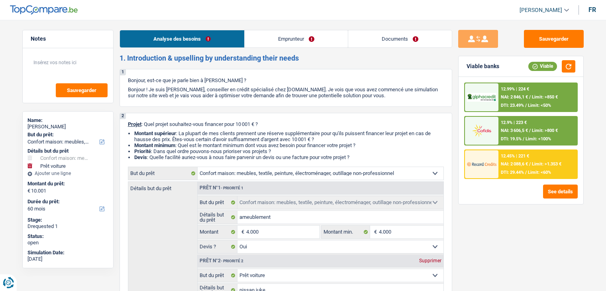
select select "household"
select select "yes"
select select "car"
select select "yes"
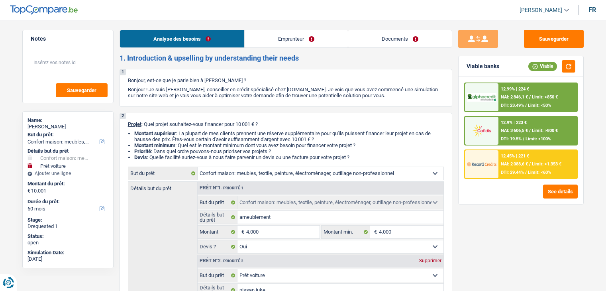
select select "60"
click at [290, 37] on link "Emprunteur" at bounding box center [296, 38] width 103 height 17
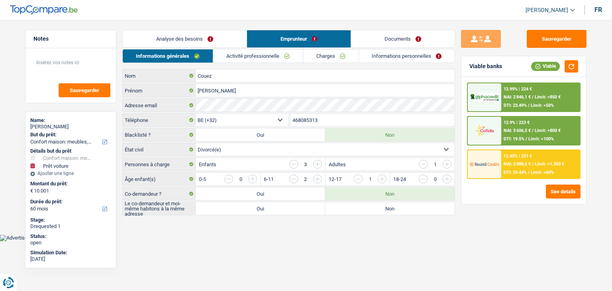
click at [259, 59] on link "Activité professionnelle" at bounding box center [258, 55] width 90 height 13
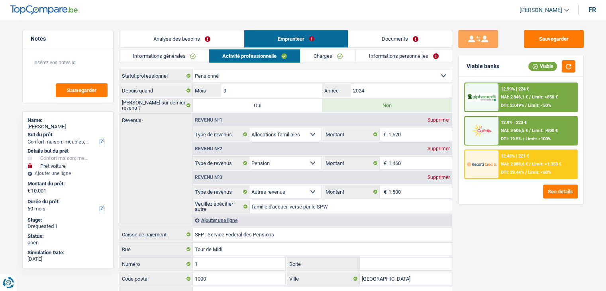
click at [179, 35] on link "Analyse des besoins" at bounding box center [182, 38] width 124 height 17
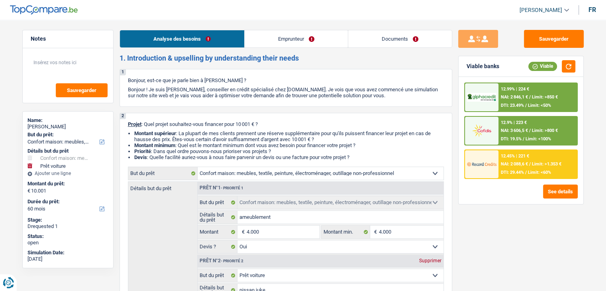
click at [265, 42] on link "Emprunteur" at bounding box center [296, 38] width 103 height 17
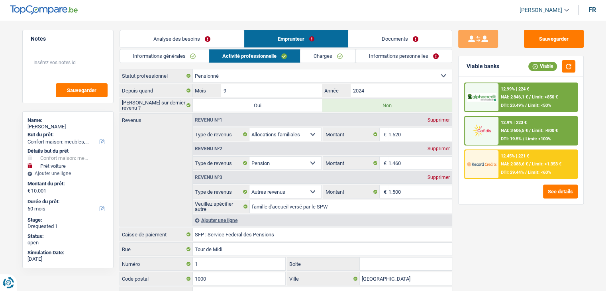
click at [335, 57] on link "Charges" at bounding box center [328, 55] width 55 height 13
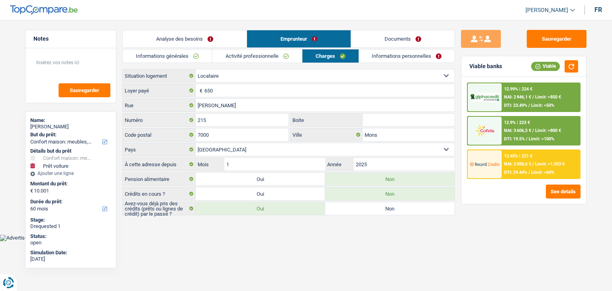
click at [379, 65] on div "Informations générales Activité professionnelle Charges Informations personnell…" at bounding box center [288, 132] width 333 height 166
click at [379, 61] on link "Informations personnelles" at bounding box center [407, 55] width 96 height 13
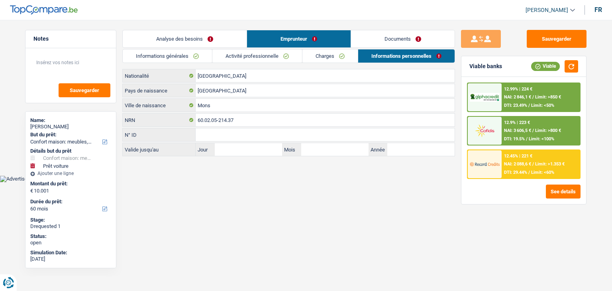
click at [381, 47] on link "Documents" at bounding box center [403, 38] width 104 height 17
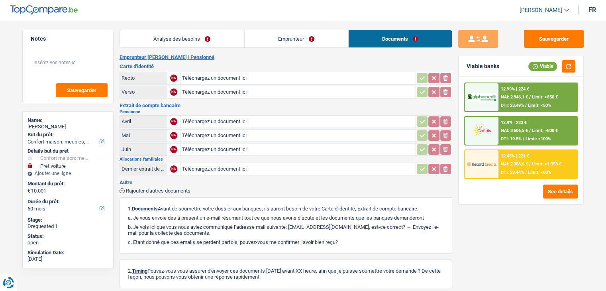
click at [285, 54] on h2 "Emprunteur [PERSON_NAME] | Pensionné" at bounding box center [286, 57] width 333 height 6
click at [281, 41] on link "Emprunteur" at bounding box center [297, 38] width 104 height 17
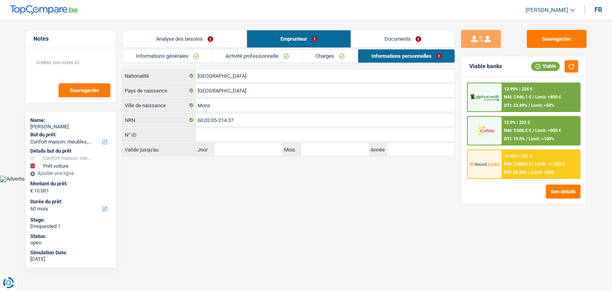
click at [273, 54] on link "Activité professionnelle" at bounding box center [257, 55] width 90 height 13
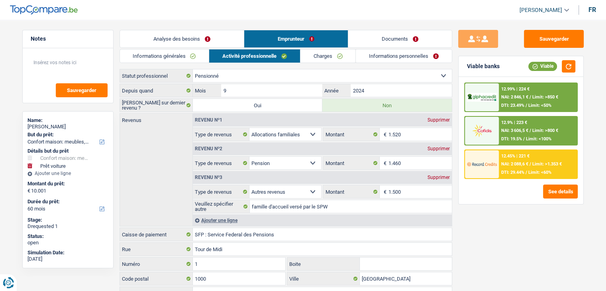
click at [172, 59] on link "Informations générales" at bounding box center [164, 55] width 89 height 13
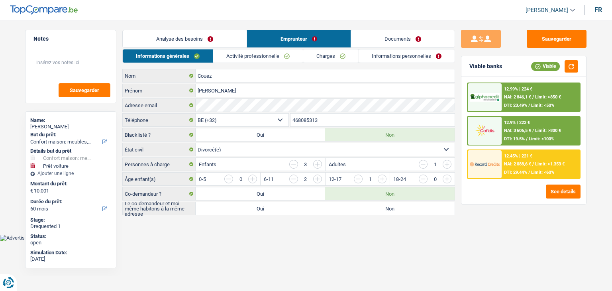
click at [175, 48] on div "Analyse des besoins Emprunteur Documents 1. Introduction & upselling by underst…" at bounding box center [288, 122] width 333 height 185
click at [328, 54] on link "Charges" at bounding box center [330, 55] width 55 height 13
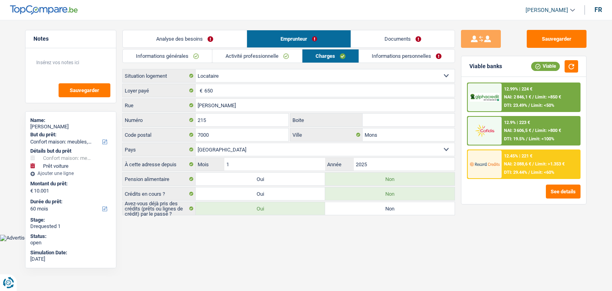
click at [382, 57] on link "Informations personnelles" at bounding box center [407, 55] width 96 height 13
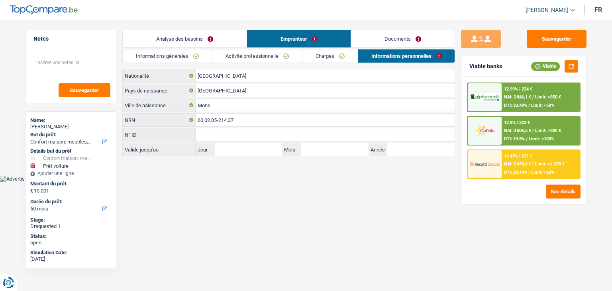
click at [382, 45] on link "Documents" at bounding box center [403, 38] width 104 height 17
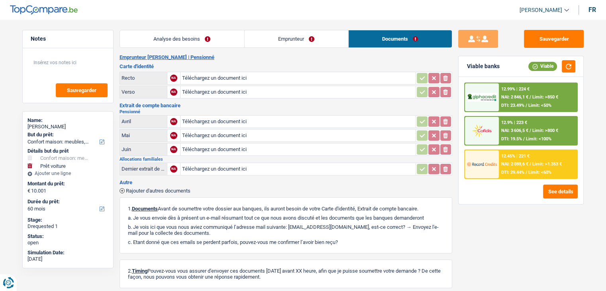
click at [191, 43] on link "Analyse des besoins" at bounding box center [182, 38] width 124 height 17
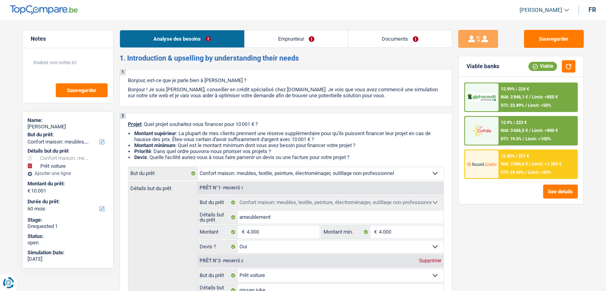
drag, startPoint x: 118, startPoint y: 59, endPoint x: 306, endPoint y: 59, distance: 187.8
drag, startPoint x: 312, startPoint y: 57, endPoint x: 112, endPoint y: 53, distance: 200.6
drag, startPoint x: 128, startPoint y: 80, endPoint x: 365, endPoint y: 104, distance: 238.0
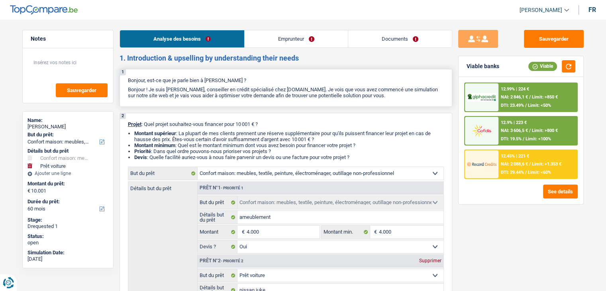
click at [365, 103] on div "1 Bonjour, est-ce que je parle bien à [PERSON_NAME] ? Bonjour ! Je suis [PERSON…" at bounding box center [286, 88] width 333 height 38
drag, startPoint x: 128, startPoint y: 123, endPoint x: 366, endPoint y: 158, distance: 241.0
click at [366, 158] on div "2 Projet : Quel projet souhaitez-vous financer pour 10 001 € ? Montant supérieu…" at bounding box center [286, 238] width 333 height 250
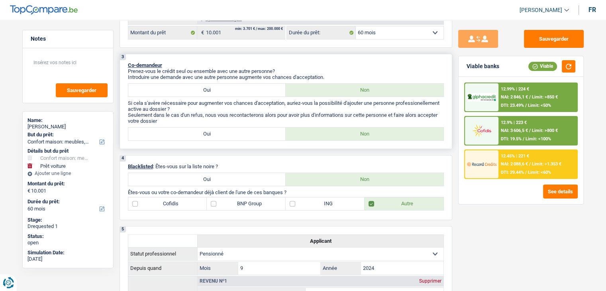
scroll to position [319, 0]
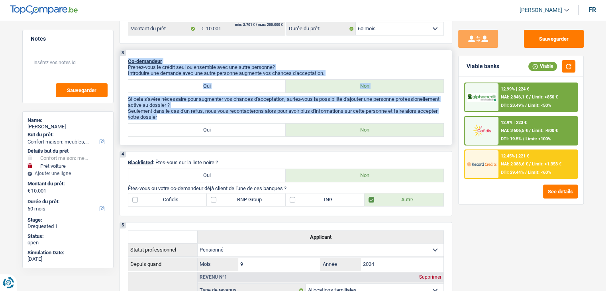
drag, startPoint x: 126, startPoint y: 61, endPoint x: 399, endPoint y: 118, distance: 279.0
click at [399, 118] on div "3 Co-demandeur Prenez-vous le crédit seul ou ensemble avec une autre personne? …" at bounding box center [286, 97] width 333 height 95
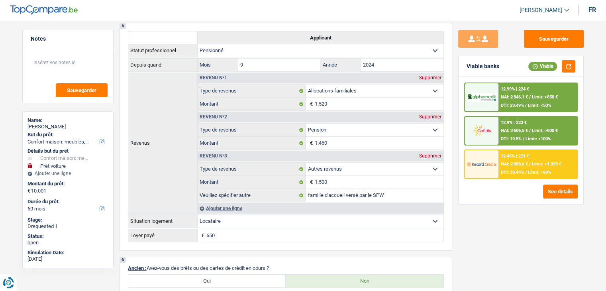
click at [473, 234] on div "Sauvegarder Viable banks Viable 12.99% | 224 € NAI: 2 846,1 € / Limit: >850 € D…" at bounding box center [521, 153] width 138 height 246
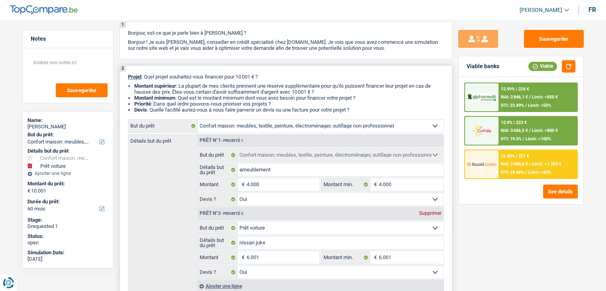
scroll to position [0, 0]
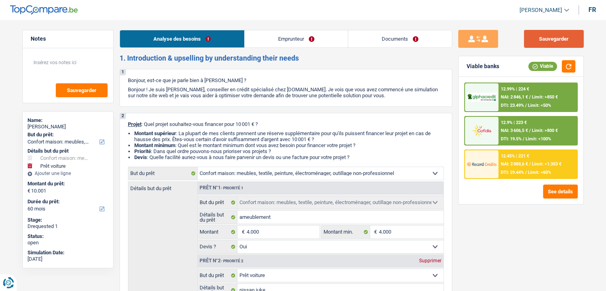
click at [531, 42] on button "Sauvegarder" at bounding box center [554, 39] width 60 height 18
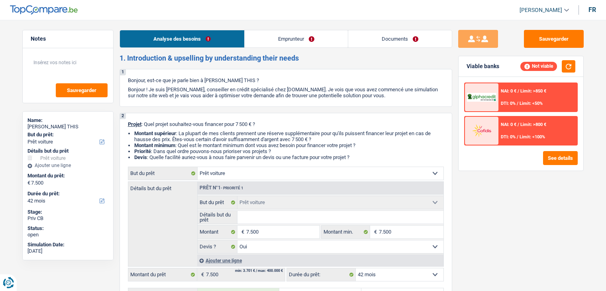
select select "car"
select select "42"
select select "car"
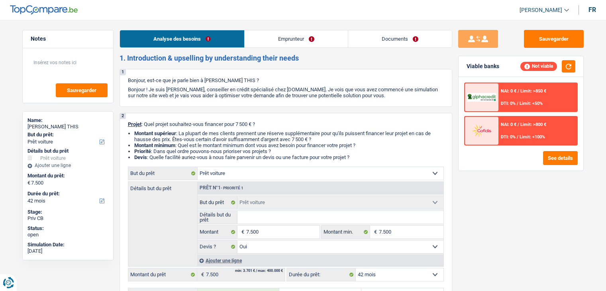
select select "yes"
select select "42"
select select "retired"
select select "pension"
select select "car"
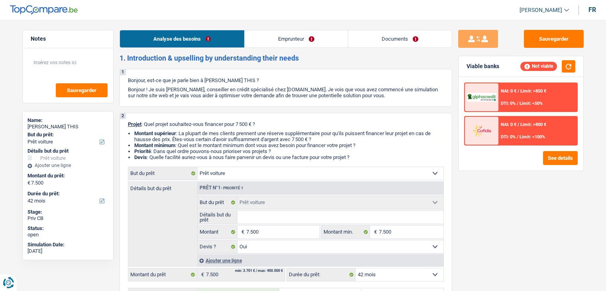
select select "car"
select select "yes"
select select "42"
click at [305, 34] on link "Emprunteur" at bounding box center [296, 38] width 103 height 17
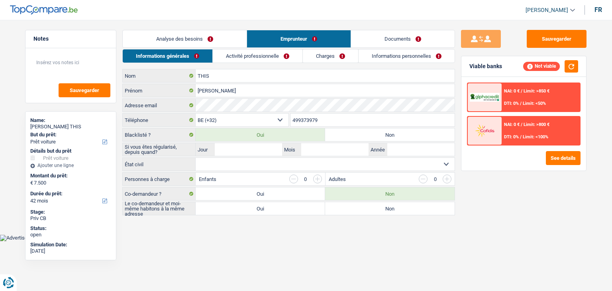
click at [373, 41] on link "Documents" at bounding box center [403, 38] width 104 height 17
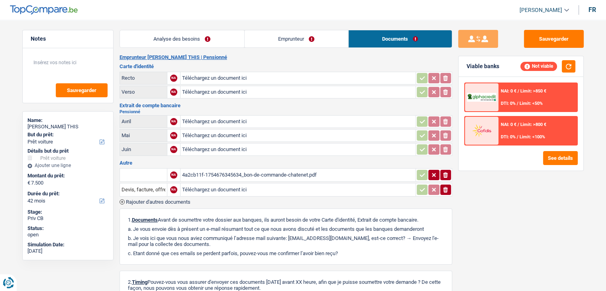
click at [236, 172] on div "4a2cb11f-1754676345634_bon-de-commande-chatenet.pdf" at bounding box center [298, 175] width 232 height 12
click at [172, 33] on link "Analyse des besoins" at bounding box center [182, 38] width 124 height 17
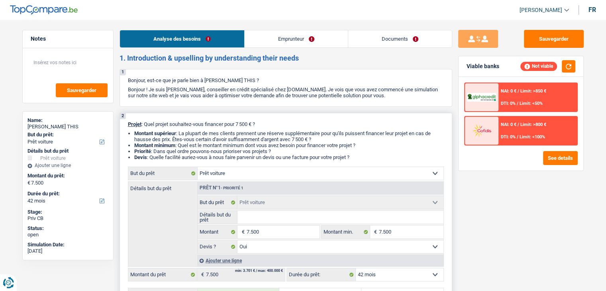
click at [324, 216] on input "Détails but du prêt" at bounding box center [341, 217] width 206 height 13
type input "C"
type input "CH"
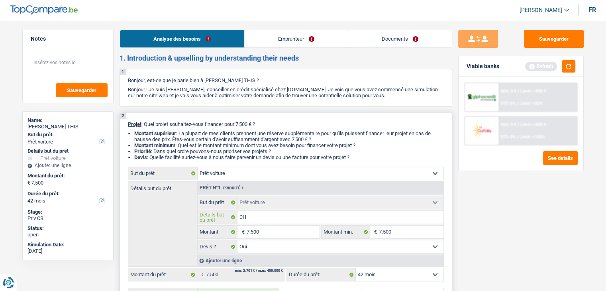
type input "CHA"
type input "CHAT"
type input "CHATE"
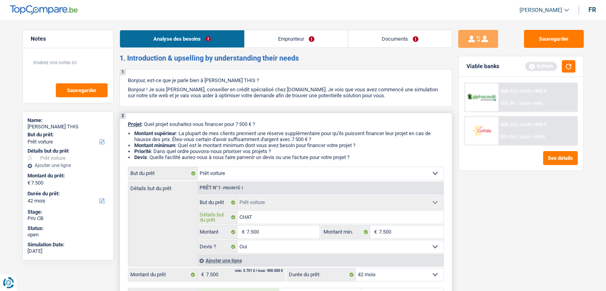
type input "CHATE"
type input "CHATEN"
type input "CHATE"
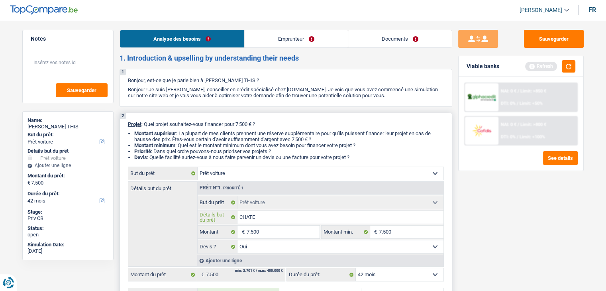
type input "CHAT"
type input "CHATE"
type input "CHATEN"
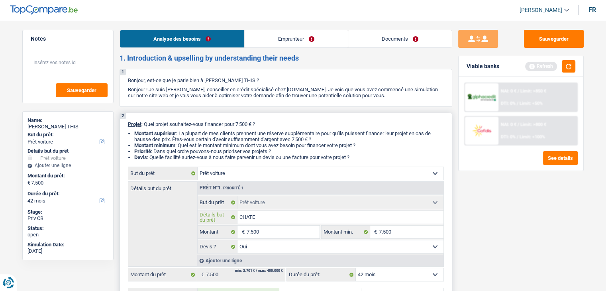
type input "CHATEN"
type input "CHATENE"
type input "CHATENET"
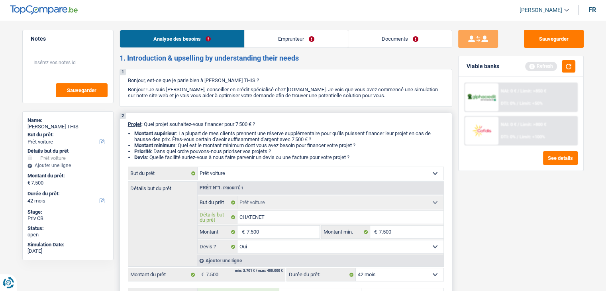
type input "CHATENET"
click at [474, 228] on div "Sauvegarder Viable banks Refresh NAI: 0 € / Limit: >850 € DTI: 0% / Limit: <50%…" at bounding box center [521, 153] width 138 height 246
click at [275, 218] on input "CHATENET" at bounding box center [341, 217] width 206 height 13
type input "CHATENET V"
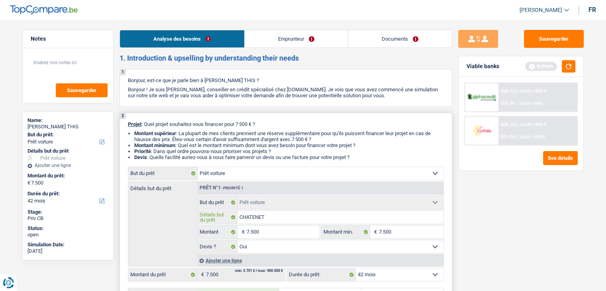
type input "CHATENET V"
type input "CHATENET"
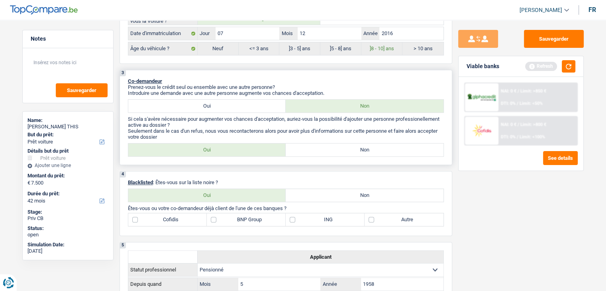
click at [258, 79] on p "Co-demandeur" at bounding box center [286, 81] width 316 height 6
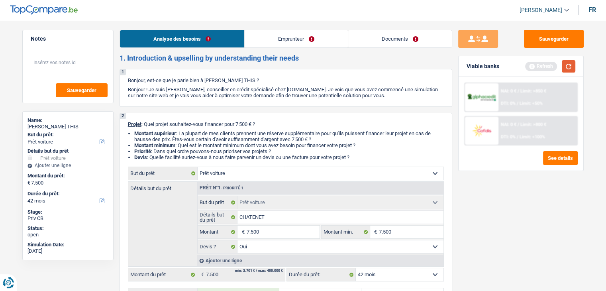
click at [574, 65] on button "button" at bounding box center [569, 66] width 14 height 12
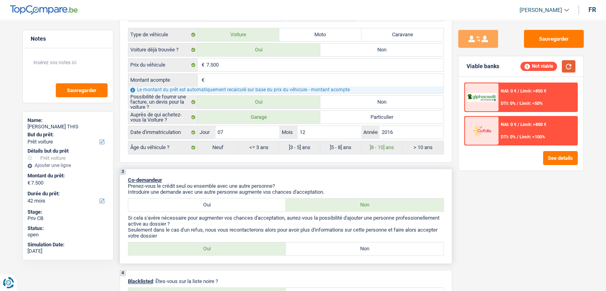
scroll to position [319, 0]
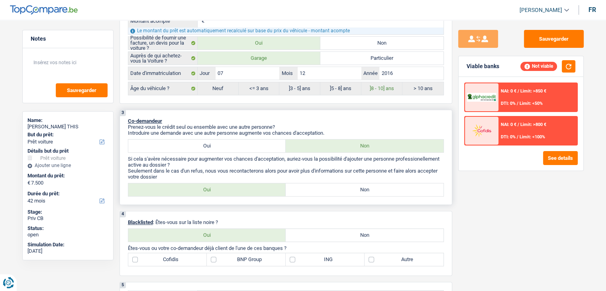
click at [313, 190] on label "Non" at bounding box center [365, 189] width 158 height 13
click at [313, 190] on input "Non" at bounding box center [365, 189] width 158 height 13
radio input "true"
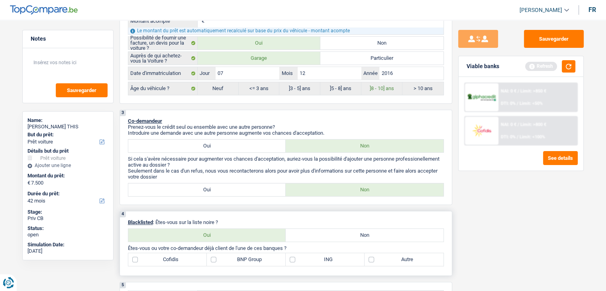
click at [298, 234] on label "Non" at bounding box center [365, 235] width 158 height 13
click at [298, 234] on input "Non" at bounding box center [365, 235] width 158 height 13
radio input "true"
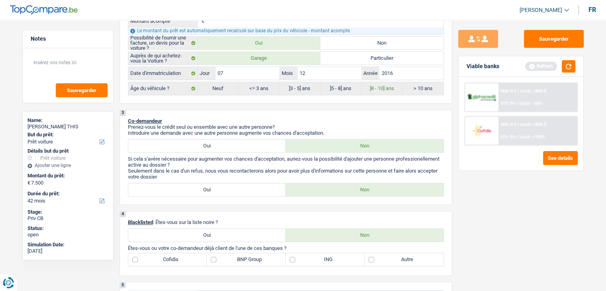
click at [576, 62] on div "Viable banks Refresh" at bounding box center [521, 66] width 125 height 21
drag, startPoint x: 572, startPoint y: 63, endPoint x: 510, endPoint y: 81, distance: 64.7
click at [572, 63] on button "button" at bounding box center [569, 66] width 14 height 12
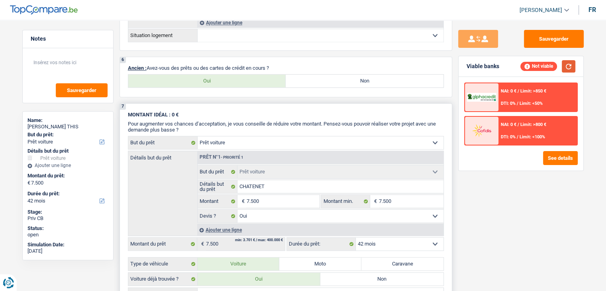
scroll to position [678, 0]
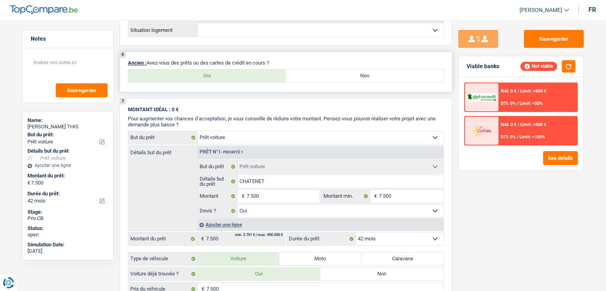
click at [348, 75] on label "Non" at bounding box center [365, 75] width 158 height 13
click at [348, 75] on input "Non" at bounding box center [365, 75] width 158 height 13
radio input "true"
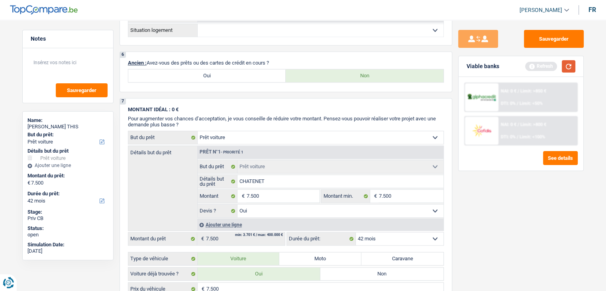
click at [572, 68] on button "button" at bounding box center [569, 66] width 14 height 12
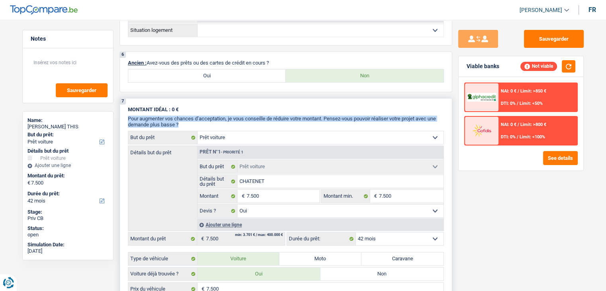
drag, startPoint x: 127, startPoint y: 115, endPoint x: 185, endPoint y: 122, distance: 59.0
click at [185, 122] on div "7 MONTANT IDÉAL : 0 € Pour augmenter vos chances d’acceptation, je vous conseil…" at bounding box center [286, 242] width 333 height 289
click at [185, 122] on p "Pour augmenter vos chances d’acceptation, je vous conseille de réduire votre mo…" at bounding box center [286, 122] width 316 height 12
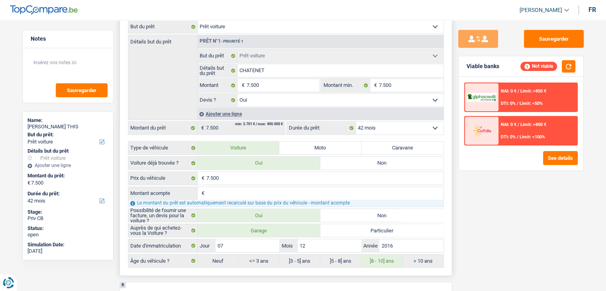
scroll to position [877, 0]
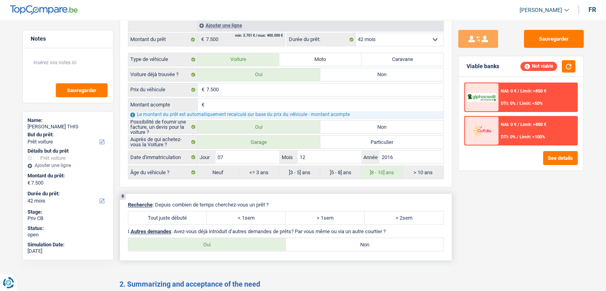
click at [174, 211] on label "Tout juste débuté" at bounding box center [167, 217] width 79 height 13
click at [174, 211] on input "Tout juste débuté" at bounding box center [167, 217] width 79 height 13
radio input "true"
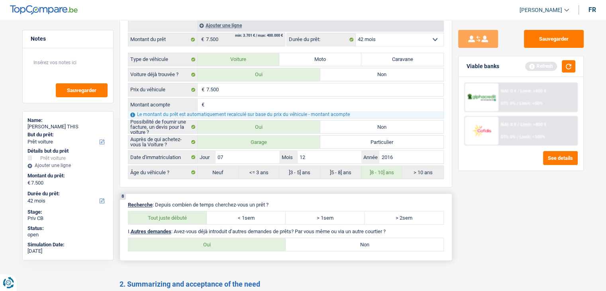
click at [332, 238] on label "Non" at bounding box center [365, 244] width 158 height 13
click at [332, 238] on input "Non" at bounding box center [365, 244] width 158 height 13
radio input "true"
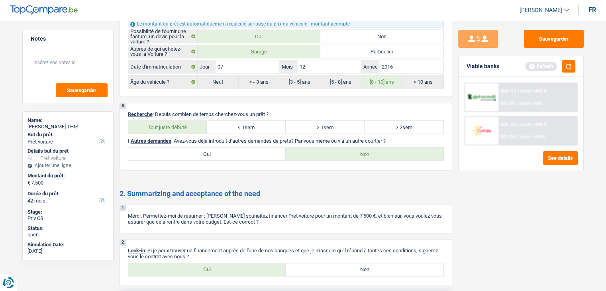
scroll to position [1030, 0]
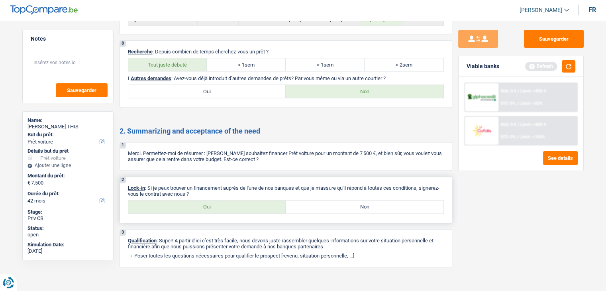
click at [221, 208] on div "2 Lock-in : Si je peux trouver un financement auprès de l'une de nos banques et…" at bounding box center [286, 200] width 333 height 47
click at [212, 200] on div "Oui Non Tous les champs sont obligatoires. Veuillez sélectionner une option" at bounding box center [286, 207] width 316 height 14
click at [214, 201] on label "Oui" at bounding box center [207, 207] width 158 height 13
click at [214, 201] on input "Oui" at bounding box center [207, 207] width 158 height 13
radio input "true"
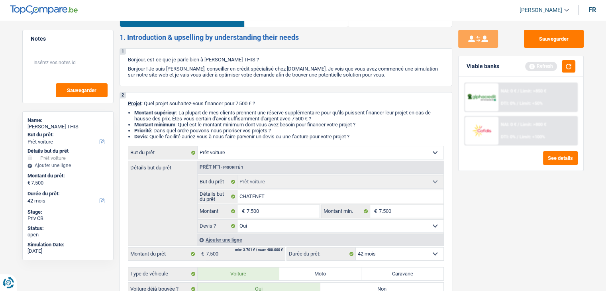
scroll to position [0, 0]
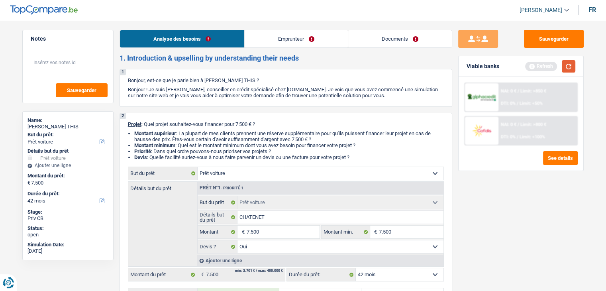
click at [568, 67] on button "button" at bounding box center [569, 66] width 14 height 12
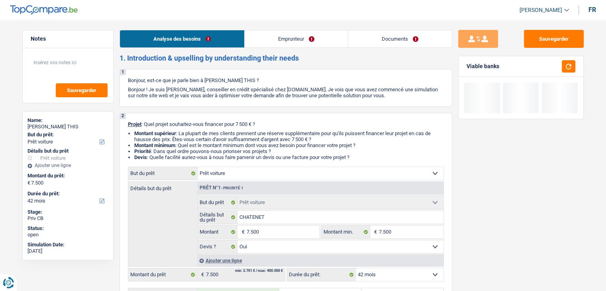
click at [311, 35] on link "Emprunteur" at bounding box center [296, 38] width 103 height 17
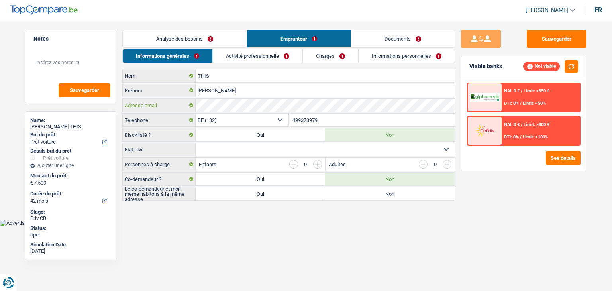
click at [193, 104] on div "Adresse email" at bounding box center [289, 105] width 332 height 13
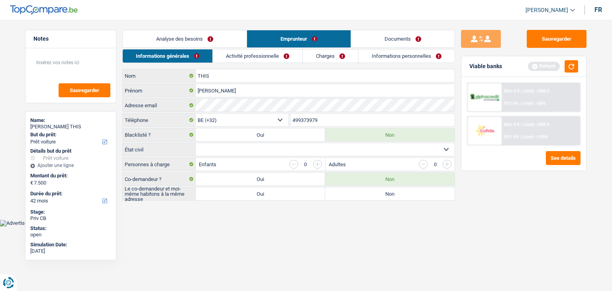
click at [229, 226] on html "Vous avez le contrôle de vos données Nous utilisons des cookies, tout comme nos…" at bounding box center [306, 113] width 612 height 226
click at [570, 68] on button "button" at bounding box center [572, 66] width 14 height 12
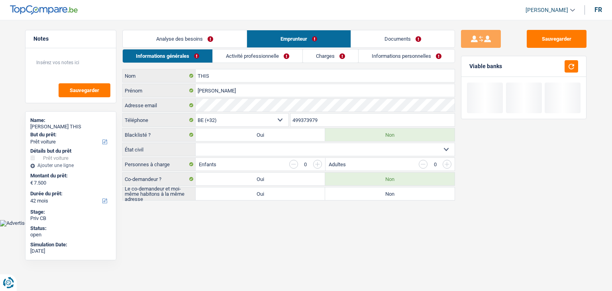
click at [213, 226] on html "Vous avez le contrôle de vos données Nous utilisons des cookies, tout comme nos…" at bounding box center [306, 113] width 612 height 226
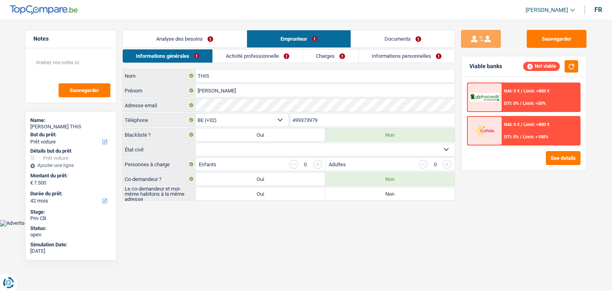
click at [292, 152] on select "Célibataire Marié(e) Cohabitant(e) légal(e) Divorcé(e) Veuf(ve) Séparé (de fait…" at bounding box center [325, 149] width 259 height 13
select select "widowed"
click at [196, 143] on select "Célibataire Marié(e) Cohabitant(e) légal(e) Divorcé(e) Veuf(ve) Séparé (de fait…" at bounding box center [325, 149] width 259 height 13
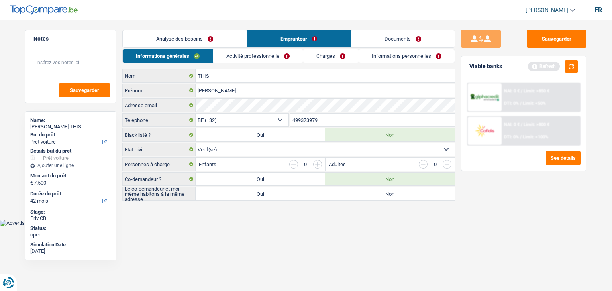
drag, startPoint x: 591, startPoint y: 58, endPoint x: 554, endPoint y: 66, distance: 37.5
click at [588, 59] on div "Sauvegarder Viable banks Refresh NAI: 0 € / Limit: >850 € DTI: 0% / Limit: <50%…" at bounding box center [524, 153] width 138 height 246
click at [554, 66] on div "Refresh" at bounding box center [544, 66] width 32 height 9
click at [569, 65] on button "button" at bounding box center [572, 66] width 14 height 12
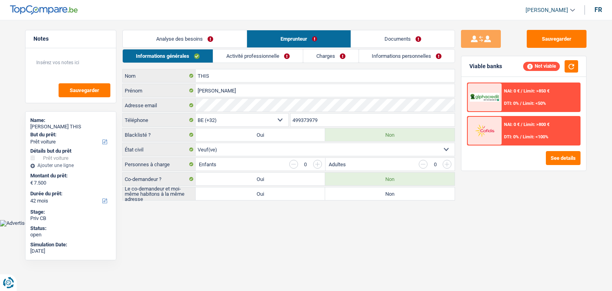
drag, startPoint x: 124, startPoint y: 162, endPoint x: 180, endPoint y: 162, distance: 55.8
click at [180, 162] on label "Personnes à charge" at bounding box center [159, 164] width 73 height 13
click at [205, 226] on html "Vous avez le contrôle de vos données Nous utilisons des cookies, tout comme nos…" at bounding box center [306, 113] width 612 height 226
click at [362, 190] on label "Non" at bounding box center [390, 193] width 130 height 13
click at [362, 190] on input "Non" at bounding box center [390, 193] width 130 height 13
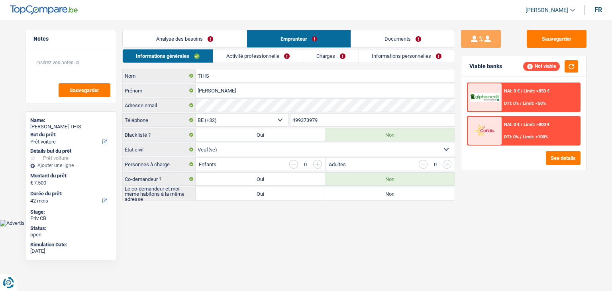
radio input "true"
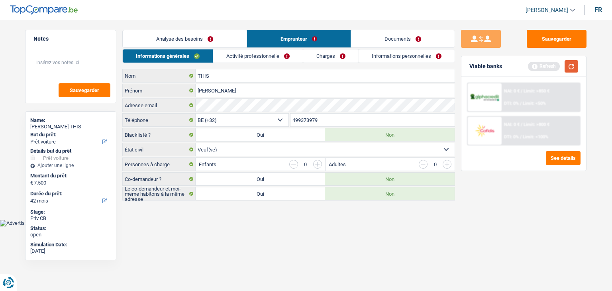
drag, startPoint x: 577, startPoint y: 65, endPoint x: 471, endPoint y: 79, distance: 107.0
click at [577, 65] on button "button" at bounding box center [572, 66] width 14 height 12
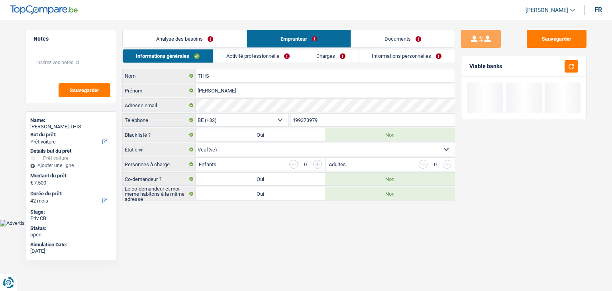
click at [235, 51] on link "Activité professionnelle" at bounding box center [258, 55] width 90 height 13
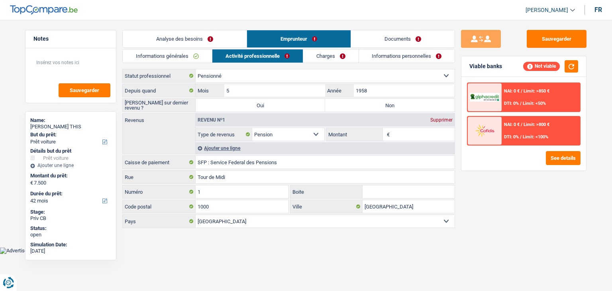
drag, startPoint x: 171, startPoint y: 75, endPoint x: 123, endPoint y: 75, distance: 47.8
click at [123, 75] on label "Statut professionnel" at bounding box center [159, 75] width 73 height 13
click at [267, 88] on input "5" at bounding box center [274, 90] width 101 height 13
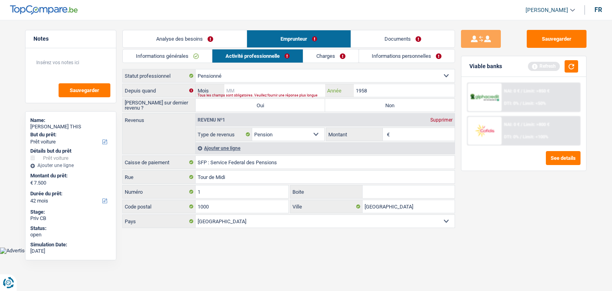
click at [402, 91] on input "1958" at bounding box center [404, 90] width 101 height 13
type input "1"
click at [570, 68] on button "button" at bounding box center [572, 66] width 14 height 12
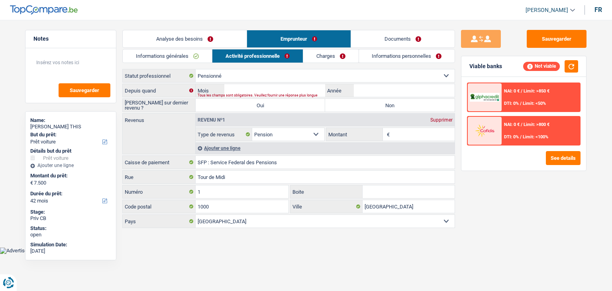
drag, startPoint x: 502, startPoint y: 66, endPoint x: 440, endPoint y: 74, distance: 63.1
click at [467, 66] on div "Viable banks Not viable" at bounding box center [524, 66] width 125 height 21
click at [403, 89] on input "Année" at bounding box center [404, 90] width 101 height 13
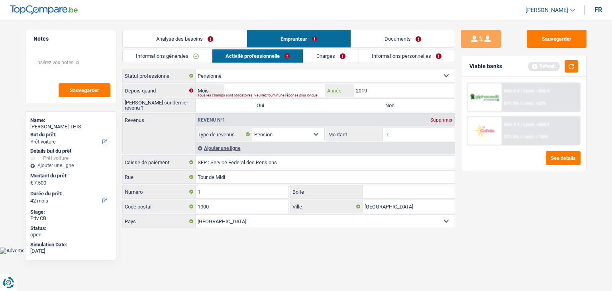
type input "2019"
click at [318, 86] on input "Mois" at bounding box center [274, 90] width 101 height 13
type input "81"
click at [573, 69] on button "button" at bounding box center [572, 66] width 14 height 12
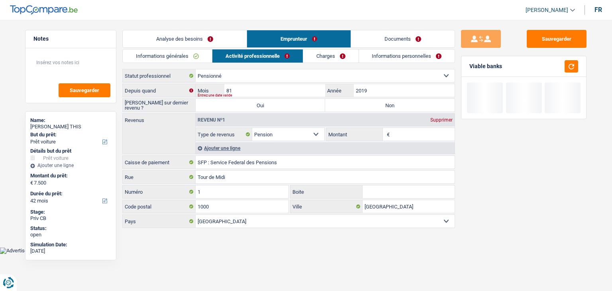
click at [421, 137] on input "Montant" at bounding box center [423, 134] width 63 height 13
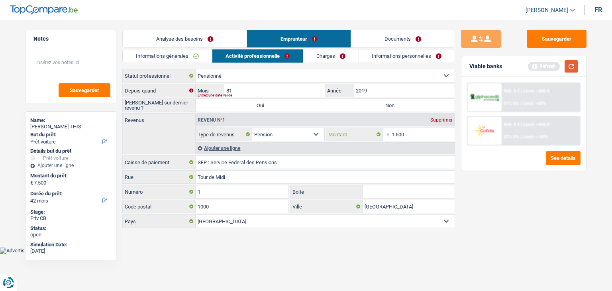
type input "1.600"
click at [571, 69] on button "button" at bounding box center [572, 66] width 14 height 12
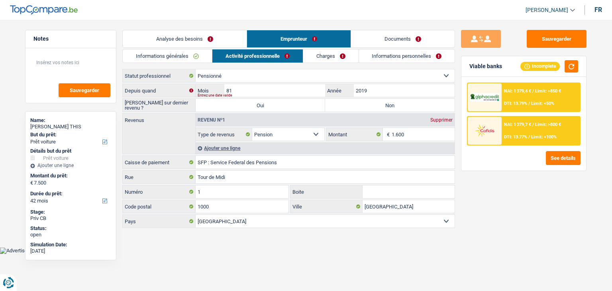
click at [356, 108] on label "Non" at bounding box center [390, 105] width 130 height 13
click at [356, 108] on input "Non" at bounding box center [390, 105] width 130 height 13
radio input "true"
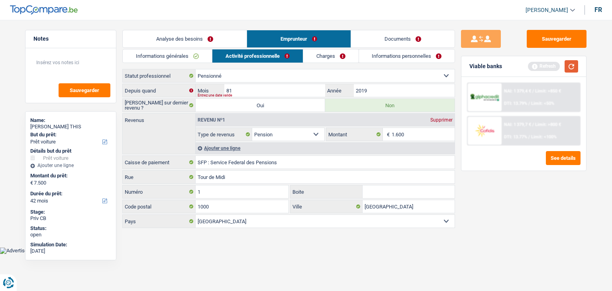
click at [571, 68] on button "button" at bounding box center [572, 66] width 14 height 12
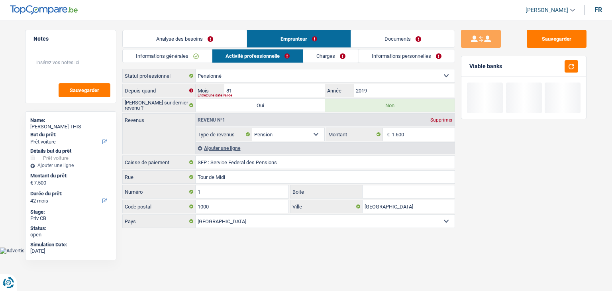
click at [322, 58] on link "Charges" at bounding box center [330, 55] width 55 height 13
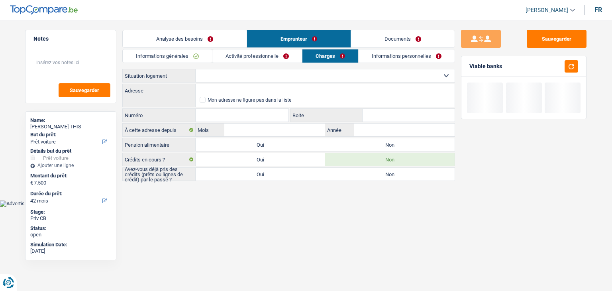
click at [234, 84] on div "Adresse Tous les champs sont obligatoires. Veuillez introduire votre adresse et…" at bounding box center [289, 90] width 332 height 13
click at [230, 79] on select "Locataire Propriétaire avec prêt hypothécaire Propriétaire sans prêt hypothécai…" at bounding box center [325, 75] width 259 height 13
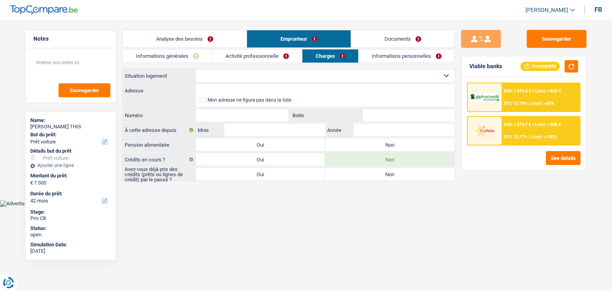
drag, startPoint x: 169, startPoint y: 77, endPoint x: 124, endPoint y: 73, distance: 44.8
click at [124, 73] on label "Situation logement" at bounding box center [159, 75] width 73 height 13
click at [231, 71] on select "Locataire Propriétaire avec prêt hypothécaire Propriétaire sans prêt hypothécai…" at bounding box center [325, 75] width 259 height 13
select select "rents"
click at [196, 69] on select "Locataire Propriétaire avec prêt hypothécaire Propriétaire sans prêt hypothécai…" at bounding box center [325, 75] width 259 height 13
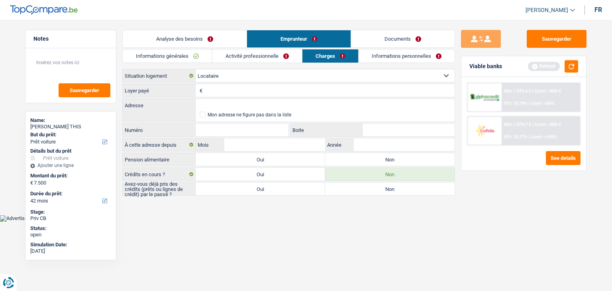
click at [225, 92] on input "Loyer payé" at bounding box center [330, 90] width 250 height 13
type input "528"
click at [576, 65] on button "button" at bounding box center [572, 66] width 14 height 12
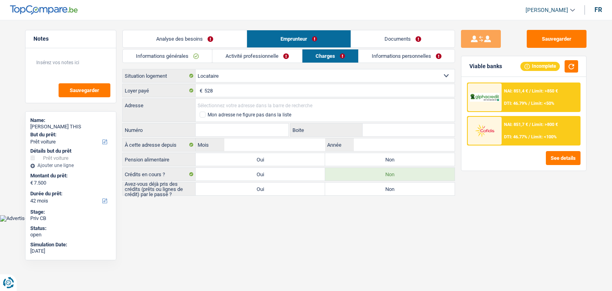
click at [217, 103] on input "Adresse" at bounding box center [325, 105] width 259 height 13
click at [236, 128] on input "Numéro" at bounding box center [242, 130] width 93 height 13
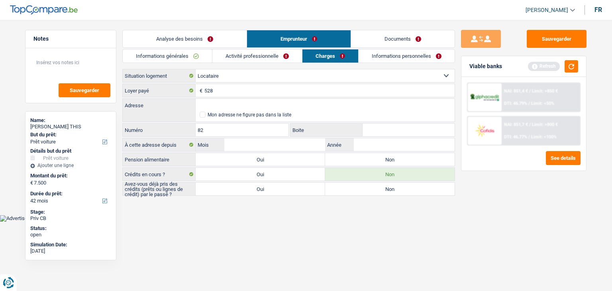
type input "82"
click at [375, 128] on input "Boite" at bounding box center [409, 130] width 92 height 13
click at [372, 129] on input "A" at bounding box center [409, 130] width 92 height 13
type input "A"
click at [286, 108] on input "Adresse" at bounding box center [325, 105] width 259 height 13
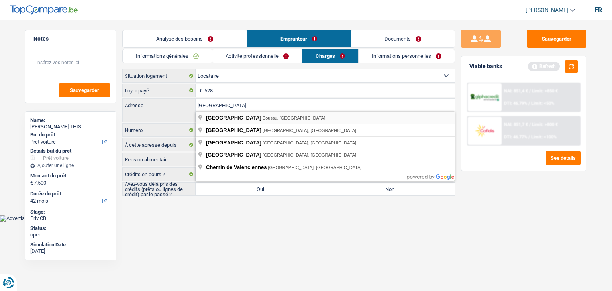
type input "Rue de Valenciennes, Boussu, Belgium"
select select "BE"
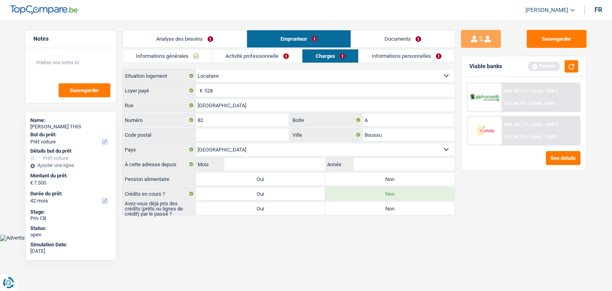
click at [217, 133] on input "Code postal" at bounding box center [242, 134] width 93 height 13
click at [375, 120] on input "A" at bounding box center [409, 120] width 92 height 13
click at [224, 120] on input "82" at bounding box center [242, 120] width 93 height 13
type input "82A"
click at [387, 119] on input "A" at bounding box center [409, 120] width 92 height 13
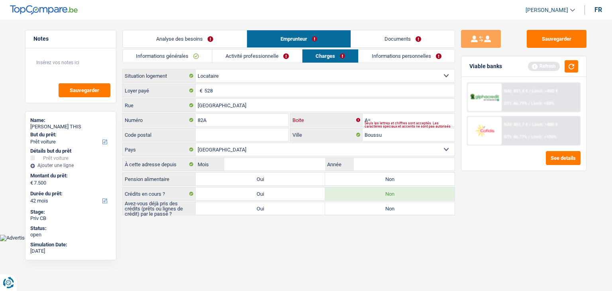
type input "A"
type input "4"
click at [584, 68] on div "Viable banks Refresh" at bounding box center [524, 66] width 125 height 21
click at [576, 67] on button "button" at bounding box center [572, 66] width 14 height 12
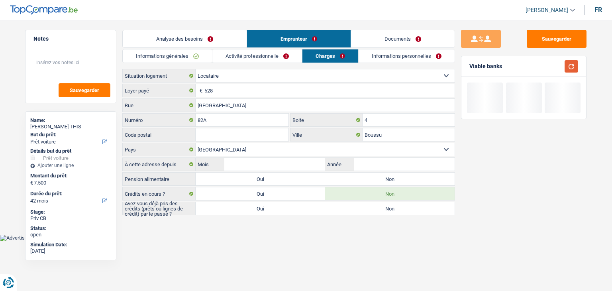
click at [576, 67] on button "button" at bounding box center [572, 66] width 14 height 12
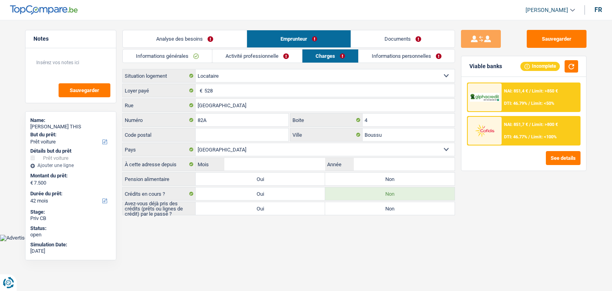
click at [275, 137] on input "Code postal" at bounding box center [242, 134] width 93 height 13
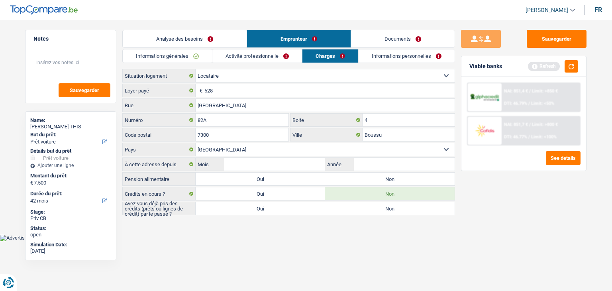
type input "7300"
click at [283, 234] on body "Vous avez le contrôle de vos données Nous utilisons des cookies, tout comme nos…" at bounding box center [306, 126] width 612 height 229
click at [578, 60] on div "Refresh" at bounding box center [553, 66] width 50 height 12
click at [250, 167] on input "Mois" at bounding box center [274, 164] width 101 height 13
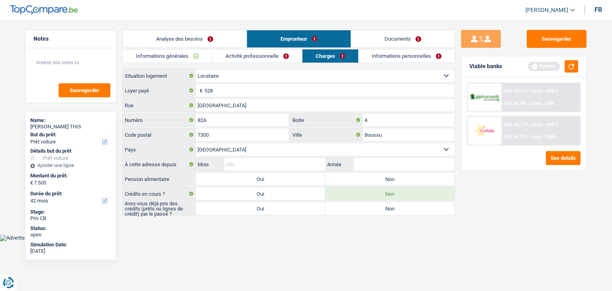
click at [213, 241] on html "Vous avez le contrôle de vos données Nous utilisons des cookies, tout comme nos…" at bounding box center [306, 120] width 612 height 241
click at [417, 161] on input "Année" at bounding box center [404, 164] width 101 height 13
type input "2022"
click at [298, 167] on input "Mois" at bounding box center [274, 164] width 101 height 13
type input "03"
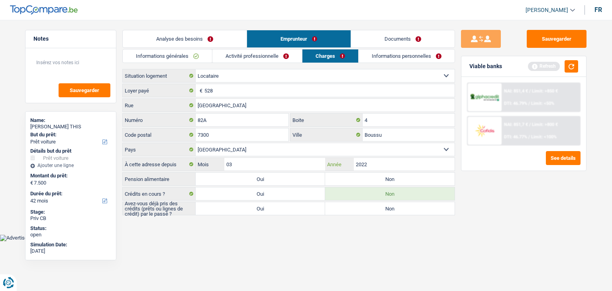
type input "2022"
click at [298, 167] on input "03" at bounding box center [274, 164] width 101 height 13
type input "06"
click at [572, 69] on button "button" at bounding box center [572, 66] width 14 height 12
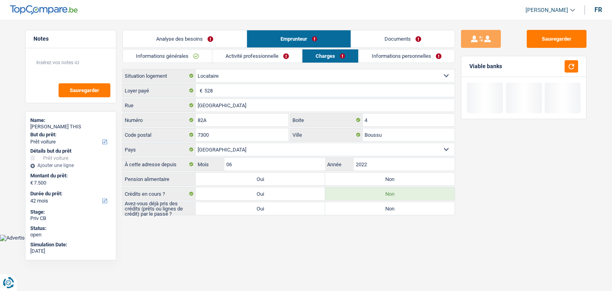
drag, startPoint x: 501, startPoint y: 65, endPoint x: 470, endPoint y: 64, distance: 31.1
click at [470, 64] on div "Viable banks" at bounding box center [486, 66] width 33 height 7
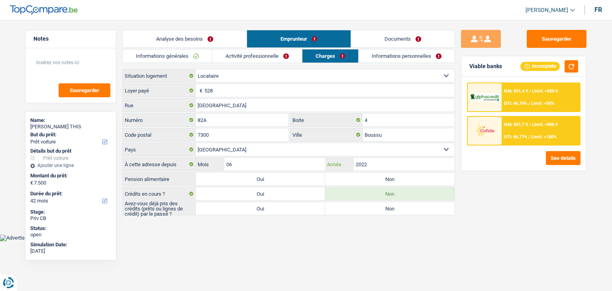
click at [377, 166] on input "2022" at bounding box center [404, 164] width 101 height 13
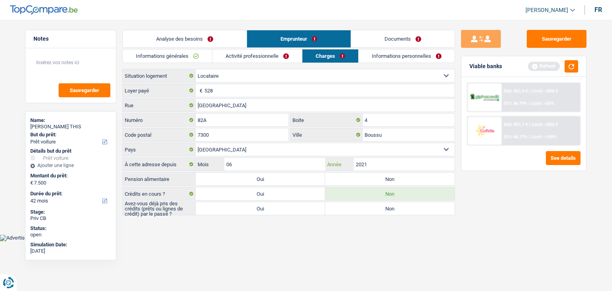
type input "2021"
click at [295, 160] on input "06" at bounding box center [274, 164] width 101 height 13
type input "08"
click at [572, 62] on button "button" at bounding box center [572, 66] width 14 height 12
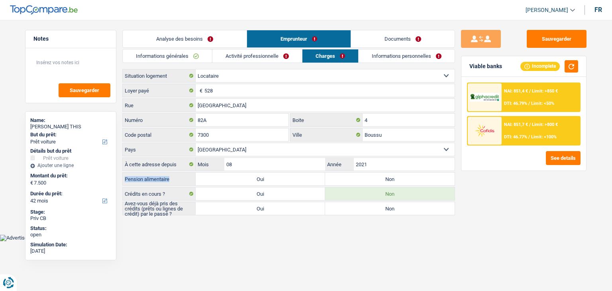
drag, startPoint x: 171, startPoint y: 180, endPoint x: 124, endPoint y: 177, distance: 46.8
click at [124, 177] on label "Pension alimentaire" at bounding box center [159, 179] width 73 height 13
click at [362, 177] on label "Non" at bounding box center [390, 179] width 130 height 13
click at [362, 177] on input "Non" at bounding box center [390, 179] width 130 height 13
radio input "true"
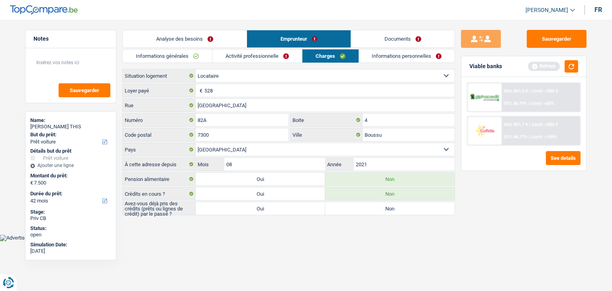
click at [302, 220] on main "Notes Sauvegarder Name: JEAN MARC THIS But du prêt: Confort maison: meubles, te…" at bounding box center [306, 123] width 612 height 222
click at [573, 66] on button "button" at bounding box center [572, 66] width 14 height 12
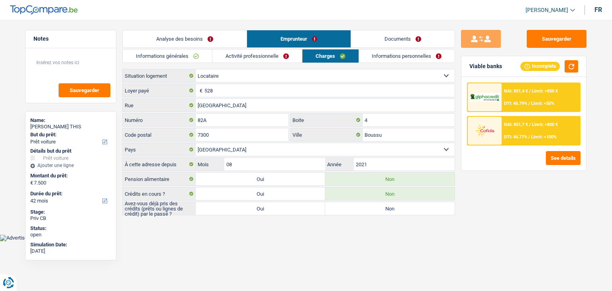
drag, startPoint x: 507, startPoint y: 67, endPoint x: 470, endPoint y: 68, distance: 37.1
click at [470, 68] on div "Viable banks Incomplete" at bounding box center [524, 66] width 125 height 21
click at [470, 68] on div "Viable banks" at bounding box center [486, 66] width 33 height 7
drag, startPoint x: 478, startPoint y: 66, endPoint x: 507, endPoint y: 69, distance: 29.3
click at [507, 69] on div "Viable banks Incomplete" at bounding box center [524, 66] width 125 height 21
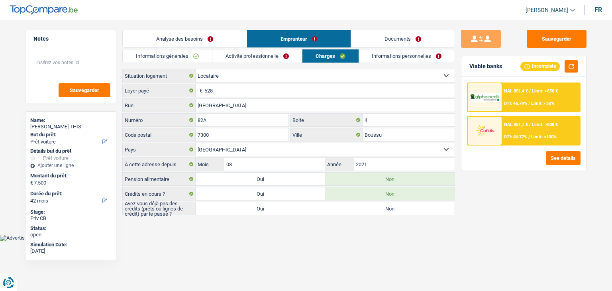
click at [507, 69] on div "Viable banks Incomplete" at bounding box center [524, 66] width 125 height 21
click at [253, 207] on label "Oui" at bounding box center [261, 208] width 130 height 13
click at [253, 207] on input "Oui" at bounding box center [261, 208] width 130 height 13
radio input "true"
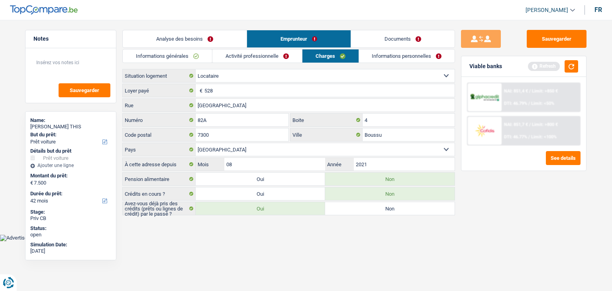
click at [367, 58] on link "Informations personnelles" at bounding box center [407, 55] width 96 height 13
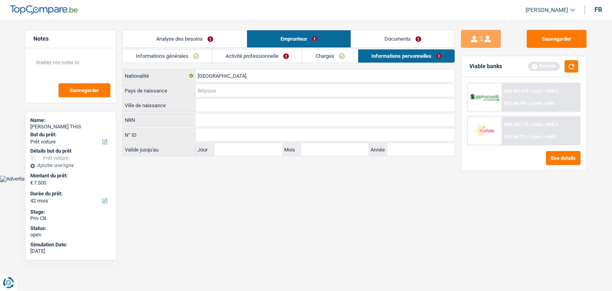
click at [215, 89] on input "Pays de naissance" at bounding box center [325, 90] width 259 height 13
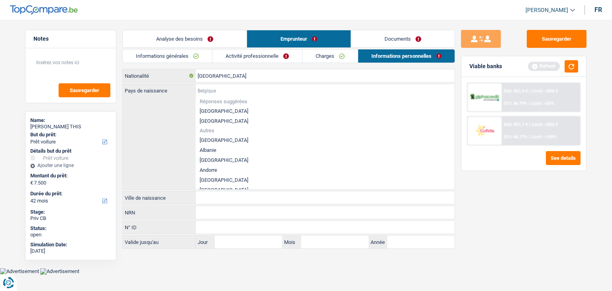
type input "b"
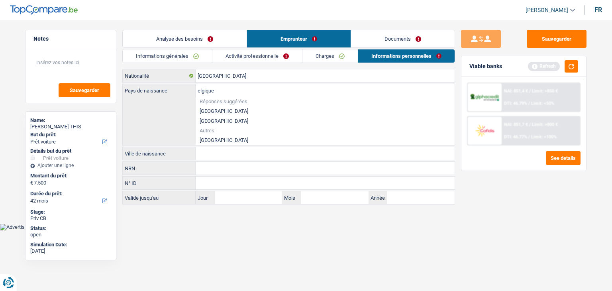
click at [212, 110] on li "[GEOGRAPHIC_DATA]" at bounding box center [325, 111] width 259 height 10
type input "[GEOGRAPHIC_DATA]"
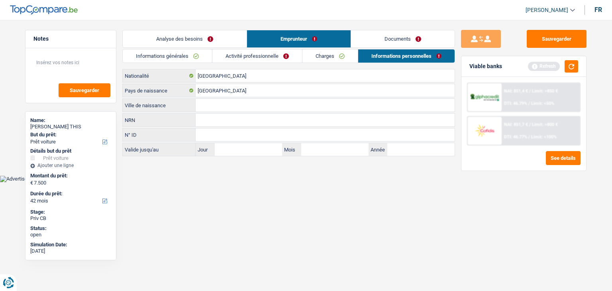
click at [215, 108] on input "Ville de naissance" at bounding box center [325, 105] width 259 height 13
click at [568, 65] on button "button" at bounding box center [572, 66] width 14 height 12
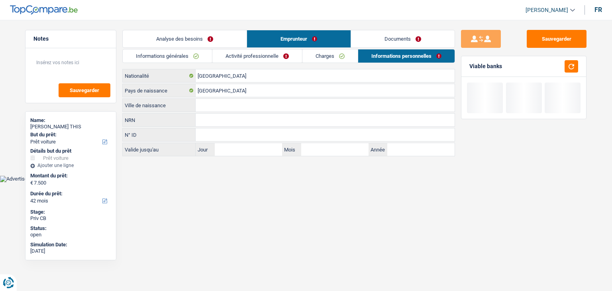
click at [208, 104] on input "Ville de naissance" at bounding box center [325, 105] width 259 height 13
type input "w"
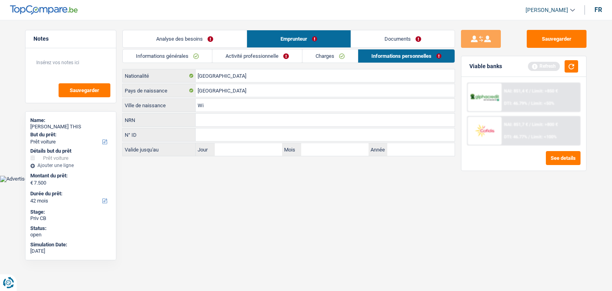
type input "W"
type input "O"
type input "ouy"
click at [199, 182] on html "Vous avez le contrôle de vos données Nous utilisons des cookies, tout comme nos…" at bounding box center [306, 91] width 612 height 182
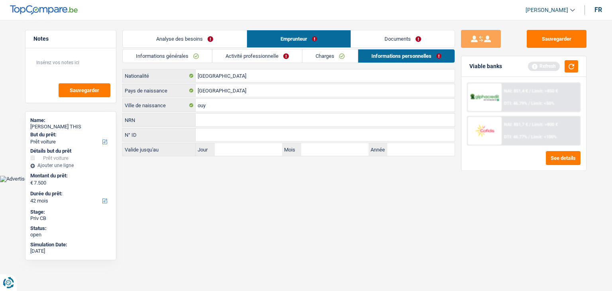
click at [580, 61] on div "Viable banks Refresh" at bounding box center [524, 66] width 125 height 21
click at [574, 67] on button "button" at bounding box center [572, 66] width 14 height 12
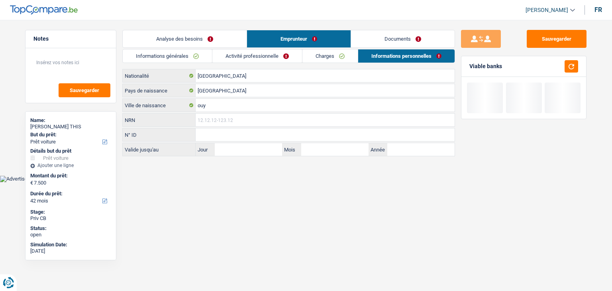
click at [210, 116] on input "NRN" at bounding box center [325, 120] width 259 height 13
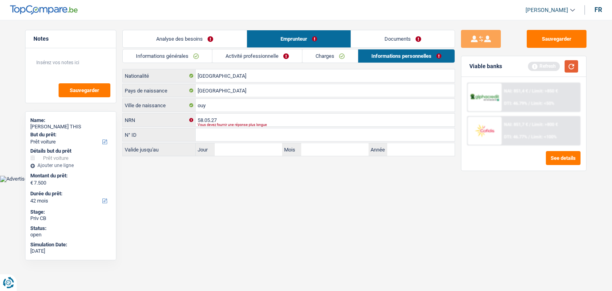
click at [575, 72] on button "button" at bounding box center [572, 66] width 14 height 12
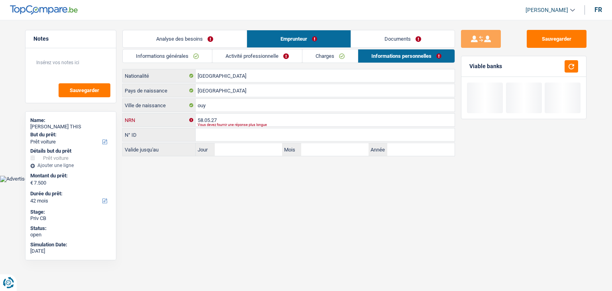
click at [233, 119] on input "58.05.27" at bounding box center [325, 120] width 259 height 13
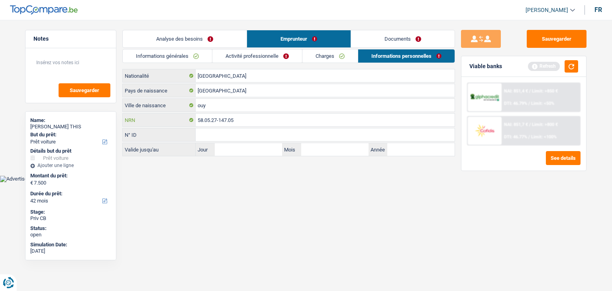
type input "58.05.27-147.05"
click at [293, 182] on html "Vous avez le contrôle de vos données Nous utilisons des cookies, tout comme nos…" at bounding box center [306, 91] width 612 height 182
click at [574, 65] on button "button" at bounding box center [572, 66] width 14 height 12
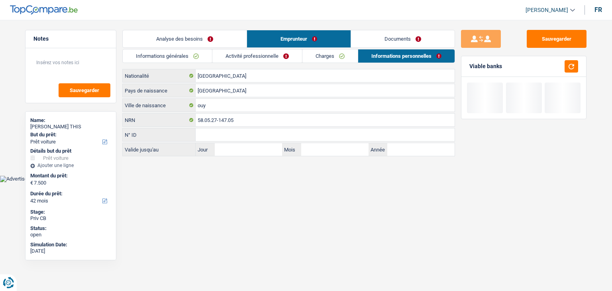
click at [418, 42] on link "Documents" at bounding box center [403, 38] width 104 height 17
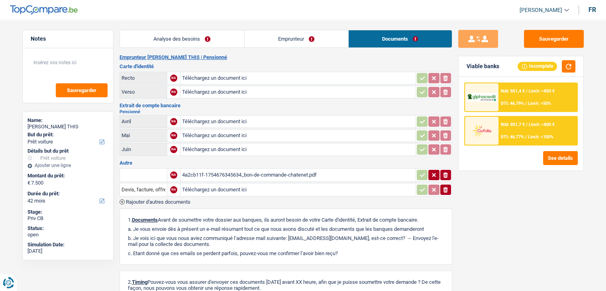
click at [254, 40] on link "Emprunteur" at bounding box center [297, 38] width 104 height 17
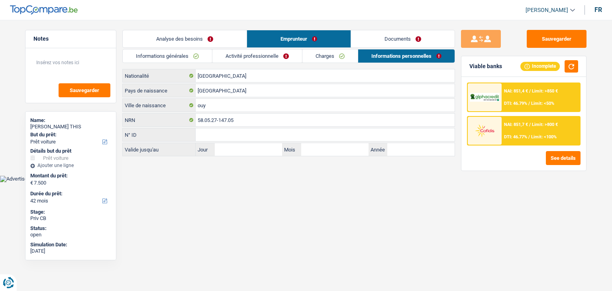
click at [174, 43] on link "Analyse des besoins" at bounding box center [185, 38] width 124 height 17
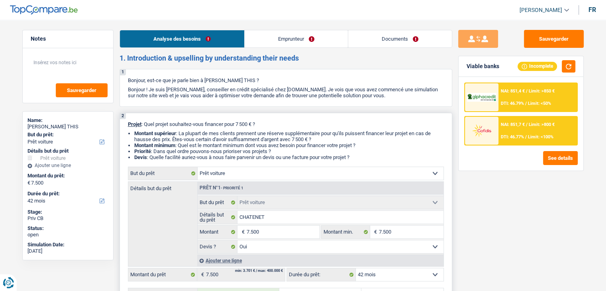
drag, startPoint x: 356, startPoint y: 157, endPoint x: 130, endPoint y: 119, distance: 228.4
click at [130, 119] on div "2 Projet : Quel projet souhaitez-vous financer pour 7 500 € ? Montant supérieur…" at bounding box center [286, 268] width 333 height 310
click at [284, 116] on div "2 Projet : Quel projet souhaitez-vous financer pour 7 500 € ? Montant supérieur…" at bounding box center [286, 268] width 333 height 310
drag, startPoint x: 359, startPoint y: 155, endPoint x: 120, endPoint y: 120, distance: 241.8
click at [120, 120] on div "2 Projet : Quel projet souhaitez-vous financer pour 7 500 € ? Montant supérieur…" at bounding box center [286, 268] width 333 height 310
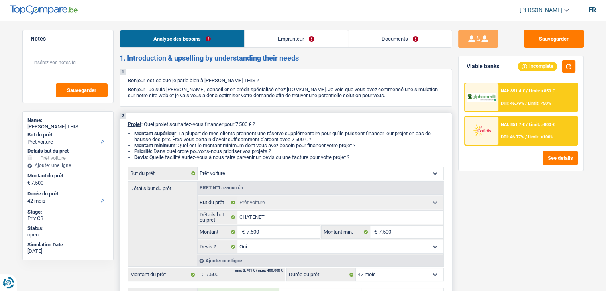
click at [260, 113] on div "2 Projet : Quel projet souhaitez-vous financer pour 7 500 € ? Montant supérieur…" at bounding box center [286, 268] width 333 height 310
click at [280, 43] on link "Emprunteur" at bounding box center [296, 38] width 103 height 17
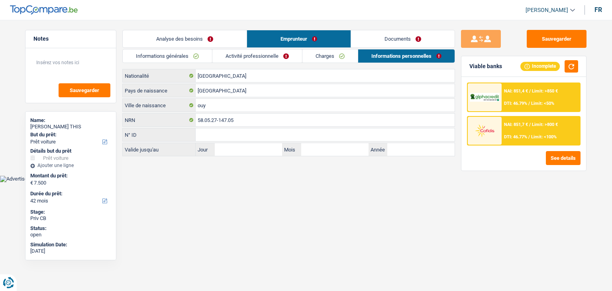
click at [372, 43] on link "Documents" at bounding box center [403, 38] width 104 height 17
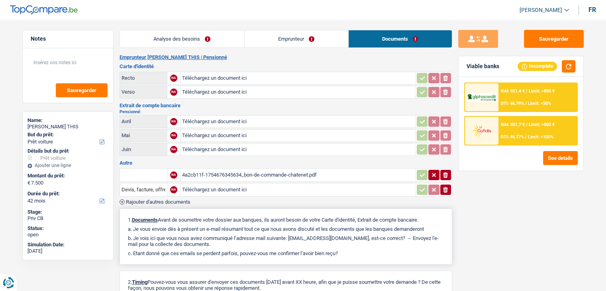
drag, startPoint x: 269, startPoint y: 187, endPoint x: 349, endPoint y: 240, distance: 95.8
click at [318, 225] on div "Emprunteur JEAN MARC THIS | Pensionné Carte d'identité Recto NA Téléchargez un …" at bounding box center [286, 204] width 333 height 300
drag, startPoint x: 346, startPoint y: 251, endPoint x: 155, endPoint y: 212, distance: 194.8
click at [155, 212] on div "1. Documents Avant de soumettre votre dossier aux banques, ils auront besoin de…" at bounding box center [286, 236] width 333 height 56
click at [218, 231] on div "1. Documents Avant de soumettre votre dossier aux banques, ils auront besoin de…" at bounding box center [286, 236] width 333 height 56
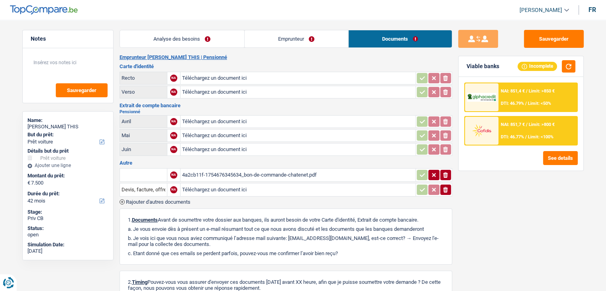
click at [277, 34] on link "Emprunteur" at bounding box center [297, 38] width 104 height 17
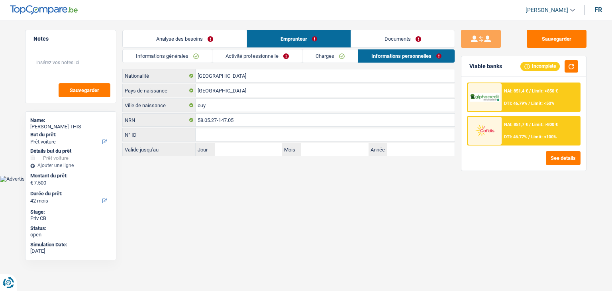
click at [258, 50] on link "Activité professionnelle" at bounding box center [257, 55] width 90 height 13
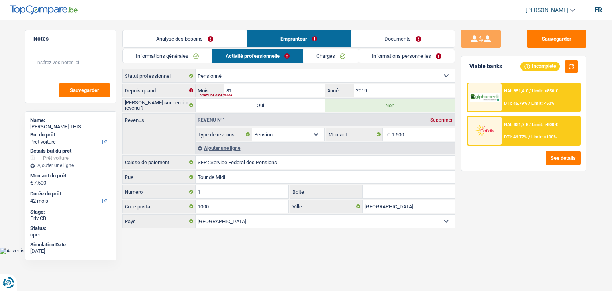
click at [188, 58] on link "Informations générales" at bounding box center [167, 55] width 89 height 13
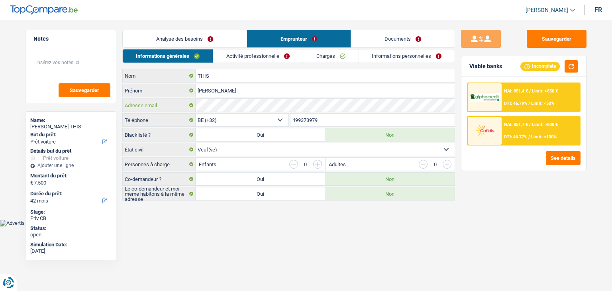
click at [181, 94] on div "THIS Nom JEAN MARC Prénom Adresse email BE (+32) LU (+352) Sélectionner une opt…" at bounding box center [288, 135] width 333 height 132
click at [244, 226] on html "Vous avez le contrôle de vos données Nous utilisons des cookies, tout comme nos…" at bounding box center [306, 113] width 612 height 226
click at [386, 63] on link "Informations personnelles" at bounding box center [407, 55] width 96 height 13
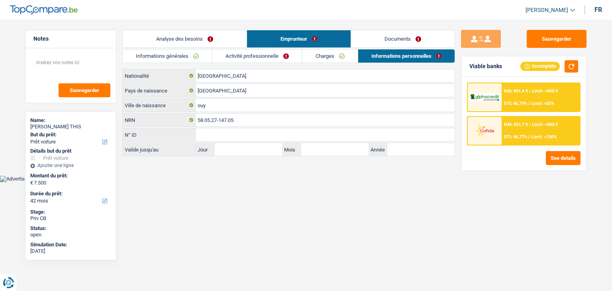
click at [382, 41] on link "Documents" at bounding box center [403, 38] width 104 height 17
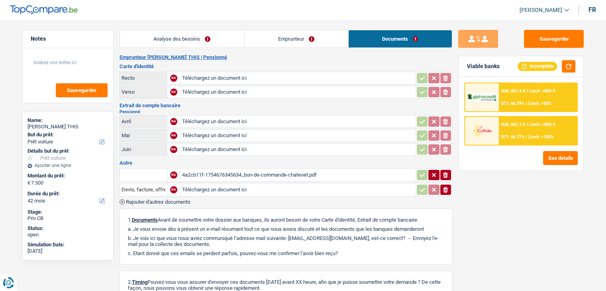
click at [193, 43] on link "Analyse des besoins" at bounding box center [182, 38] width 124 height 17
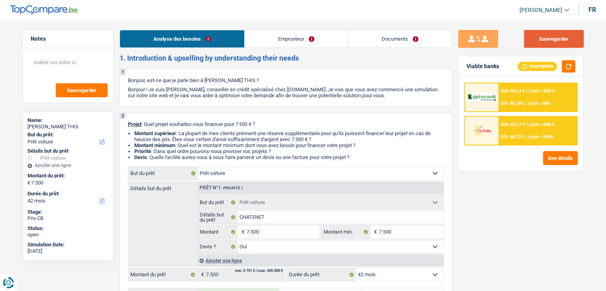
click at [545, 38] on button "Sauvegarder" at bounding box center [554, 39] width 60 height 18
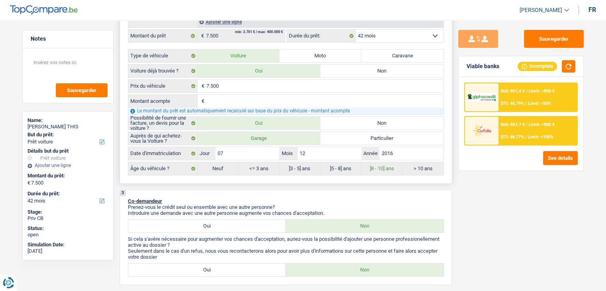
scroll to position [239, 0]
click at [258, 98] on input "Montant acompte" at bounding box center [325, 100] width 237 height 13
type input "0"
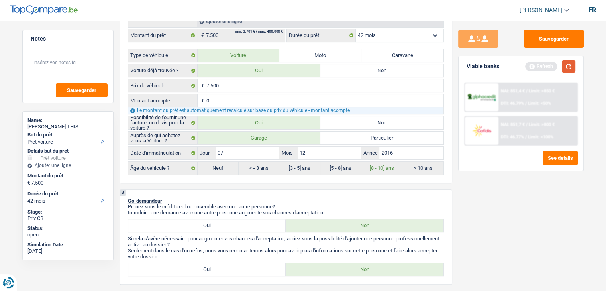
type input "0"
click at [563, 68] on button "button" at bounding box center [569, 66] width 14 height 12
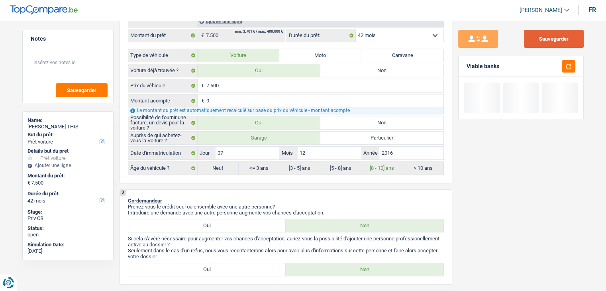
click at [561, 42] on button "Sauvegarder" at bounding box center [554, 39] width 60 height 18
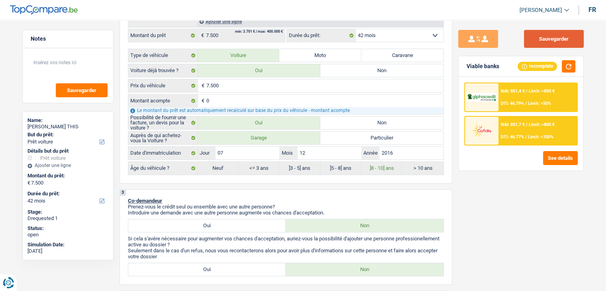
click at [529, 37] on button "Sauvegarder" at bounding box center [554, 39] width 60 height 18
click at [539, 41] on button "Sauvegarder" at bounding box center [554, 39] width 60 height 18
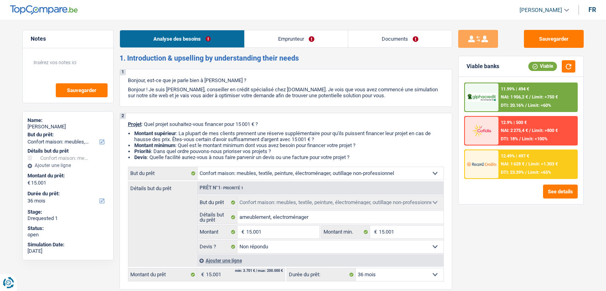
select select "household"
select select "36"
select select "household"
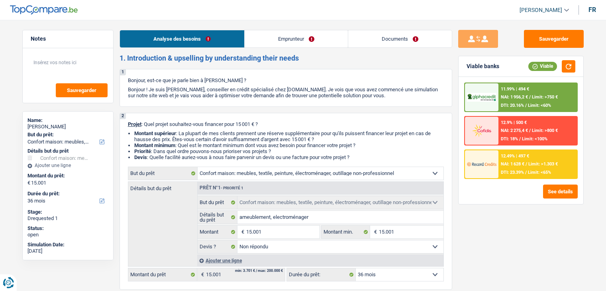
select select "not_answered"
select select "36"
select select "mutuality"
select select "familyAllowances"
select select "mutualityIndemnity"
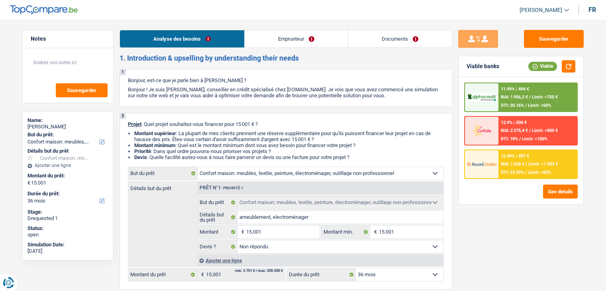
select select "ownerWithoutMortgage"
select select "household"
select select "not_answered"
select select "36"
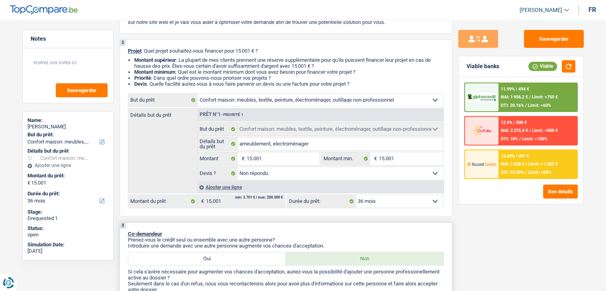
scroll to position [159, 0]
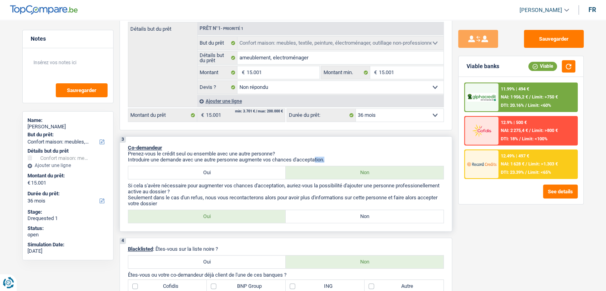
drag, startPoint x: 334, startPoint y: 158, endPoint x: 317, endPoint y: 157, distance: 17.2
click at [317, 157] on p "Introduire une demande avec une autre personne augmente vos chances d'acceptati…" at bounding box center [286, 160] width 316 height 6
click at [303, 151] on p "Prenez-vous le crédit seul ou ensemble avec une autre personne?" at bounding box center [286, 154] width 316 height 6
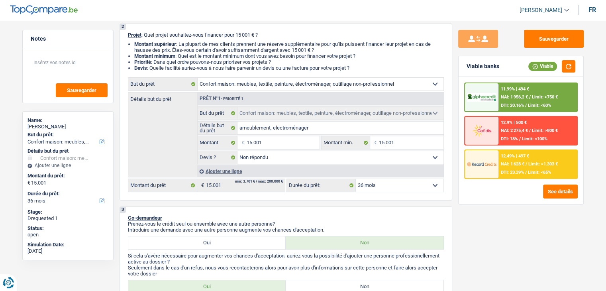
scroll to position [0, 0]
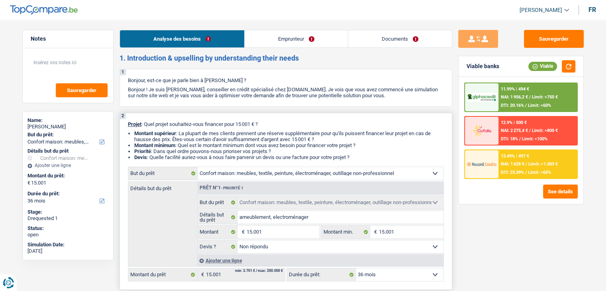
drag, startPoint x: 360, startPoint y: 156, endPoint x: 123, endPoint y: 122, distance: 240.1
click at [123, 122] on div "2 Projet : Quel projet souhaitez-vous financer pour 15 001 € ? Montant supérieu…" at bounding box center [286, 201] width 333 height 177
click at [124, 128] on div "2 Projet : Quel projet souhaitez-vous financer pour 15 001 € ? Montant supérieu…" at bounding box center [286, 201] width 333 height 177
drag, startPoint x: 175, startPoint y: 126, endPoint x: 381, endPoint y: 156, distance: 208.7
click at [381, 156] on div "2 Projet : Quel projet souhaitez-vous financer pour 15 001 € ? Montant supérieu…" at bounding box center [286, 201] width 333 height 177
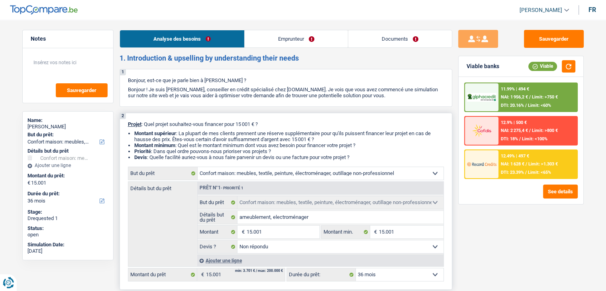
click at [381, 156] on li "Devis : Quelle facilité auriez-vous à nous faire parvenir un devis ou une factu…" at bounding box center [289, 157] width 310 height 6
drag, startPoint x: 368, startPoint y: 160, endPoint x: 122, endPoint y: 122, distance: 249.7
click at [122, 122] on div "2 Projet : Quel projet souhaitez-vous financer pour 15 001 € ? Montant supérieu…" at bounding box center [286, 201] width 333 height 177
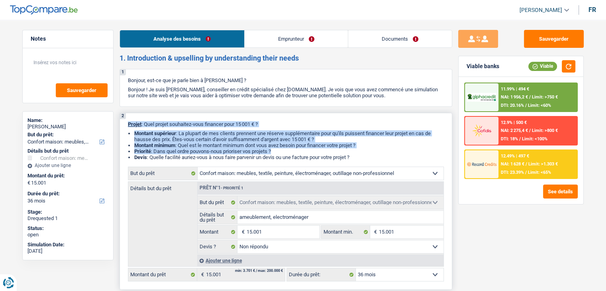
drag, startPoint x: 122, startPoint y: 122, endPoint x: 390, endPoint y: 153, distance: 270.1
click at [390, 153] on div "2 Projet : Quel projet souhaitez-vous financer pour 15 001 € ? Montant supérieu…" at bounding box center [286, 201] width 333 height 177
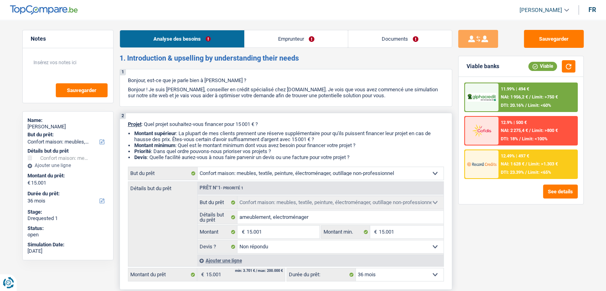
click at [382, 157] on li "Devis : Quelle facilité auriez-vous à nous faire parvenir un devis ou une factu…" at bounding box center [289, 157] width 310 height 6
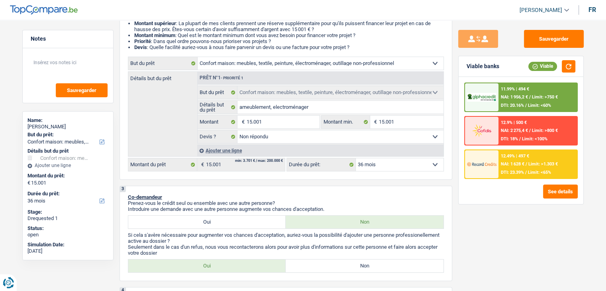
scroll to position [120, 0]
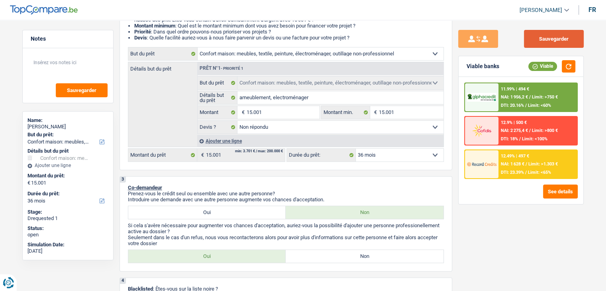
click at [555, 41] on button "Sauvegarder" at bounding box center [554, 39] width 60 height 18
click at [351, 36] on li "Devis : Quelle facilité auriez-vous à nous faire parvenir un devis ou une factu…" at bounding box center [289, 38] width 310 height 6
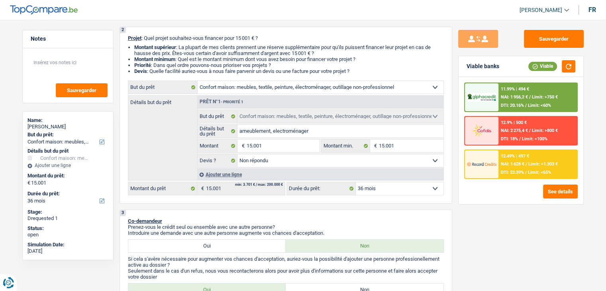
scroll to position [0, 0]
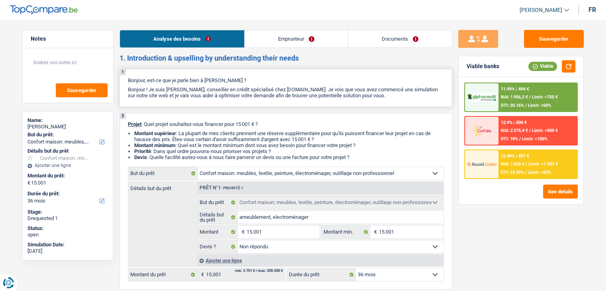
drag, startPoint x: 357, startPoint y: 37, endPoint x: 126, endPoint y: 76, distance: 234.8
click at [133, 72] on div "1 Bonjour, est-ce que je parle bien à [PERSON_NAME] ? Bonjour ! Je suis [PERSON…" at bounding box center [286, 88] width 333 height 38
drag, startPoint x: 121, startPoint y: 57, endPoint x: 370, endPoint y: 158, distance: 269.3
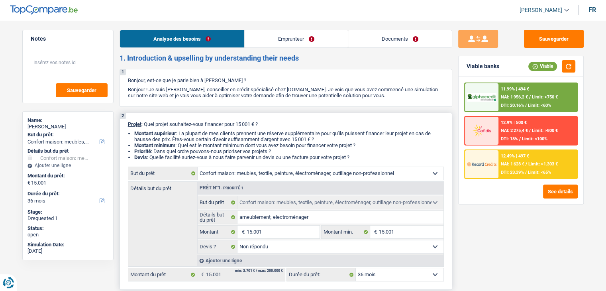
click at [370, 158] on li "Devis : Quelle facilité auriez-vous à nous faire parvenir un devis ou une factu…" at bounding box center [289, 157] width 310 height 6
drag, startPoint x: 360, startPoint y: 157, endPoint x: 122, endPoint y: 118, distance: 241.9
click at [122, 118] on div "2 Projet : Quel projet souhaitez-vous financer pour 15 001 € ? Montant supérieu…" at bounding box center [286, 201] width 333 height 177
click at [130, 85] on div "1 Bonjour, est-ce que je parle bien à [PERSON_NAME] ? Bonjour ! Je suis [PERSON…" at bounding box center [286, 88] width 333 height 38
click at [571, 36] on button "Sauvegarder" at bounding box center [554, 39] width 60 height 18
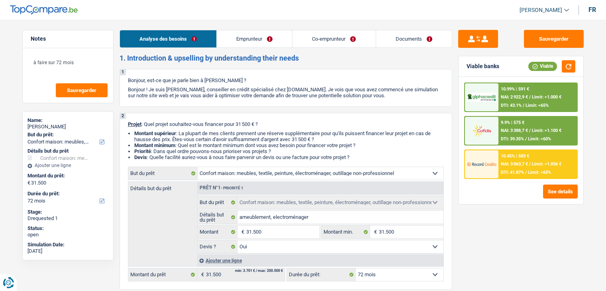
select select "household"
select select "72"
select select "32"
select select "married"
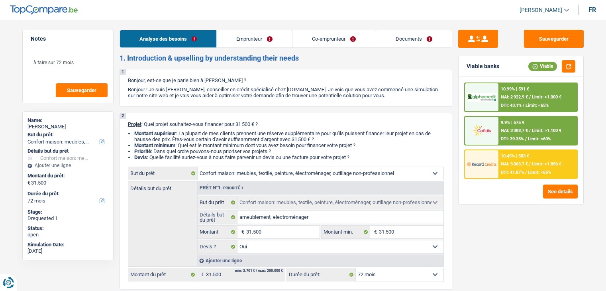
click at [270, 41] on link "Emprunteur" at bounding box center [254, 38] width 75 height 17
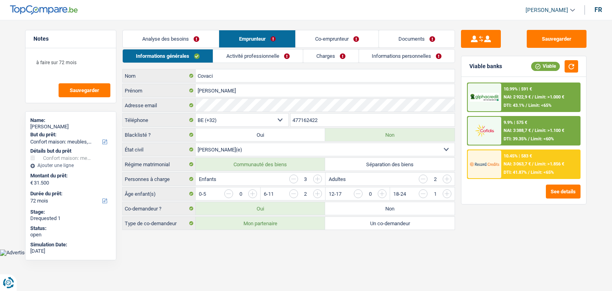
click at [268, 52] on link "Activité professionnelle" at bounding box center [258, 55] width 90 height 13
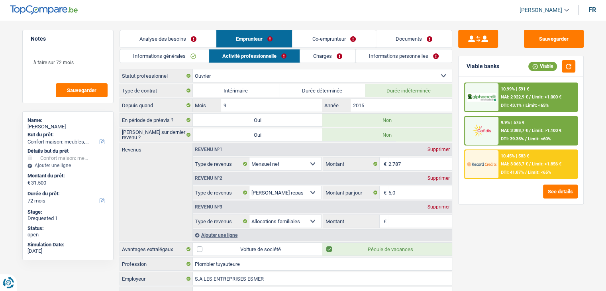
click at [348, 31] on link "Co-emprunteur" at bounding box center [334, 38] width 83 height 17
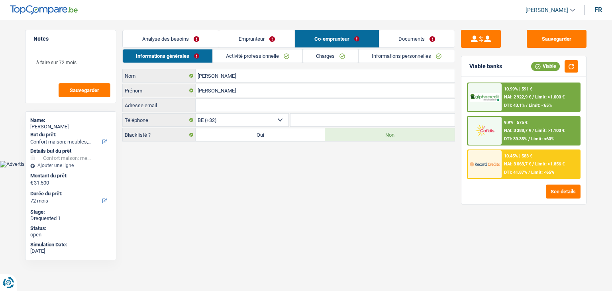
click at [414, 45] on link "Documents" at bounding box center [418, 38] width 76 height 17
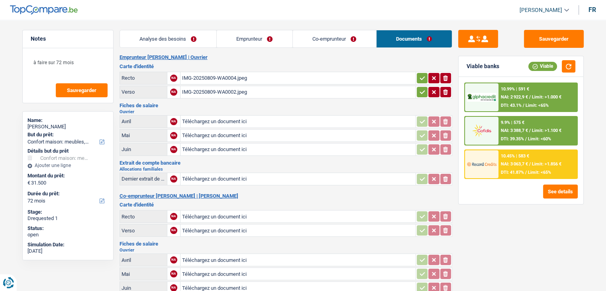
click at [226, 79] on div "IMG-20250809-WA0004.jpeg" at bounding box center [298, 78] width 232 height 12
click at [234, 92] on div "IMG-20250809-WA0002.jpeg" at bounding box center [298, 92] width 232 height 12
click at [341, 34] on link "Co-emprunteur" at bounding box center [334, 38] width 83 height 17
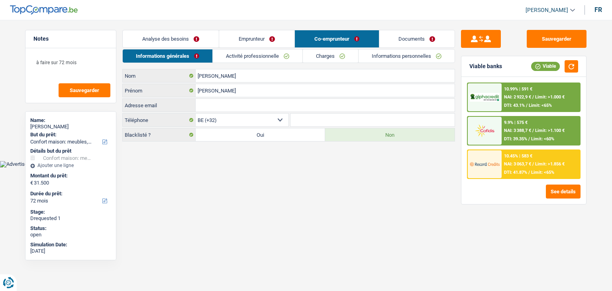
click at [268, 36] on link "Emprunteur" at bounding box center [256, 38] width 75 height 17
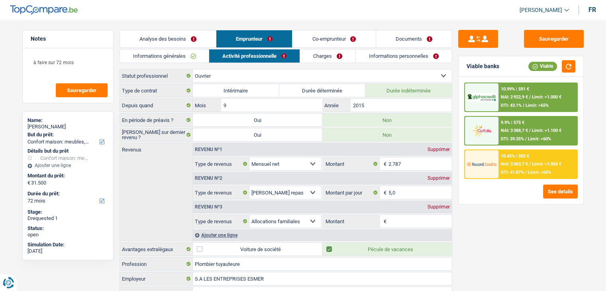
click at [182, 55] on link "Informations générales" at bounding box center [164, 55] width 89 height 13
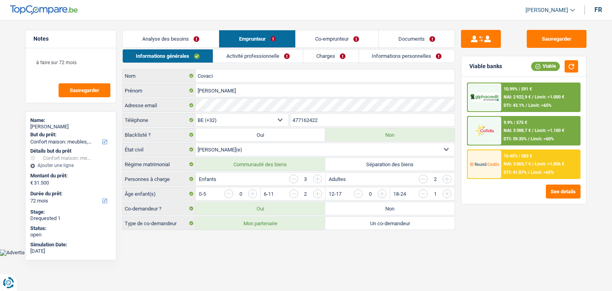
click at [303, 41] on link "Co-emprunteur" at bounding box center [337, 38] width 83 height 17
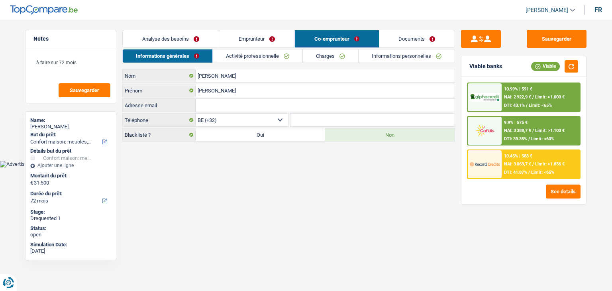
click at [399, 62] on link "Informations personnelles" at bounding box center [407, 55] width 96 height 13
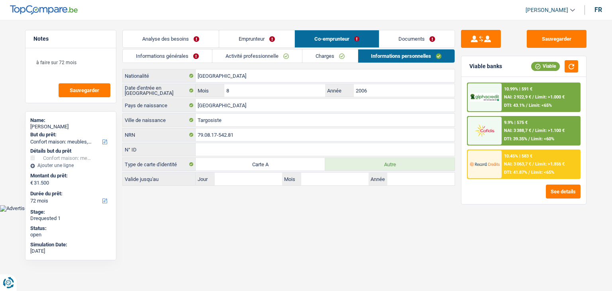
click at [274, 39] on link "Emprunteur" at bounding box center [256, 38] width 75 height 17
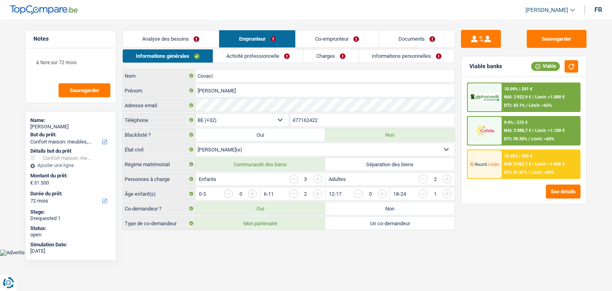
click at [394, 58] on link "Informations personnelles" at bounding box center [407, 55] width 96 height 13
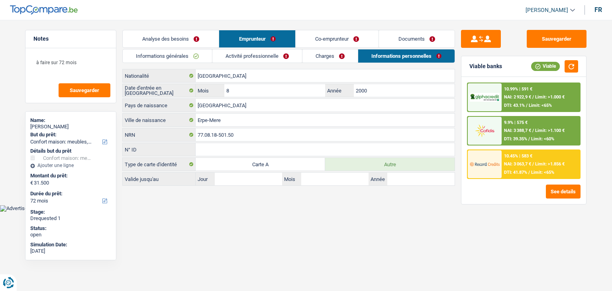
click at [205, 44] on link "Analyse des besoins" at bounding box center [171, 38] width 96 height 17
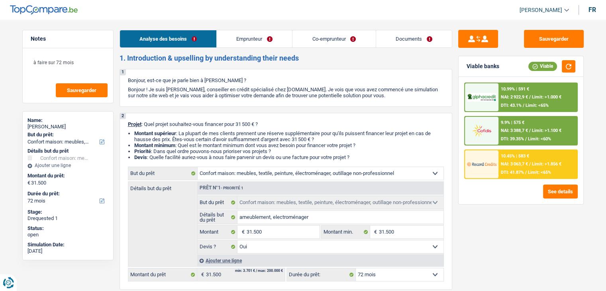
click at [249, 40] on link "Emprunteur" at bounding box center [254, 38] width 75 height 17
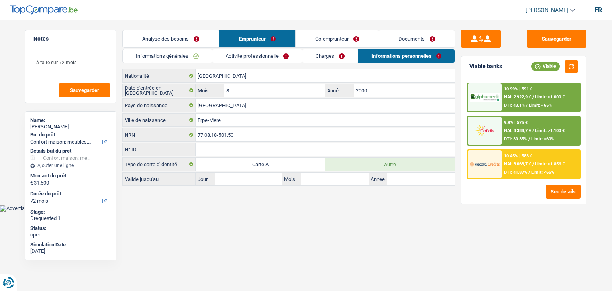
click at [193, 59] on link "Informations générales" at bounding box center [167, 55] width 89 height 13
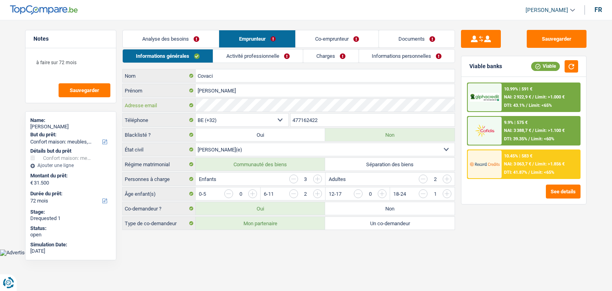
click at [192, 104] on div "Adresse email" at bounding box center [289, 105] width 332 height 13
drag, startPoint x: 503, startPoint y: 37, endPoint x: 508, endPoint y: 39, distance: 5.6
click at [505, 38] on div "Sauvegarder" at bounding box center [524, 39] width 126 height 18
click at [543, 38] on button "Sauvegarder" at bounding box center [557, 39] width 60 height 18
click at [325, 39] on link "Co-emprunteur" at bounding box center [337, 38] width 83 height 17
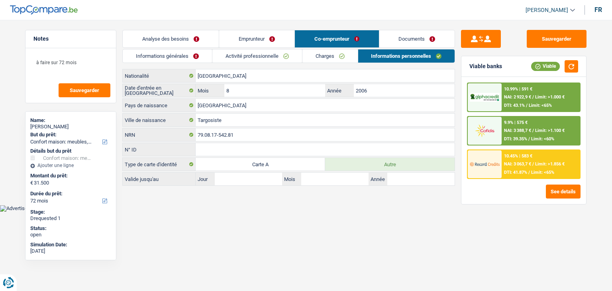
click at [271, 37] on link "Emprunteur" at bounding box center [256, 38] width 75 height 17
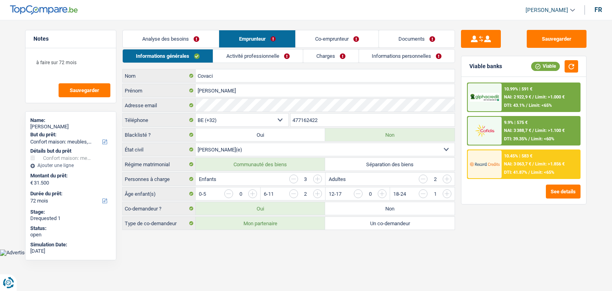
click at [484, 52] on div "Sauvegarder Viable banks Viable 10.99% | 591 € NAI: 2 922,9 € / Limit: >1.000 €…" at bounding box center [524, 153] width 138 height 246
click at [549, 40] on button "Sauvegarder" at bounding box center [557, 39] width 60 height 18
click at [229, 11] on header "Yanis Duboc Se déconnecter fr" at bounding box center [306, 10] width 612 height 20
click at [208, 27] on main "Notes à faire sur 72 mois Sauvegarder Name: Adrian Covaci But du prêt: Confort …" at bounding box center [306, 130] width 612 height 237
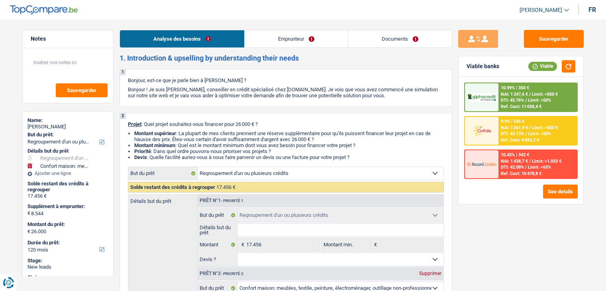
select select "refinancing"
select select "household"
select select "120"
select select "refinancing"
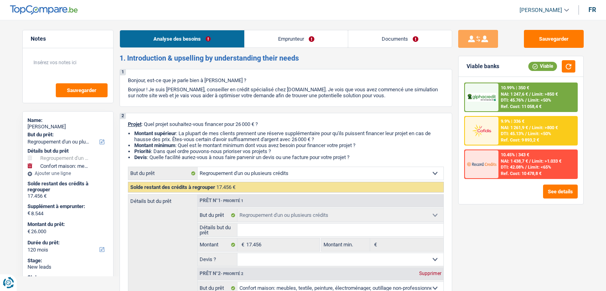
select select "refinancing"
select select "household"
select select "120"
select select "worker"
select select "netSalary"
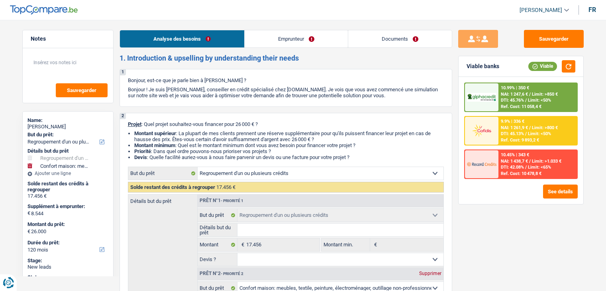
select select "rents"
select select "personalLoan"
select select "homeFurnishingOrRelocation"
select select "84"
select select "refinancing"
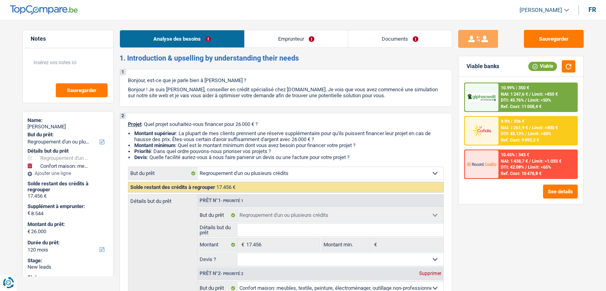
select select "refinancing"
select select "household"
select select "120"
select select "worker"
select select "netSalary"
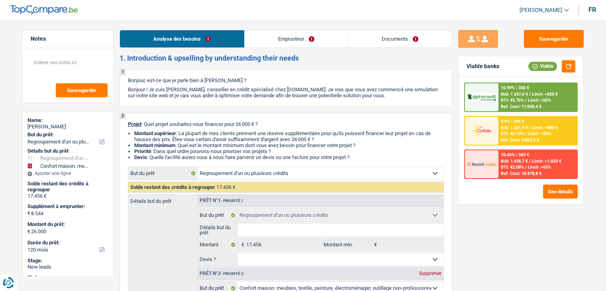
select select "BE"
select select "industry"
click at [257, 44] on link "Emprunteur" at bounding box center [296, 38] width 103 height 17
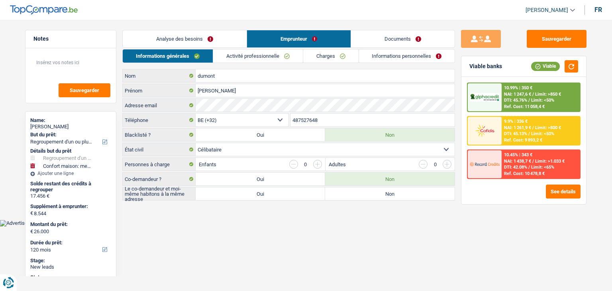
click at [251, 51] on link "Activité professionnelle" at bounding box center [258, 55] width 90 height 13
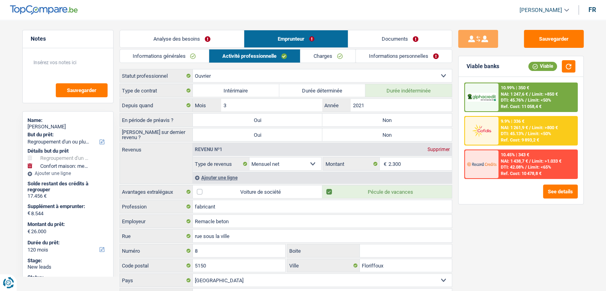
click at [339, 57] on link "Charges" at bounding box center [328, 55] width 55 height 13
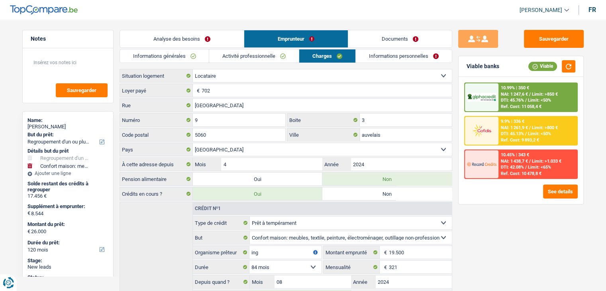
click at [376, 57] on link "Informations personnelles" at bounding box center [404, 55] width 96 height 13
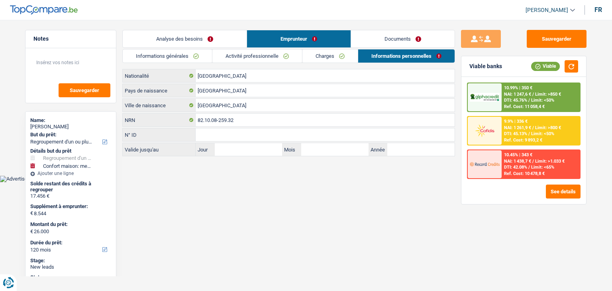
click at [380, 39] on link "Documents" at bounding box center [403, 38] width 104 height 17
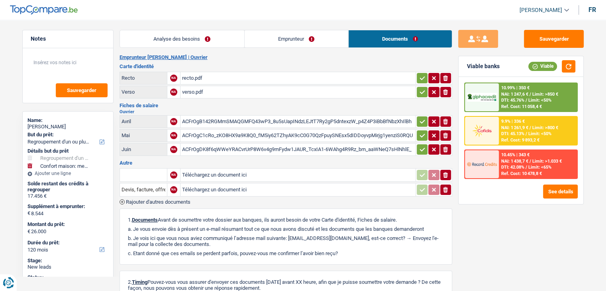
click at [183, 79] on div "recto.pdf" at bounding box center [298, 78] width 232 height 12
click at [188, 86] on div "verso.pdf" at bounding box center [298, 92] width 232 height 12
click at [187, 92] on div "verso.pdf" at bounding box center [298, 92] width 232 height 12
click at [202, 74] on div "recto.pdf" at bounding box center [298, 78] width 232 height 12
click at [235, 119] on div "ACFrOgB142RGMmSMAQGMFQ43wP3_8u5sUapINdzLEJtT7Ry2gP5dntexzW_p4Z4P3iBbBfNbzXhIlBh…" at bounding box center [298, 122] width 232 height 12
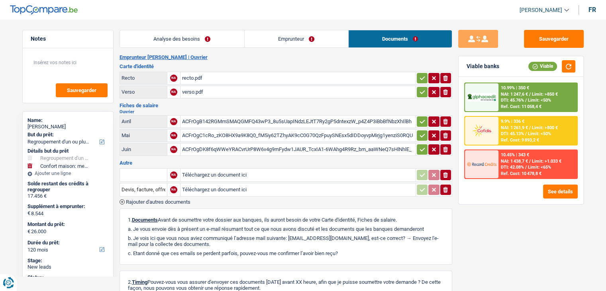
click at [283, 130] on div "ACFrOgC1cRo_zKO8HX9a9K8Q0_fM5iy62TZhyAK9cC0G70QzFpuySNEsx5dIDDoyvpMirjg1yenziS0…" at bounding box center [298, 136] width 232 height 12
click at [197, 148] on div "ACFrOgDK8f6qWWeYRACvrUrP8W6v4g9mFydw1JAUR_TcxIA1-6WAhg4R9Rz_bm_aaWNeQ7sHlNhlE_P…" at bounding box center [298, 150] width 232 height 12
click at [193, 35] on link "Analyse des besoins" at bounding box center [182, 38] width 124 height 17
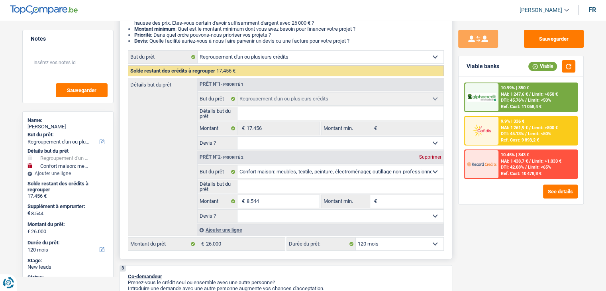
scroll to position [40, 0]
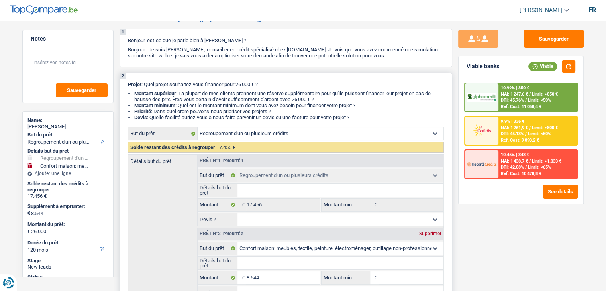
drag, startPoint x: 352, startPoint y: 117, endPoint x: 126, endPoint y: 80, distance: 229.8
click at [126, 80] on div "2 Projet : Quel projet souhaitez-vous financer pour 26 000 € ? Montant supérieu…" at bounding box center [286, 204] width 333 height 263
click at [171, 75] on div "2 Projet : Quel projet souhaitez-vous financer pour 26 000 € ? Montant supérieu…" at bounding box center [286, 204] width 333 height 263
drag, startPoint x: 357, startPoint y: 114, endPoint x: 352, endPoint y: 114, distance: 4.4
click at [352, 114] on li "Priorité : Dans quel ordre pouvons-nous prioriser vos projets ?" at bounding box center [289, 111] width 310 height 6
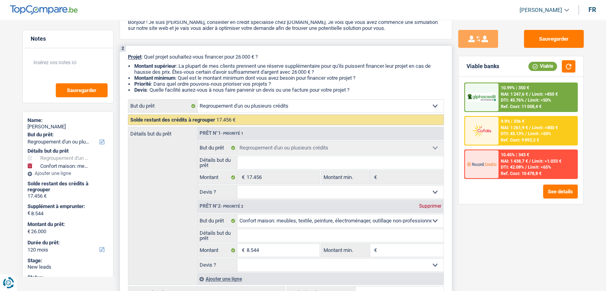
scroll to position [120, 0]
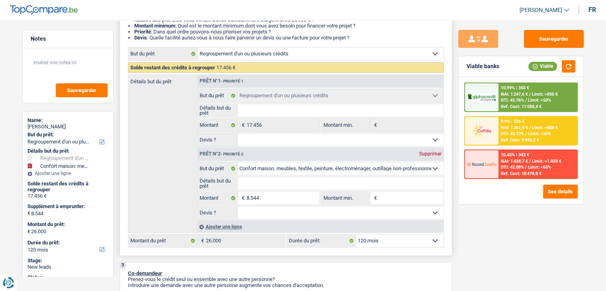
drag, startPoint x: 357, startPoint y: 36, endPoint x: 228, endPoint y: 40, distance: 128.4
click at [243, 35] on li "Devis : Quelle facilité auriez-vous à nous faire parvenir un devis ou une factu…" at bounding box center [289, 38] width 310 height 6
click at [304, 29] on li "Montant minimum : Quel est le montant minimum dont vous avez besoin pour financ…" at bounding box center [289, 26] width 310 height 6
drag, startPoint x: 359, startPoint y: 36, endPoint x: 243, endPoint y: 28, distance: 116.3
click at [243, 28] on ul "Montant supérieur : La plupart de mes clients prennent une réserve supplémentai…" at bounding box center [286, 26] width 316 height 30
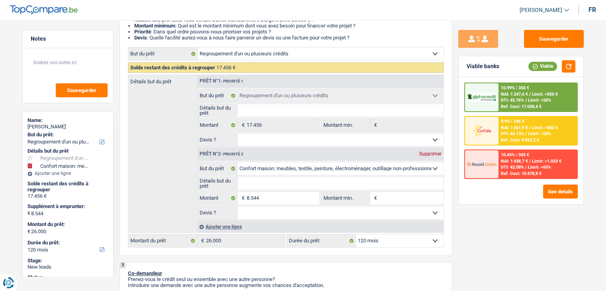
click at [493, 228] on div "Sauvegarder Viable banks Viable 10.99% | 350 € NAI: 1 247,6 € / Limit: >850 € D…" at bounding box center [521, 153] width 138 height 246
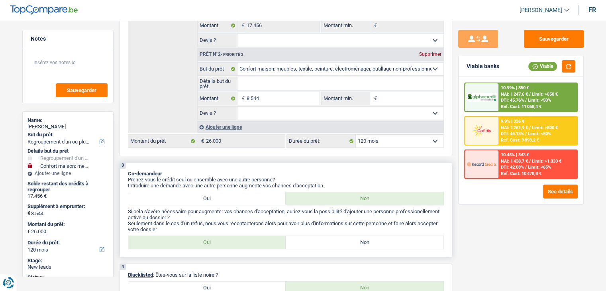
scroll to position [239, 0]
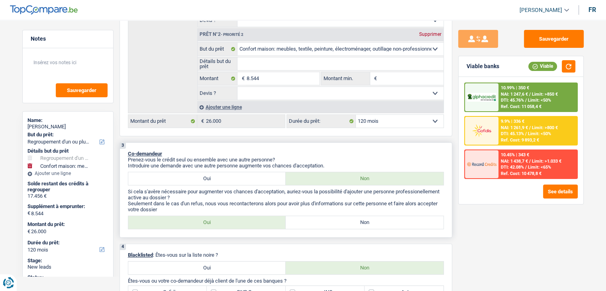
click at [313, 219] on label "Non" at bounding box center [365, 222] width 158 height 13
click at [313, 219] on input "Non" at bounding box center [365, 222] width 158 height 13
radio input "true"
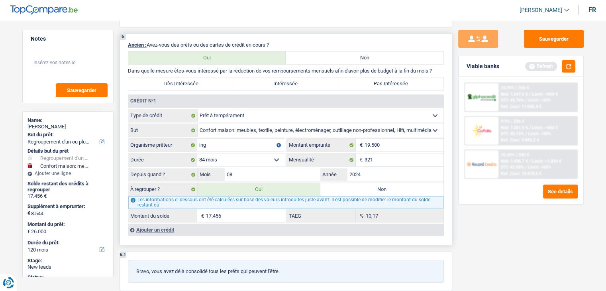
scroll to position [678, 0]
click at [570, 63] on button "button" at bounding box center [569, 66] width 14 height 12
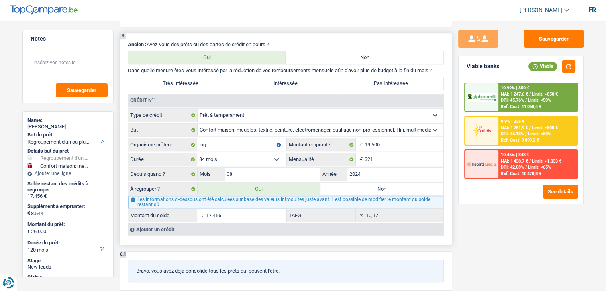
click at [289, 82] on label "Intéressée" at bounding box center [285, 83] width 105 height 13
click at [289, 82] on input "Intéressée" at bounding box center [285, 83] width 105 height 13
radio input "true"
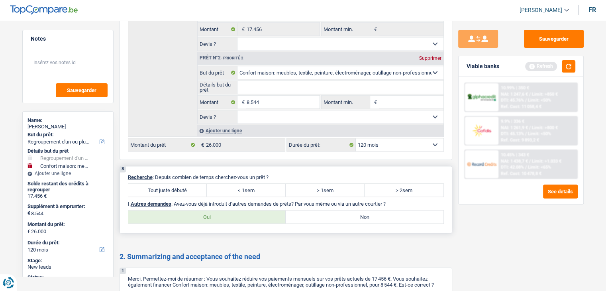
scroll to position [1076, 0]
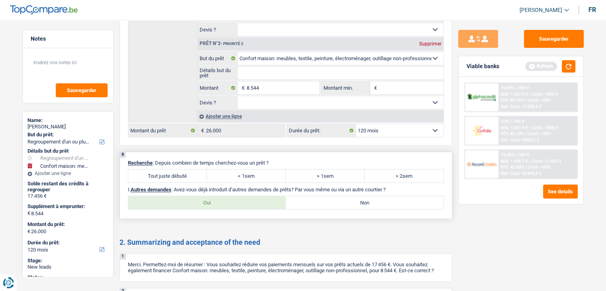
click at [181, 172] on label "Tout juste débuté" at bounding box center [167, 175] width 79 height 13
click at [181, 172] on input "Tout juste débuté" at bounding box center [167, 175] width 79 height 13
radio input "true"
click at [317, 198] on label "Non" at bounding box center [365, 202] width 158 height 13
click at [317, 198] on input "Non" at bounding box center [365, 202] width 158 height 13
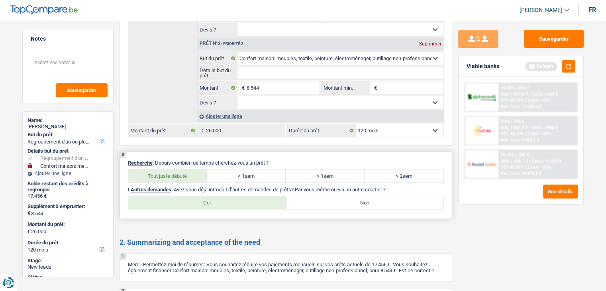
radio input "true"
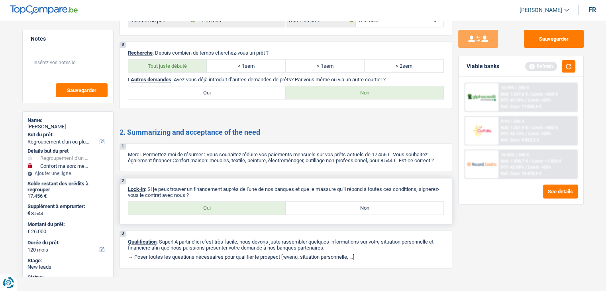
click at [198, 202] on label "Oui" at bounding box center [207, 208] width 158 height 13
click at [198, 202] on input "Oui" at bounding box center [207, 208] width 158 height 13
radio input "true"
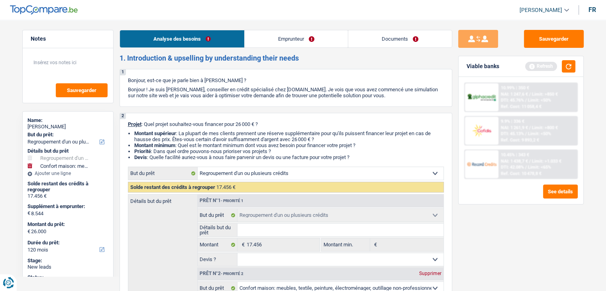
scroll to position [0, 0]
click at [268, 34] on link "Emprunteur" at bounding box center [296, 38] width 103 height 17
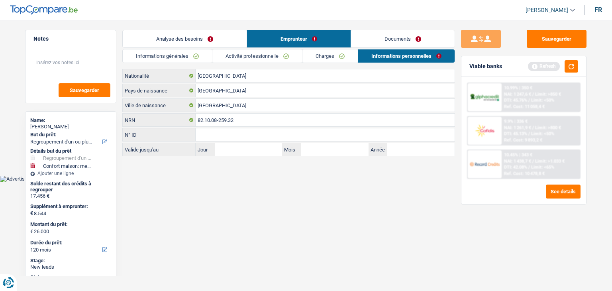
click at [192, 52] on link "Informations générales" at bounding box center [167, 55] width 89 height 13
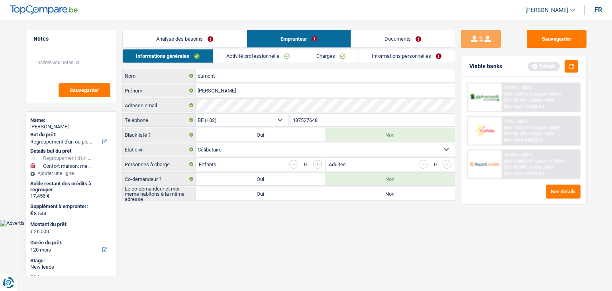
click at [257, 226] on html "Vous avez le contrôle de vos données Nous utilisons des cookies, tout comme nos…" at bounding box center [306, 113] width 612 height 226
click at [572, 66] on button "button" at bounding box center [572, 66] width 14 height 12
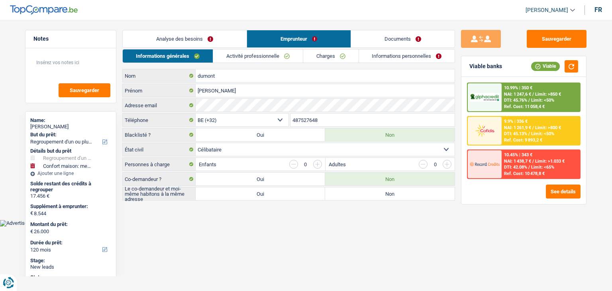
click at [225, 226] on html "Vous avez le contrôle de vos données Nous utilisons des cookies, tout comme nos…" at bounding box center [306, 113] width 612 height 226
click at [354, 193] on label "Non" at bounding box center [390, 193] width 130 height 13
click at [354, 193] on input "Non" at bounding box center [390, 193] width 130 height 13
radio input "true"
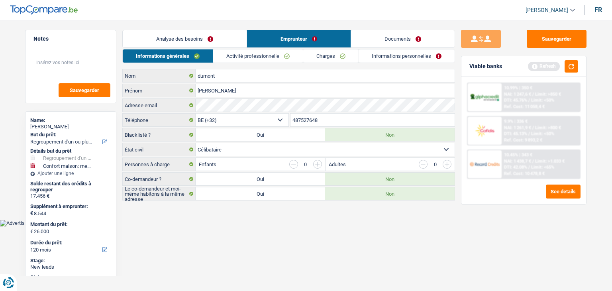
click at [259, 55] on link "Activité professionnelle" at bounding box center [258, 55] width 90 height 13
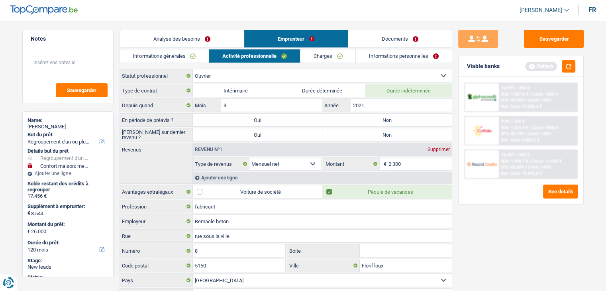
click at [169, 74] on label "Statut professionnel" at bounding box center [156, 75] width 73 height 13
click at [0, 0] on select "Ouvrier Employé privé Employé public Invalide Indépendant Pensionné Chômeur Mut…" at bounding box center [0, 0] width 0 height 0
drag, startPoint x: 169, startPoint y: 74, endPoint x: 115, endPoint y: 75, distance: 54.6
click at [115, 75] on div "Notes Sauvegarder Name: jerome dumont But du prêt: Confort maison: meubles, tex…" at bounding box center [303, 166] width 574 height 273
click at [164, 89] on label "Type de contrat" at bounding box center [156, 90] width 73 height 13
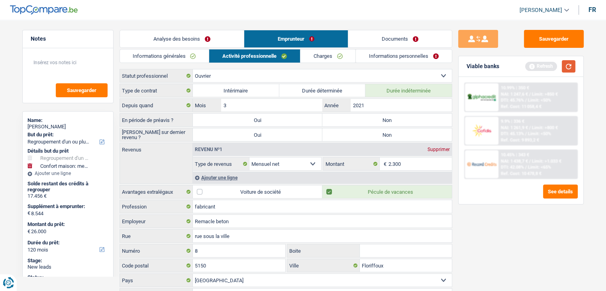
click at [572, 65] on button "button" at bounding box center [569, 66] width 14 height 12
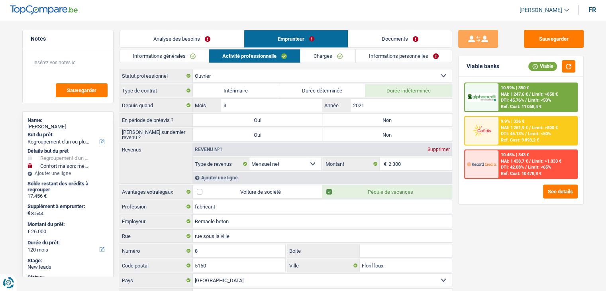
click at [354, 117] on label "Non" at bounding box center [388, 120] width 130 height 13
click at [354, 117] on input "Non" at bounding box center [388, 120] width 130 height 13
radio input "true"
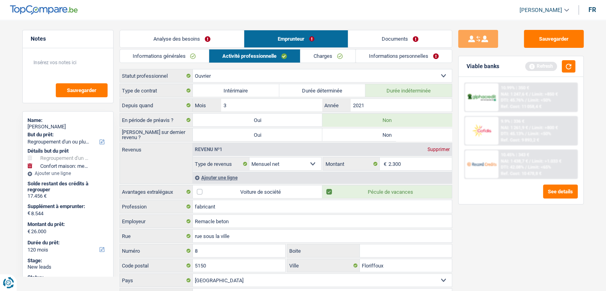
click at [359, 135] on label "Non" at bounding box center [388, 134] width 130 height 13
click at [359, 135] on input "Non" at bounding box center [388, 134] width 130 height 13
radio input "true"
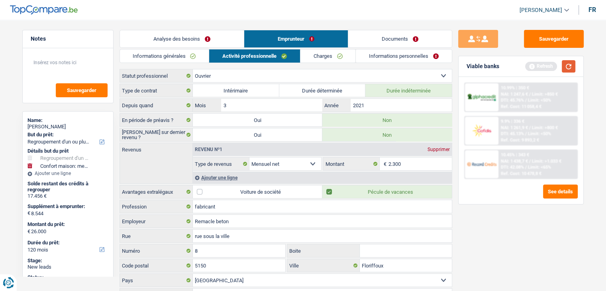
click at [575, 66] on button "button" at bounding box center [569, 66] width 14 height 12
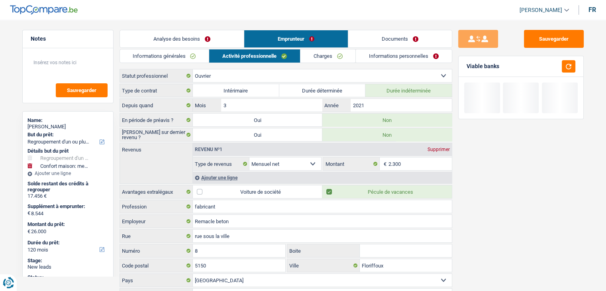
click at [337, 55] on link "Charges" at bounding box center [328, 55] width 55 height 13
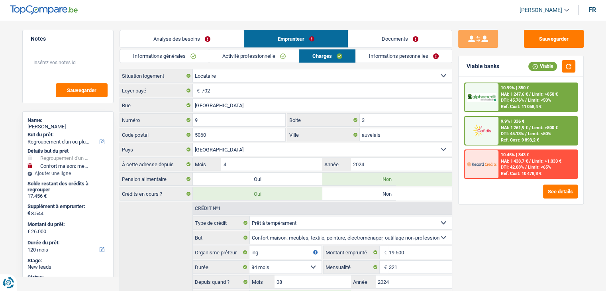
drag, startPoint x: 149, startPoint y: 89, endPoint x: 123, endPoint y: 89, distance: 25.9
click at [123, 89] on label "Loyer payé" at bounding box center [156, 90] width 73 height 13
click at [490, 236] on div "Sauvegarder Viable banks Viable 10.99% | 350 € NAI: 1 247,6 € / Limit: >850 € D…" at bounding box center [521, 153] width 138 height 246
click at [453, 116] on div "Sauvegarder Viable banks Viable 10.99% | 350 € NAI: 1 247,6 € / Limit: >850 € D…" at bounding box center [521, 153] width 138 height 246
click at [497, 232] on div "Sauvegarder Viable banks Viable 10.99% | 350 € NAI: 1 247,6 € / Limit: >850 € D…" at bounding box center [521, 153] width 138 height 246
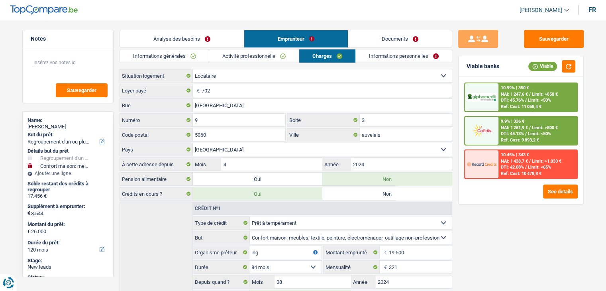
drag, startPoint x: 120, startPoint y: 149, endPoint x: 153, endPoint y: 153, distance: 32.9
click at [153, 153] on label "Pays" at bounding box center [156, 149] width 73 height 13
click at [193, 153] on select "Belgique Luxembourg Sélectionner une option" at bounding box center [322, 149] width 259 height 13
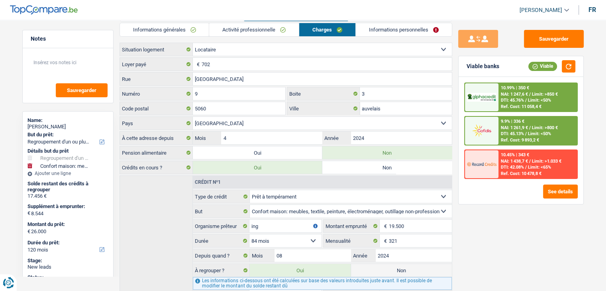
scroll to position [75, 0]
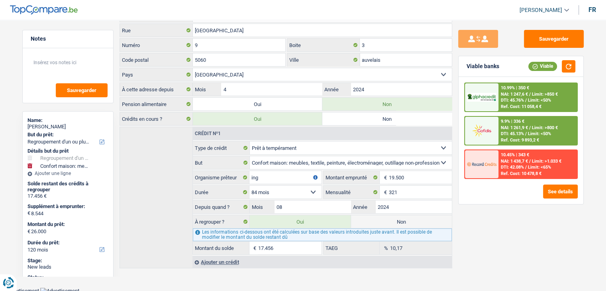
click at [508, 243] on div "Sauvegarder Viable banks Viable 10.99% | 350 € NAI: 1 247,6 € / Limit: >850 € D…" at bounding box center [521, 153] width 138 height 246
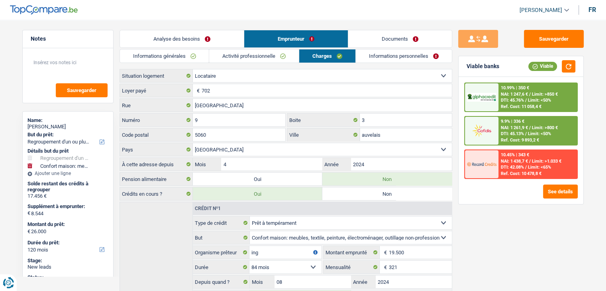
click at [370, 55] on link "Informations personnelles" at bounding box center [404, 55] width 96 height 13
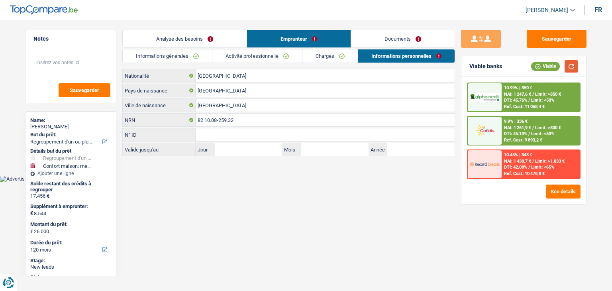
click at [566, 64] on button "button" at bounding box center [572, 66] width 14 height 12
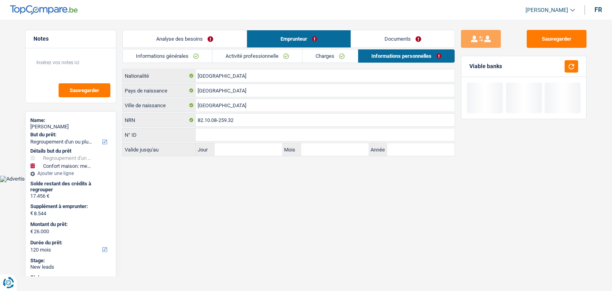
click at [366, 38] on link "Documents" at bounding box center [403, 38] width 104 height 17
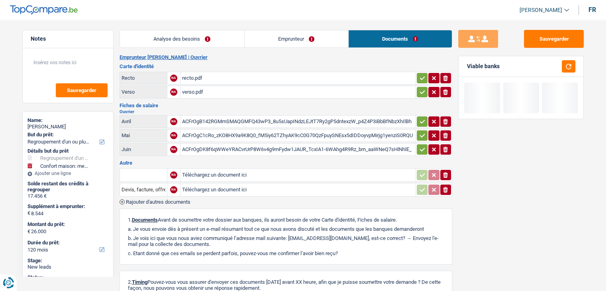
click at [304, 42] on link "Emprunteur" at bounding box center [297, 38] width 104 height 17
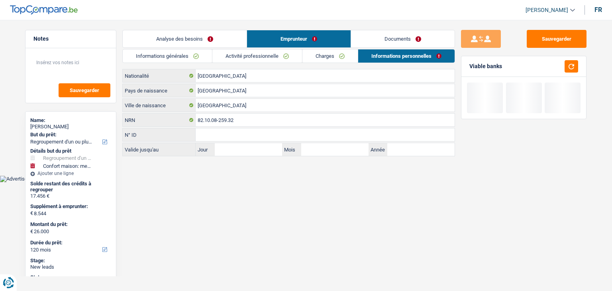
click at [303, 59] on link "Charges" at bounding box center [330, 55] width 55 height 13
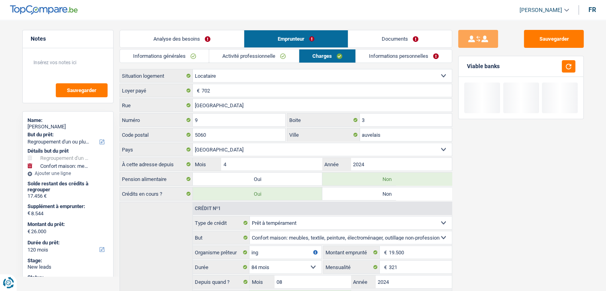
click at [285, 58] on link "Activité professionnelle" at bounding box center [254, 55] width 90 height 13
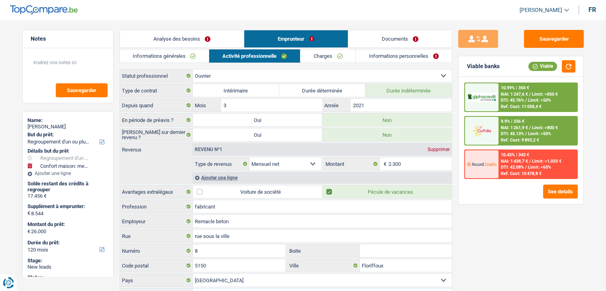
click at [389, 44] on link "Documents" at bounding box center [400, 38] width 104 height 17
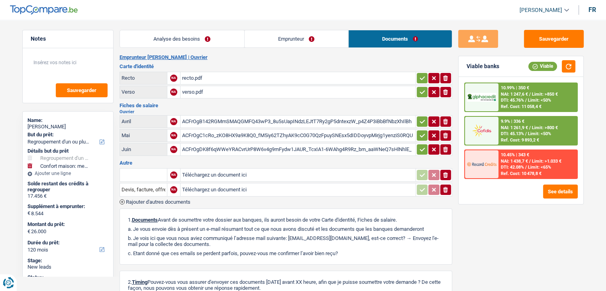
click at [182, 79] on div "recto.pdf" at bounding box center [298, 78] width 232 height 12
click at [199, 91] on div "verso.pdf" at bounding box center [298, 92] width 232 height 12
click at [246, 120] on div "ACFrOgB142RGMmSMAQGMFQ43wP3_8u5sUapINdzLEJtT7Ry2gP5dntexzW_p4Z4P3iBbBfNbzXhIlBh…" at bounding box center [298, 122] width 232 height 12
click at [274, 133] on div "ACFrOgC1cRo_zKO8HX9a9K8Q0_fM5iy62TZhyAK9cC0G70QzFpuySNEsx5dIDDoyvpMirjg1yenziS0…" at bounding box center [298, 136] width 232 height 12
click at [212, 148] on div "ACFrOgDK8f6qWWeYRACvrUrP8W6v4g9mFydw1JAUR_TcxIA1-6WAhg4R9Rz_bm_aaWNeQ7sHlNhlE_P…" at bounding box center [298, 150] width 232 height 12
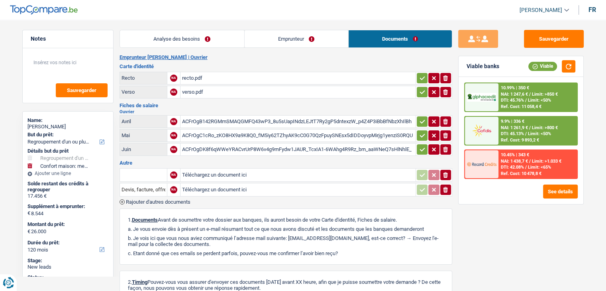
click at [242, 116] on div "ACFrOgB142RGMmSMAQGMFQ43wP3_8u5sUapINdzLEJtT7Ry2gP5dntexzW_p4Z4P3iBbBfNbzXhIlBh…" at bounding box center [298, 122] width 232 height 12
click at [252, 133] on div "ACFrOgC1cRo_zKO8HX9a9K8Q0_fM5iy62TZhyAK9cC0G70QzFpuySNEsx5dIDDoyvpMirjg1yenziS0…" at bounding box center [298, 136] width 232 height 12
click at [181, 44] on link "Analyse des besoins" at bounding box center [182, 38] width 124 height 17
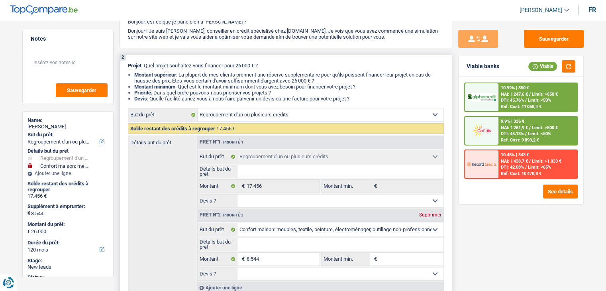
scroll to position [120, 0]
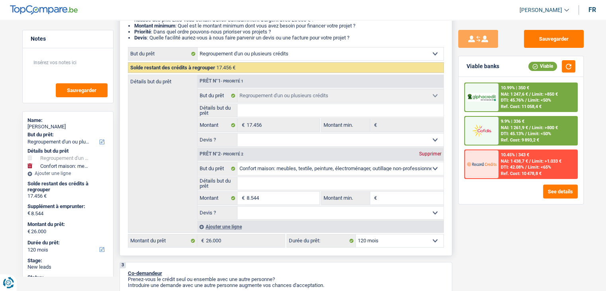
click at [402, 193] on input "Montant min." at bounding box center [411, 198] width 65 height 13
type input "8"
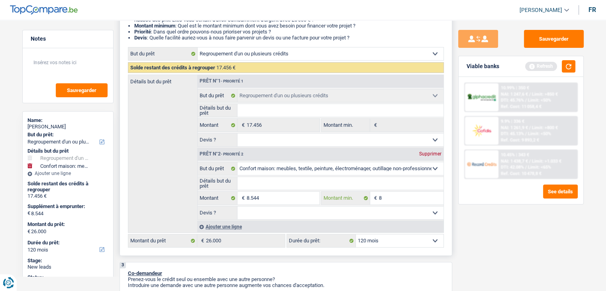
type input "85"
type input "854"
type input "8.544"
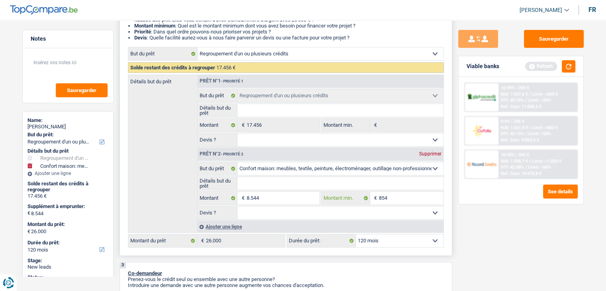
type input "8.544"
click at [565, 66] on button "button" at bounding box center [569, 66] width 14 height 12
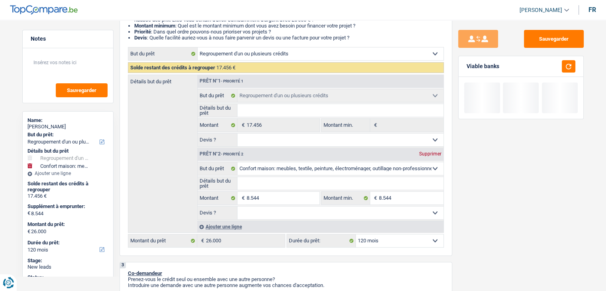
drag, startPoint x: 500, startPoint y: 67, endPoint x: 480, endPoint y: 65, distance: 19.2
click at [480, 65] on div "Viable banks" at bounding box center [521, 66] width 125 height 21
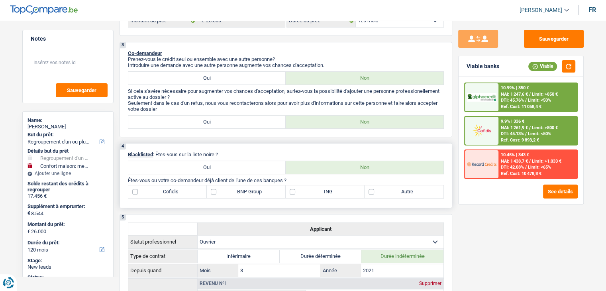
scroll to position [199, 0]
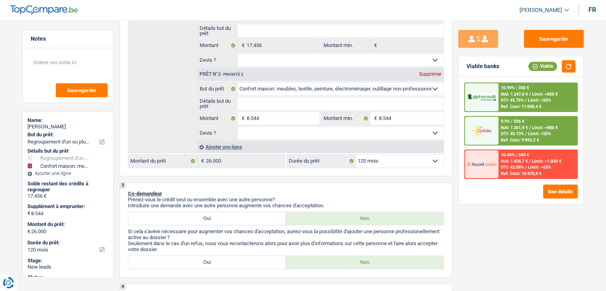
click at [488, 134] on img at bounding box center [482, 130] width 30 height 15
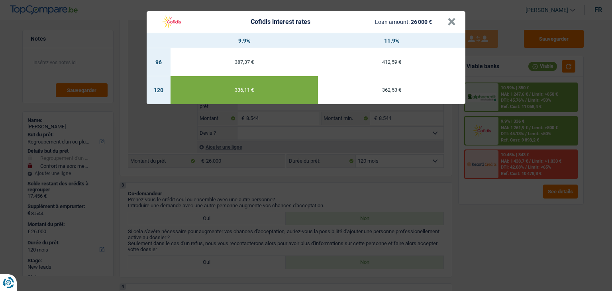
click at [490, 205] on div "Cofidis interest rates Loan amount: 26 000 € × 9.9% 11.9% 96 387,37 € 412,59 € …" at bounding box center [306, 145] width 612 height 291
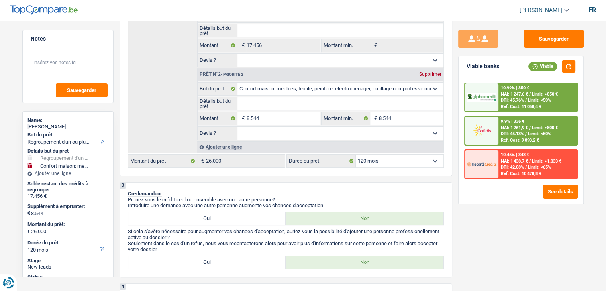
click at [499, 90] on div "10.99% | 350 € NAI: 1 247,6 € / Limit: >850 € DTI: 45.76% / Limit: <50% Ref. Co…" at bounding box center [538, 97] width 79 height 28
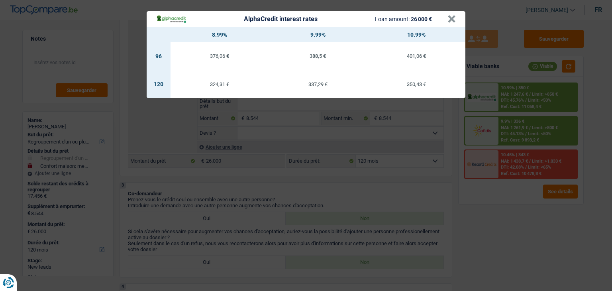
click at [496, 215] on div "AlphaCredit interest rates Loan amount: 26 000 € × 8.99% 9.99% 10.99% 96 376,06…" at bounding box center [306, 145] width 612 height 291
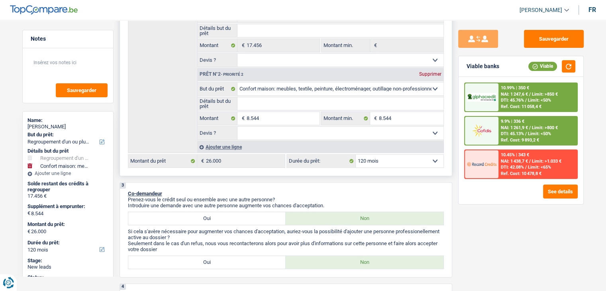
click at [371, 159] on select "12 mois 18 mois 24 mois 30 mois 36 mois 42 mois 48 mois 60 mois 72 mois 84 mois…" at bounding box center [400, 161] width 88 height 13
drag, startPoint x: 330, startPoint y: 205, endPoint x: 290, endPoint y: 195, distance: 41.3
click at [287, 199] on div "Prenez-vous le crédit seul ou ensemble avec une autre personne? Introduire une …" at bounding box center [286, 203] width 316 height 12
click at [290, 197] on p "Prenez-vous le crédit seul ou ensemble avec une autre personne?" at bounding box center [286, 200] width 316 height 6
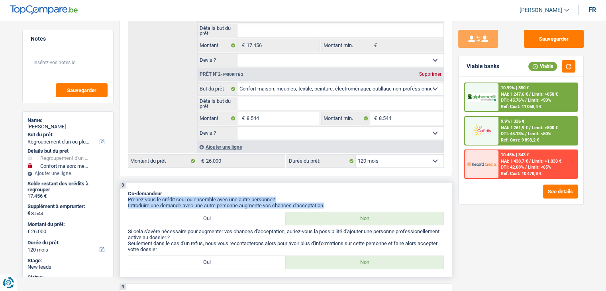
drag, startPoint x: 334, startPoint y: 204, endPoint x: 235, endPoint y: 185, distance: 101.5
click at [226, 182] on div "3 Co-demandeur Prenez-vous le crédit seul ou ensemble avec une autre personne? …" at bounding box center [286, 229] width 333 height 95
click at [281, 186] on div "3 Co-demandeur Prenez-vous le crédit seul ou ensemble avec une autre personne? …" at bounding box center [286, 229] width 333 height 95
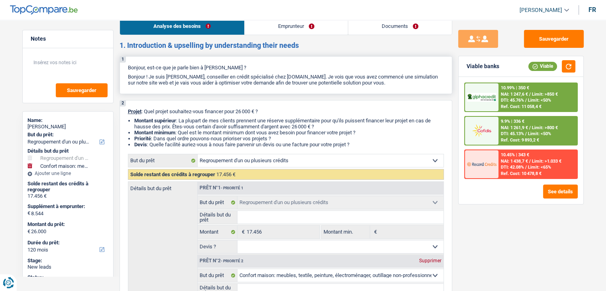
scroll to position [0, 0]
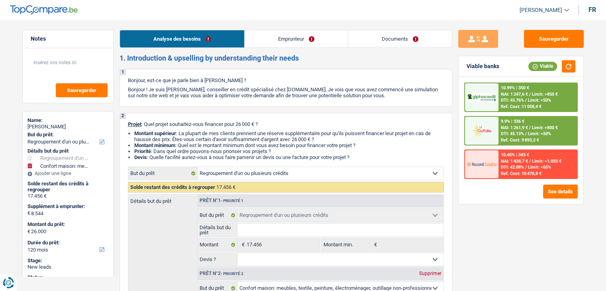
click at [378, 33] on link "Documents" at bounding box center [400, 38] width 104 height 17
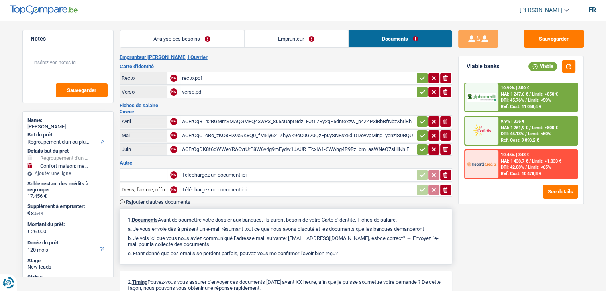
click at [343, 250] on p "c. Etant donné que ces emails se perdent parfois, pouvez-vous me confirmer l’a…" at bounding box center [286, 253] width 316 height 6
click at [207, 245] on div "1. Documents Avant de soumettre votre dossier aux banques, ils auront besoin de…" at bounding box center [286, 236] width 333 height 56
drag, startPoint x: 343, startPoint y: 249, endPoint x: 250, endPoint y: 223, distance: 96.4
click at [248, 223] on div "1. Documents Avant de soumettre votre dossier aux banques, ils auront besoin de…" at bounding box center [286, 236] width 333 height 56
click at [209, 105] on h3 "Fiches de salaire" at bounding box center [286, 105] width 333 height 5
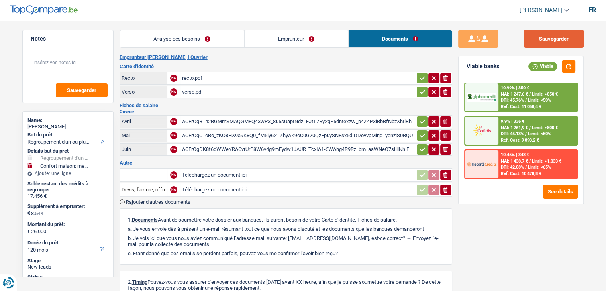
click at [552, 39] on button "Sauvegarder" at bounding box center [554, 39] width 60 height 18
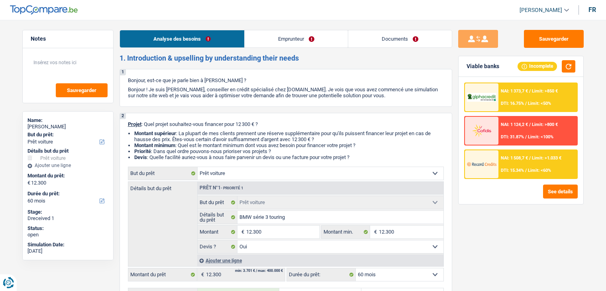
select select "car"
select select "60"
select select "car"
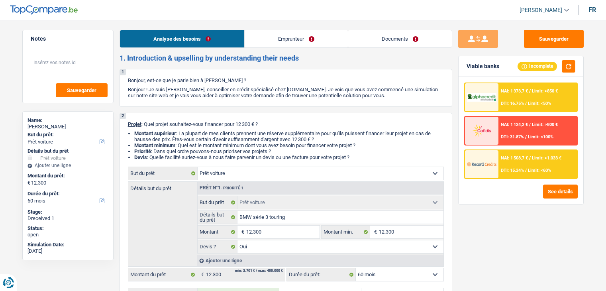
select select "yes"
select select "60"
select select "worker"
select select "netSalary"
select select "liveWithParents"
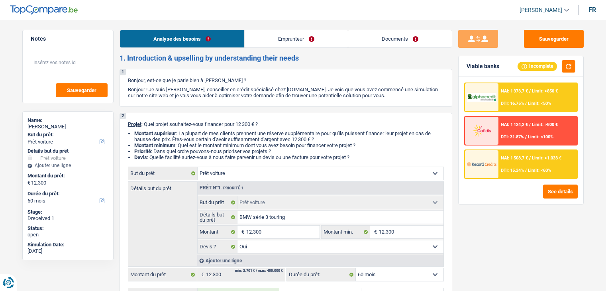
select select "cardOrCredit"
select select "car"
select select "yes"
select select "60"
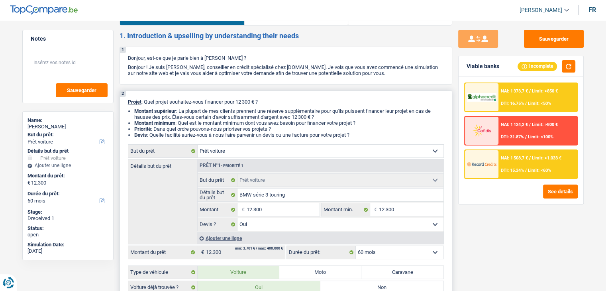
scroll to position [40, 0]
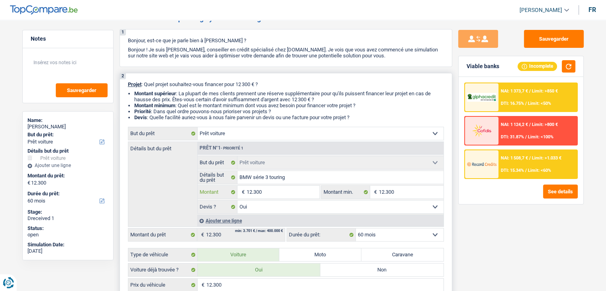
click at [265, 194] on input "12.300" at bounding box center [282, 192] width 73 height 13
type input "1.230"
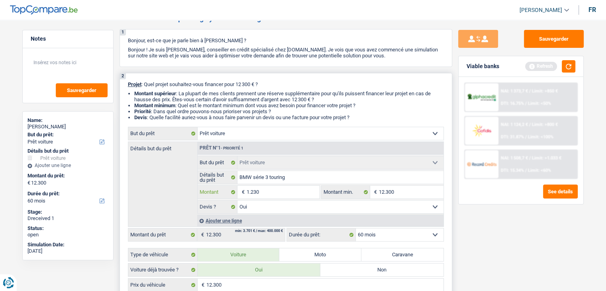
type input "123"
type input "12"
type input "1"
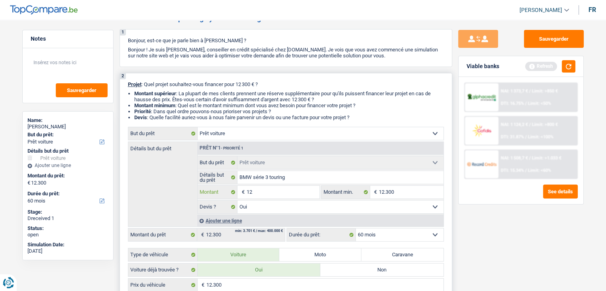
type input "1"
type input "14"
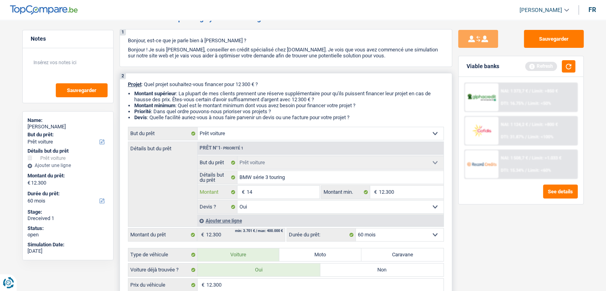
type input "144"
type input "1.449"
type input "14.490"
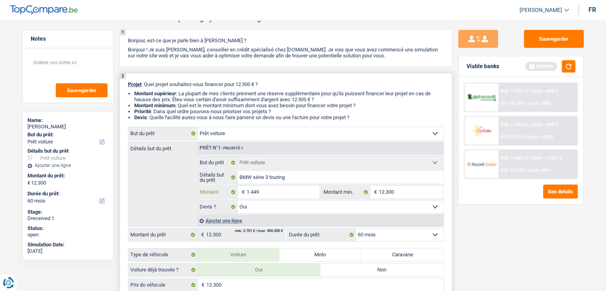
type input "14.490"
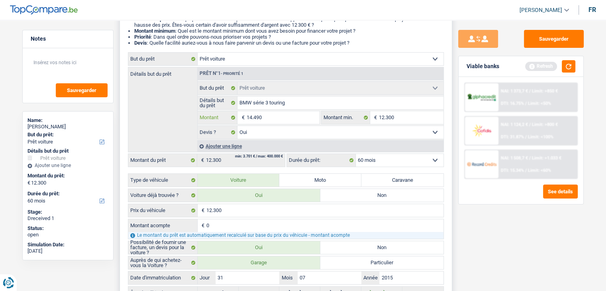
scroll to position [120, 0]
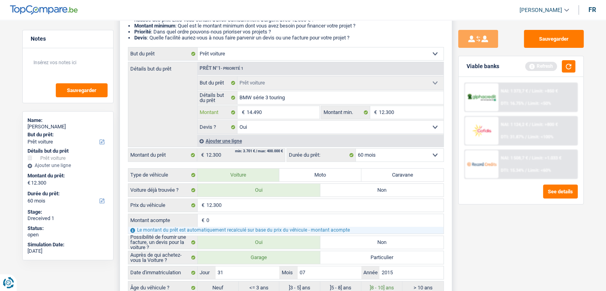
type input "14.490"
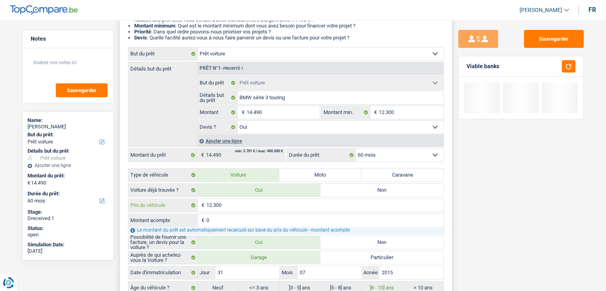
click at [226, 206] on input "12.300" at bounding box center [325, 205] width 237 height 13
drag, startPoint x: 227, startPoint y: 203, endPoint x: 202, endPoint y: 204, distance: 25.2
click at [202, 204] on div "12.300 € Prix du véhicule" at bounding box center [285, 205] width 315 height 13
type input "1"
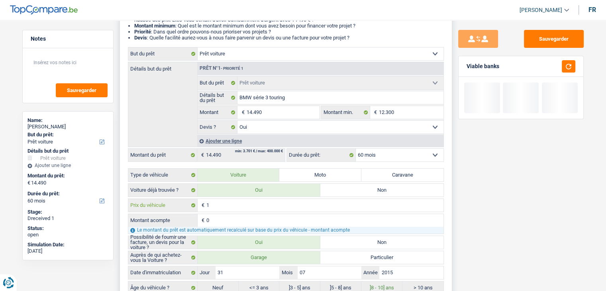
type input "14"
type input "144"
type input "1.444"
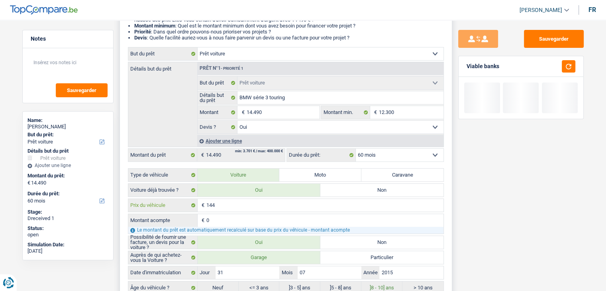
type input "1.444"
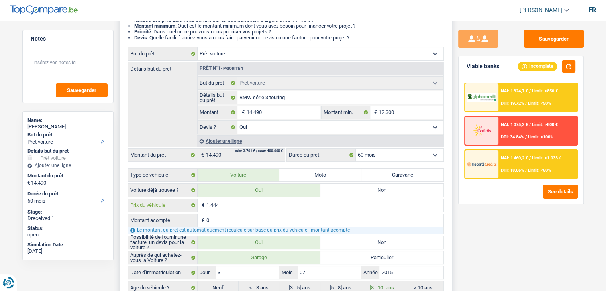
type input "144"
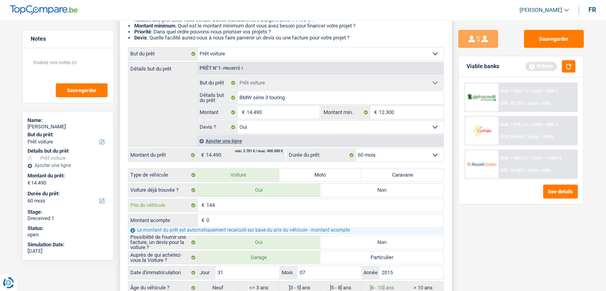
type input "1.449"
type input "14.490"
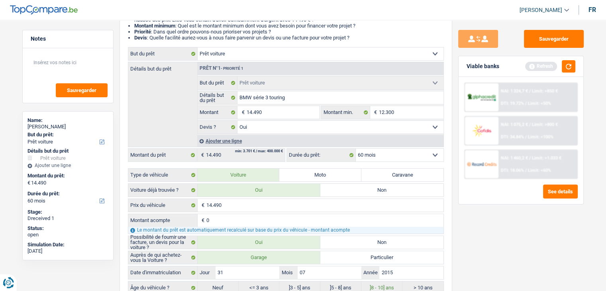
click at [565, 57] on div "Viable banks Refresh" at bounding box center [521, 66] width 125 height 21
click at [572, 70] on button "button" at bounding box center [569, 66] width 14 height 12
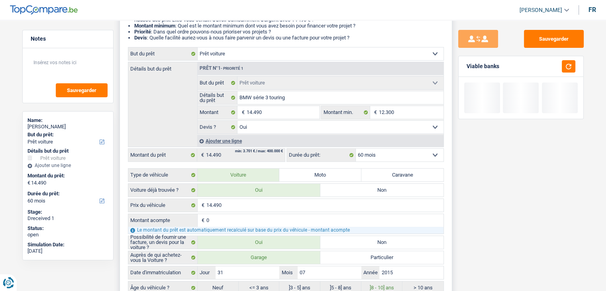
drag, startPoint x: 418, startPoint y: 105, endPoint x: 412, endPoint y: 109, distance: 6.9
click at [417, 106] on fieldset "12.300 € Montant min. Tous les champs sont obligatoires. Veuillez fournir une r…" at bounding box center [382, 113] width 122 height 14
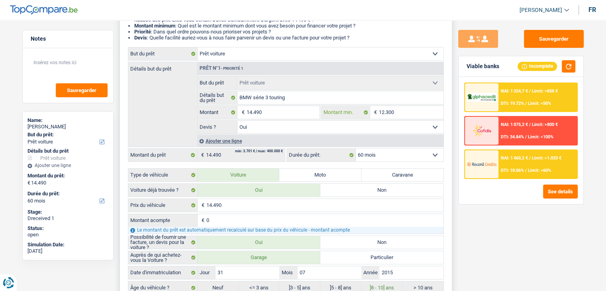
click at [398, 108] on input "12.300" at bounding box center [411, 112] width 65 height 13
type input "1.230"
type input "123"
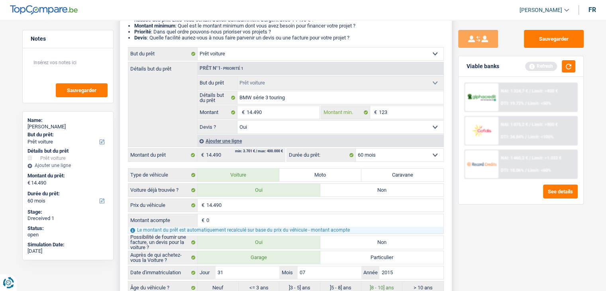
type input "12"
type input "1"
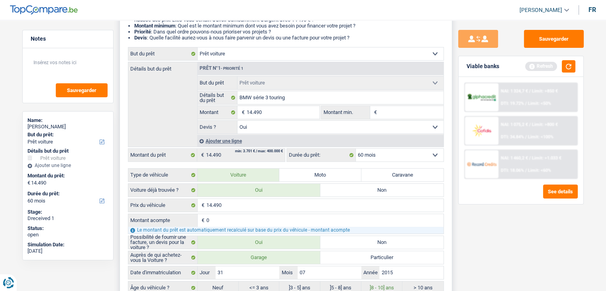
type input "1"
type input "14"
type input "144"
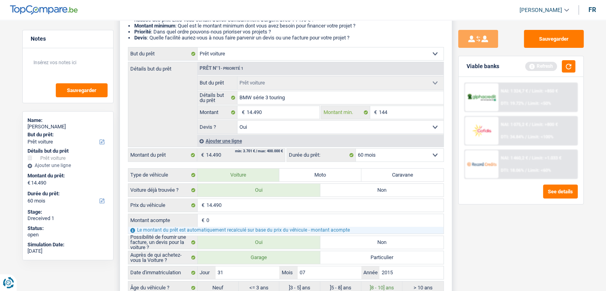
type input "1.449"
type input "14.490"
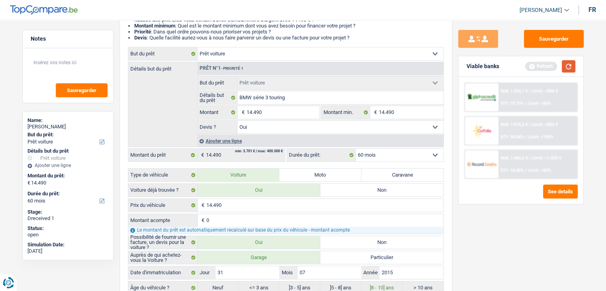
click at [568, 69] on button "button" at bounding box center [569, 66] width 14 height 12
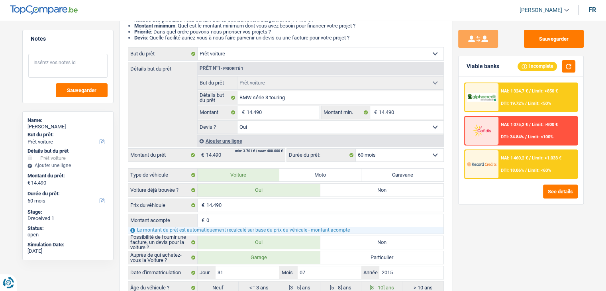
click at [83, 67] on textarea at bounding box center [67, 66] width 79 height 24
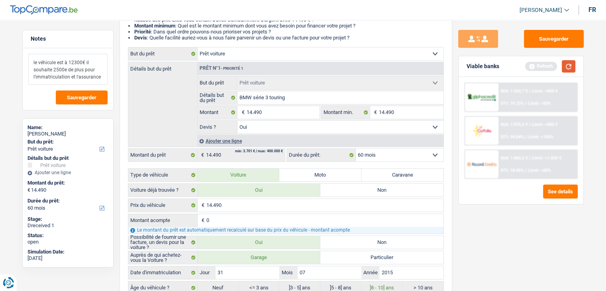
type textarea "le véhicule est à 12300€ il souhaite 2500e de plus pour l'immatriculation et l'…"
click at [572, 65] on button "button" at bounding box center [569, 66] width 14 height 12
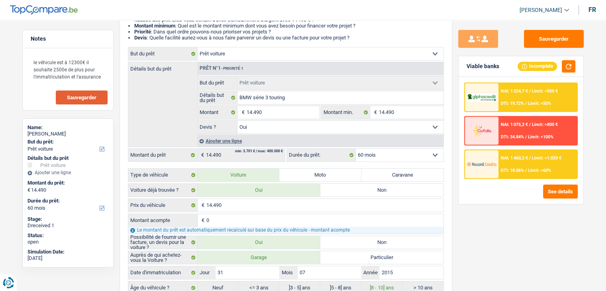
click at [64, 94] on button "Sauvegarder" at bounding box center [82, 97] width 52 height 14
click at [539, 41] on button "Sauvegarder" at bounding box center [554, 39] width 60 height 18
click at [539, 45] on button "Sauvegarder" at bounding box center [554, 39] width 60 height 18
